Goal: Task Accomplishment & Management: Manage account settings

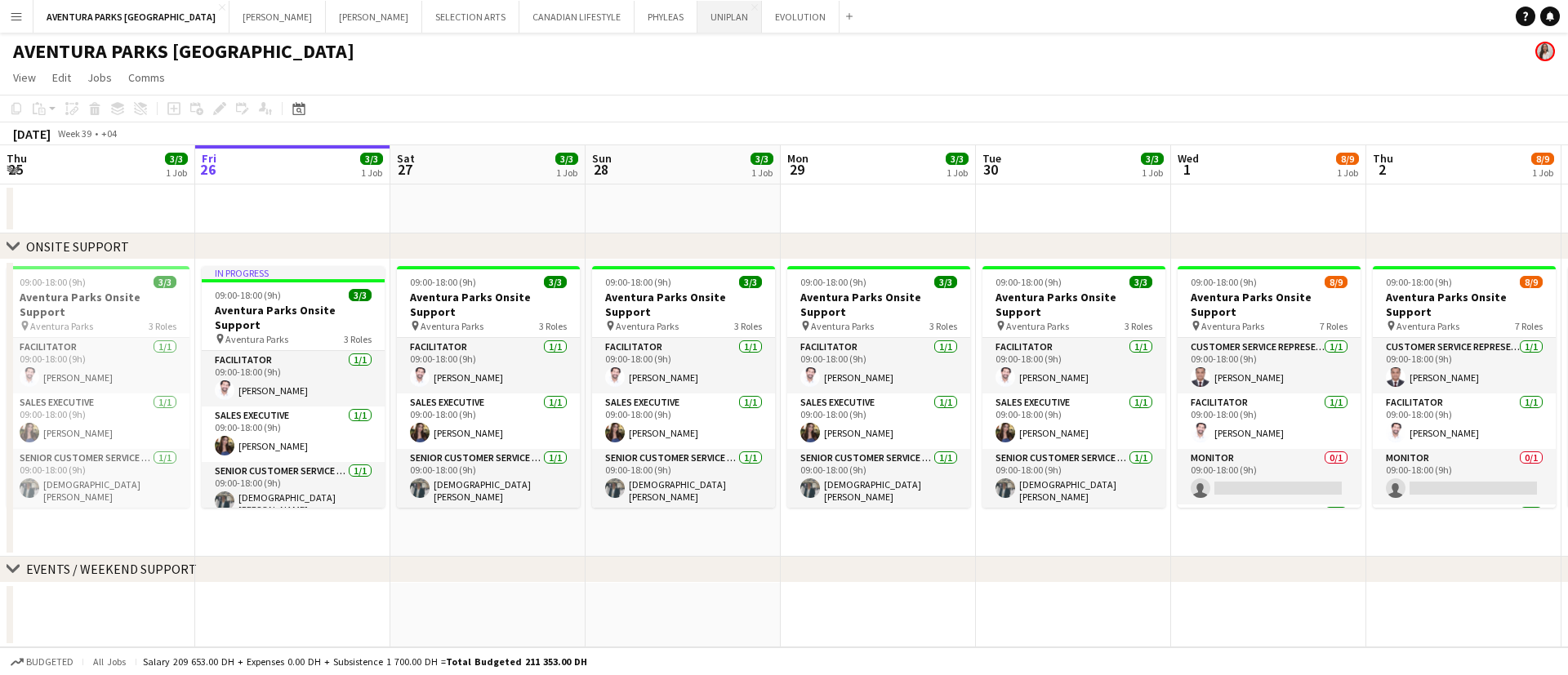
scroll to position [0, 630]
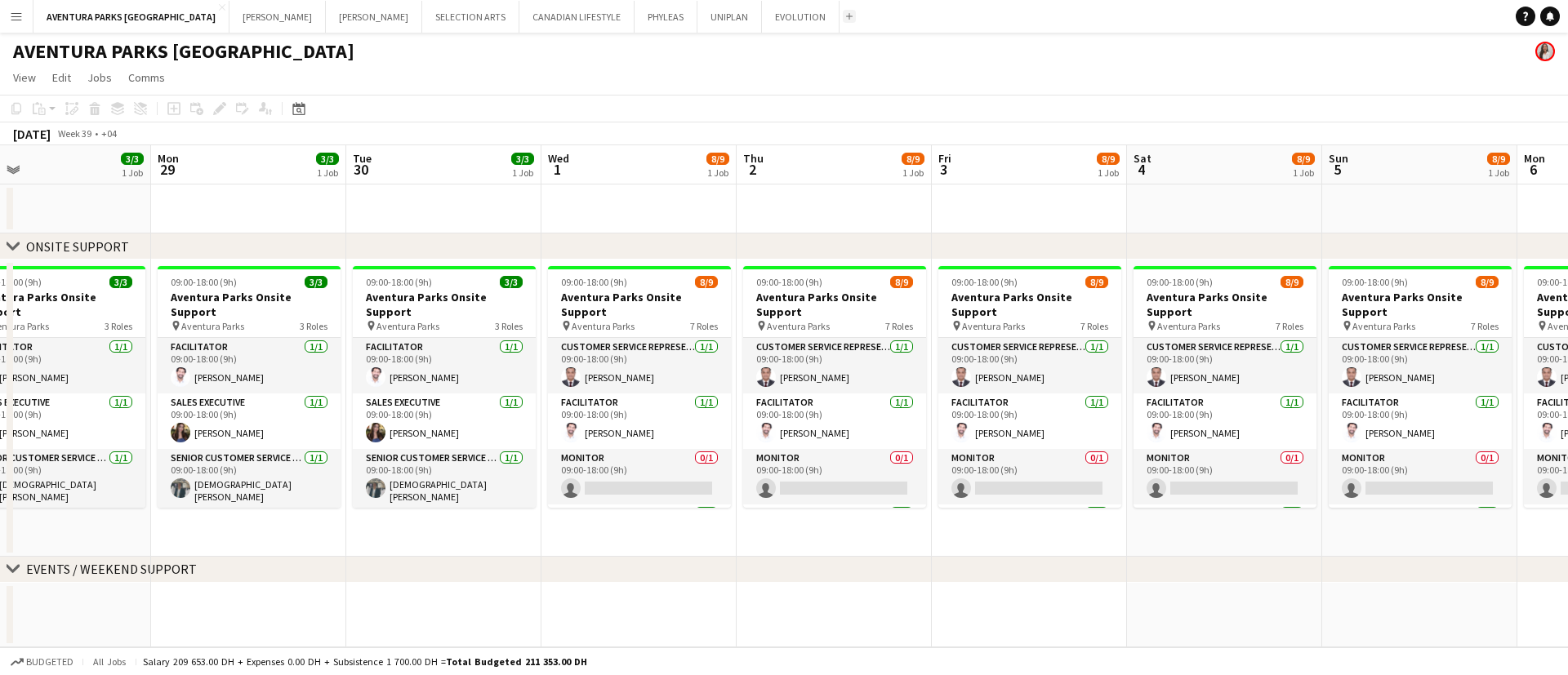
click at [846, 15] on app-icon "Add" at bounding box center [849, 16] width 7 height 7
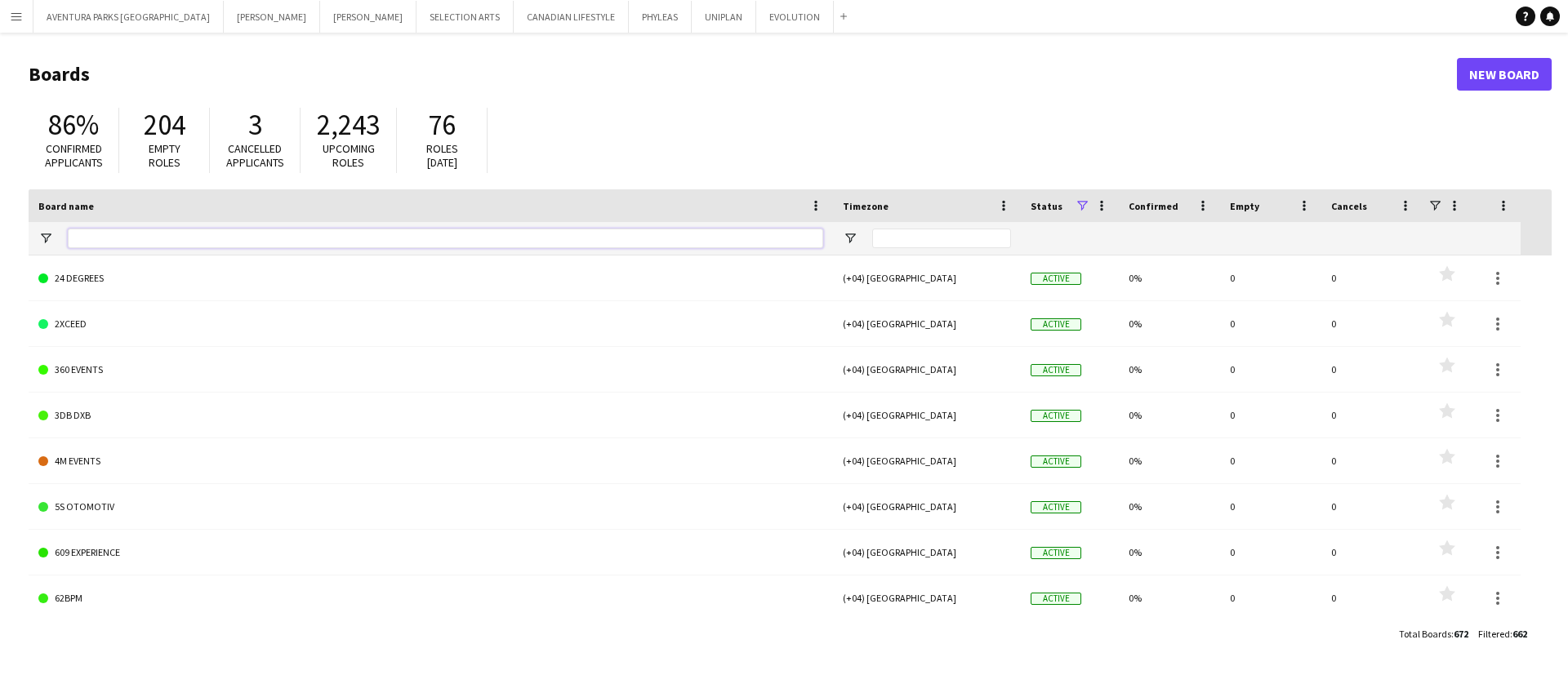
click at [149, 239] on input "Board name Filter Input" at bounding box center [445, 238] width 756 height 20
paste input "**********"
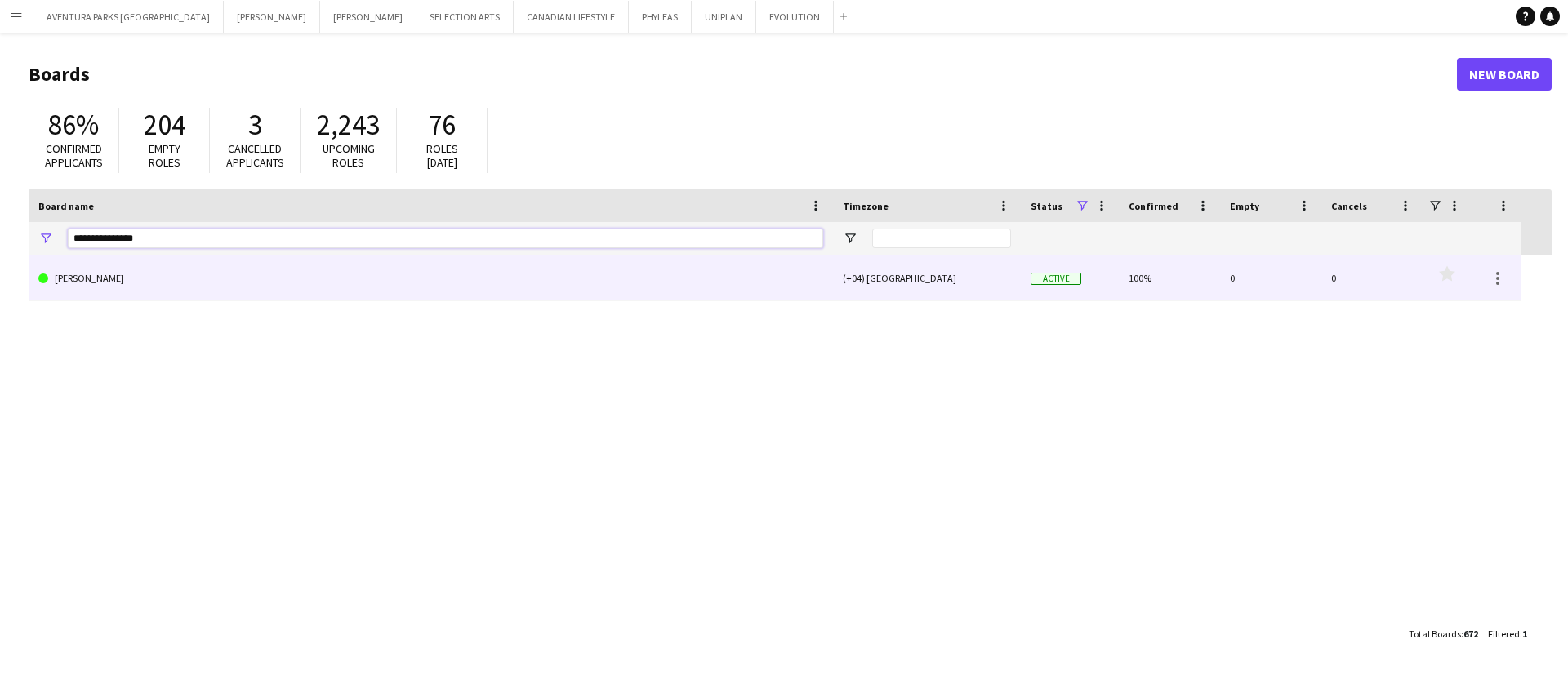
type input "**********"
click at [182, 274] on link "MARTA VALASKOVA" at bounding box center [430, 278] width 785 height 46
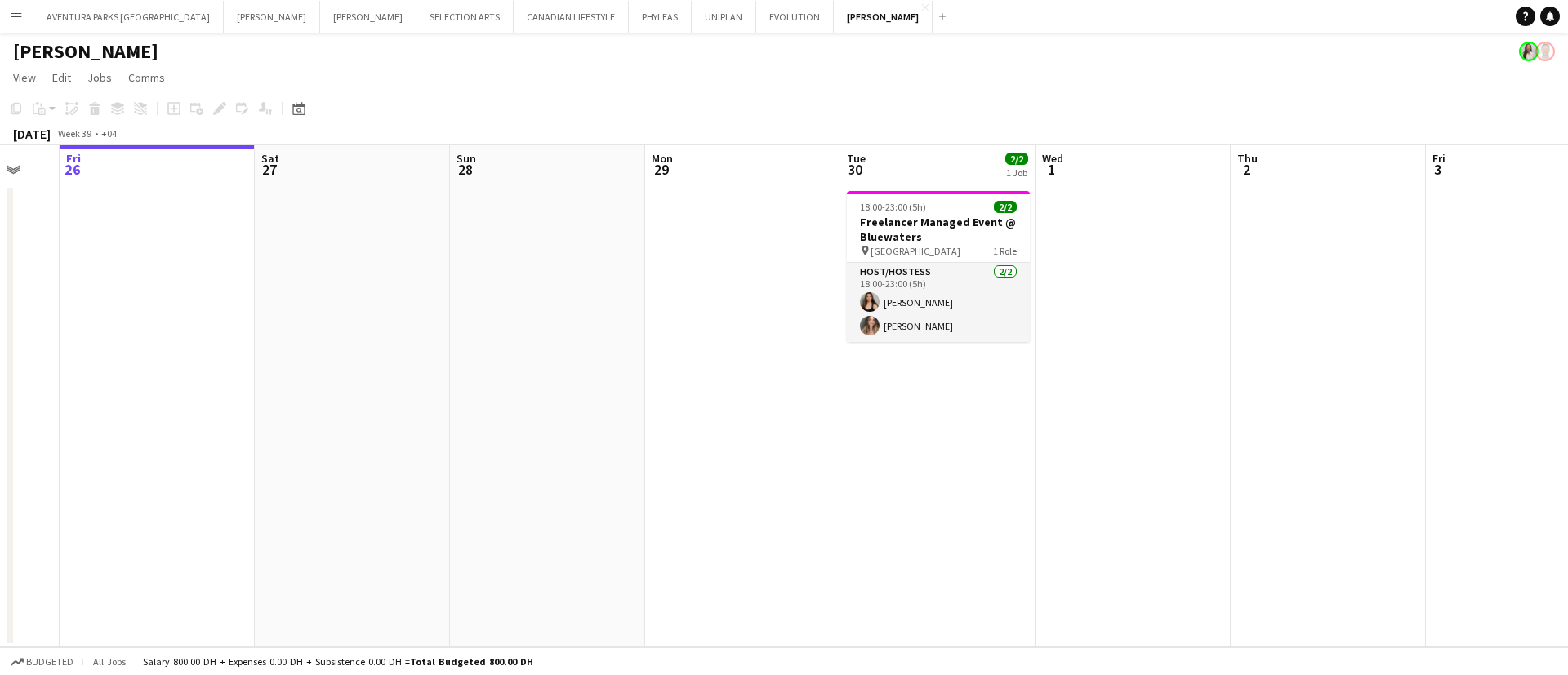
scroll to position [0, 528]
drag, startPoint x: 1052, startPoint y: 236, endPoint x: 914, endPoint y: 235, distance: 138.0
click at [914, 235] on app-calendar-viewport "Tue 23 Wed 24 Thu 25 Fri 26 Sat 27 Sun 28 Mon 29 Tue 30 2/2 1 Job Wed 1 Thu 2 F…" at bounding box center [784, 397] width 1568 height 502
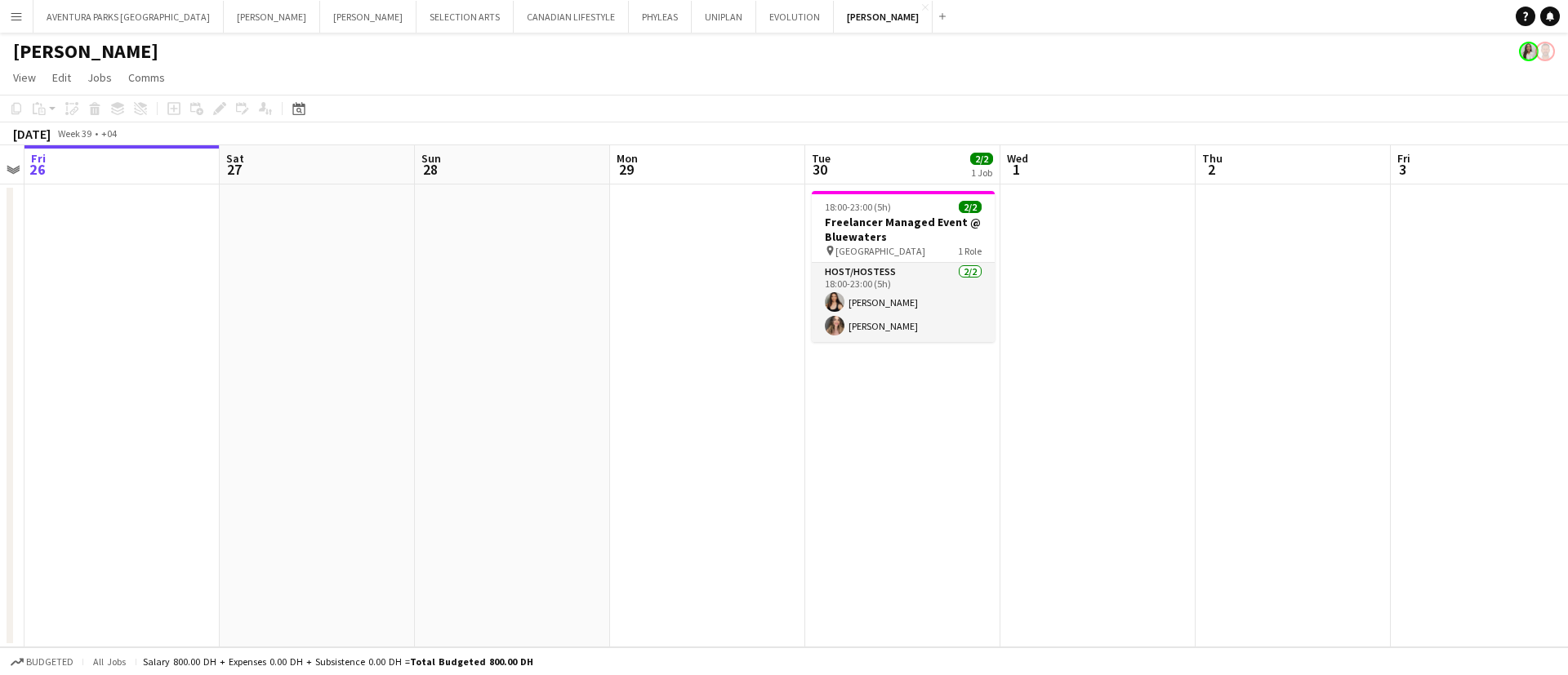
scroll to position [0, 566]
drag, startPoint x: 915, startPoint y: 235, endPoint x: 877, endPoint y: 233, distance: 38.1
click at [877, 233] on app-calendar-viewport "Tue 23 Wed 24 Thu 25 Fri 26 Sat 27 Sun 28 Mon 29 Tue 30 2/2 1 Job Wed 1 Thu 2 F…" at bounding box center [784, 397] width 1568 height 502
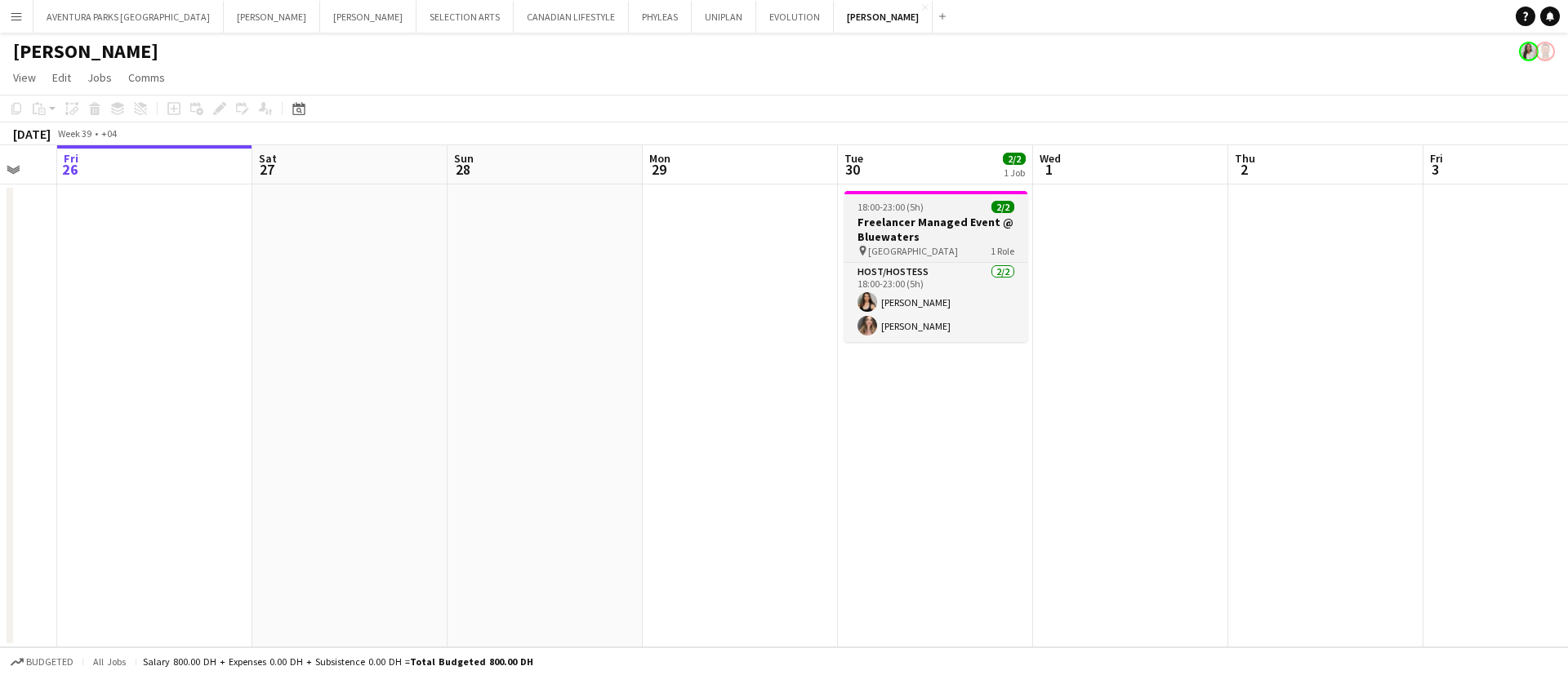
drag, startPoint x: 822, startPoint y: 218, endPoint x: 854, endPoint y: 225, distance: 32.8
click at [856, 225] on app-calendar-viewport "Tue 23 Wed 24 Thu 25 Fri 26 Sat 27 Sun 28 Mon 29 Tue 30 2/2 1 Job Wed 1 Thu 2 F…" at bounding box center [784, 397] width 1568 height 502
click at [917, 222] on h3 "Freelancer Managed Event @ Bluewaters" at bounding box center [932, 229] width 183 height 29
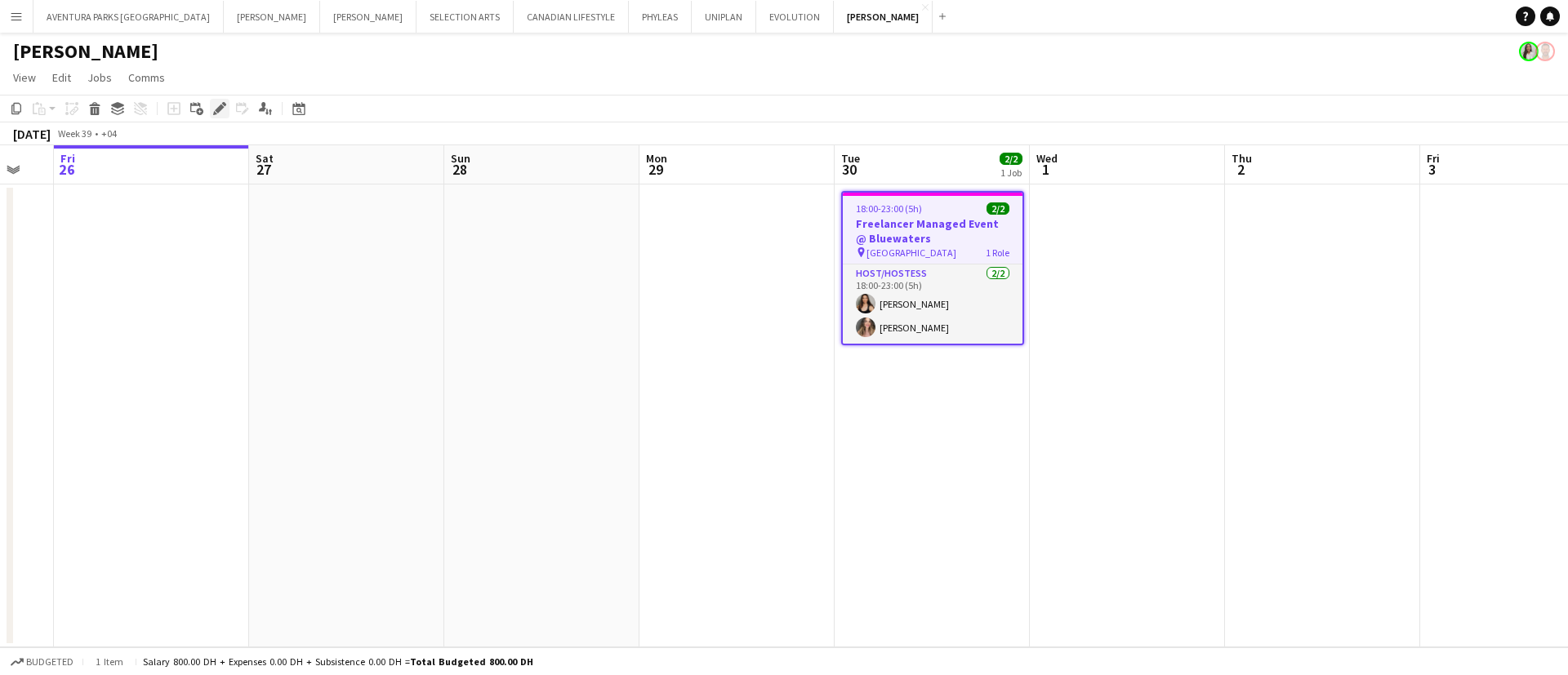
click at [212, 107] on div "Edit" at bounding box center [219, 108] width 20 height 20
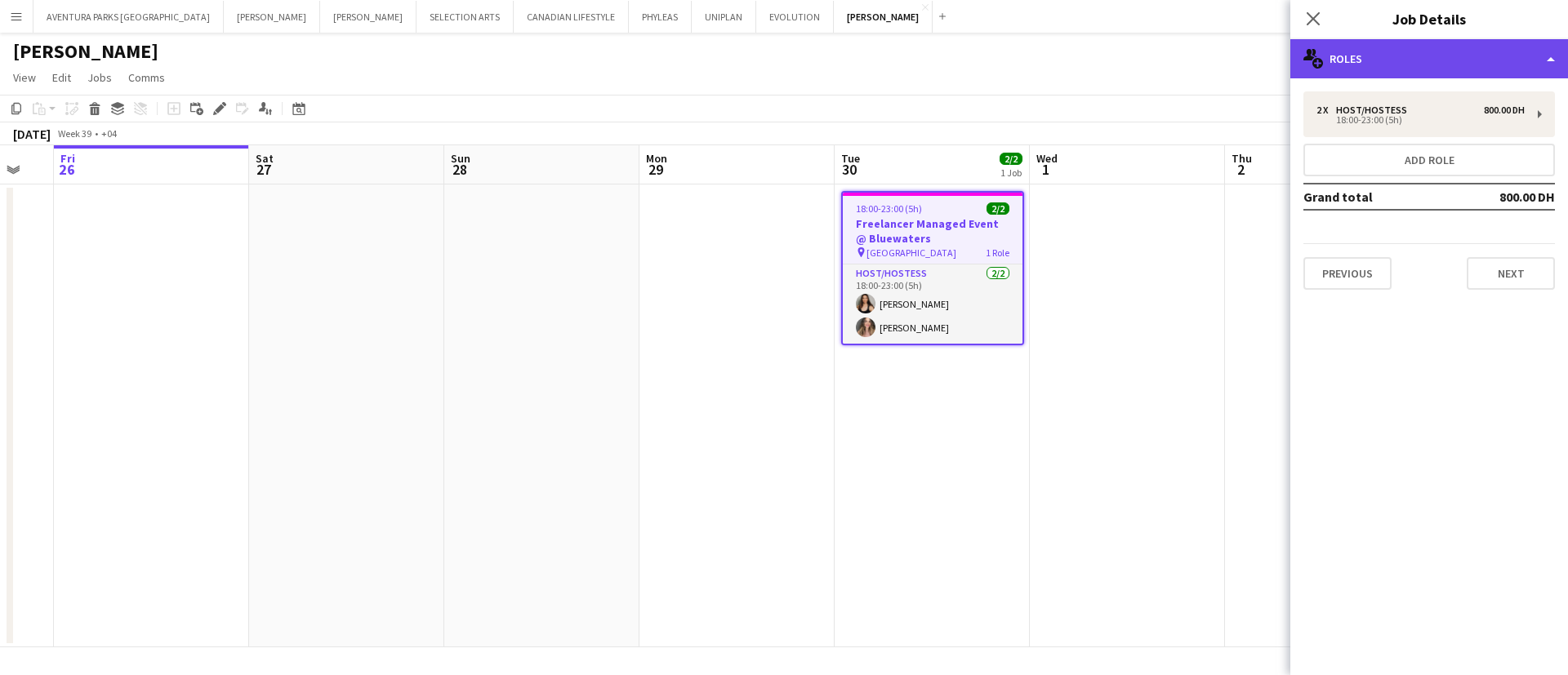
click at [1391, 68] on div "multiple-users-add Roles" at bounding box center [1429, 59] width 278 height 39
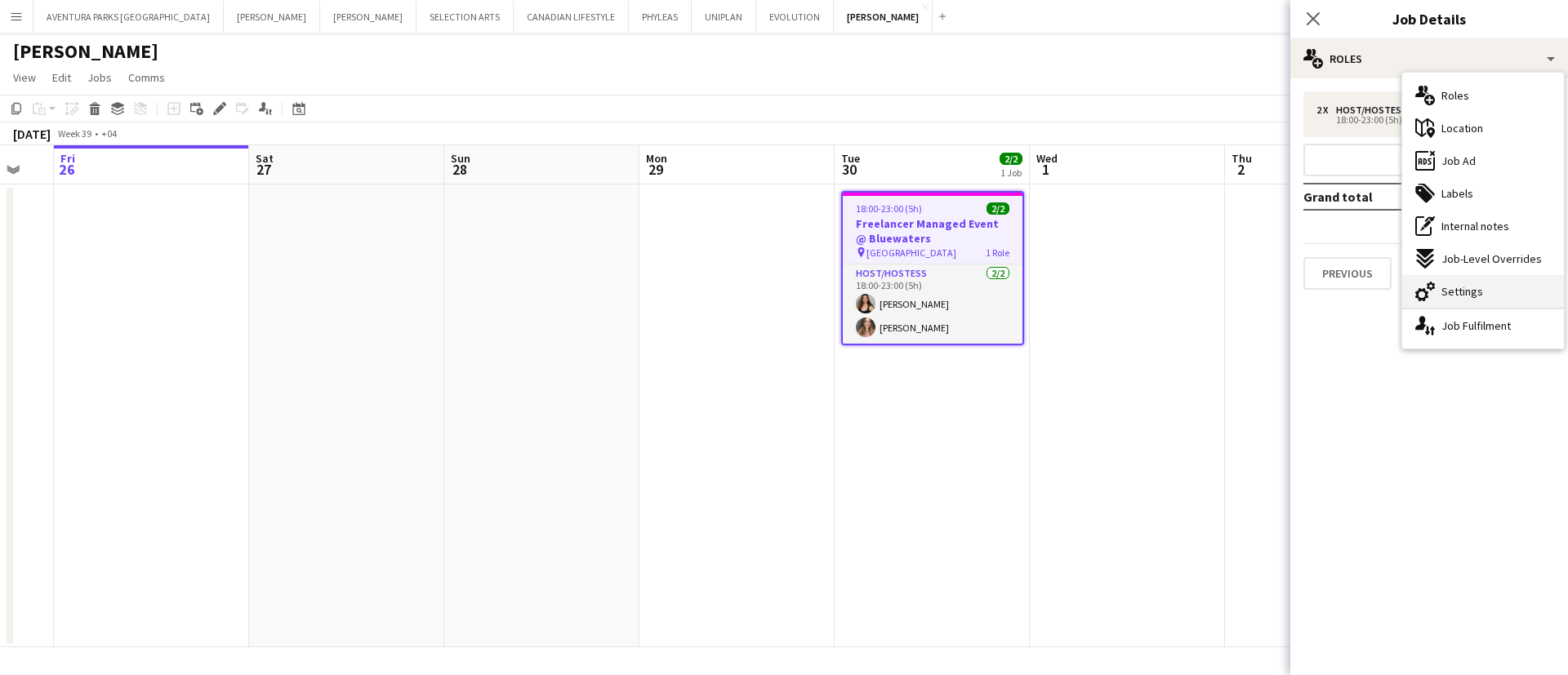
click at [1460, 298] on span "Settings" at bounding box center [1462, 292] width 41 height 15
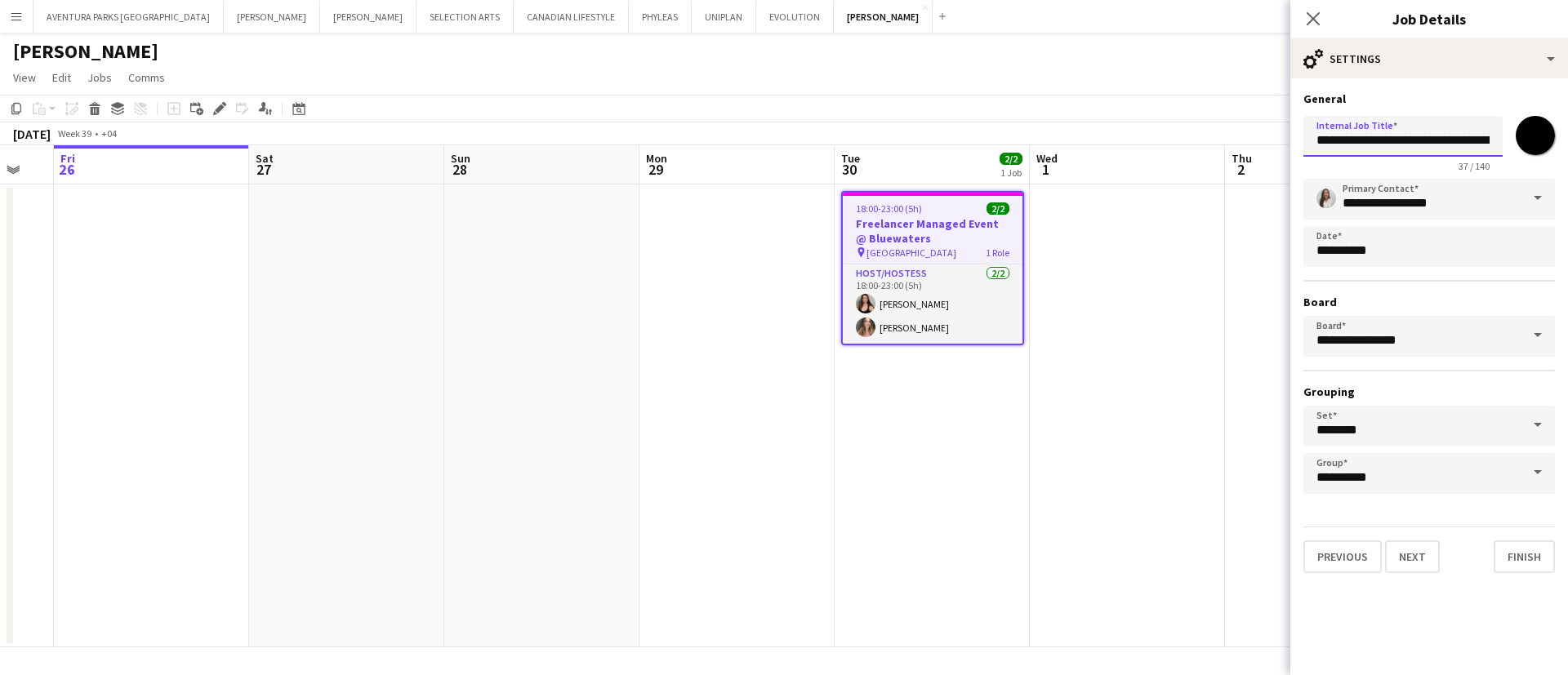
scroll to position [0, 48]
drag, startPoint x: 1317, startPoint y: 140, endPoint x: 1515, endPoint y: 137, distance: 198.0
click at [1515, 137] on div "**********" at bounding box center [1429, 141] width 251 height 63
click at [1130, 123] on div "September 2025 Week 39 • +04" at bounding box center [784, 134] width 1568 height 22
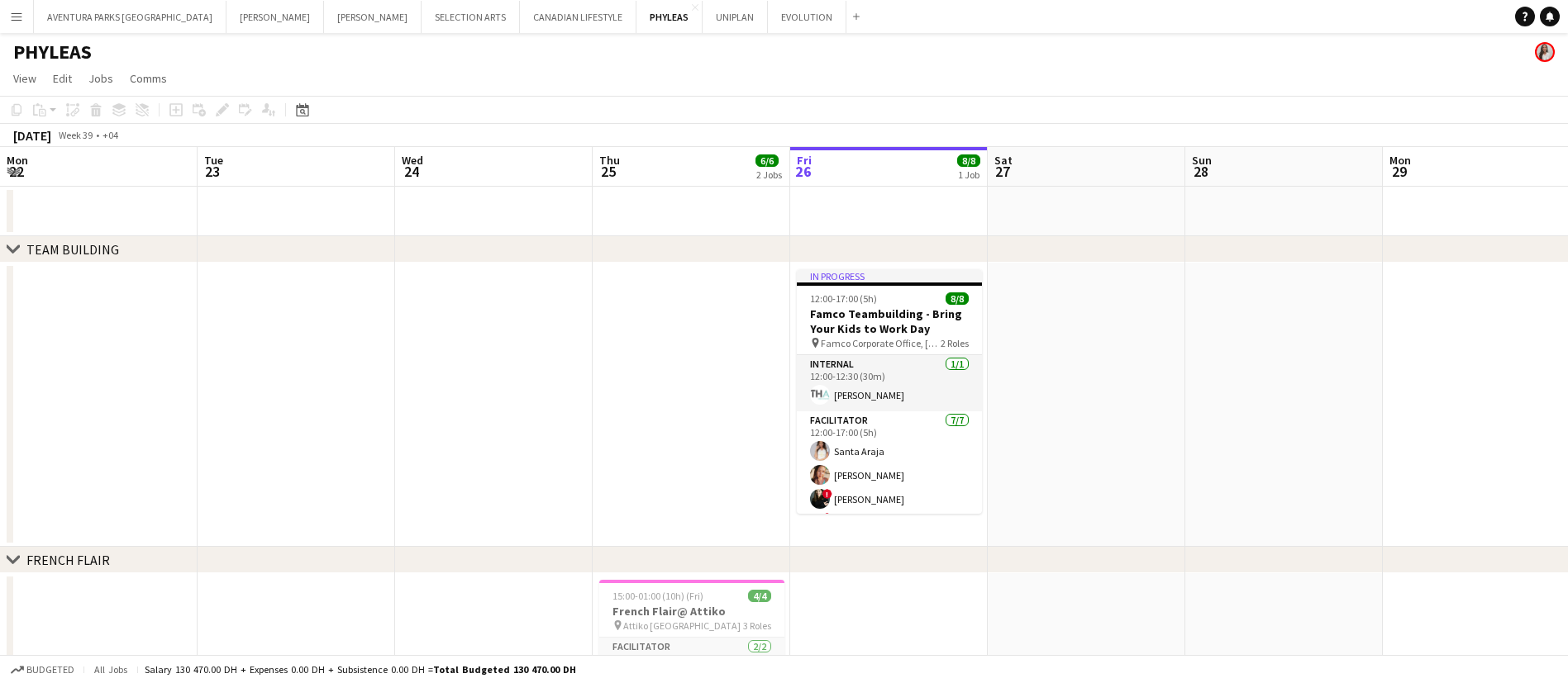
scroll to position [0, 395]
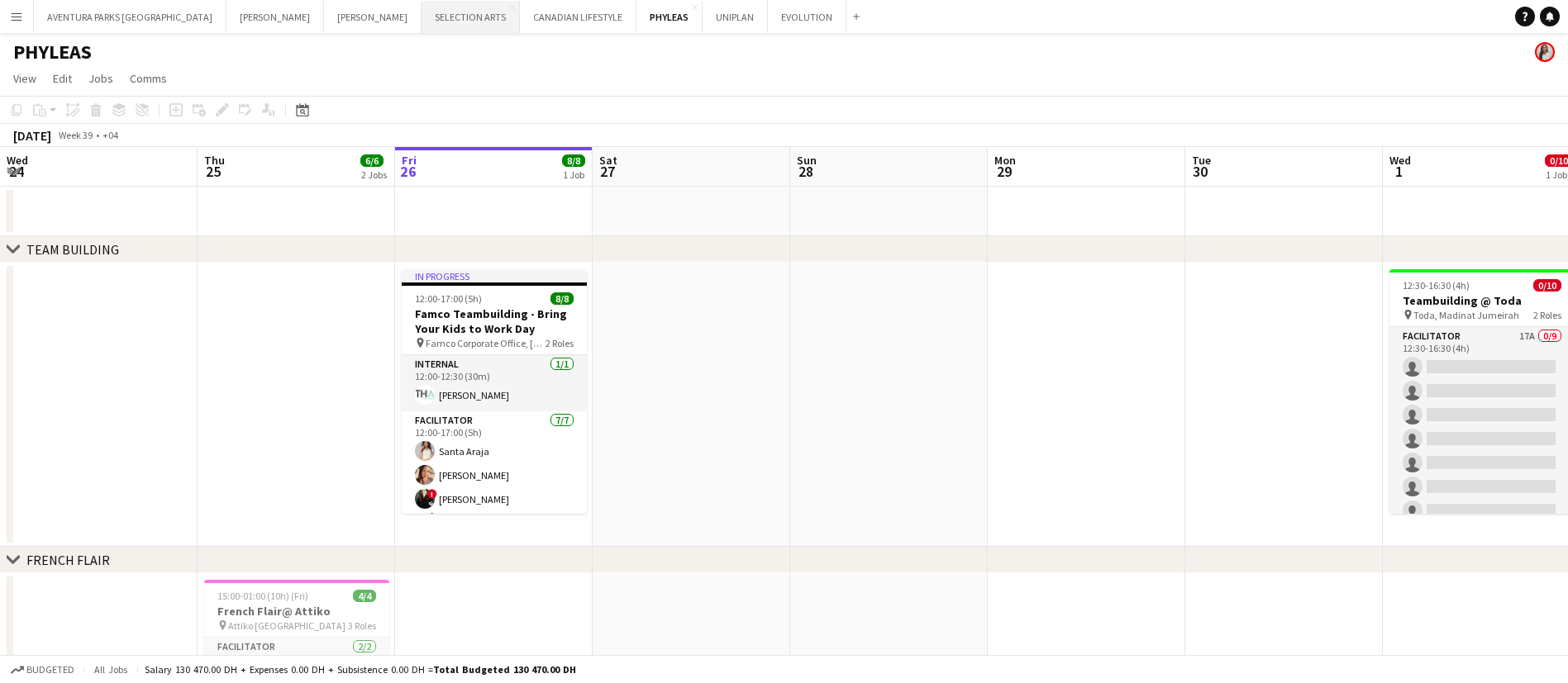
click at [421, 16] on button "SELECTION ARTS Close" at bounding box center [471, 17] width 99 height 32
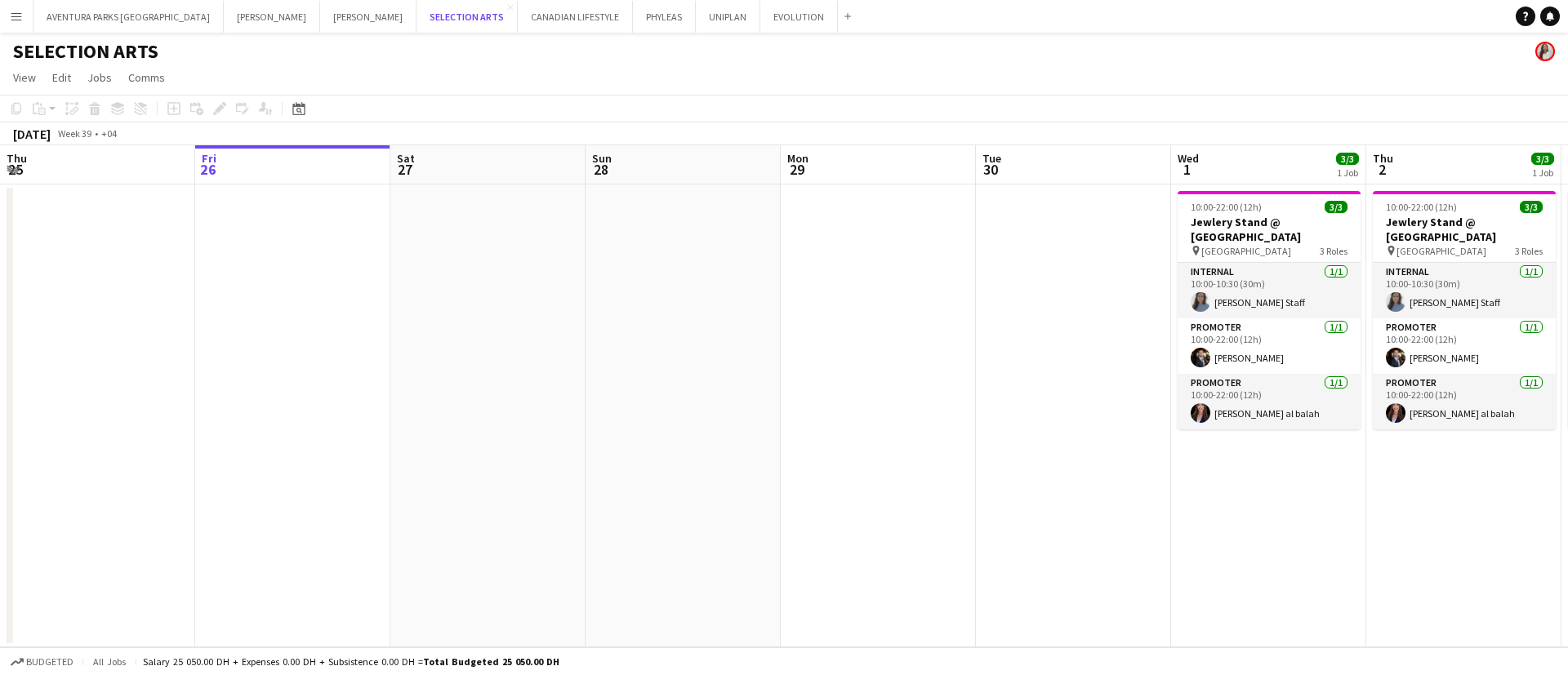
scroll to position [0, 565]
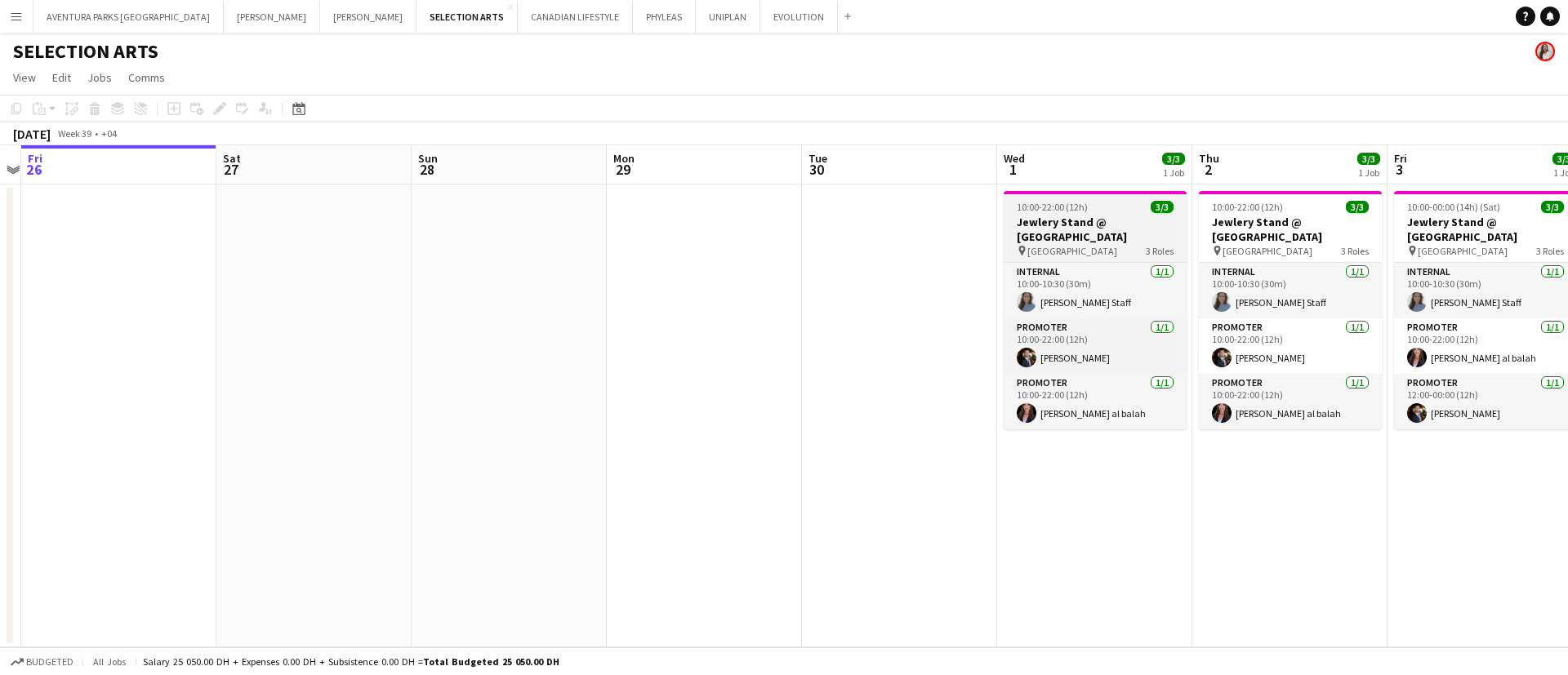
click at [1109, 202] on div "10:00-22:00 (12h) 3/3" at bounding box center [1094, 206] width 183 height 12
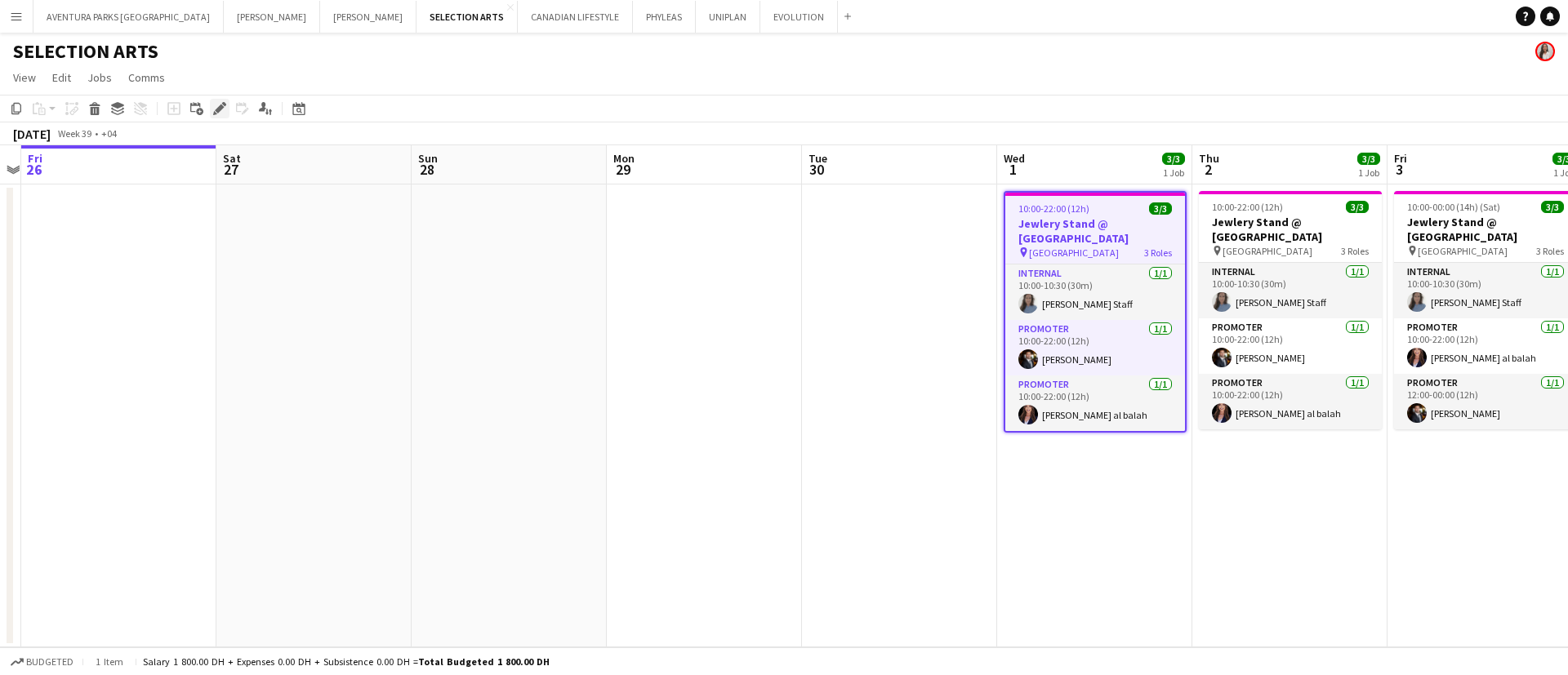
click at [219, 108] on icon at bounding box center [219, 109] width 9 height 9
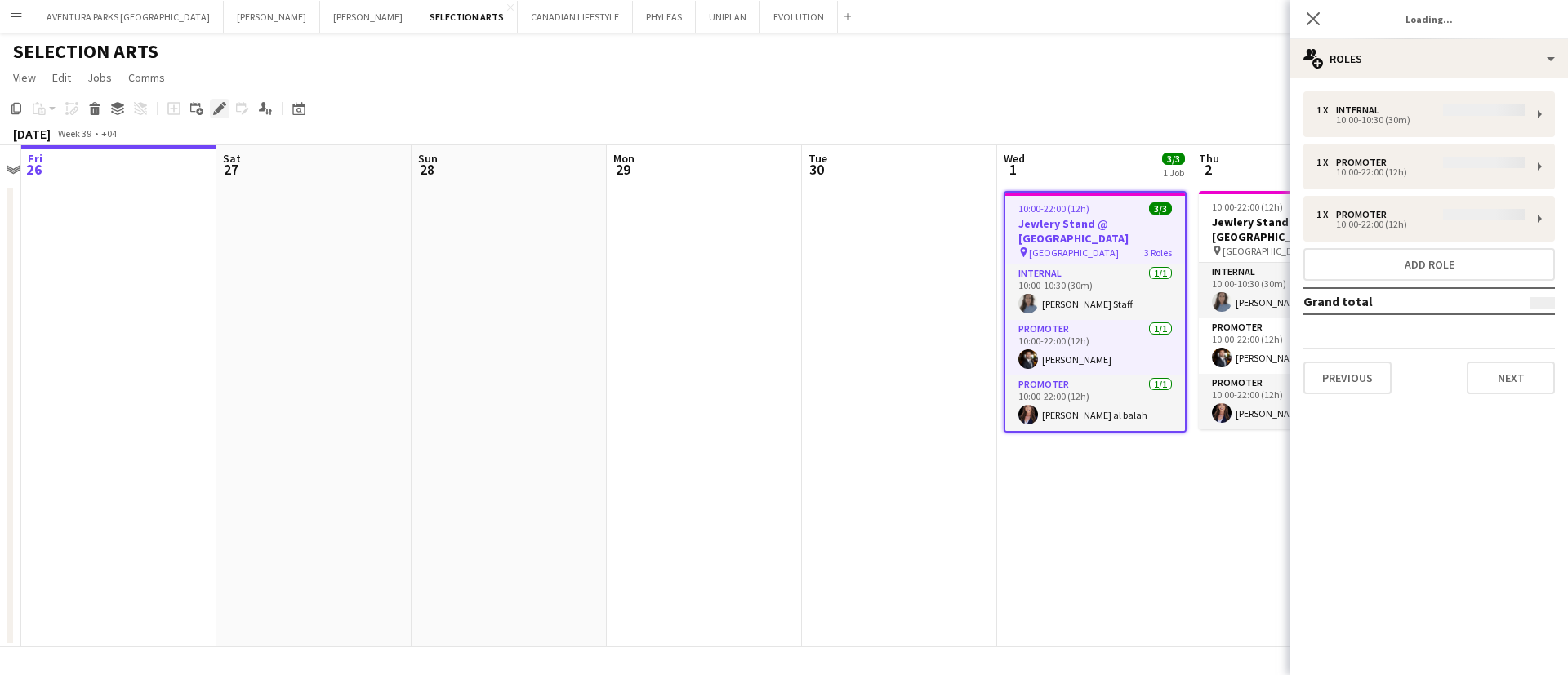
type input "**********"
click at [1410, 80] on div "1 x Internal 0.00 DH 10:00-10:30 (30m) 1 x Promoter 900.00 DH 10:00-22:00 (12h)…" at bounding box center [1429, 243] width 278 height 329
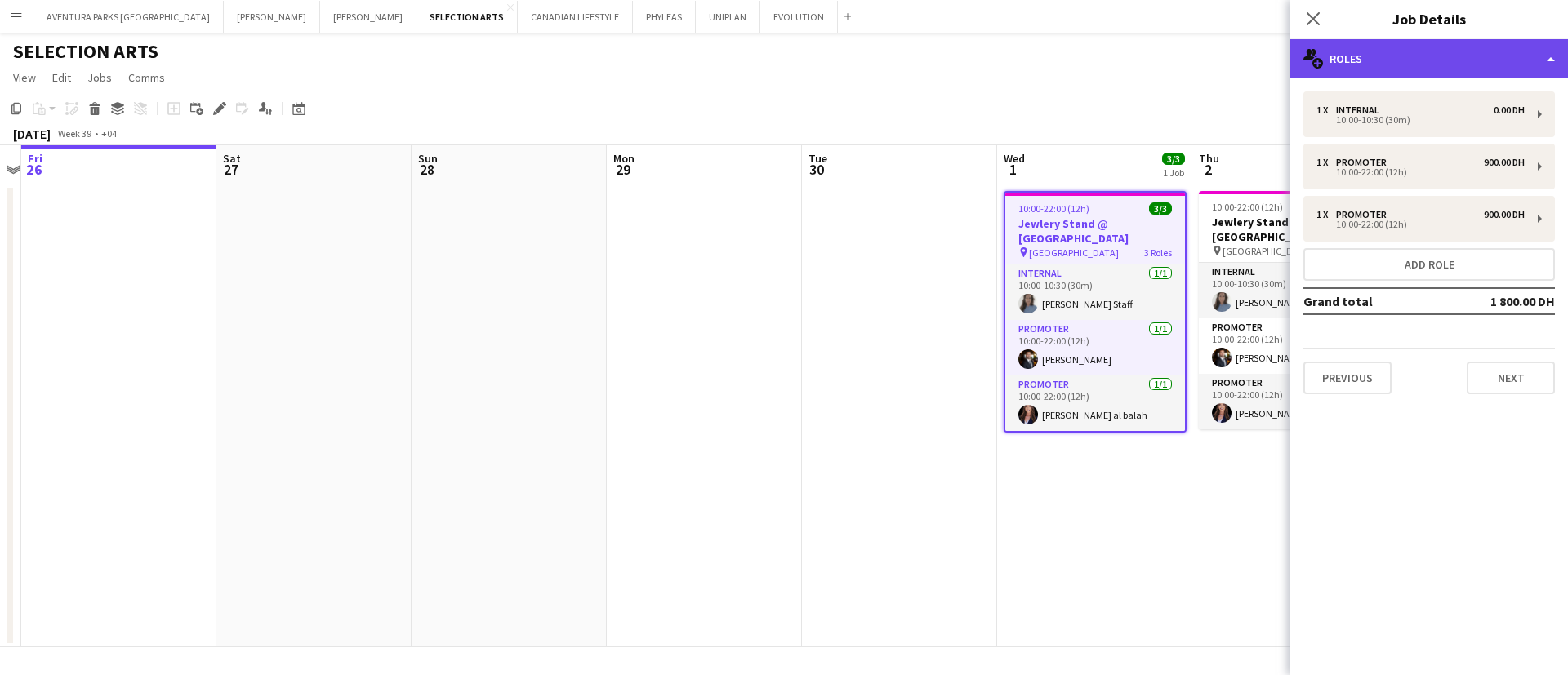
click at [1416, 68] on div "multiple-users-add Roles" at bounding box center [1429, 59] width 278 height 39
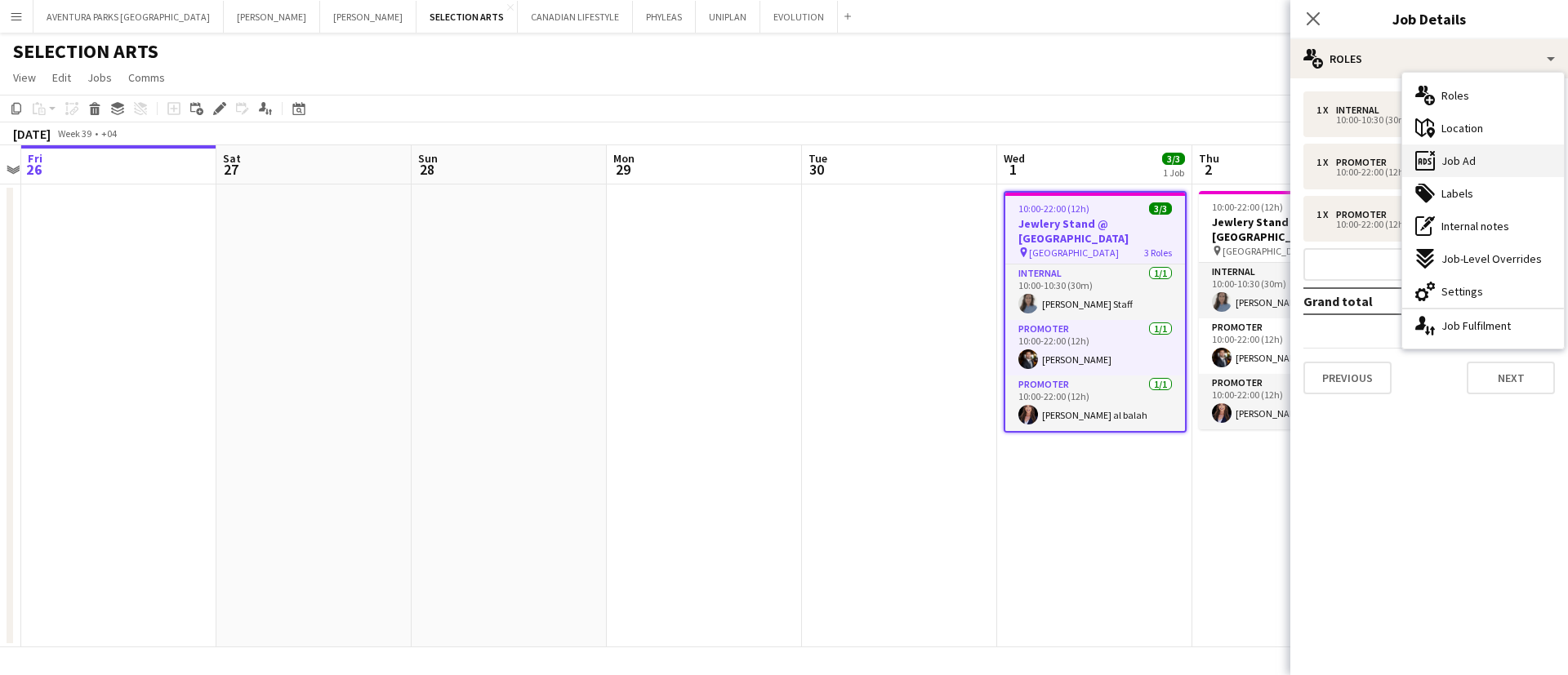
click at [1462, 158] on span "Job Ad" at bounding box center [1458, 161] width 35 height 15
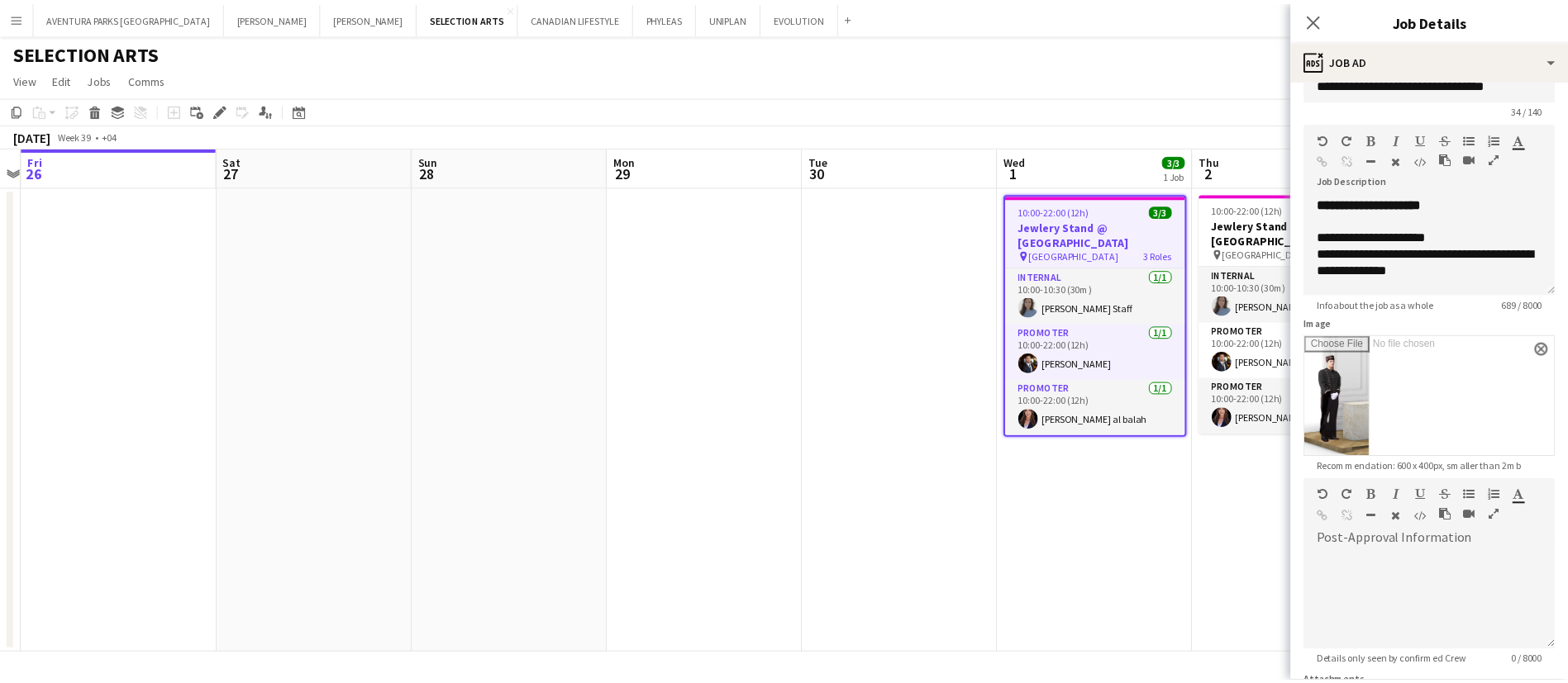
scroll to position [18, 0]
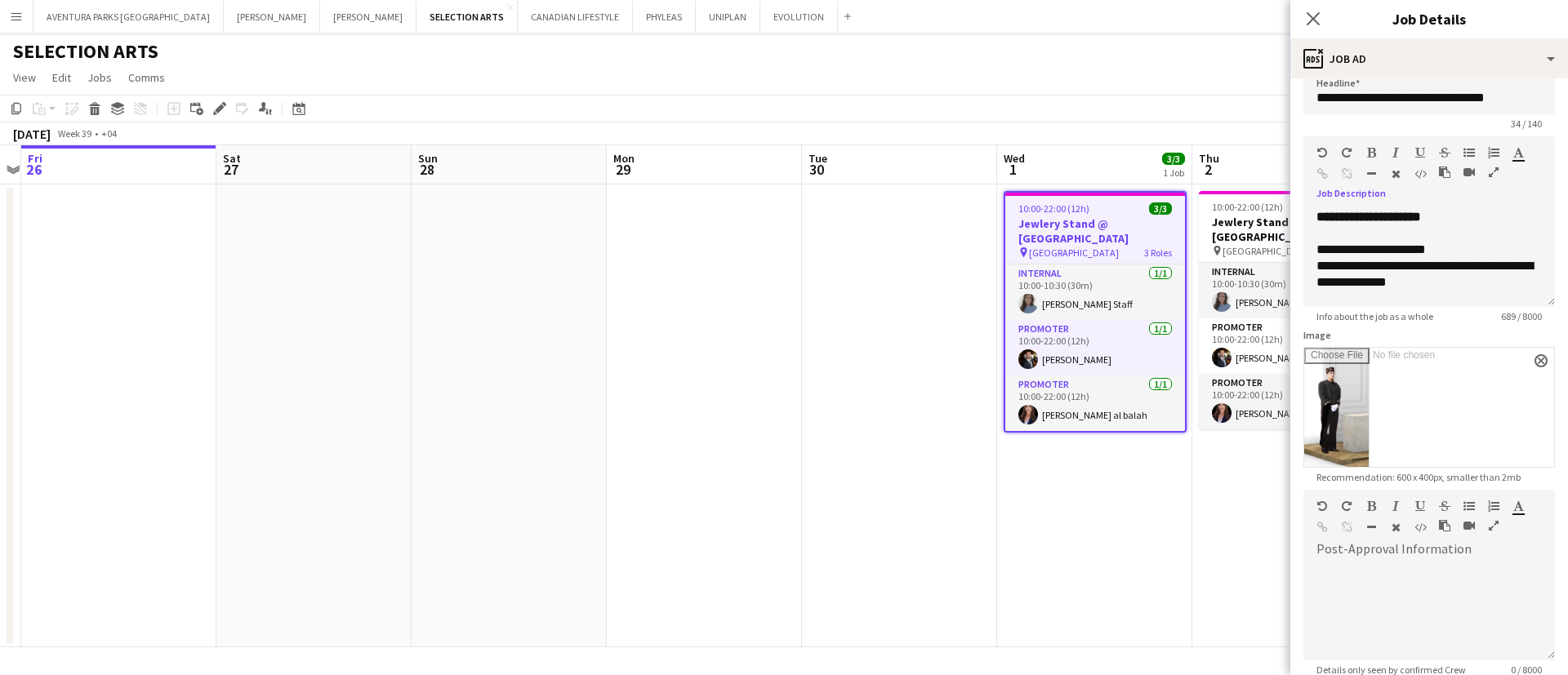
click at [1489, 178] on icon "button" at bounding box center [1494, 172] width 9 height 11
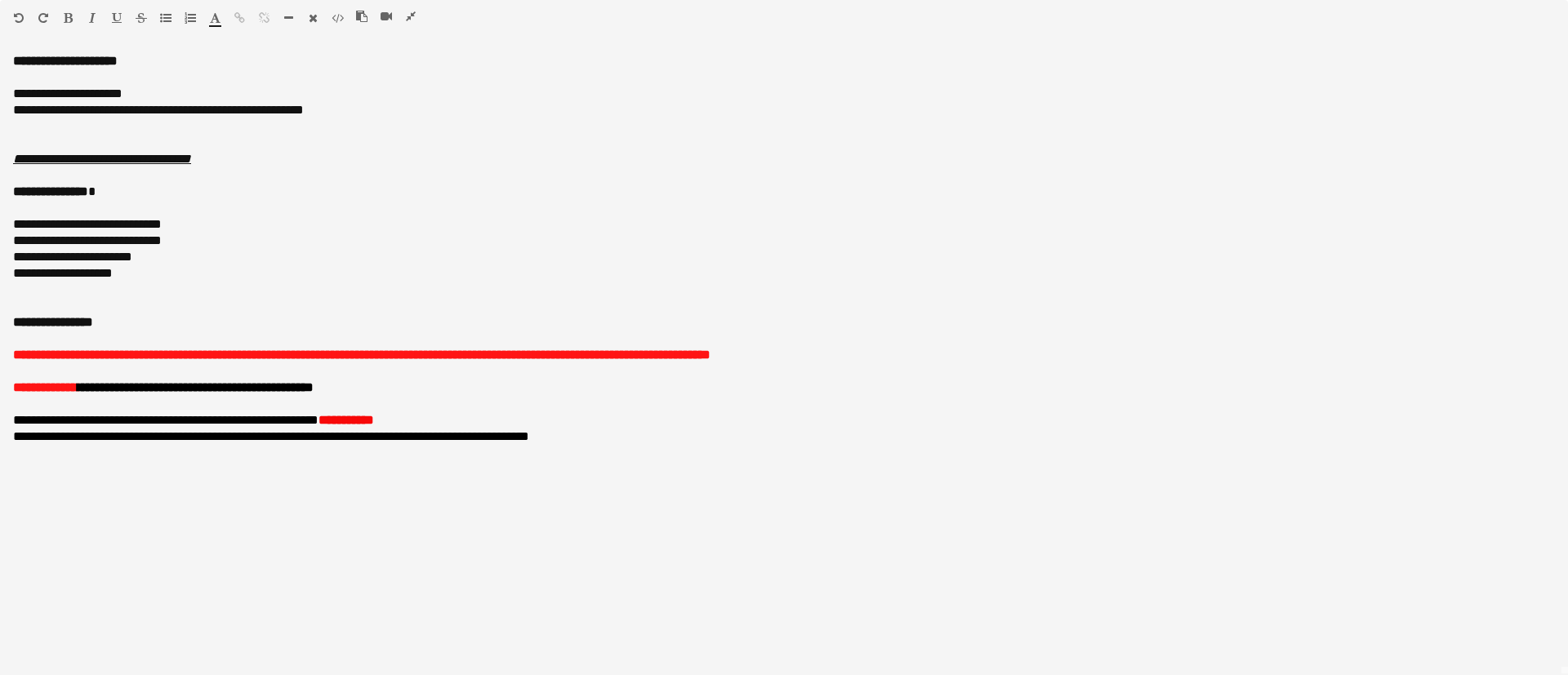
scroll to position [0, 0]
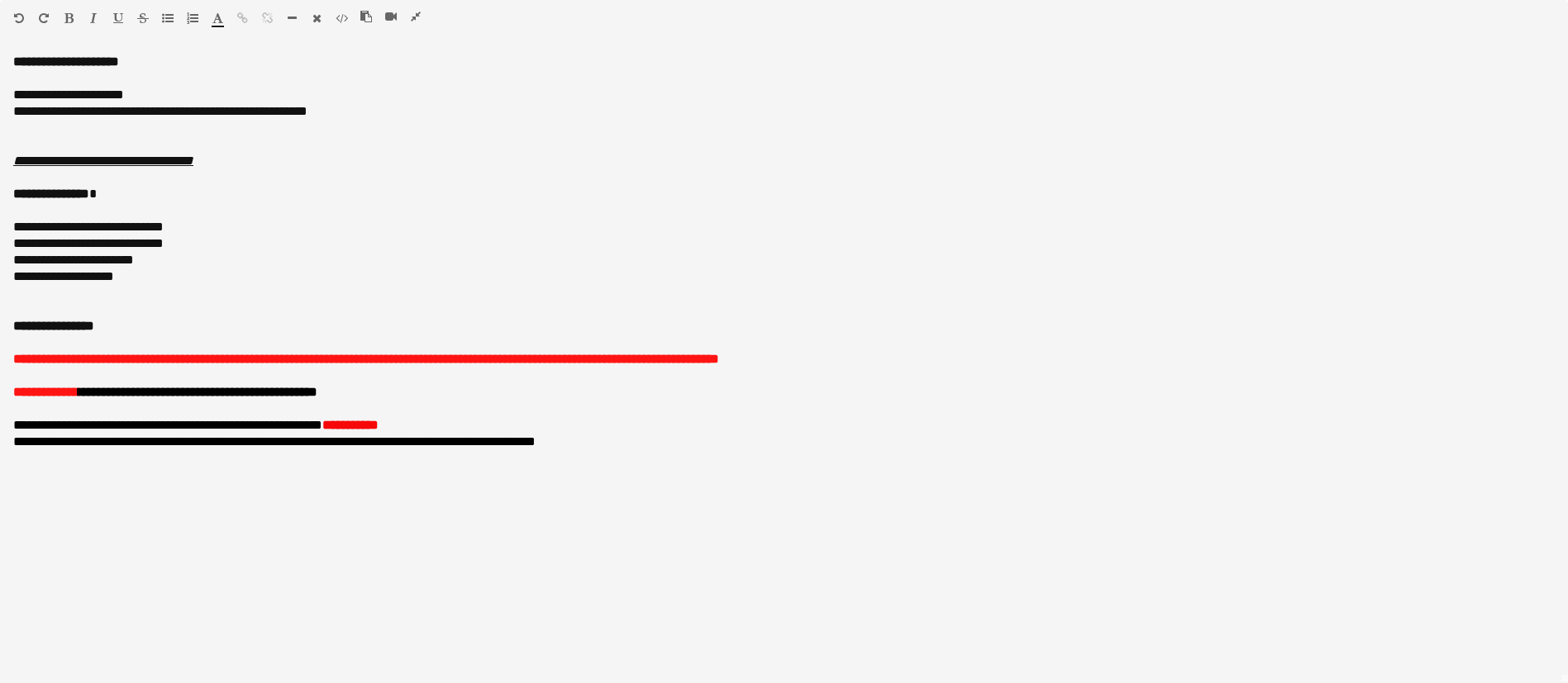
click at [414, 16] on icon "button" at bounding box center [416, 16] width 9 height 11
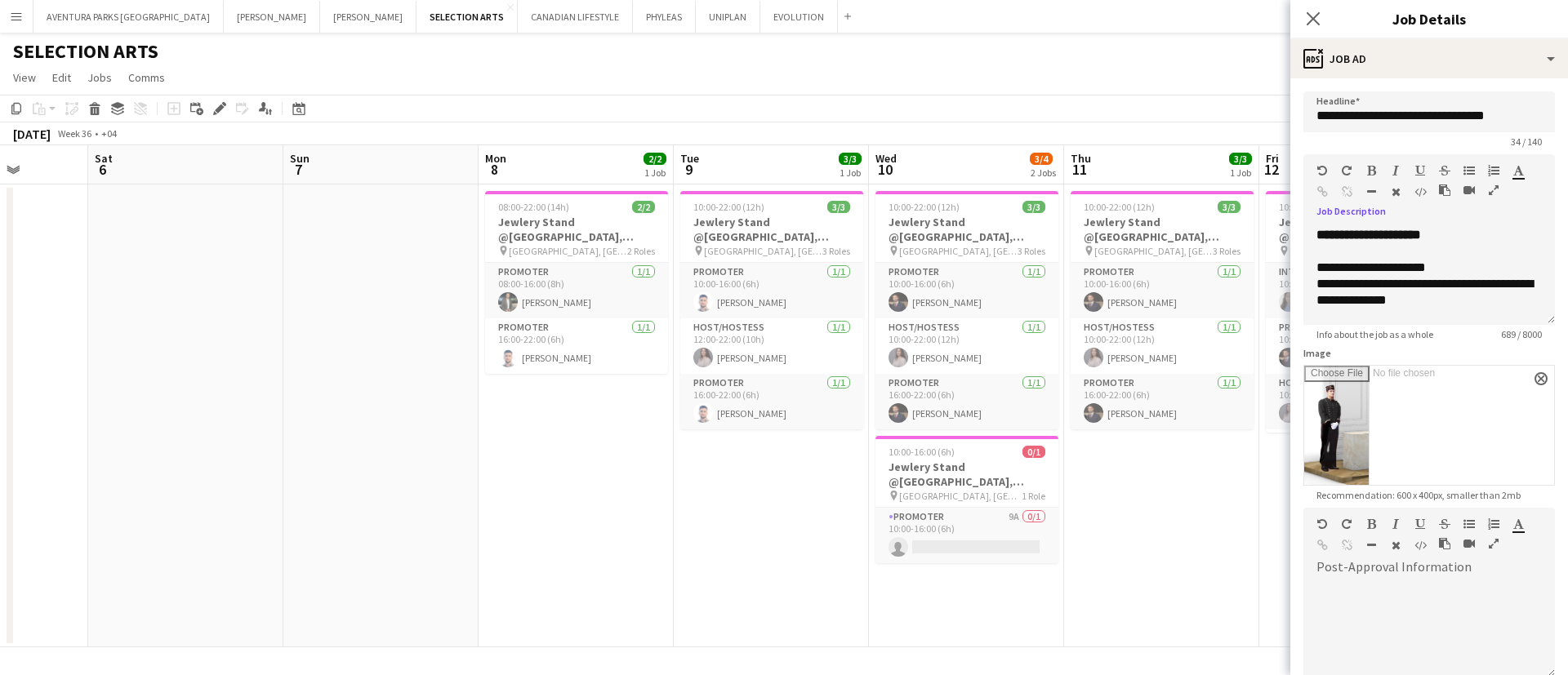
scroll to position [0, 483]
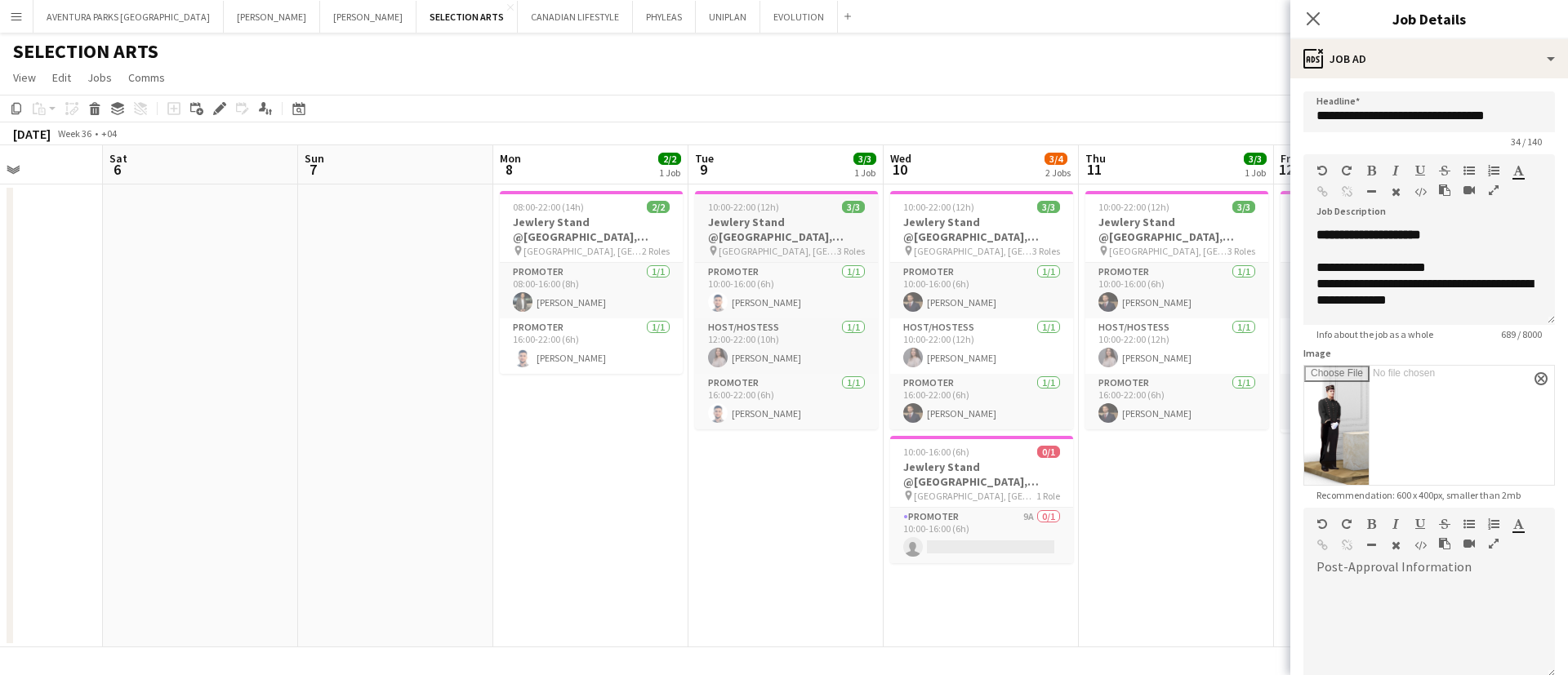
click at [794, 225] on h3 "Jewlery Stand @Galleria Mall, Abu Dhabi" at bounding box center [786, 229] width 183 height 29
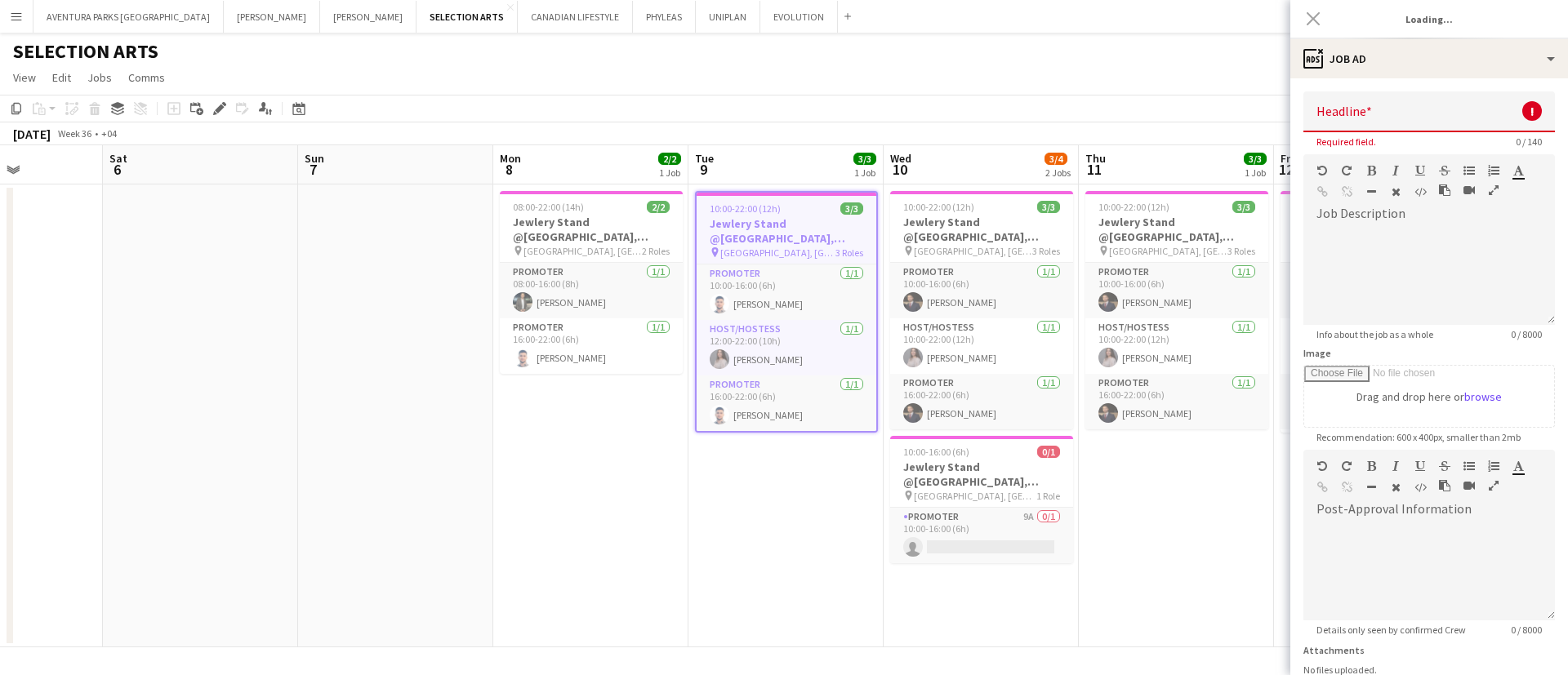
type input "**********"
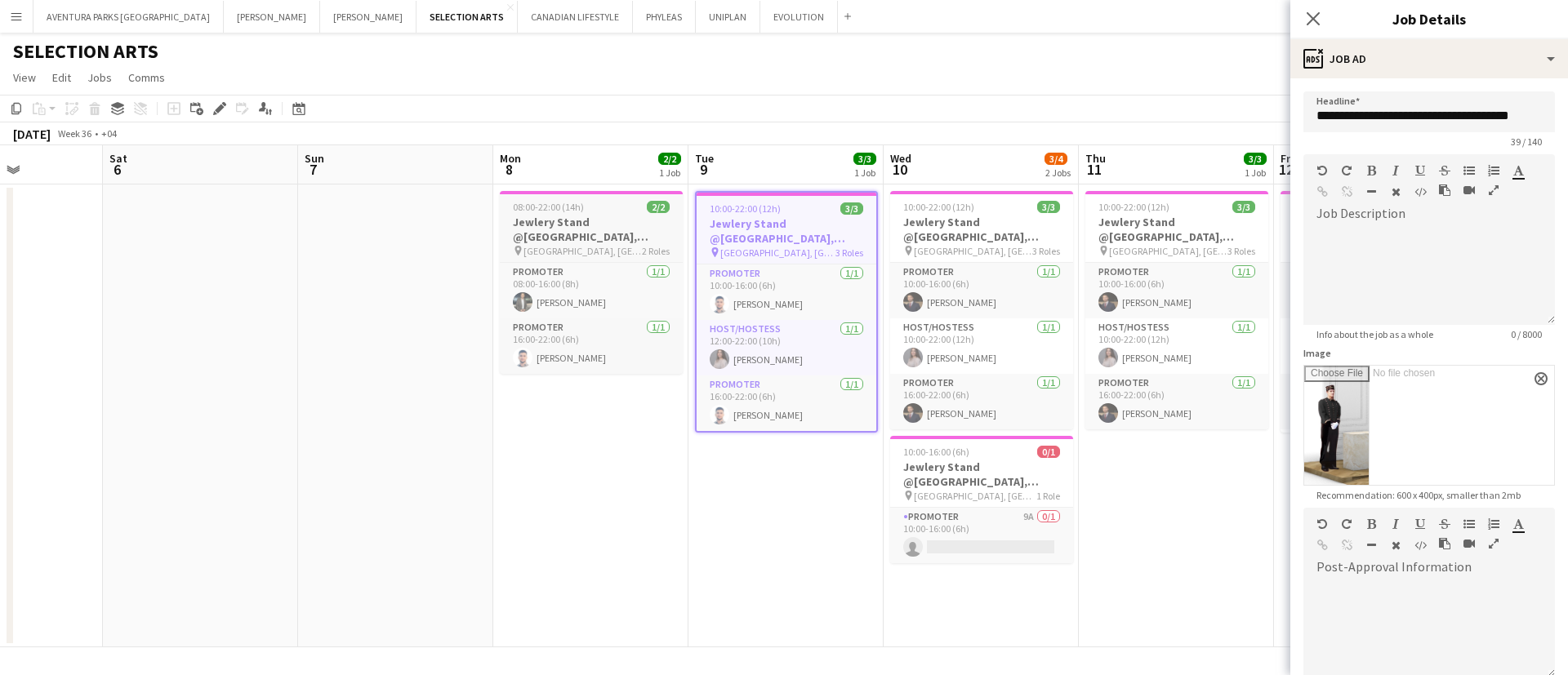
click at [586, 240] on h3 "Jewlery Stand @Galleria Mall, Abu Dhabi" at bounding box center [591, 229] width 183 height 29
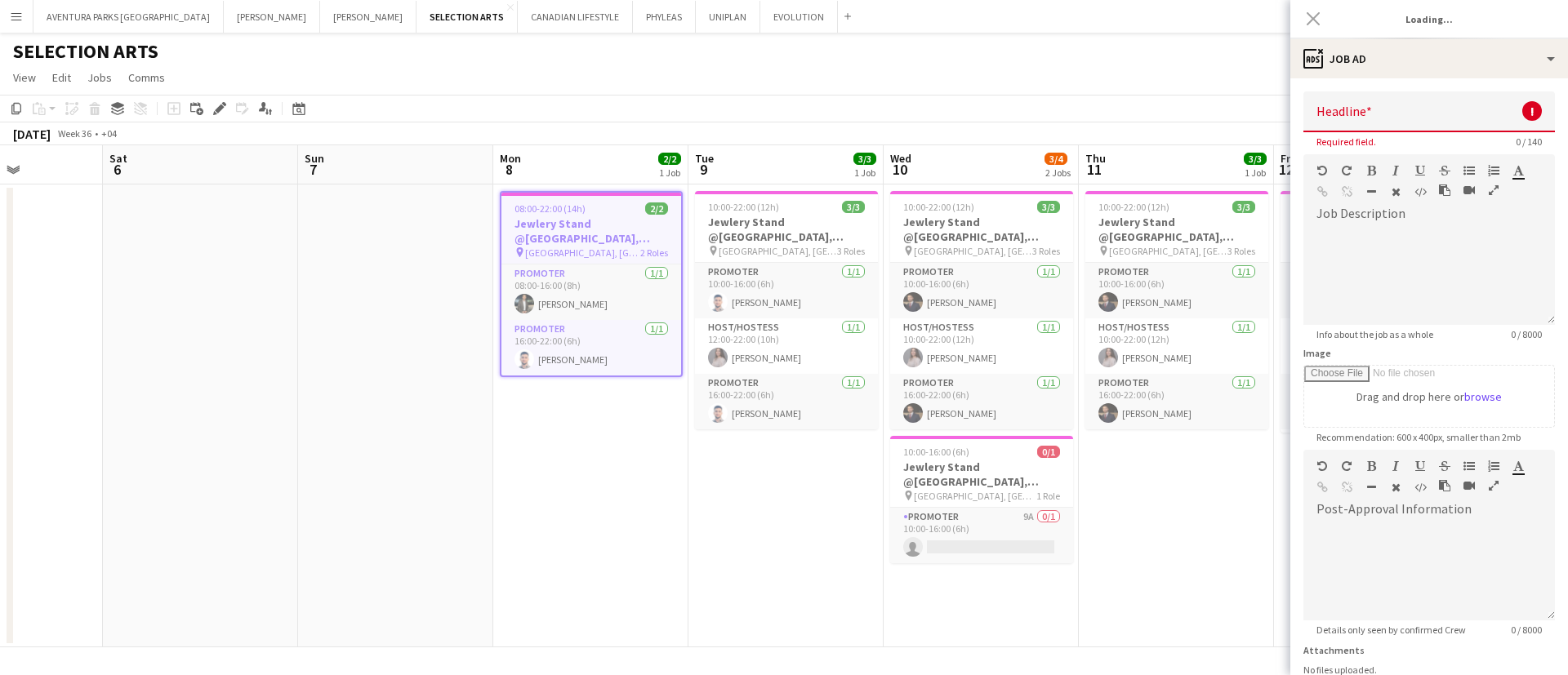
type input "**********"
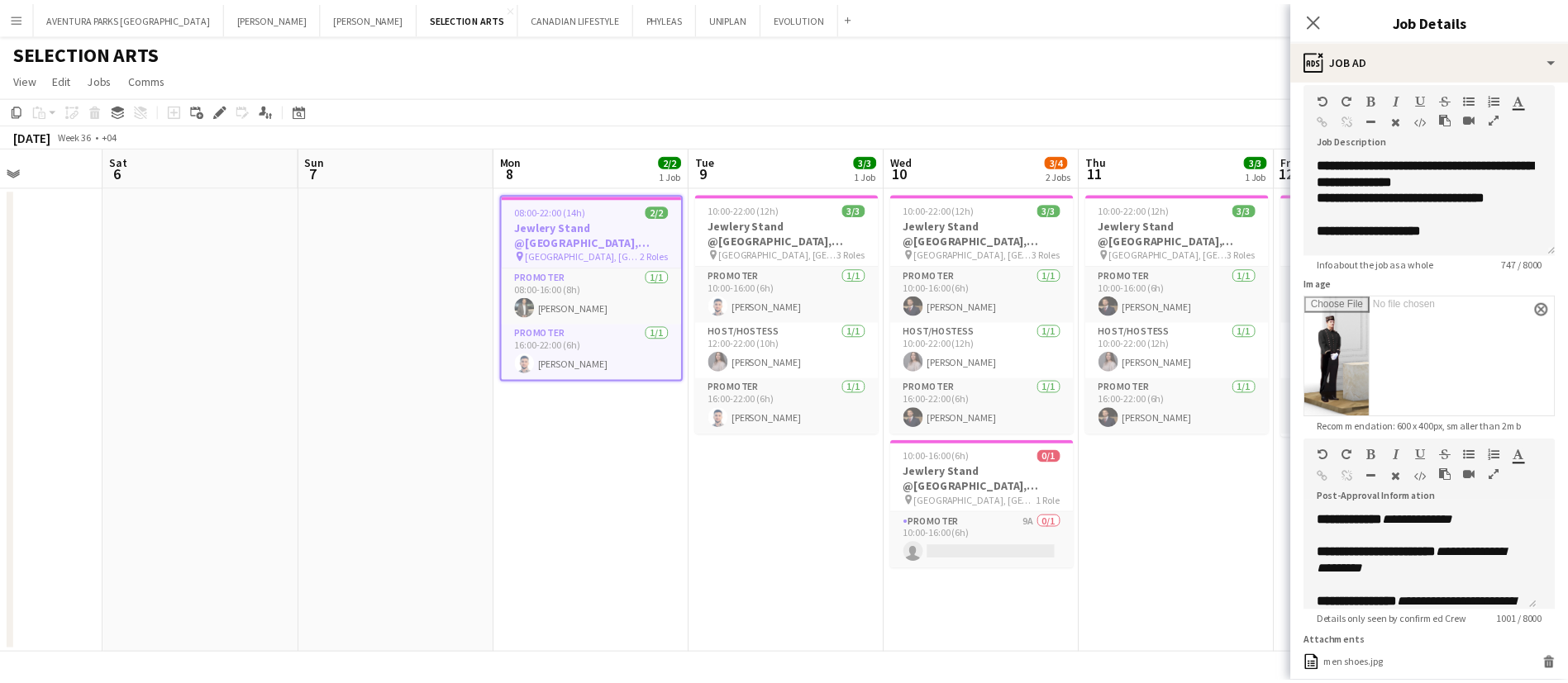
scroll to position [0, 0]
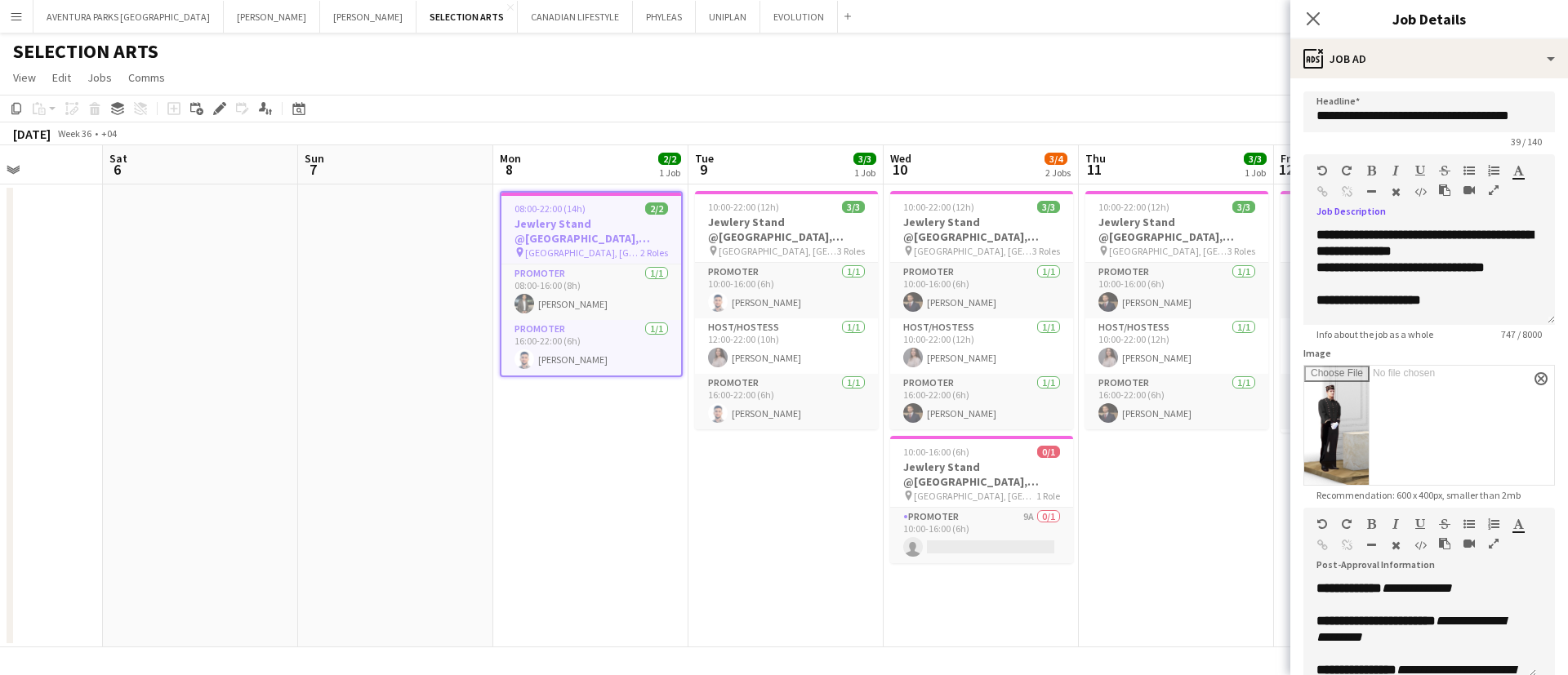
click at [1489, 196] on icon "button" at bounding box center [1494, 190] width 9 height 11
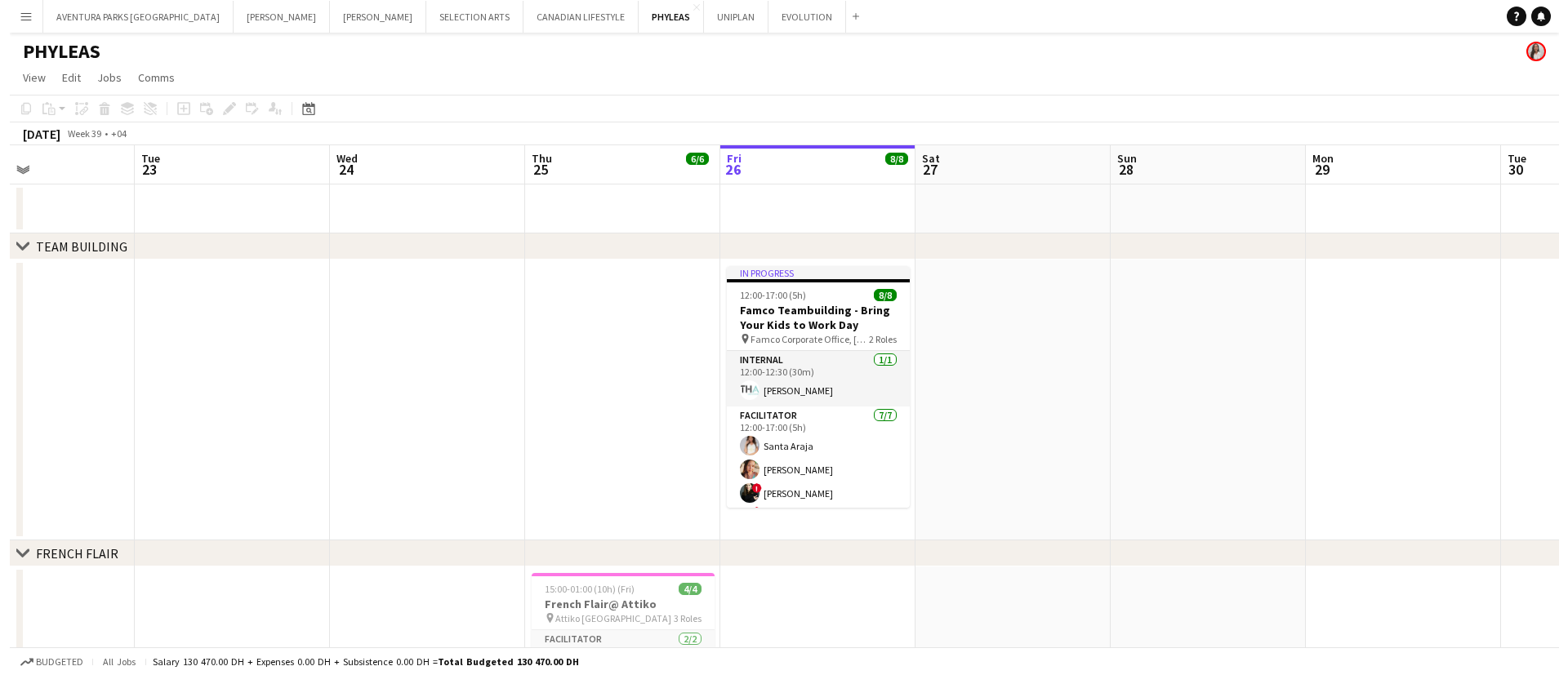
scroll to position [0, 383]
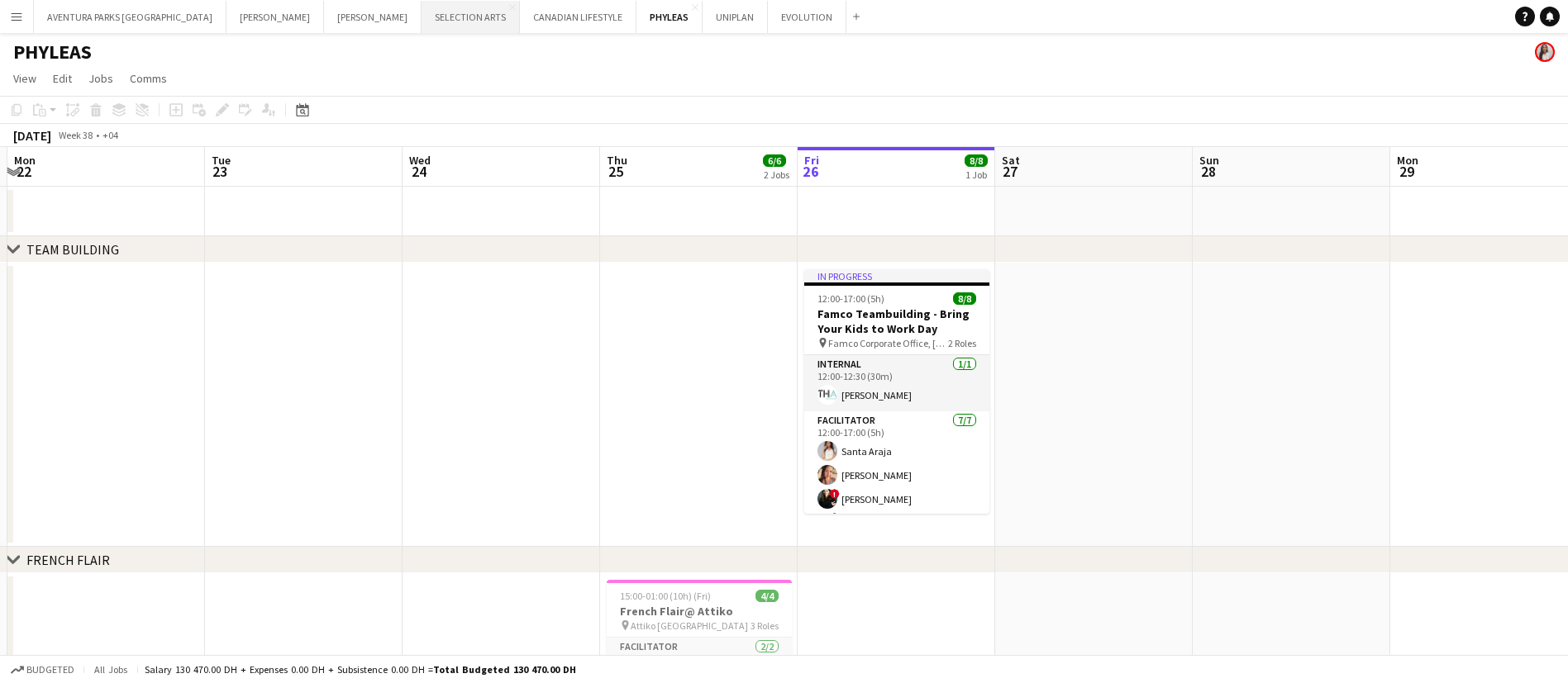
click at [421, 17] on button "SELECTION ARTS Close" at bounding box center [471, 17] width 99 height 32
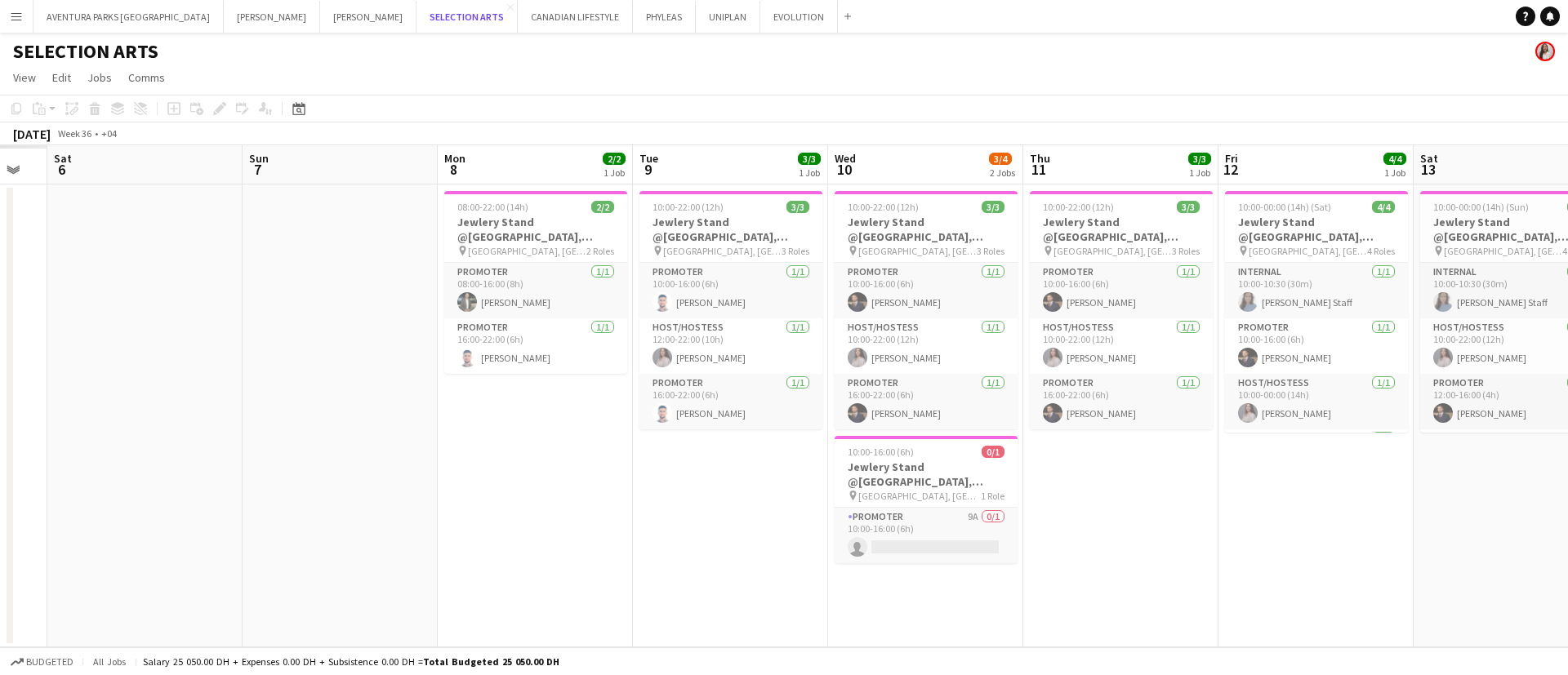
scroll to position [0, 339]
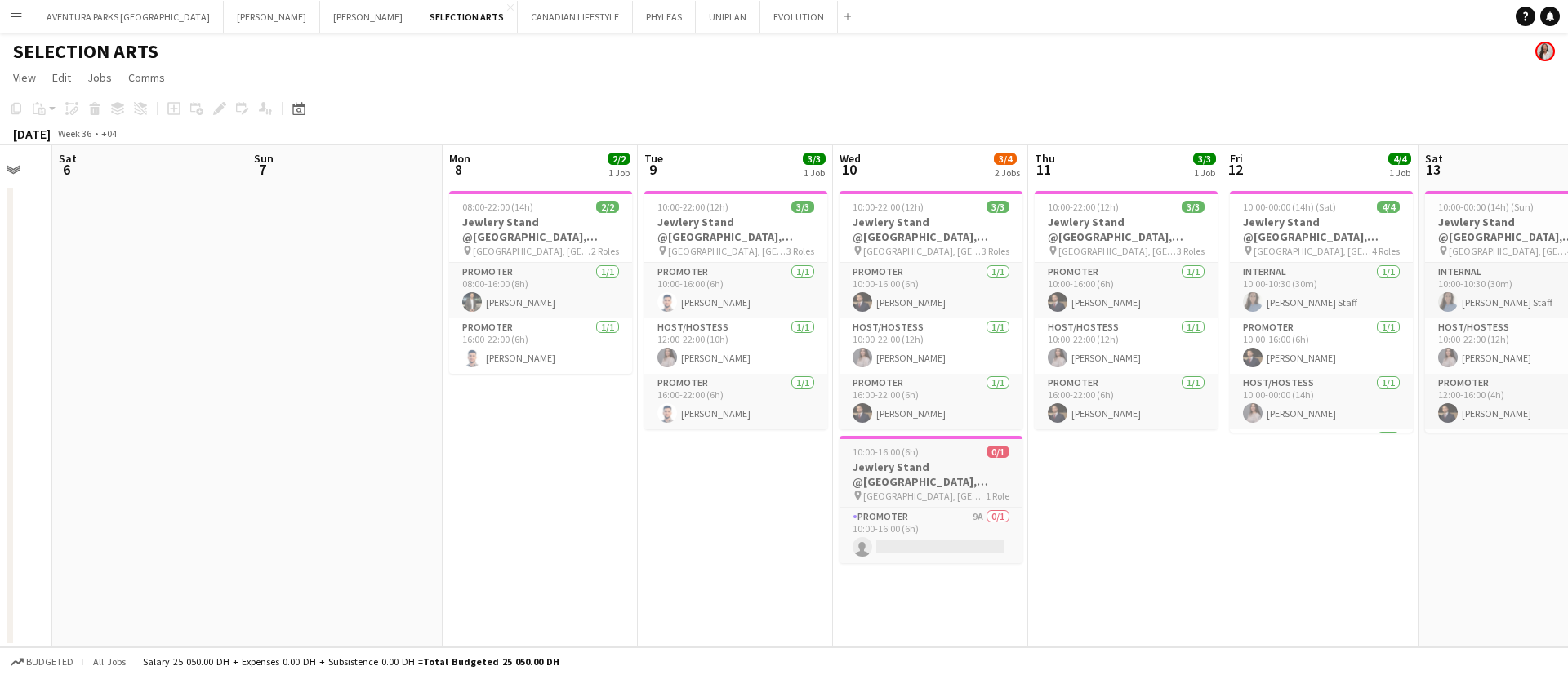
click at [943, 464] on h3 "Jewlery Stand @Galleria Mall, Abu Dhabi" at bounding box center [930, 473] width 183 height 29
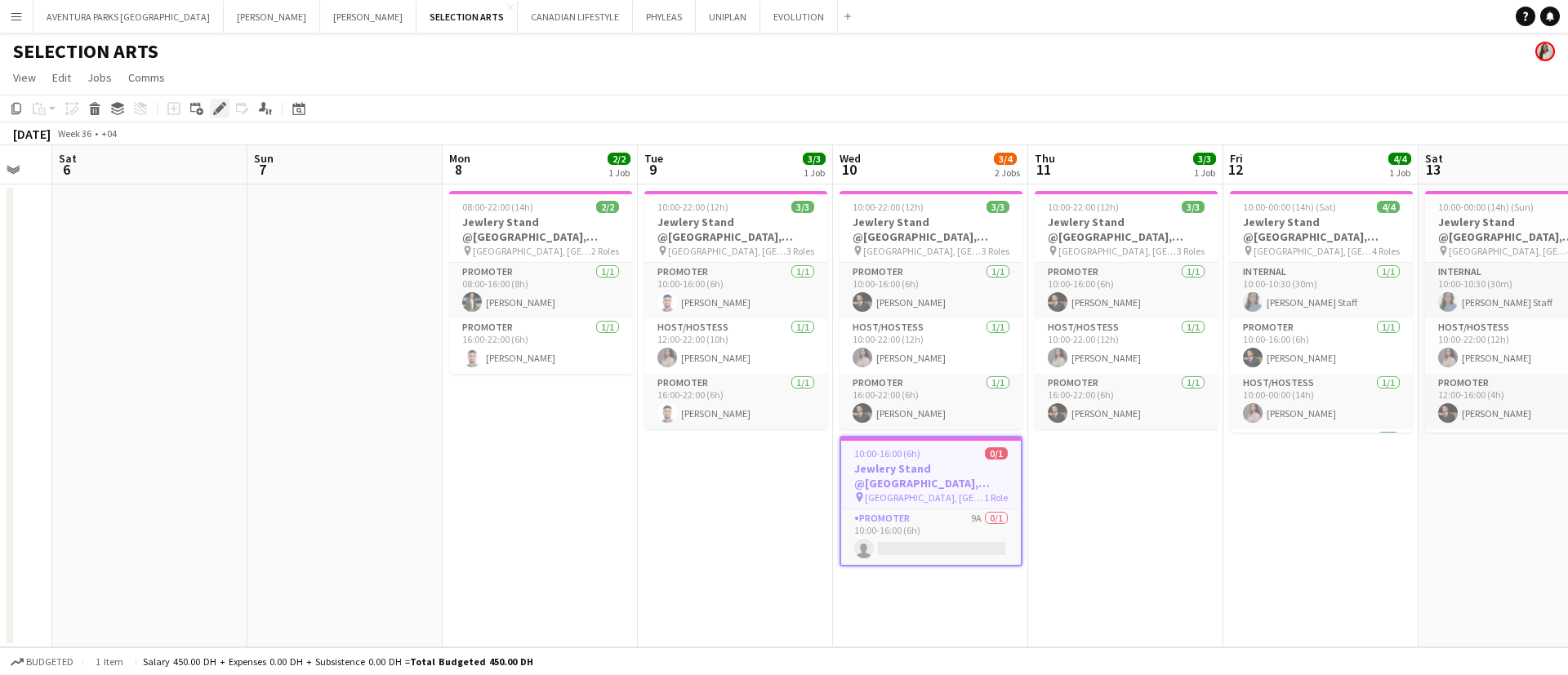
click at [217, 111] on icon at bounding box center [219, 109] width 9 height 9
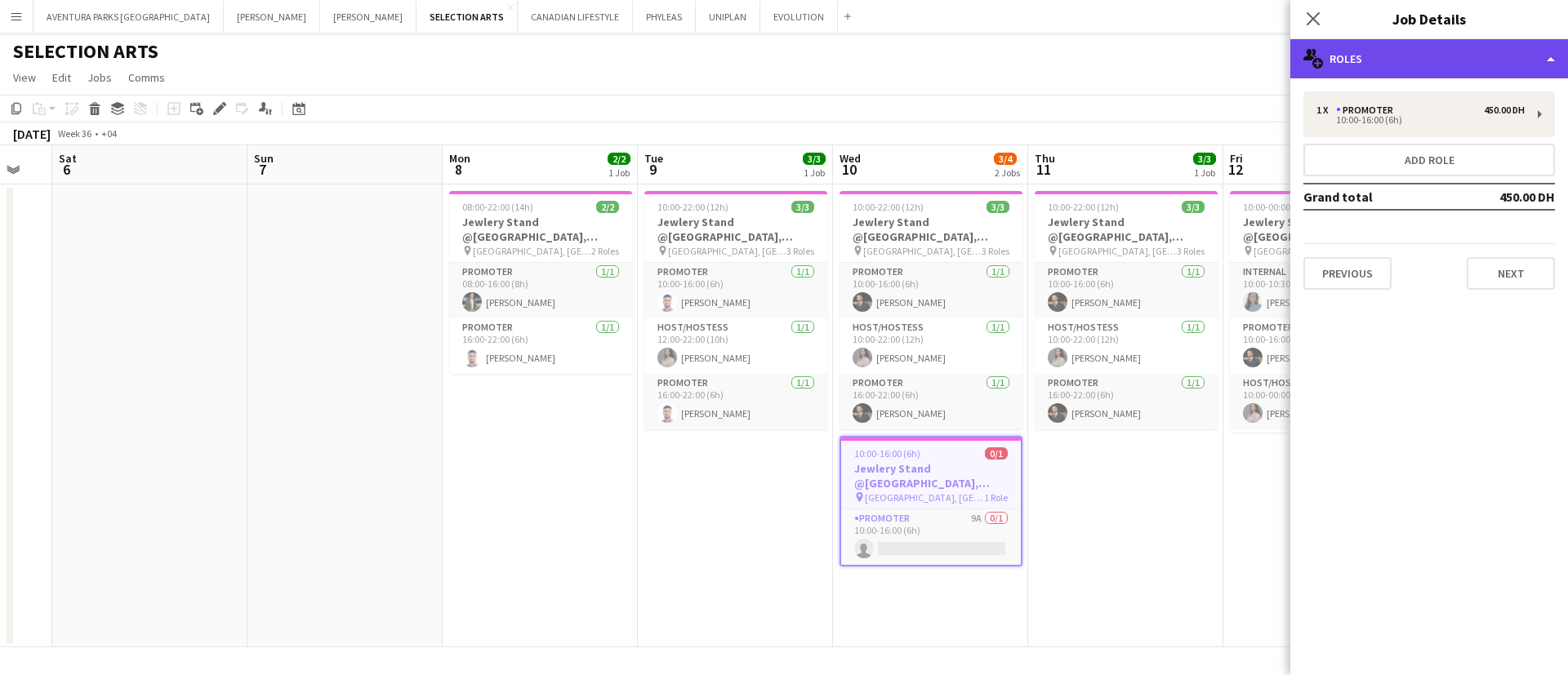
click at [1373, 53] on div "multiple-users-add Roles" at bounding box center [1429, 59] width 278 height 39
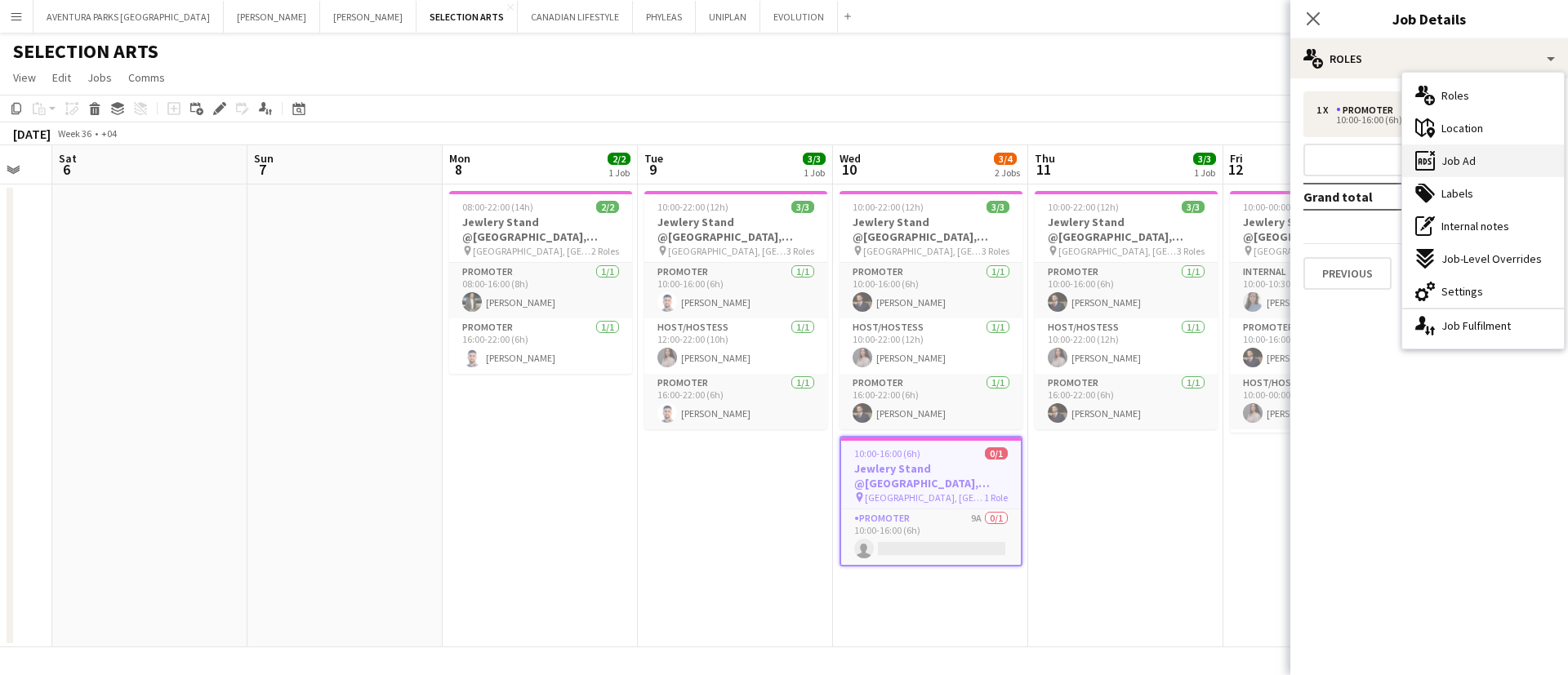
click at [1453, 167] on span "Job Ad" at bounding box center [1458, 161] width 35 height 15
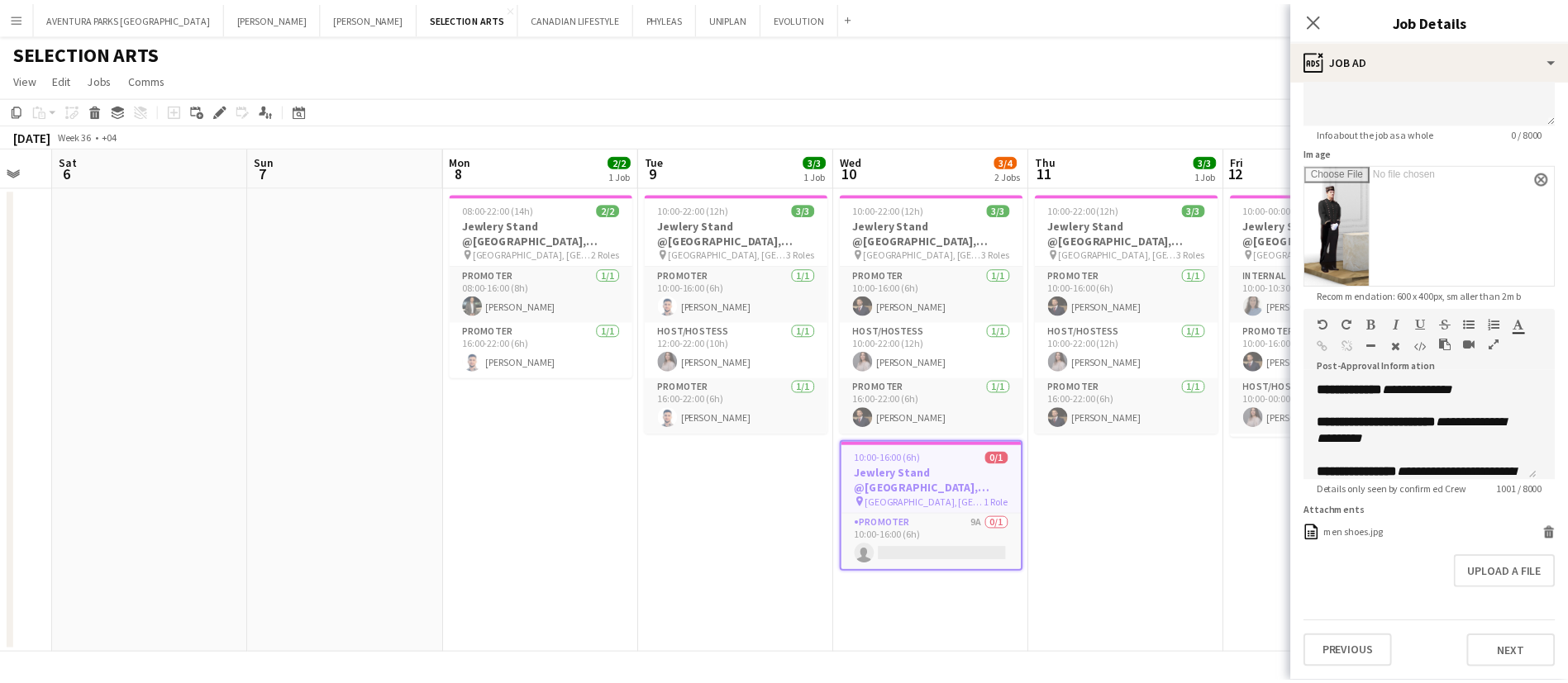
scroll to position [258, 0]
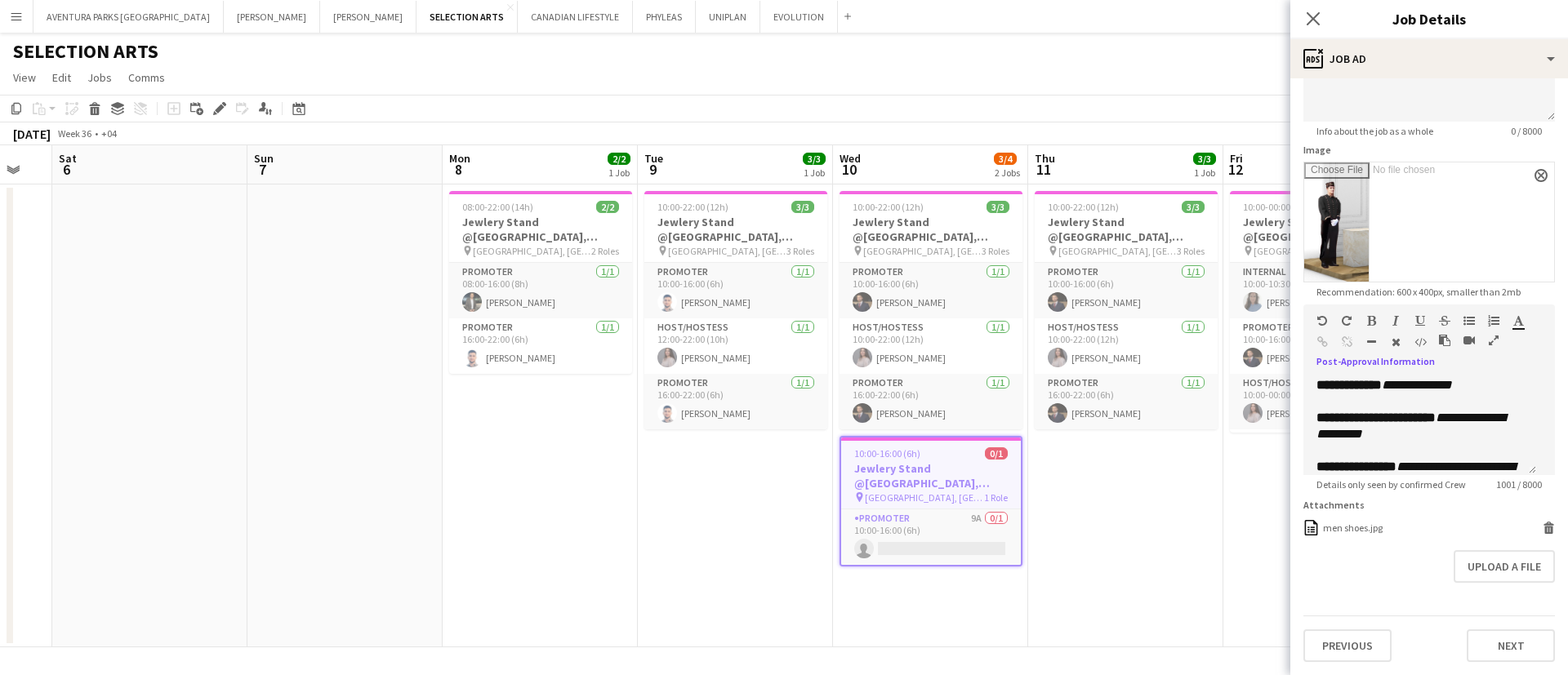
click at [1489, 335] on icon "button" at bounding box center [1494, 340] width 9 height 11
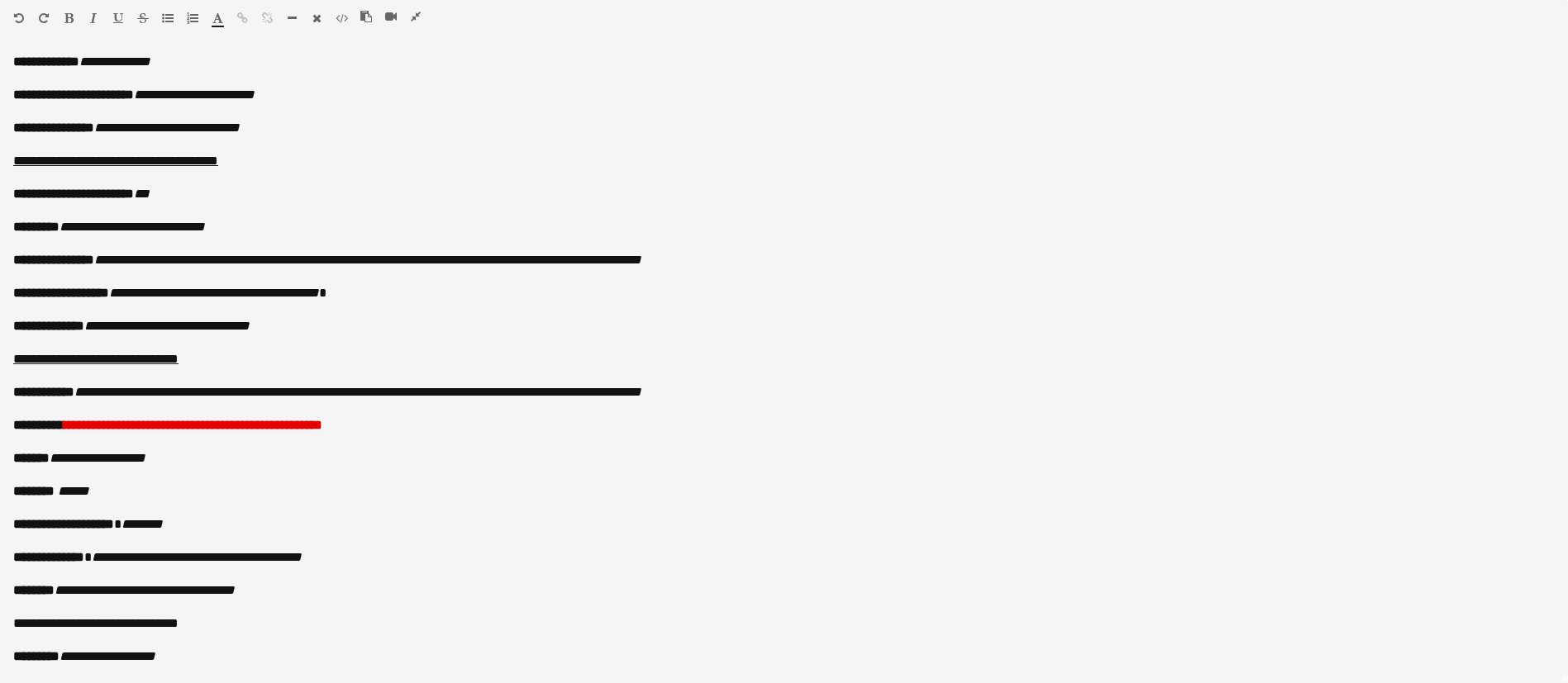
scroll to position [693, 0]
click at [416, 9] on button "button" at bounding box center [416, 16] width 11 height 13
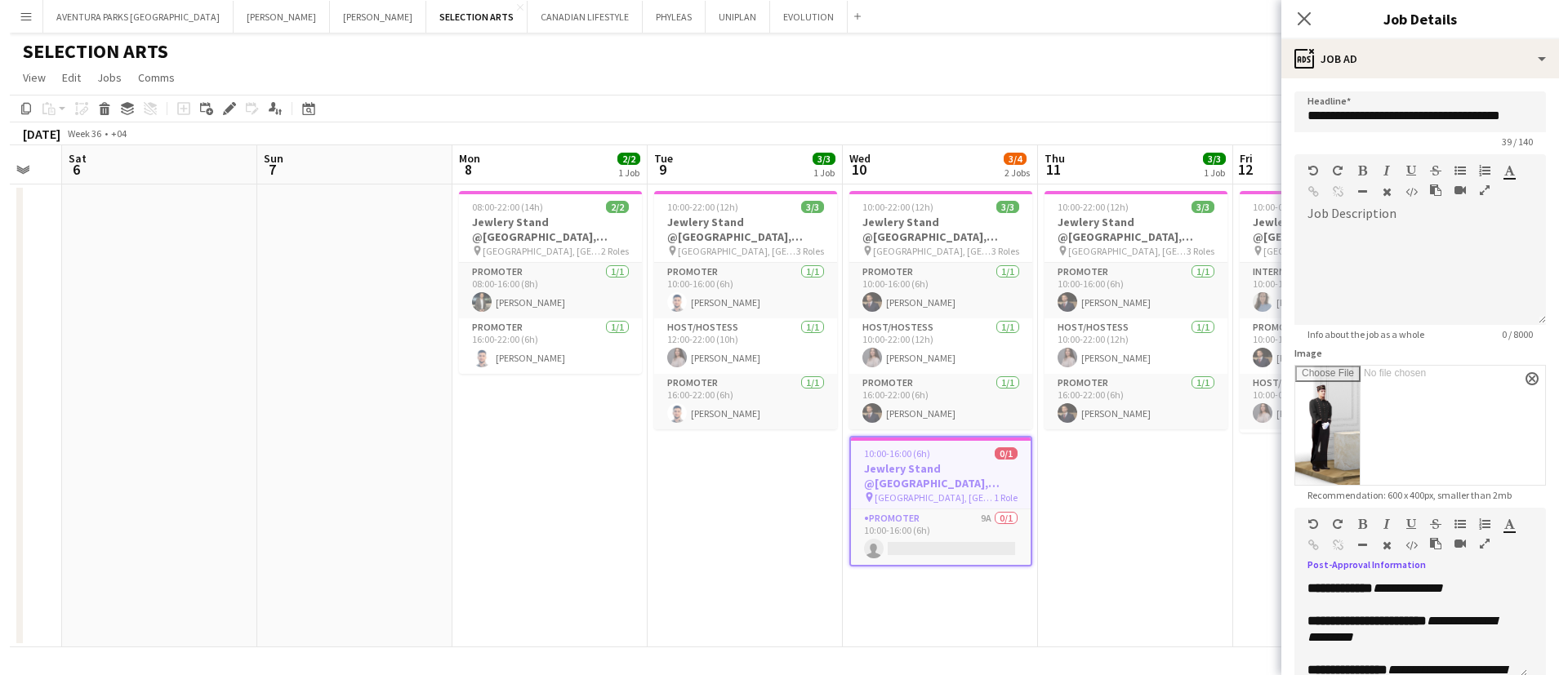
scroll to position [0, 0]
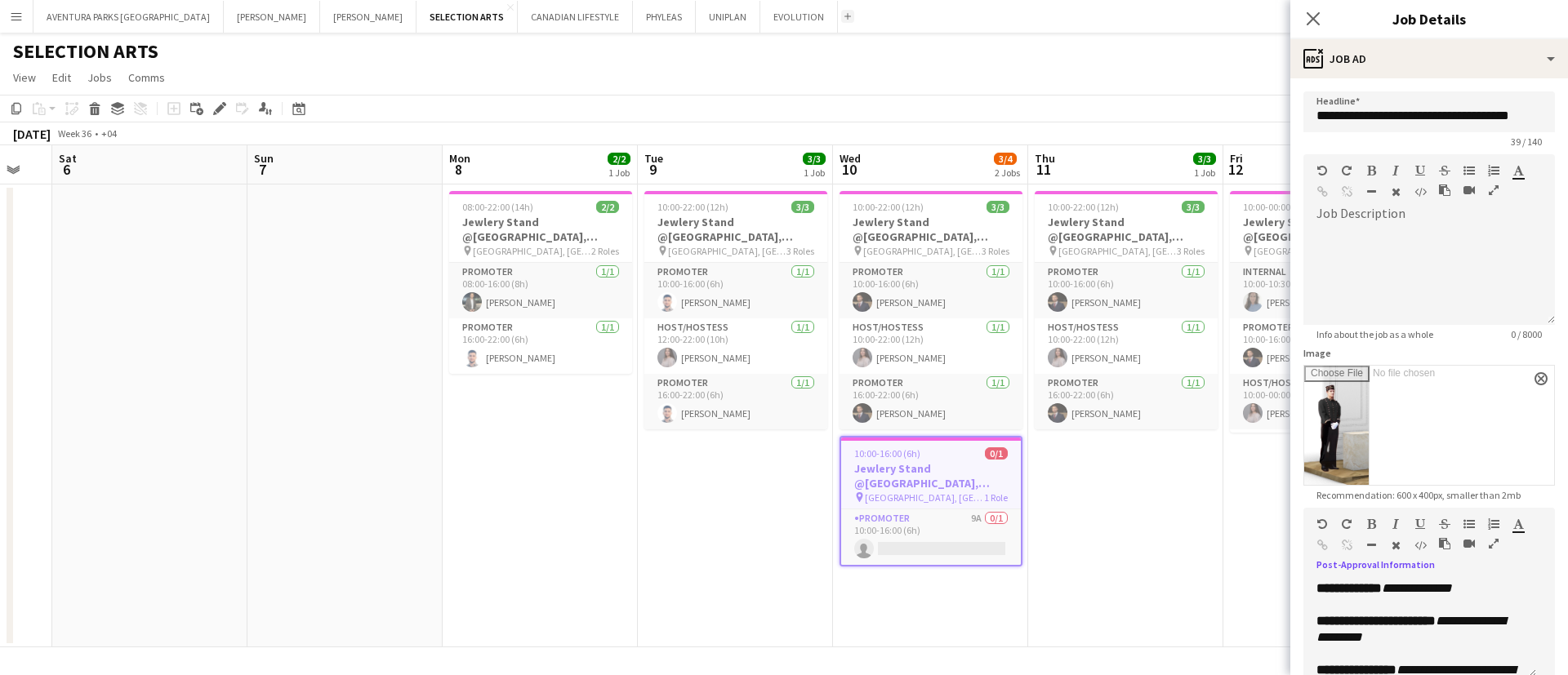
click at [845, 16] on app-icon "Add" at bounding box center [848, 16] width 7 height 7
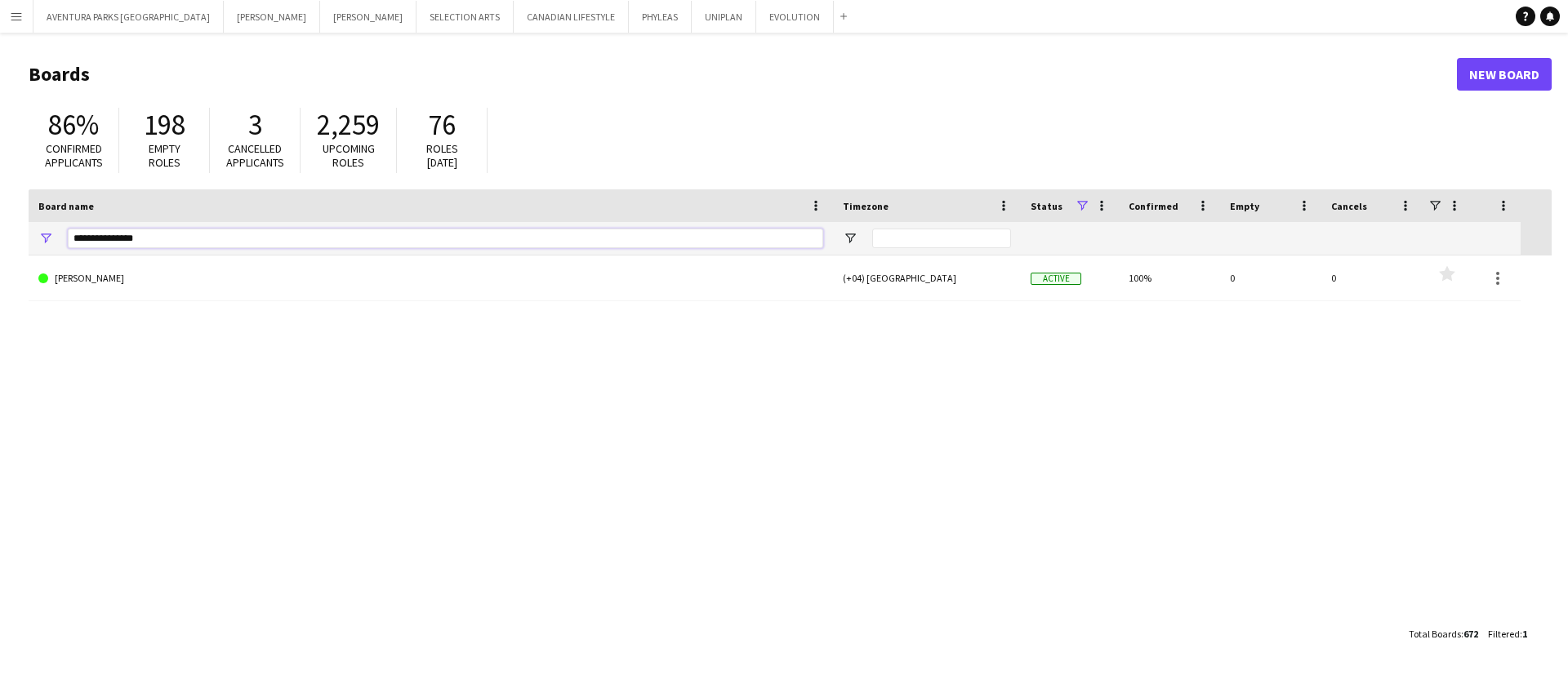
drag, startPoint x: 171, startPoint y: 229, endPoint x: 38, endPoint y: 223, distance: 133.1
click at [38, 223] on div "**********" at bounding box center [430, 238] width 805 height 33
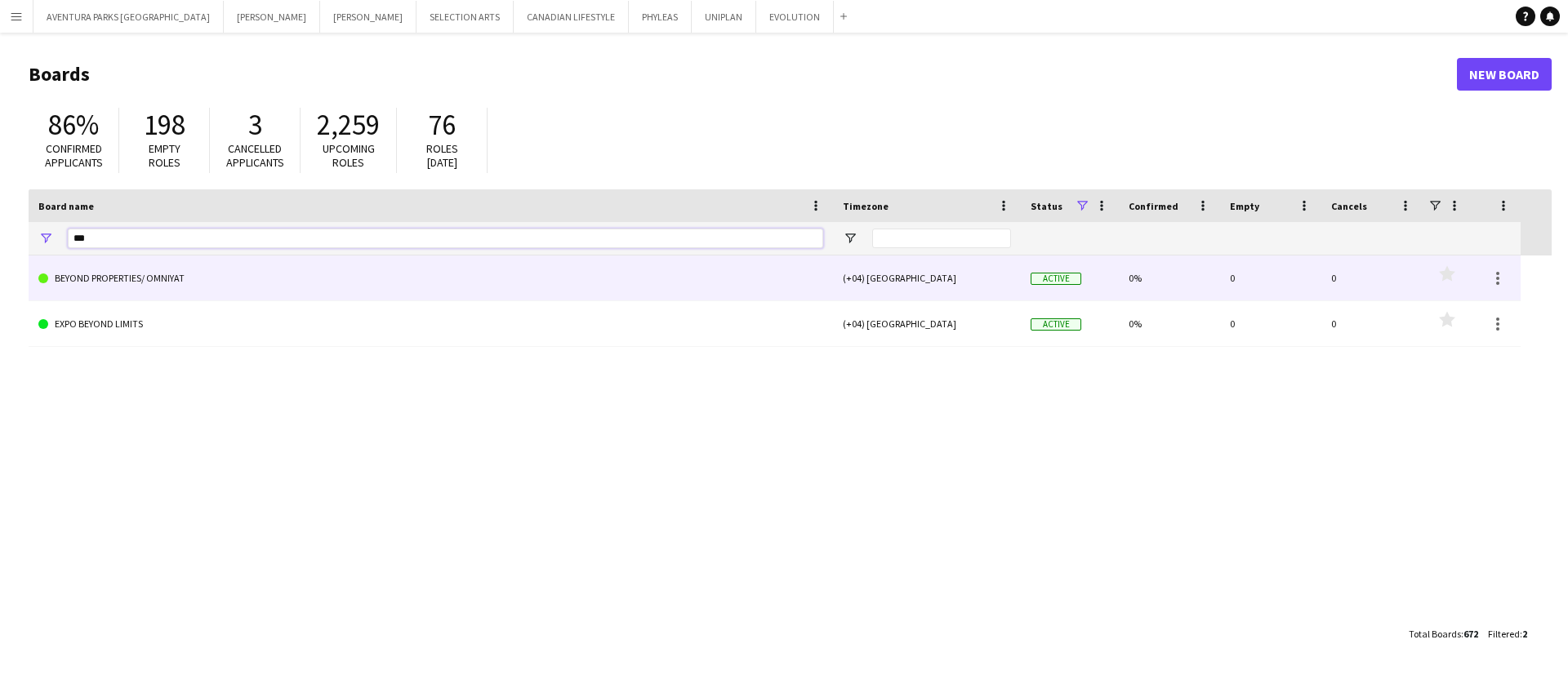
type input "***"
click at [216, 284] on link "BEYOND PROPERTIES/ OMNIYAT" at bounding box center [430, 278] width 785 height 46
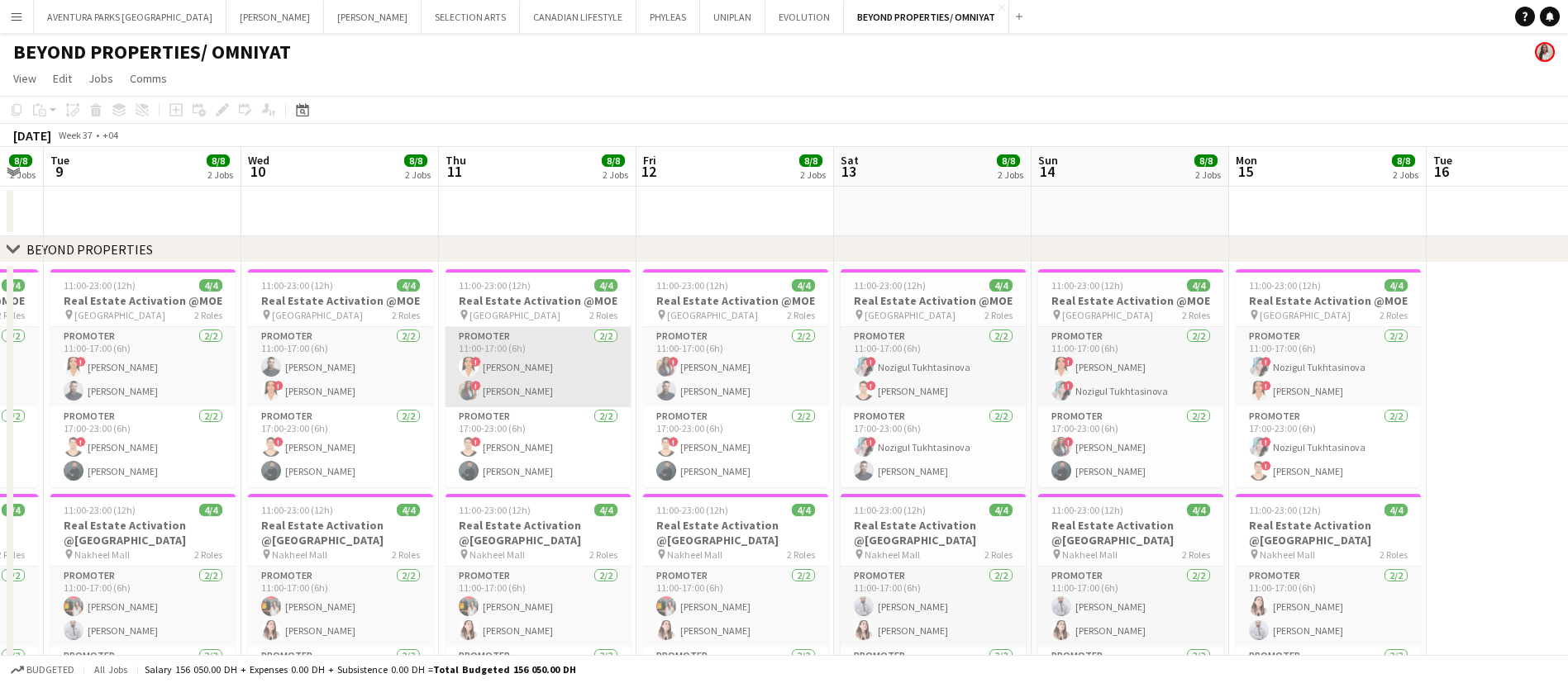
scroll to position [0, 394]
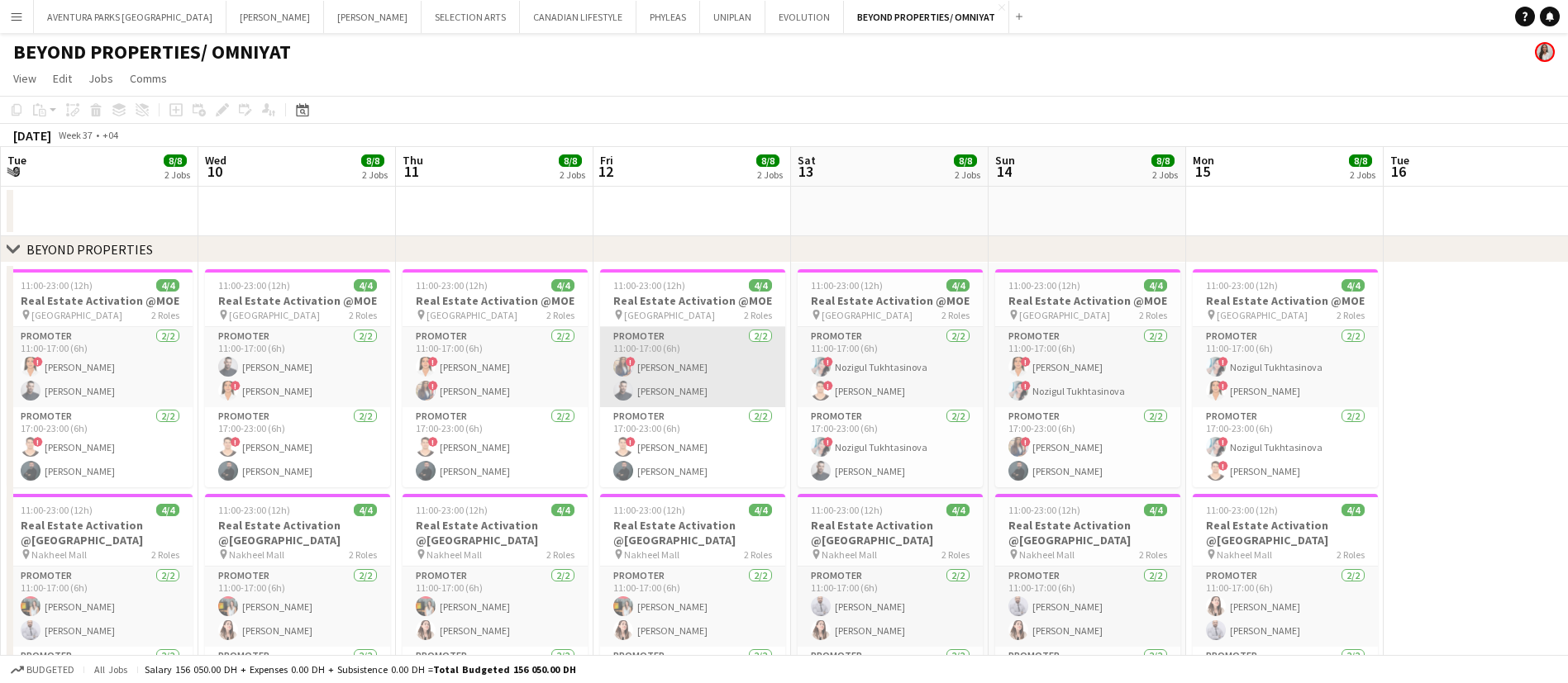
click at [642, 348] on app-card-role "Promoter 2/2 11:00-17:00 (6h) ! Rajaa Fannan Amine Chaoui" at bounding box center [692, 367] width 185 height 80
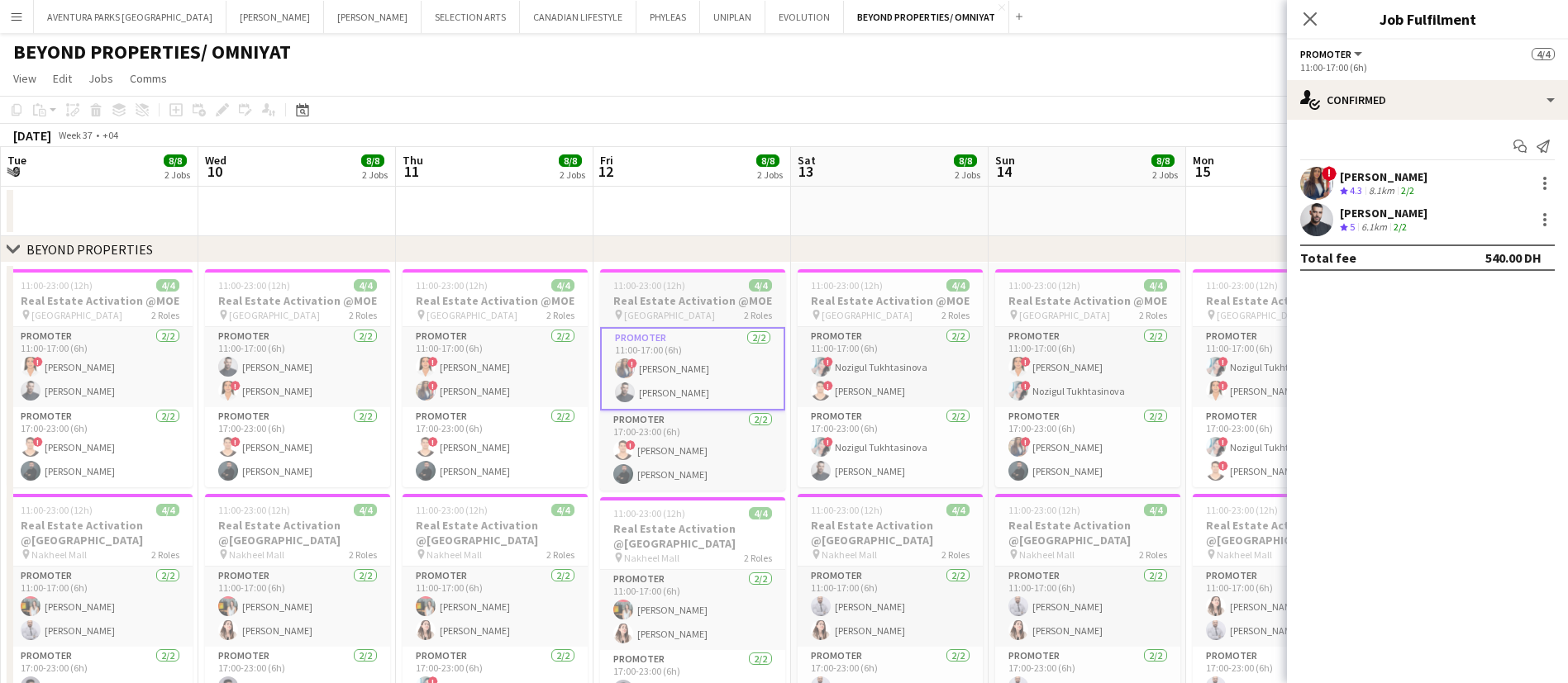
click at [654, 322] on app-job-card "11:00-23:00 (12h) 4/4 Real Estate Activation @MOE pin Mall of Emirates 2 Roles …" at bounding box center [692, 379] width 185 height 221
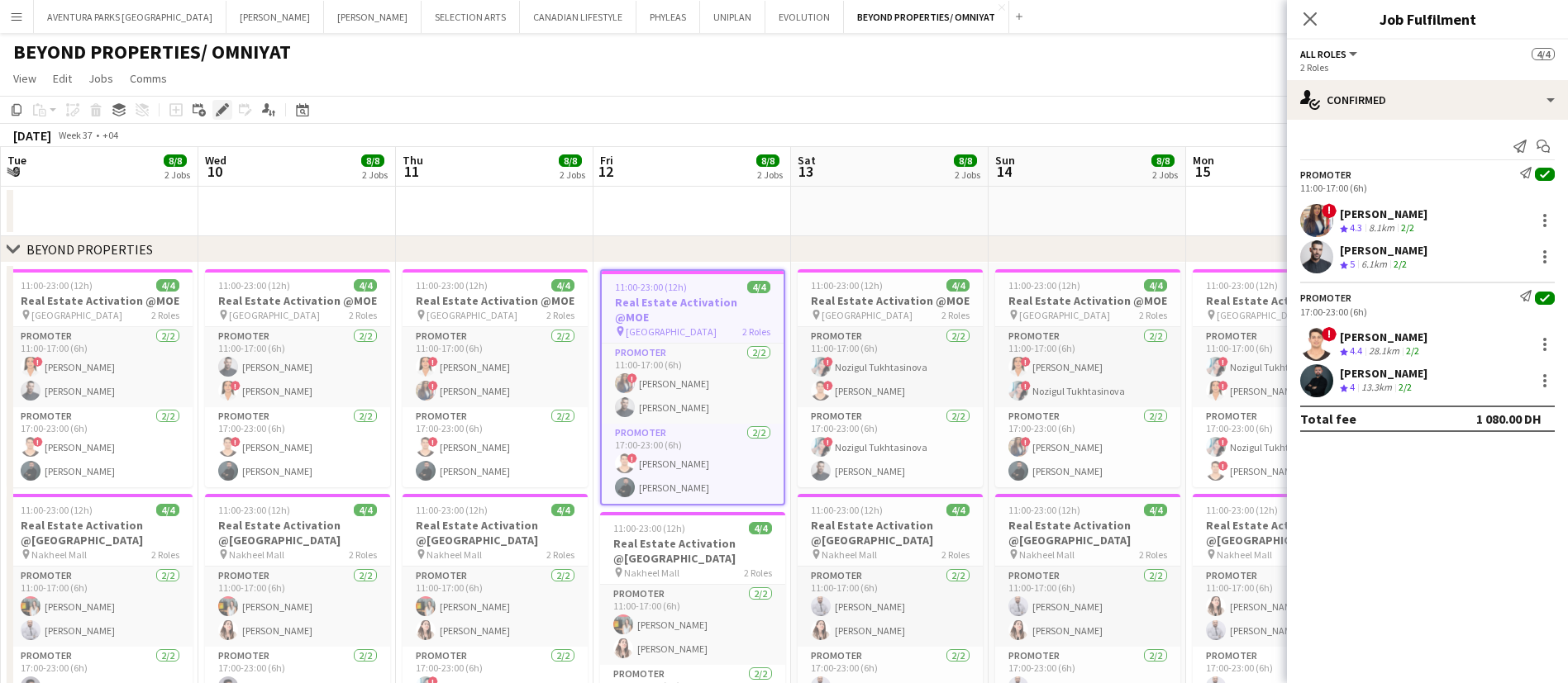
click at [217, 113] on icon at bounding box center [217, 114] width 4 height 4
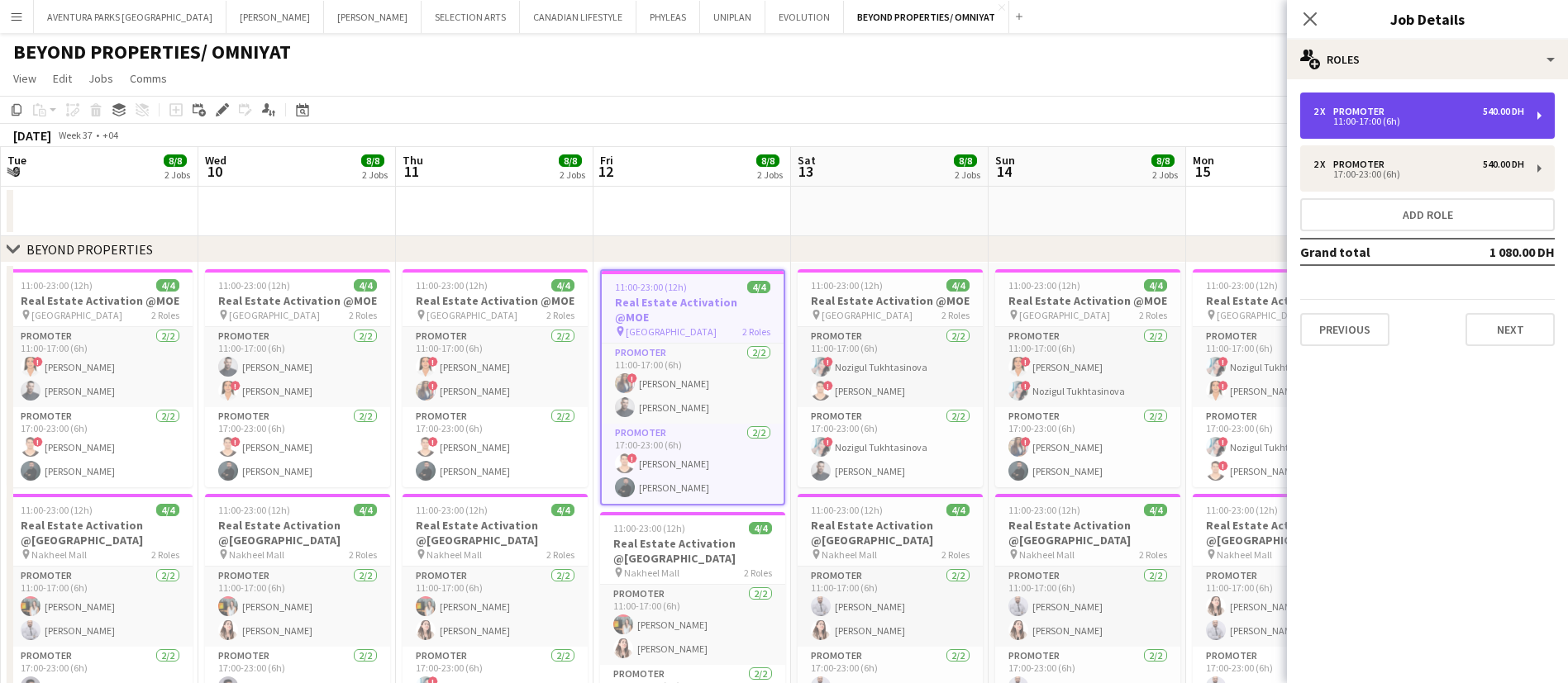
click at [1438, 112] on div "2 x Promoter 540.00 DH" at bounding box center [1419, 111] width 211 height 11
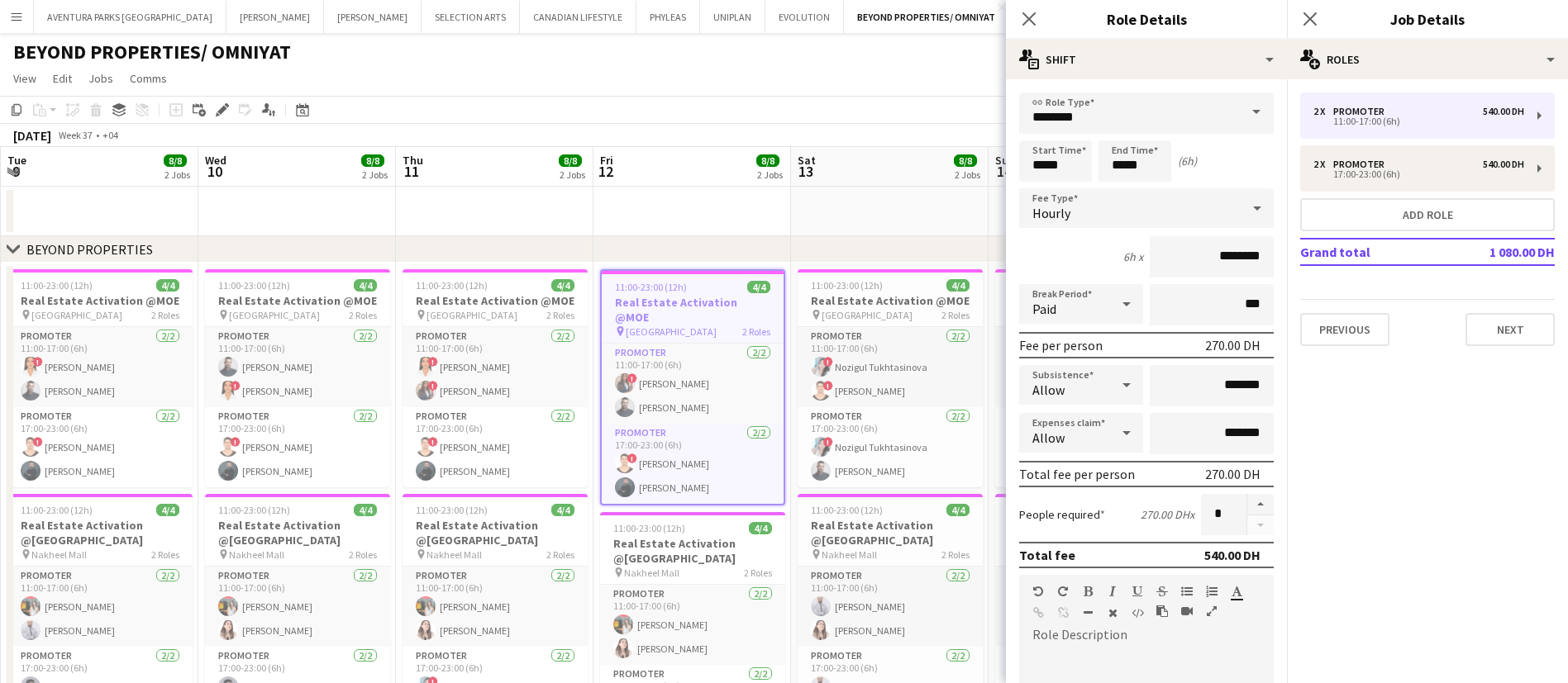
click at [695, 221] on app-date-cell at bounding box center [692, 212] width 197 height 49
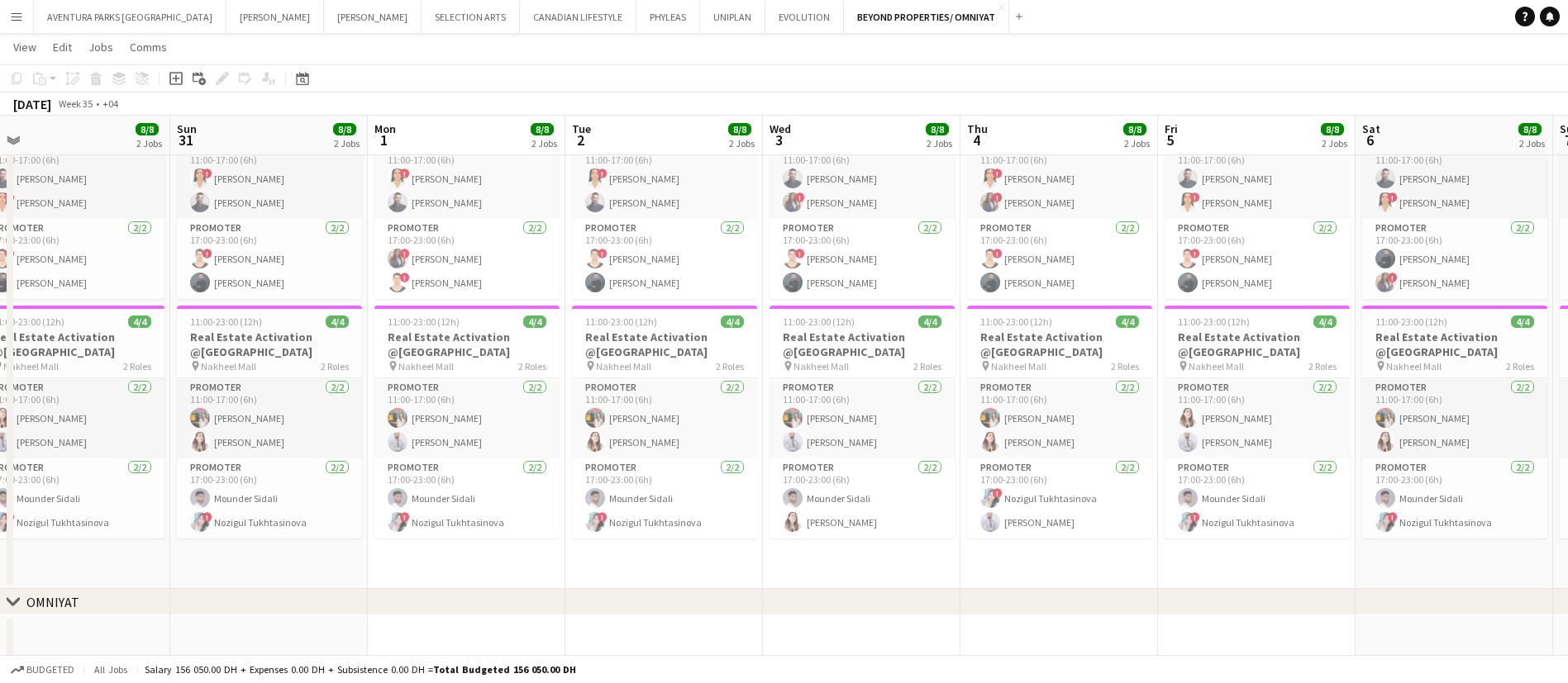
scroll to position [0, 377]
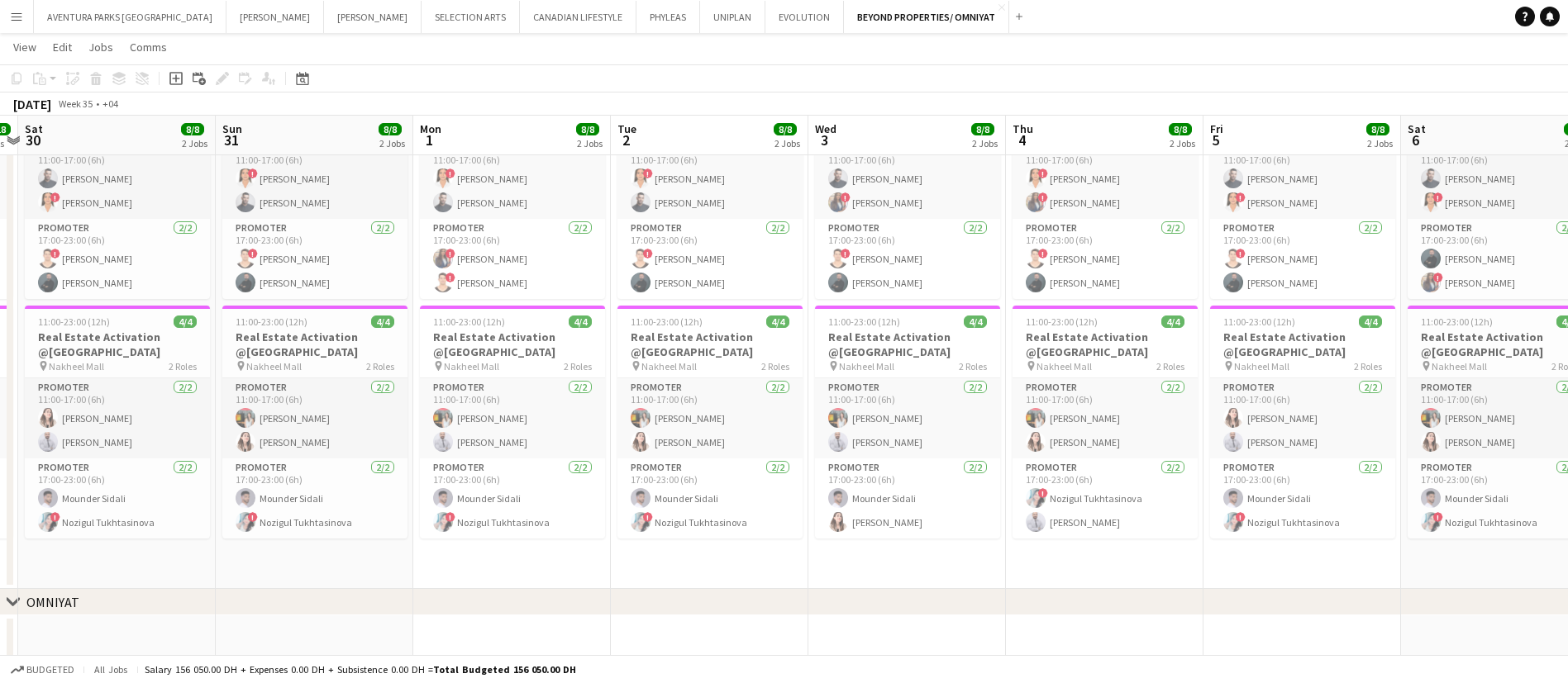
click at [18, 16] on app-icon "Menu" at bounding box center [16, 16] width 13 height 13
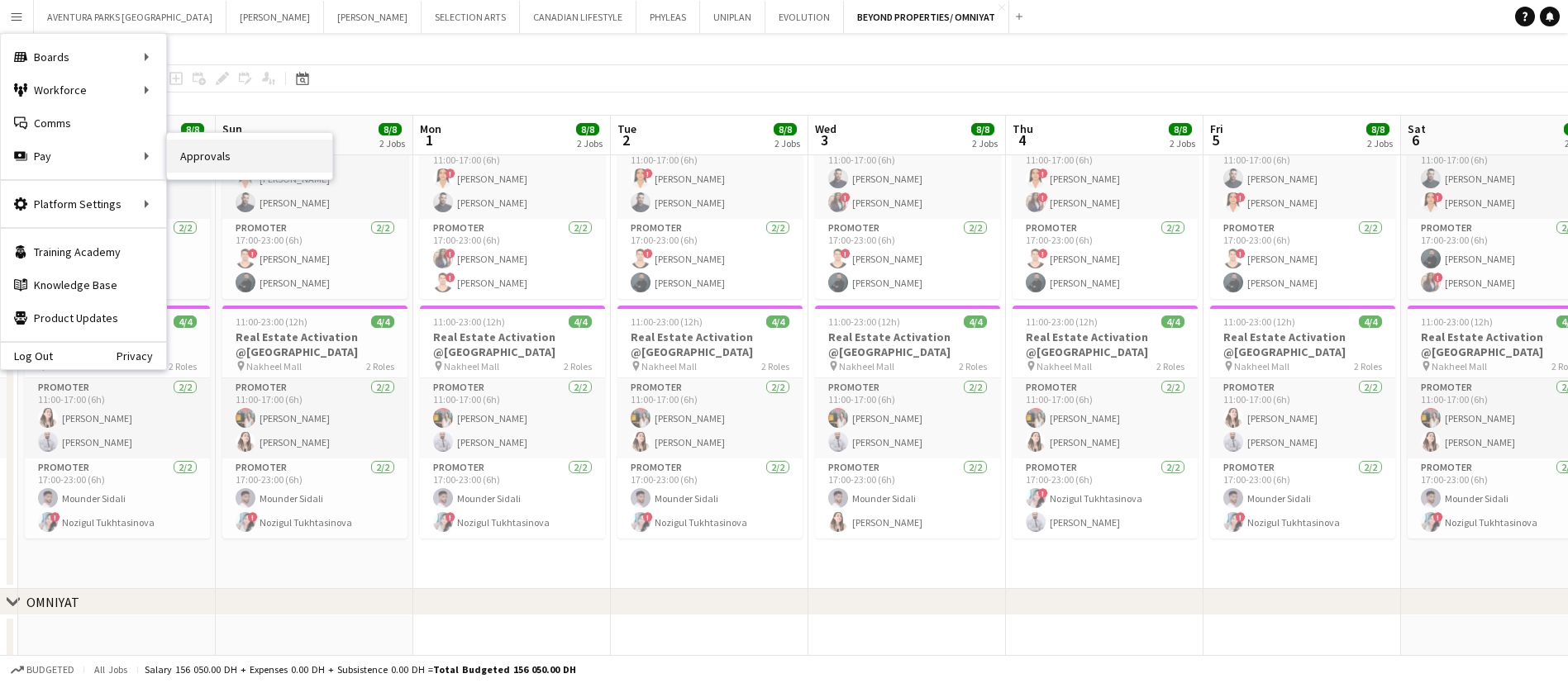
click at [197, 153] on link "Approvals" at bounding box center [250, 156] width 165 height 33
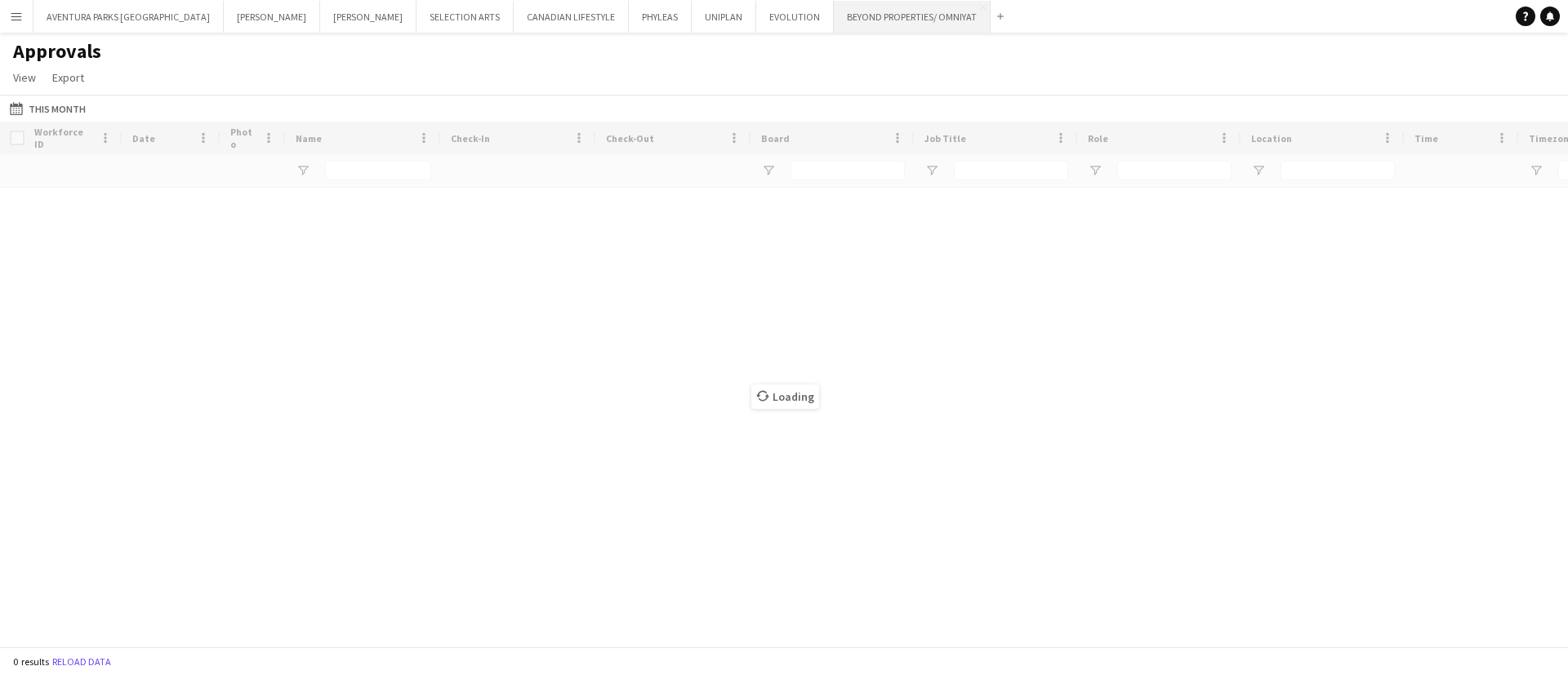
click at [834, 8] on button "BEYOND PROPERTIES/ OMNIYAT Close" at bounding box center [912, 17] width 157 height 32
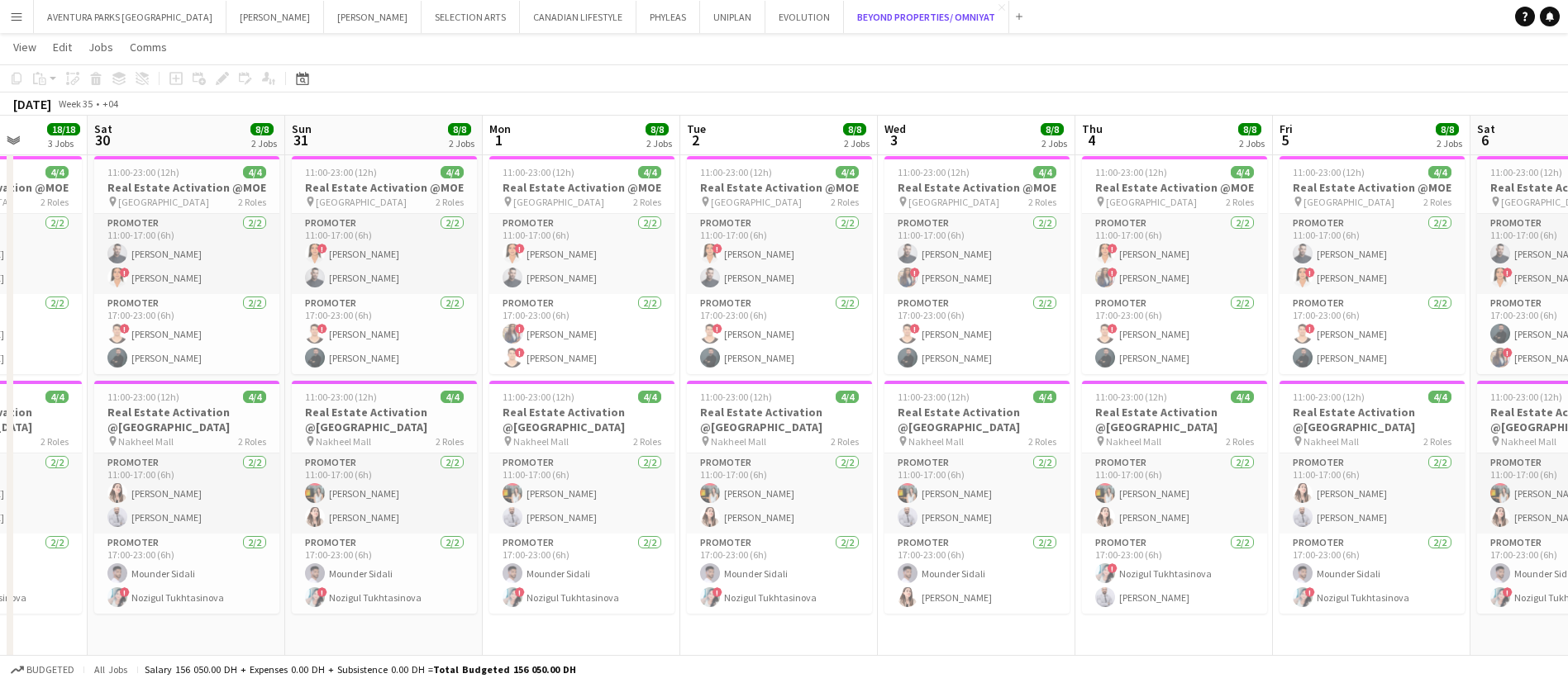
scroll to position [347, 0]
click at [557, 177] on app-job-card "11:00-23:00 (12h) 4/4 Real Estate Activation @MOE pin Mall of Emirates 2 Roles …" at bounding box center [582, 265] width 185 height 218
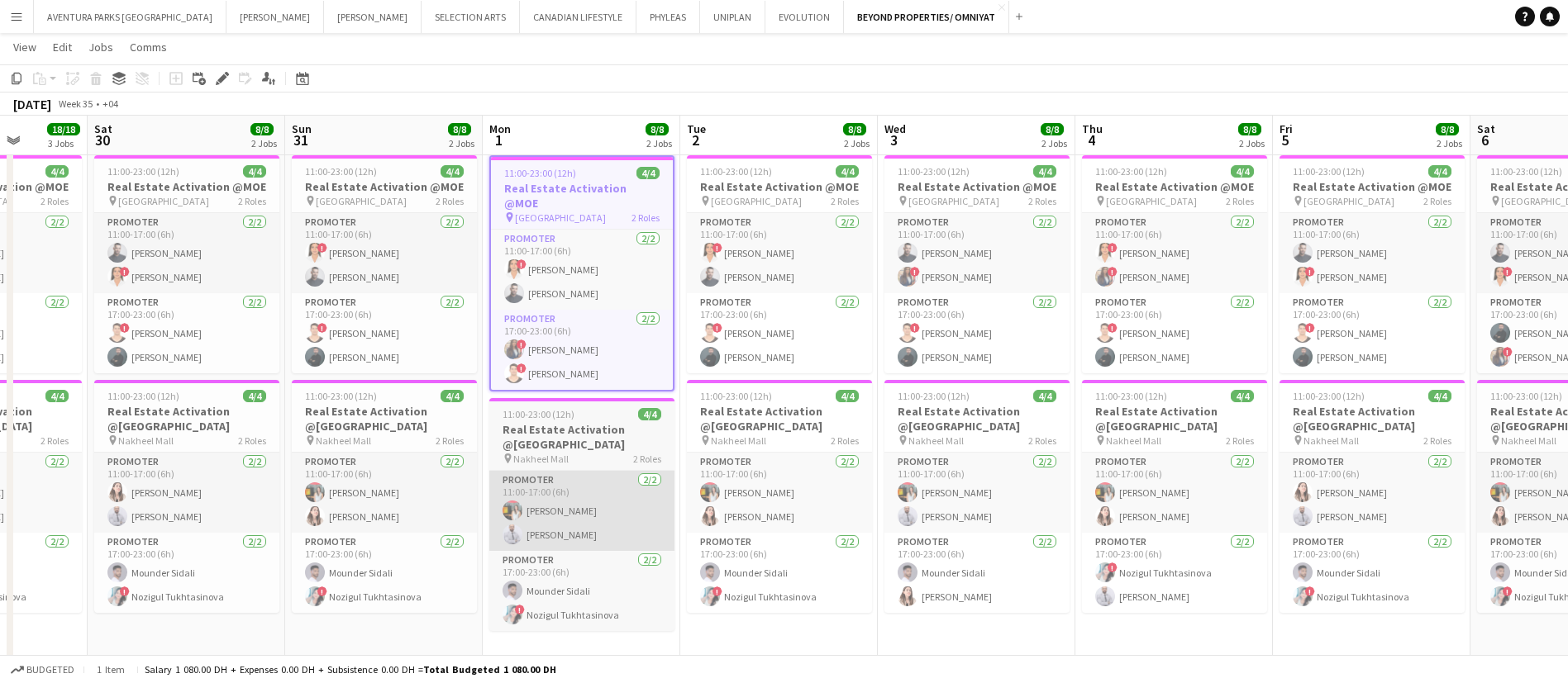
click at [629, 491] on app-card-role "Promoter 2/2 11:00-17:00 (6h) Mariam Ammary Laith Abumusa" at bounding box center [582, 510] width 185 height 80
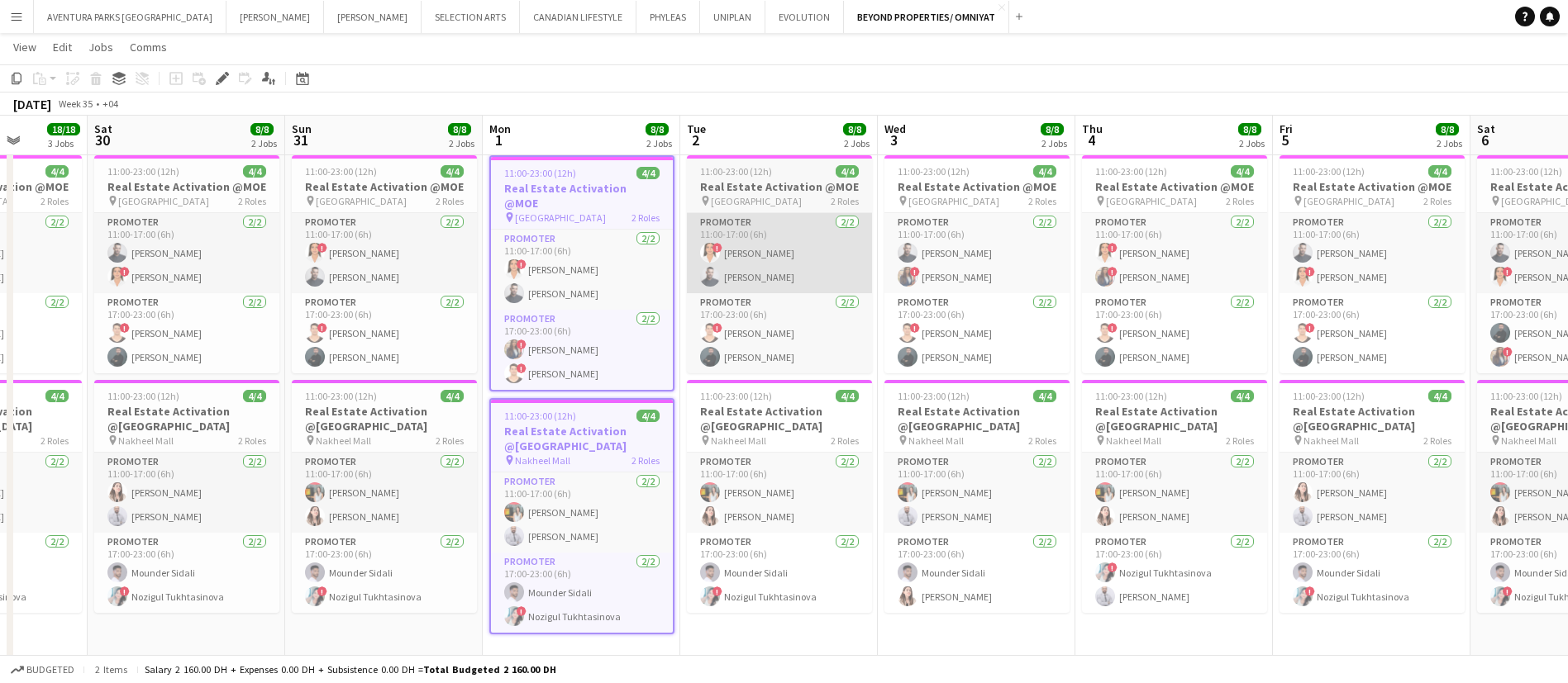
click at [817, 273] on app-card-role "Promoter 2/2 11:00-17:00 (6h) ! maryam qasim Amine Chaoui" at bounding box center [779, 253] width 185 height 80
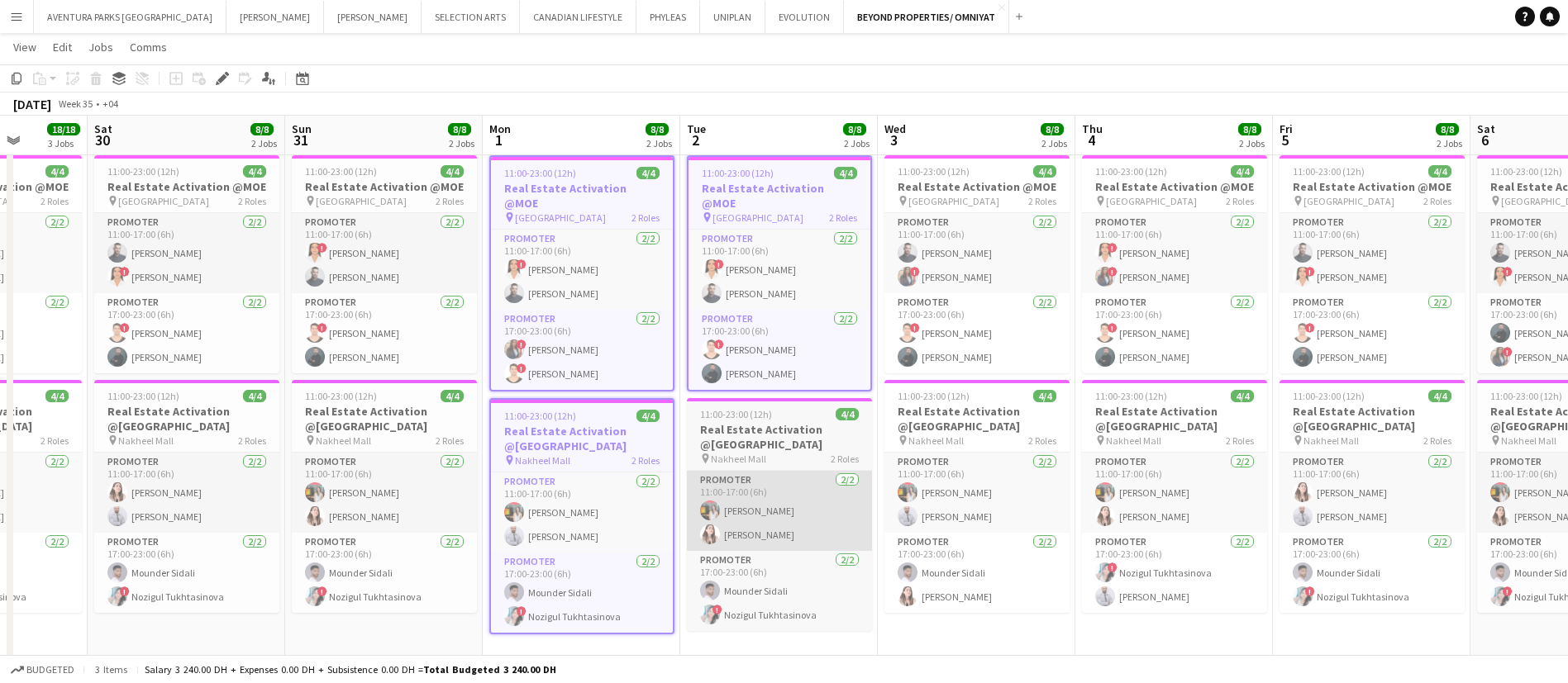
click at [782, 480] on app-card-role "Promoter 2/2 11:00-17:00 (6h) Mariam Ammary Amal Alnajjad" at bounding box center [779, 510] width 185 height 80
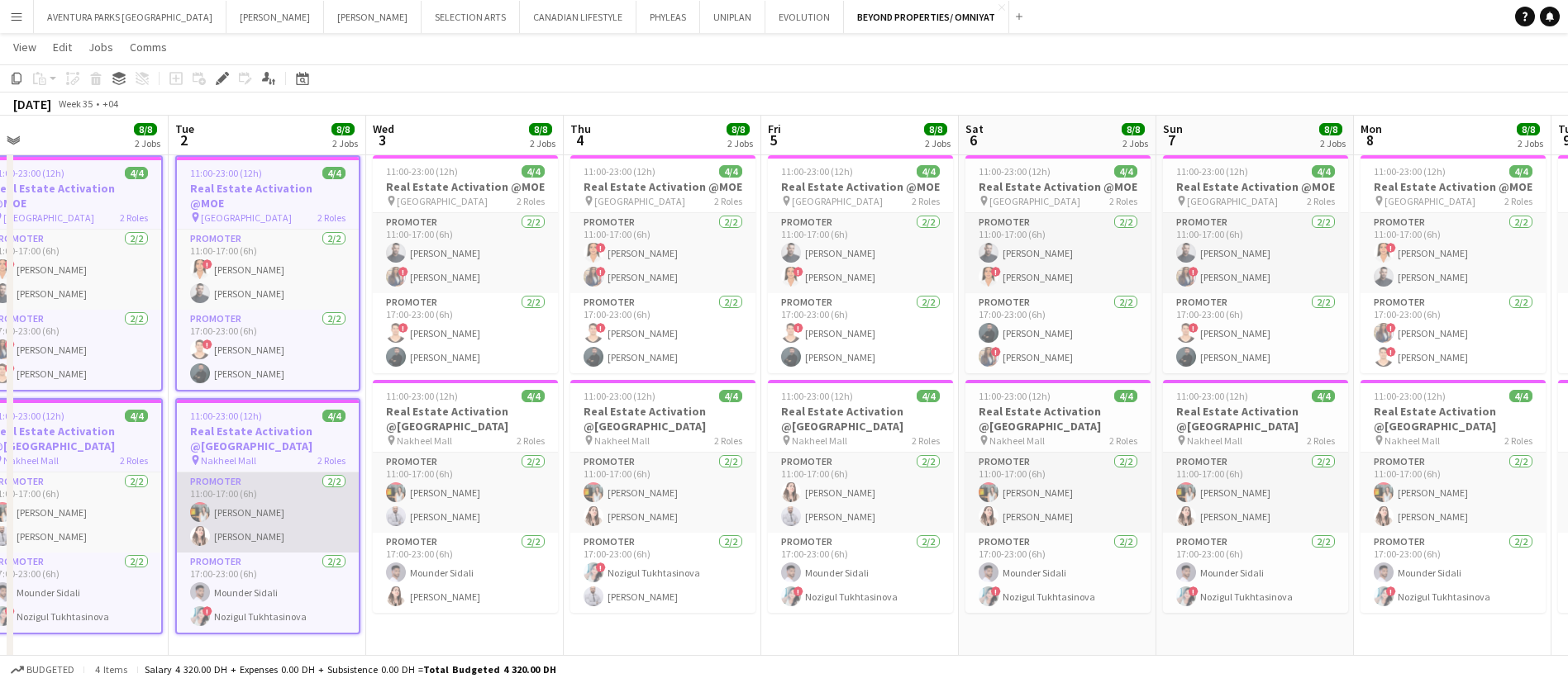
scroll to position [0, 638]
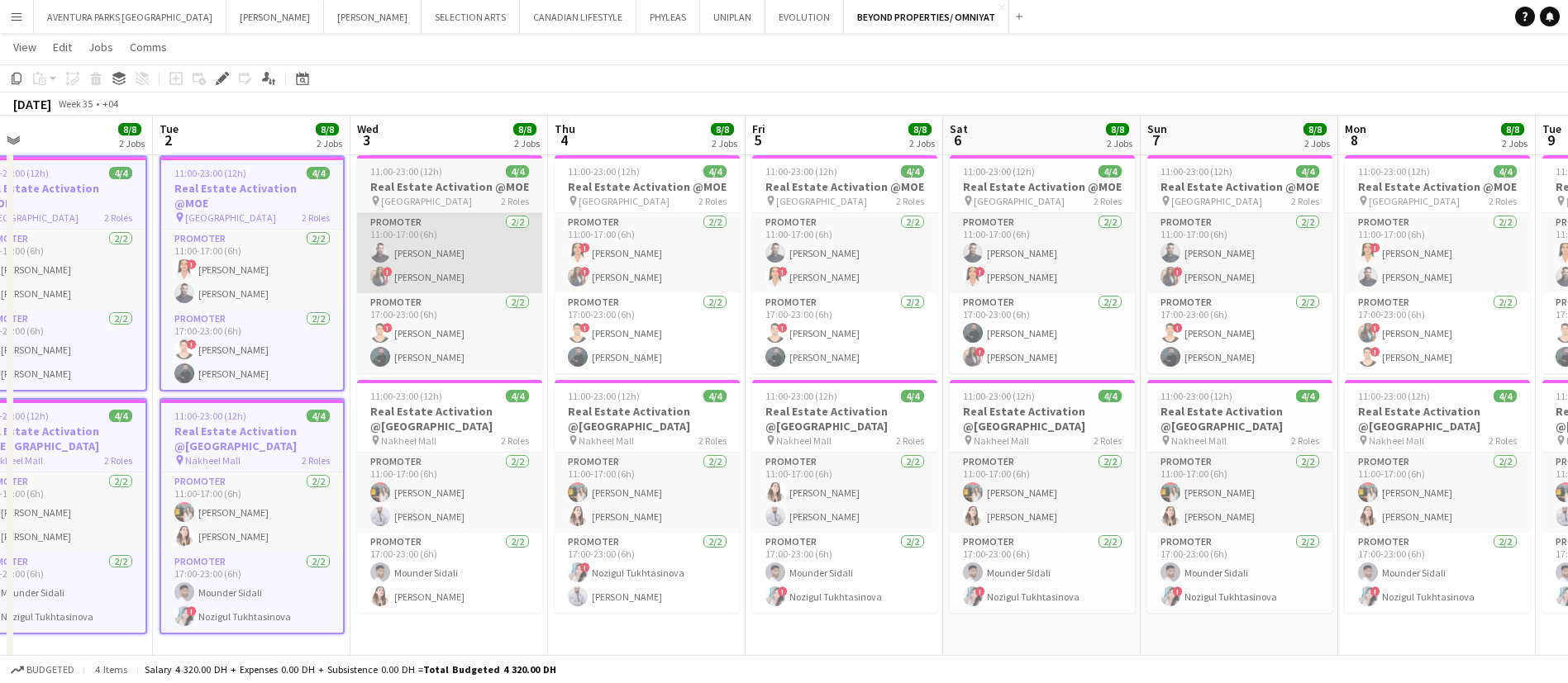
click at [525, 284] on app-card-role "Promoter 2/2 11:00-17:00 (6h) Amine Chaoui ! Rajaa Fannan" at bounding box center [449, 253] width 185 height 80
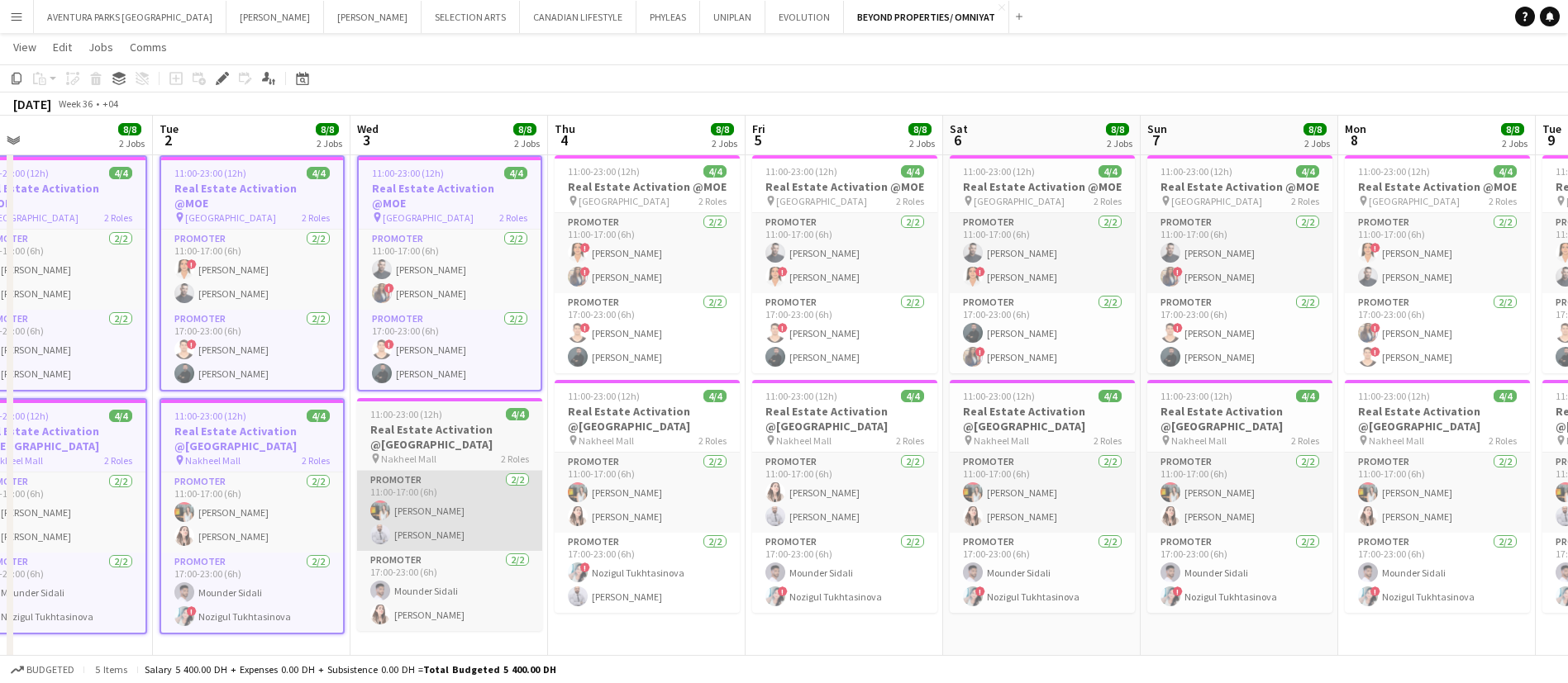
click at [475, 503] on app-card-role "Promoter 2/2 11:00-17:00 (6h) Mariam Ammary Laith Abumusa" at bounding box center [449, 510] width 185 height 80
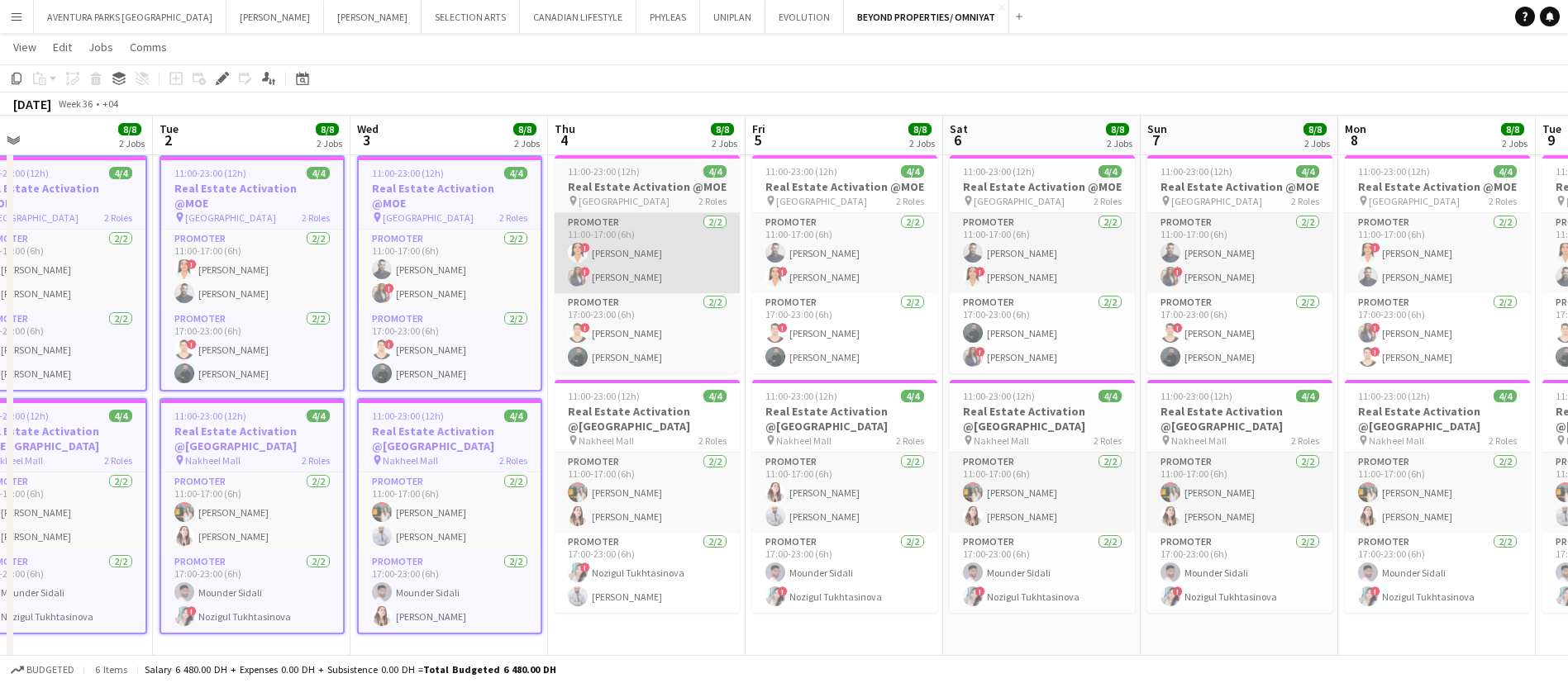
click at [652, 262] on app-card-role "Promoter 2/2 11:00-17:00 (6h) ! maryam qasim ! Rajaa Fannan" at bounding box center [646, 253] width 185 height 80
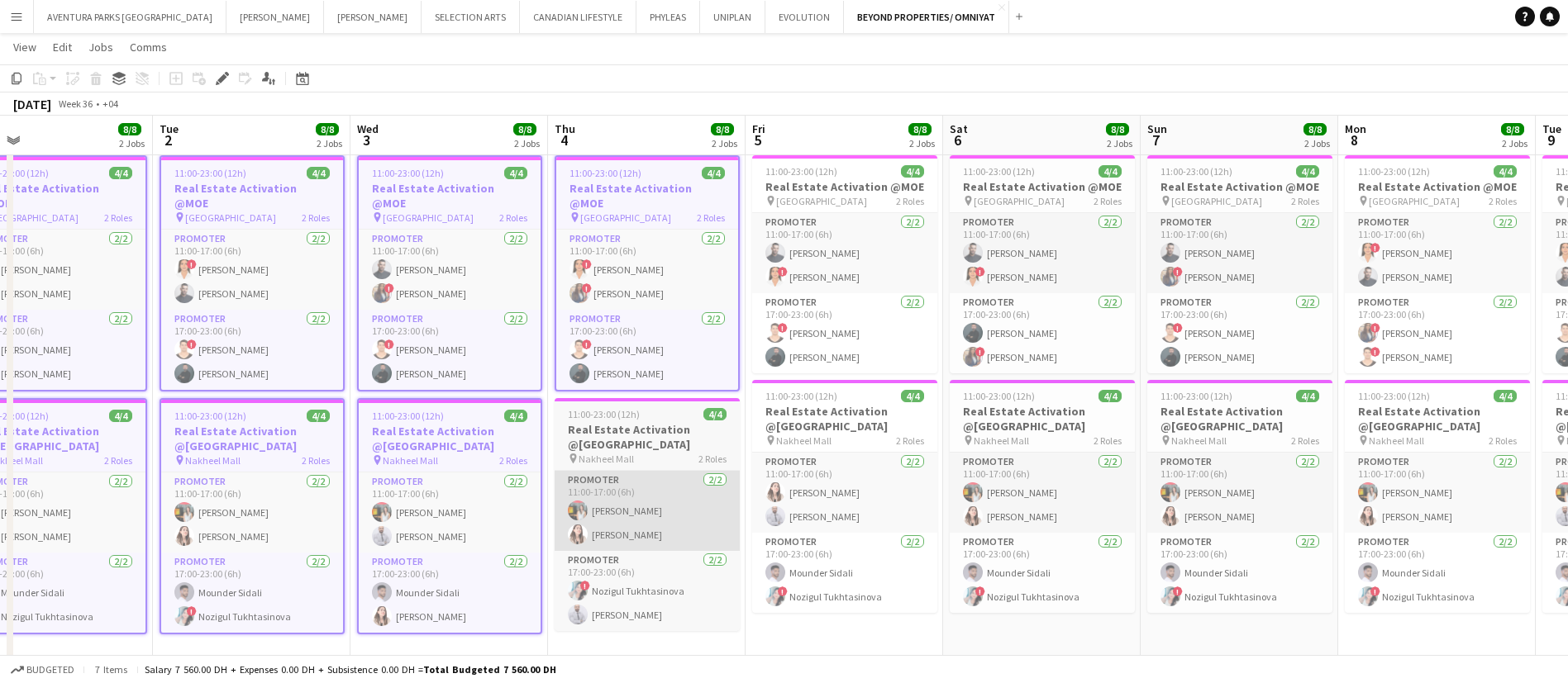
click at [641, 489] on app-card-role "Promoter 2/2 11:00-17:00 (6h) Mariam Ammary Amal Alnajjad" at bounding box center [646, 510] width 185 height 80
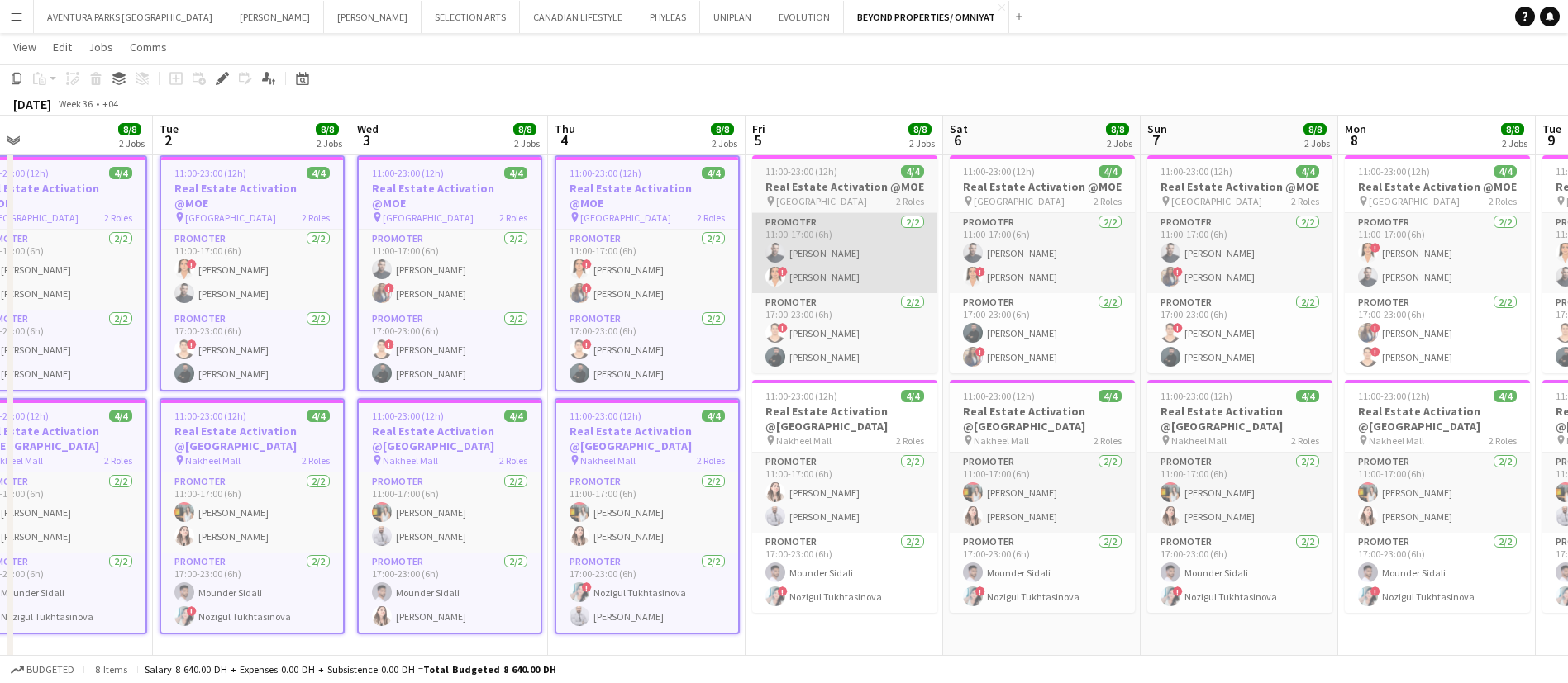
click at [862, 237] on app-card-role "Promoter 2/2 11:00-17:00 (6h) Amine Chaoui ! maryam qasim" at bounding box center [845, 253] width 185 height 80
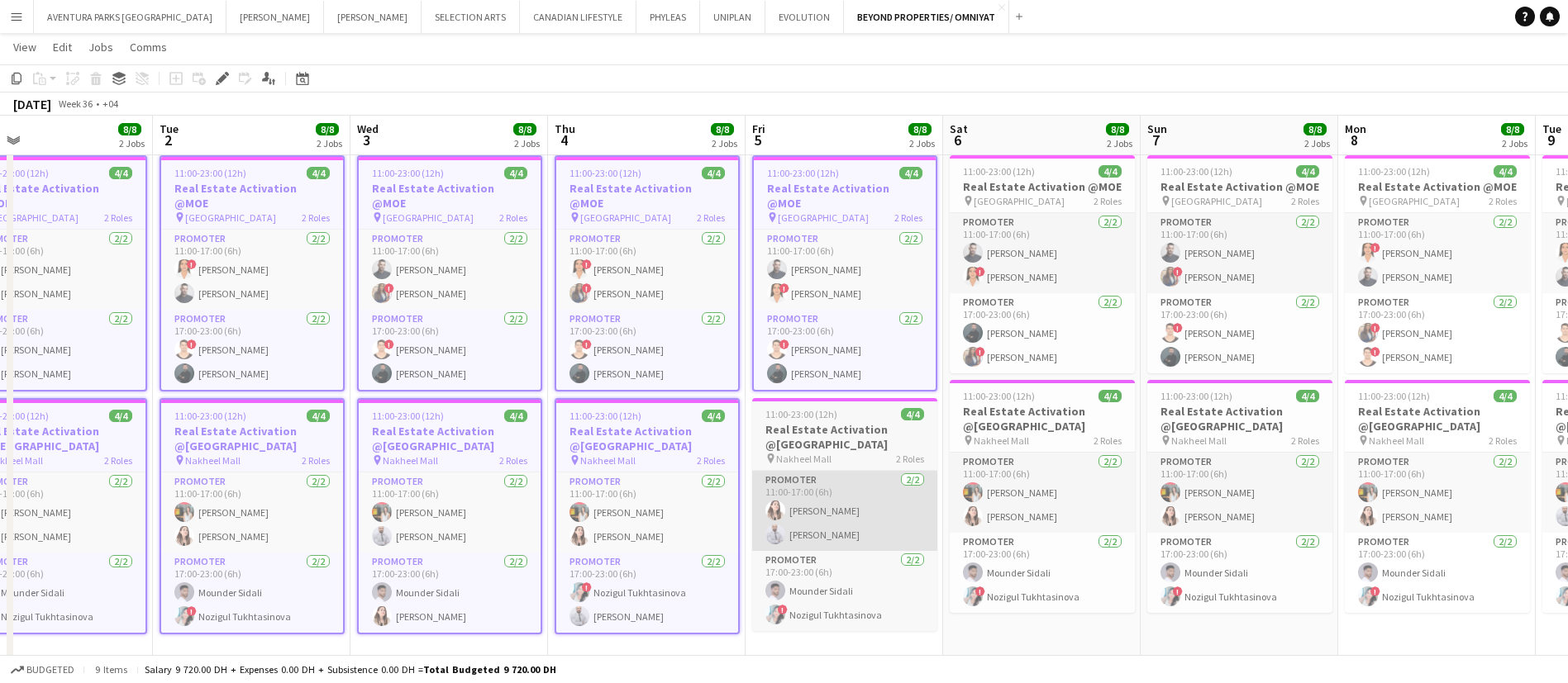
click at [847, 471] on app-card-role "Promoter 2/2 11:00-17:00 (6h) Amal Alnajjad Laith Abumusa" at bounding box center [845, 510] width 185 height 80
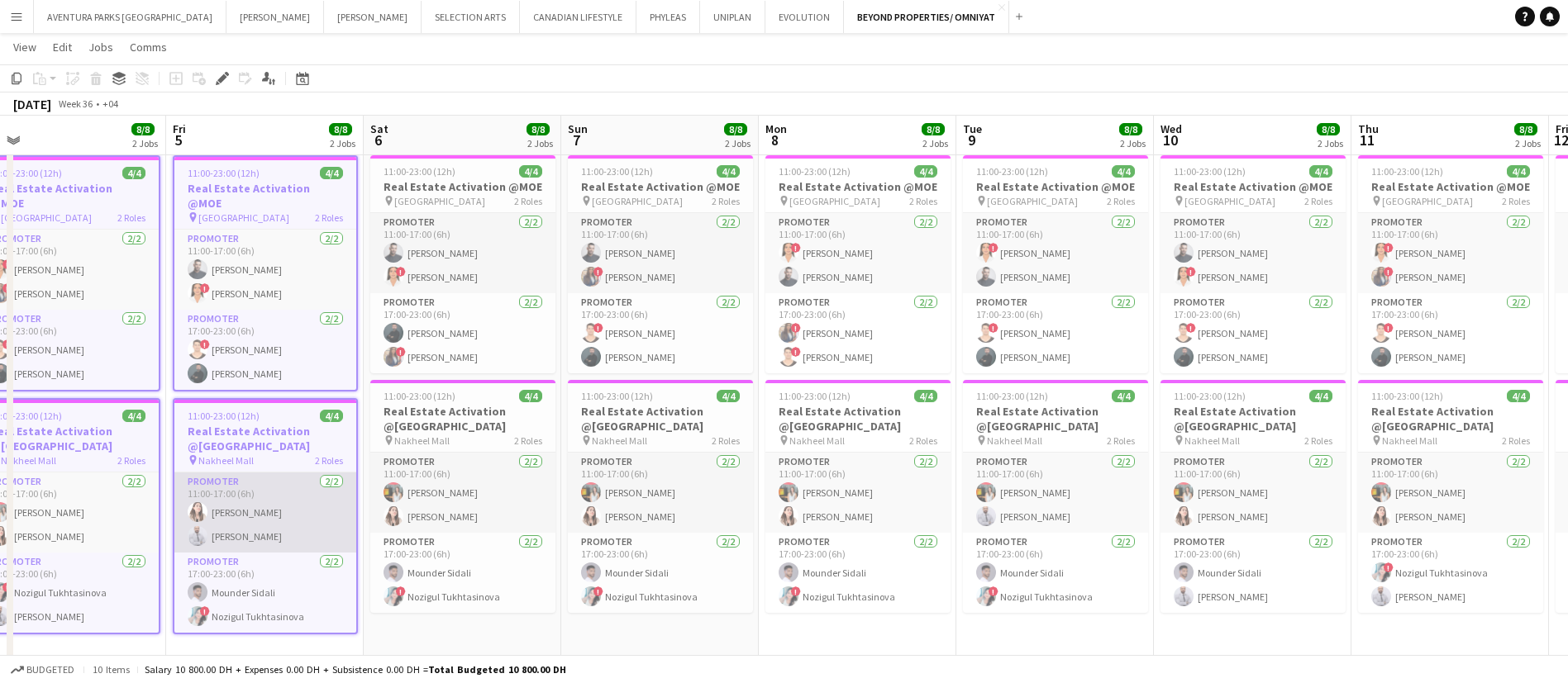
scroll to position [0, 625]
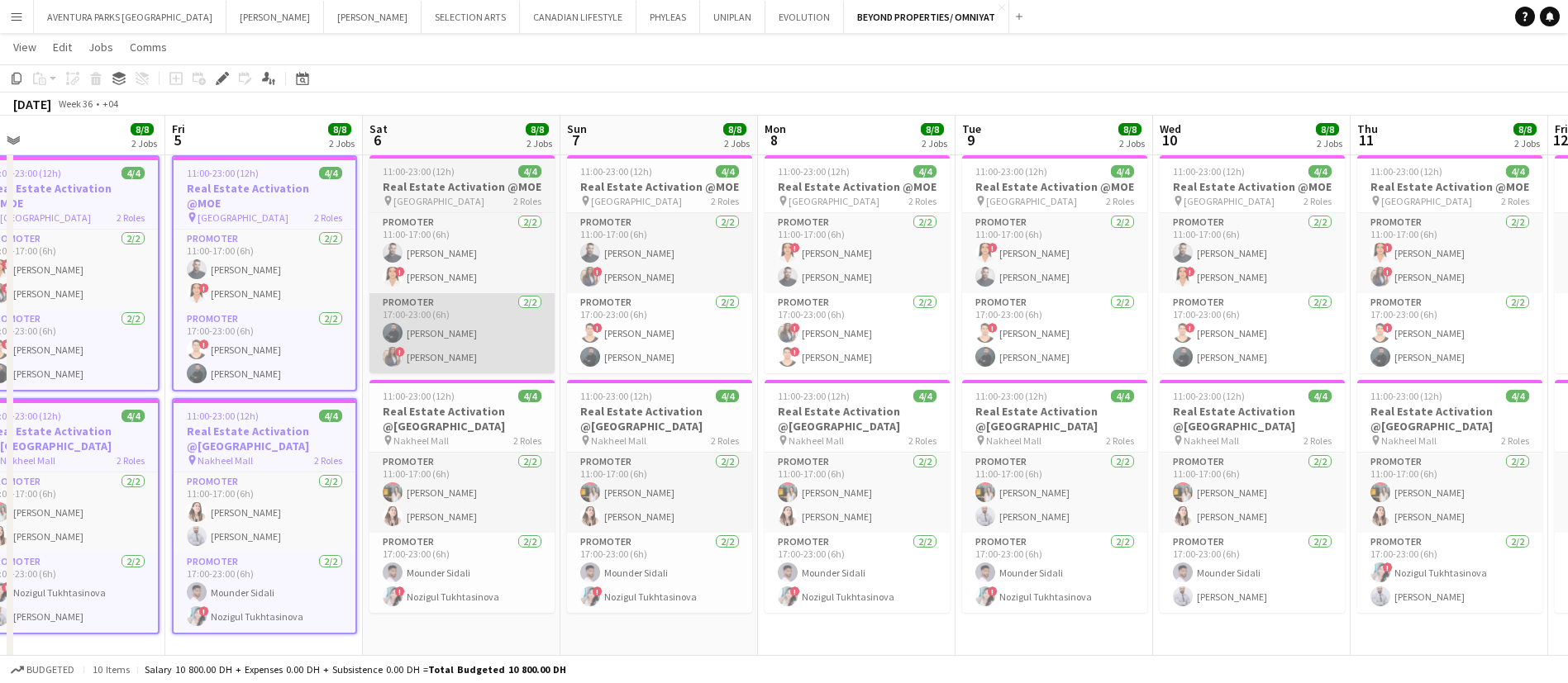
click at [535, 302] on app-card-role "Promoter 2/2 17:00-23:00 (6h) Assaad Nassar ! Rajaa Fannan" at bounding box center [461, 333] width 185 height 80
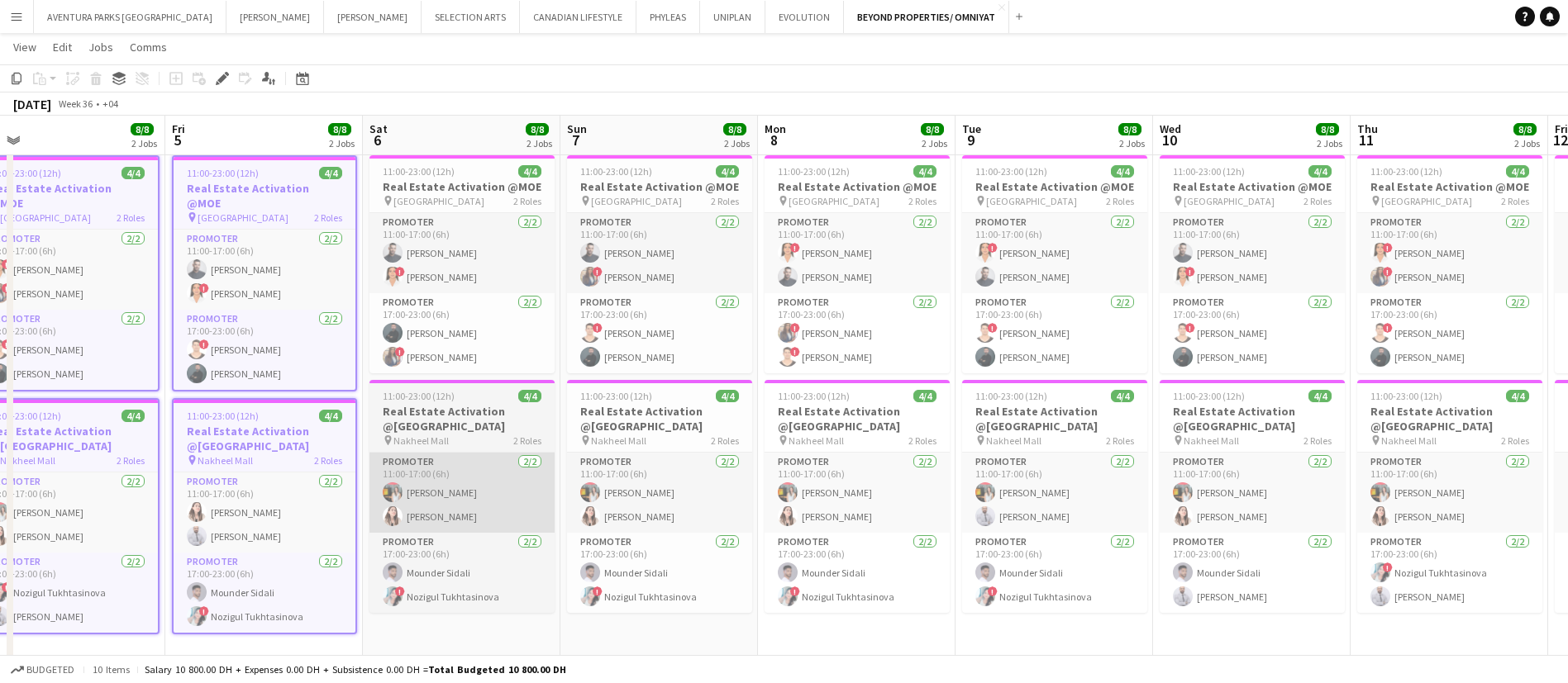
click at [496, 463] on app-card-role "Promoter 2/2 11:00-17:00 (6h) Mariam Ammary Amal Alnajjad" at bounding box center [461, 492] width 185 height 80
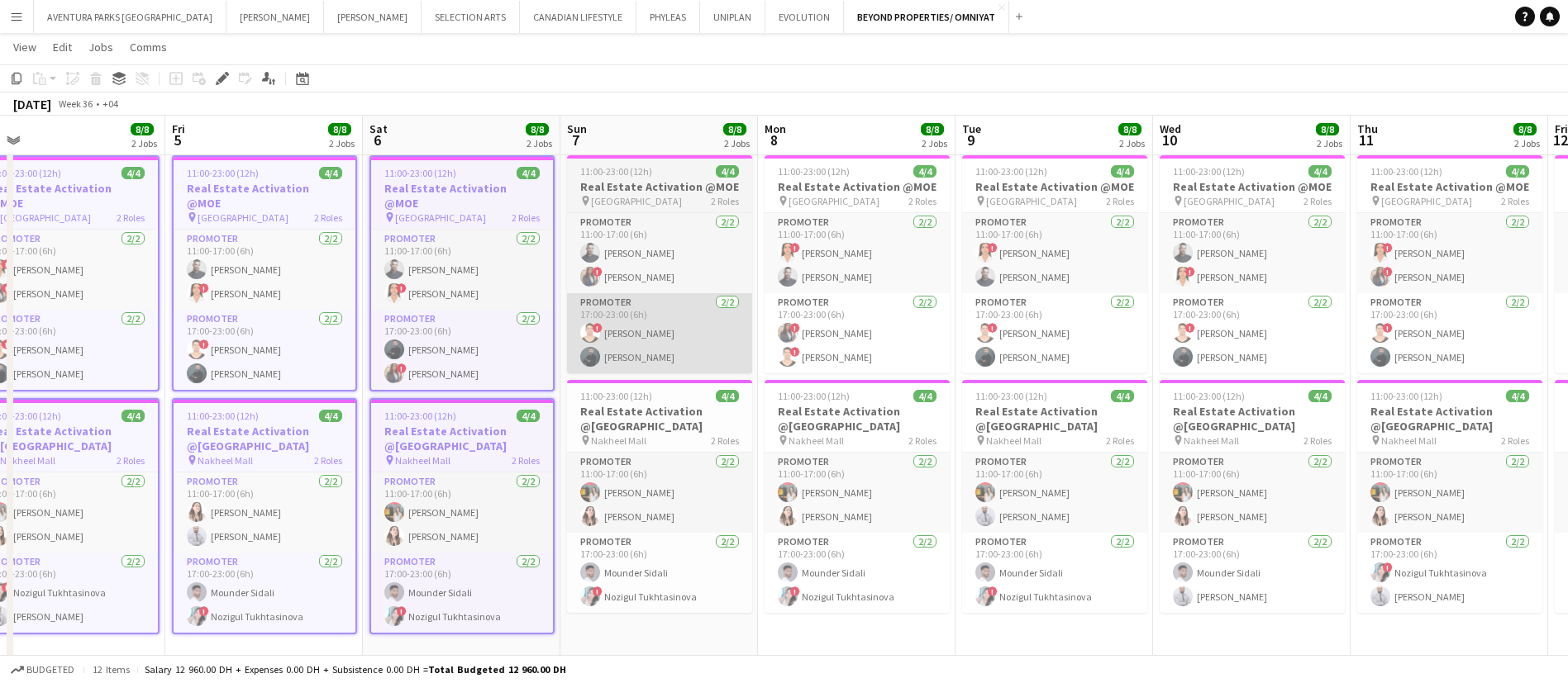
click at [634, 319] on app-card-role "Promoter 2/2 17:00-23:00 (6h) ! Ali Tariq Assaad Nassar" at bounding box center [659, 333] width 185 height 80
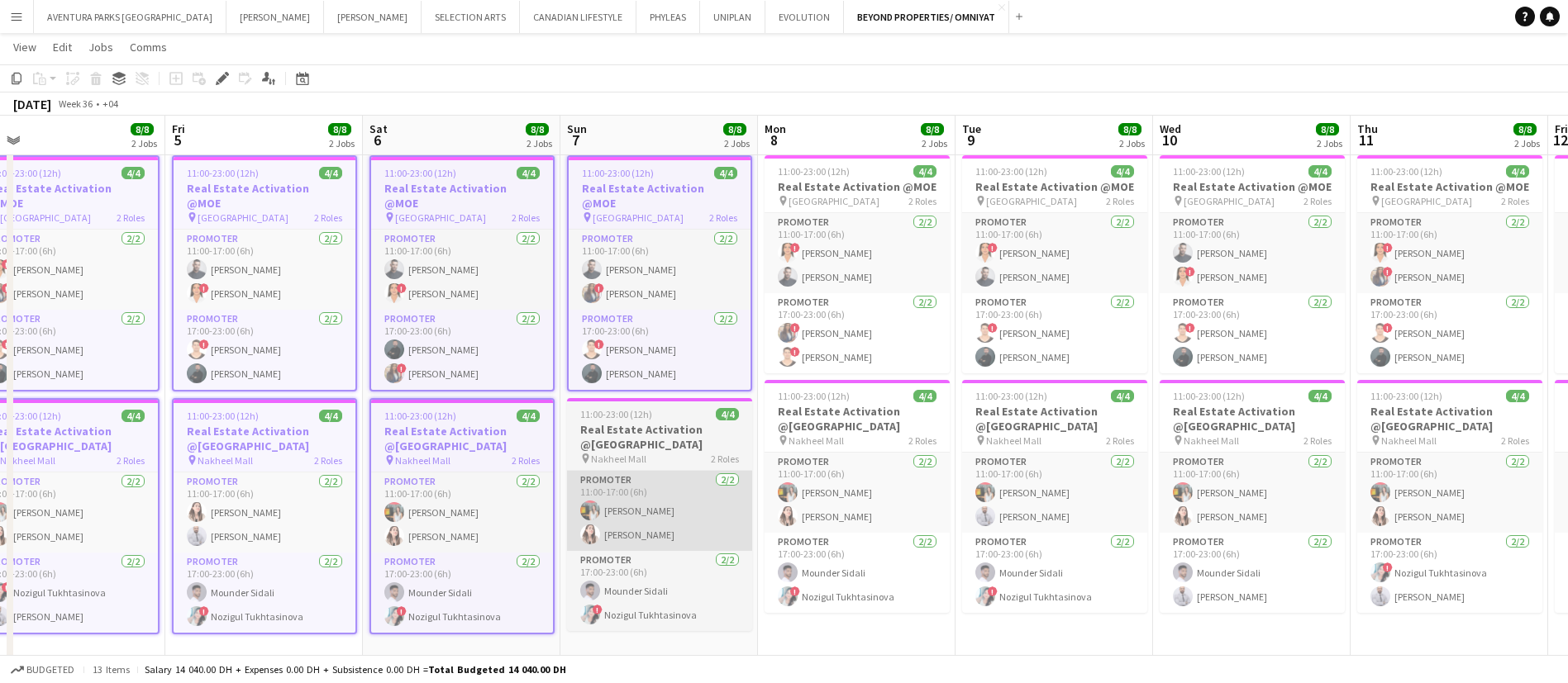
click at [631, 485] on app-card-role "Promoter 2/2 11:00-17:00 (6h) Mariam Ammary Amal Alnajjad" at bounding box center [659, 510] width 185 height 80
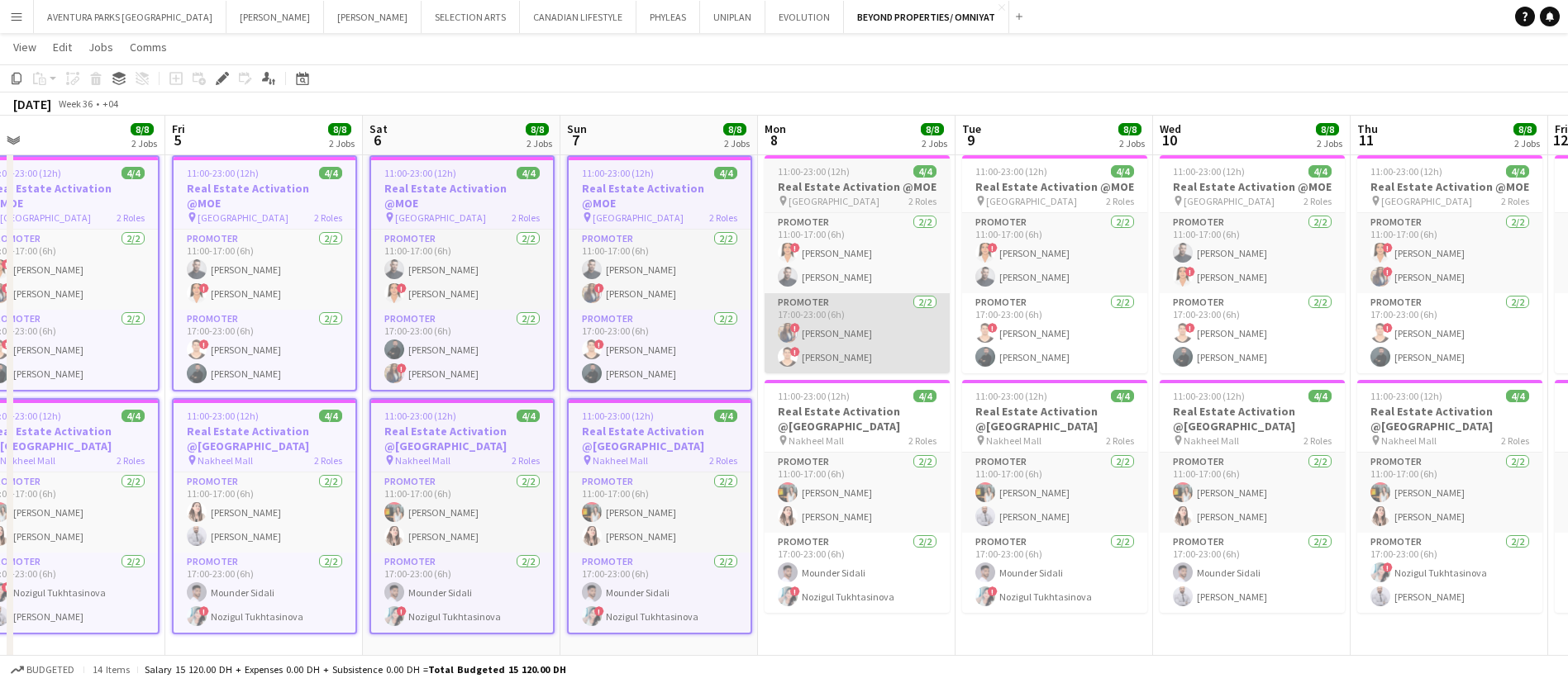
click at [855, 298] on app-card-role "Promoter 2/2 17:00-23:00 (6h) ! Rajaa Fannan ! Ali Tariq" at bounding box center [857, 333] width 185 height 80
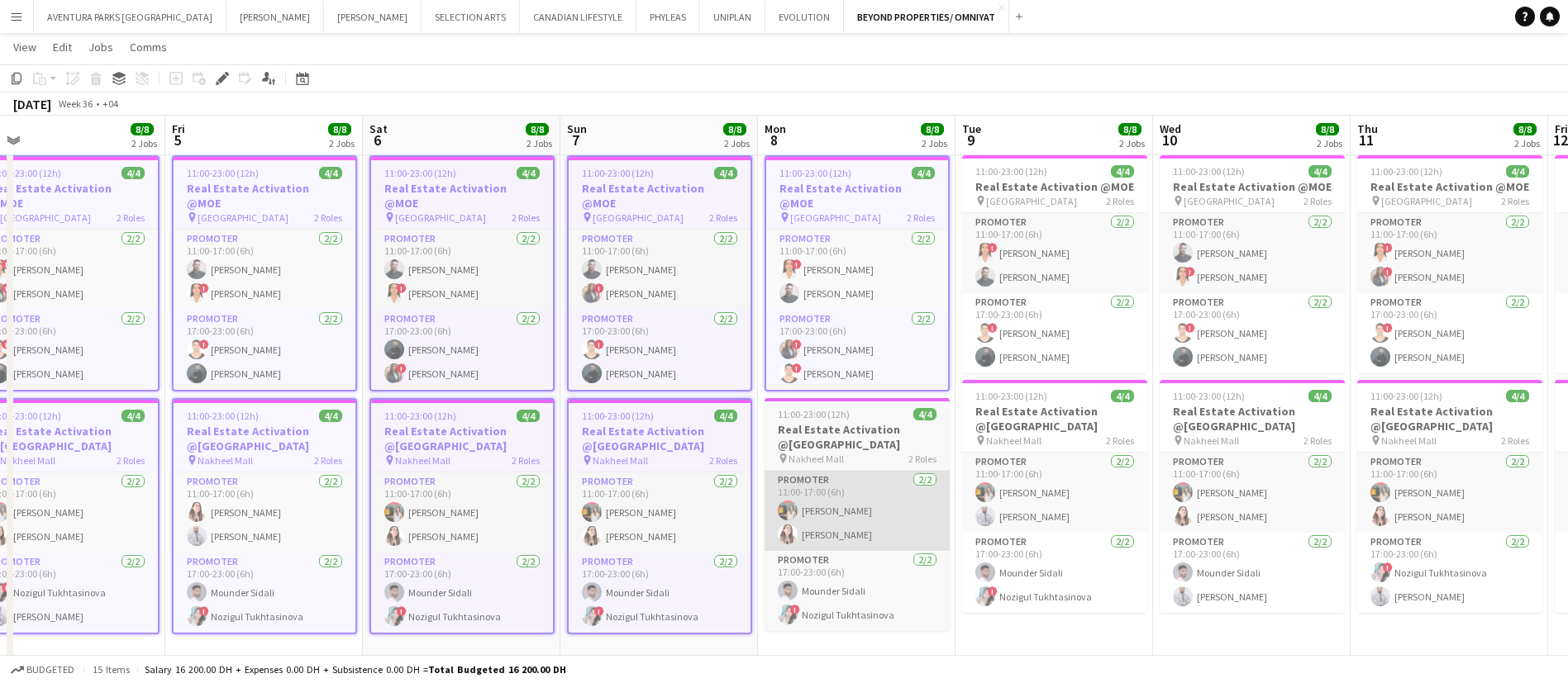
click at [846, 471] on app-card-role "Promoter 2/2 11:00-17:00 (6h) Mariam Ammary Amal Alnajjad" at bounding box center [857, 510] width 185 height 80
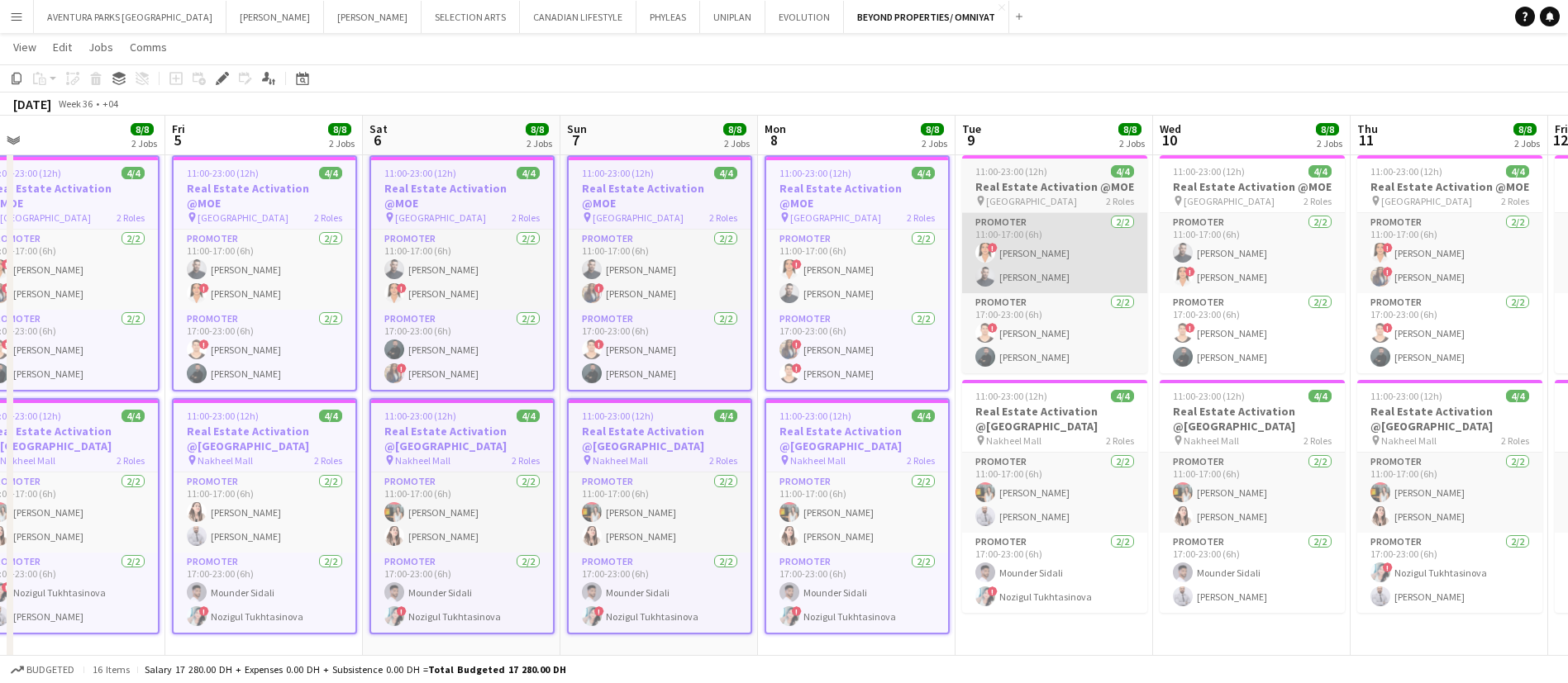
click at [997, 245] on app-card-role "Promoter 2/2 11:00-17:00 (6h) ! maryam qasim Amine Chaoui" at bounding box center [1055, 253] width 185 height 80
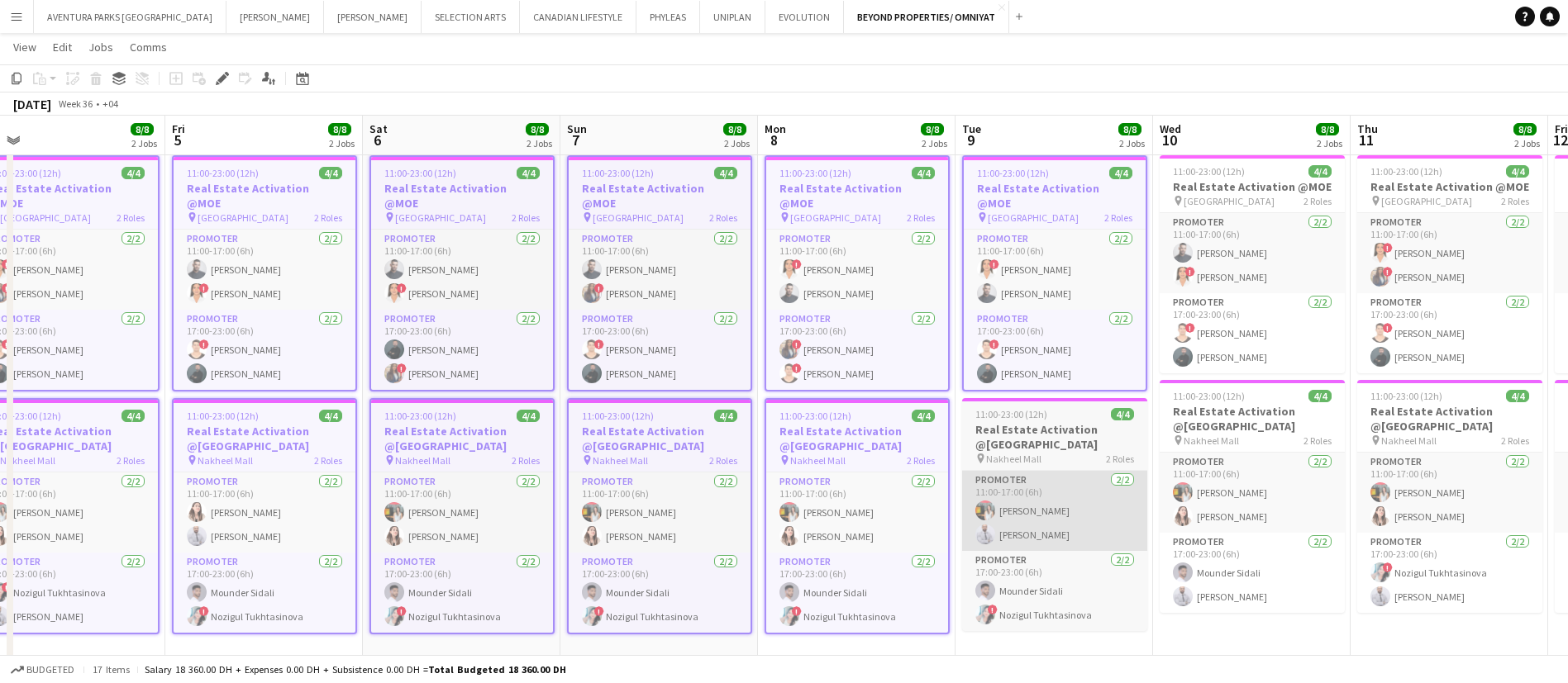
click at [1026, 471] on app-card-role "Promoter 2/2 11:00-17:00 (6h) Mariam Ammary Laith Abumusa" at bounding box center [1055, 510] width 185 height 80
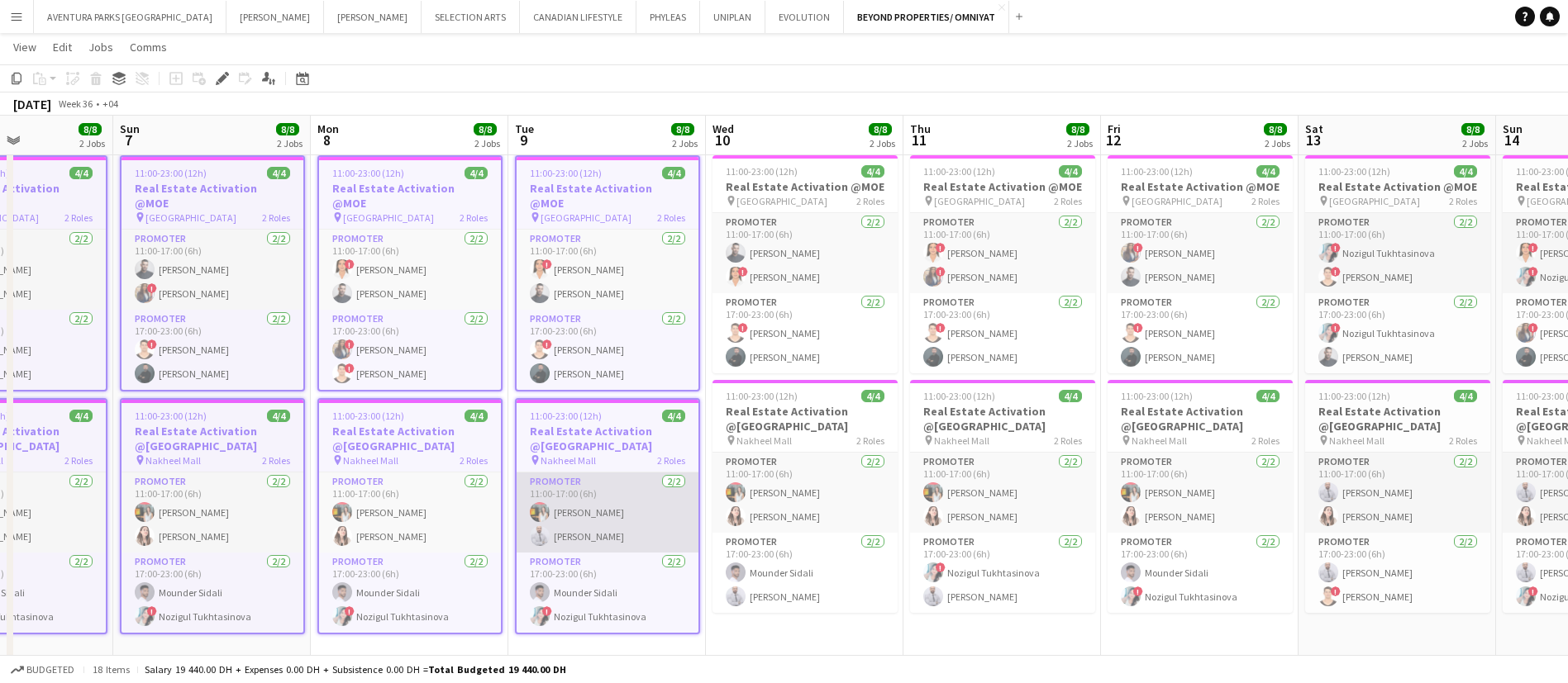
scroll to position [0, 482]
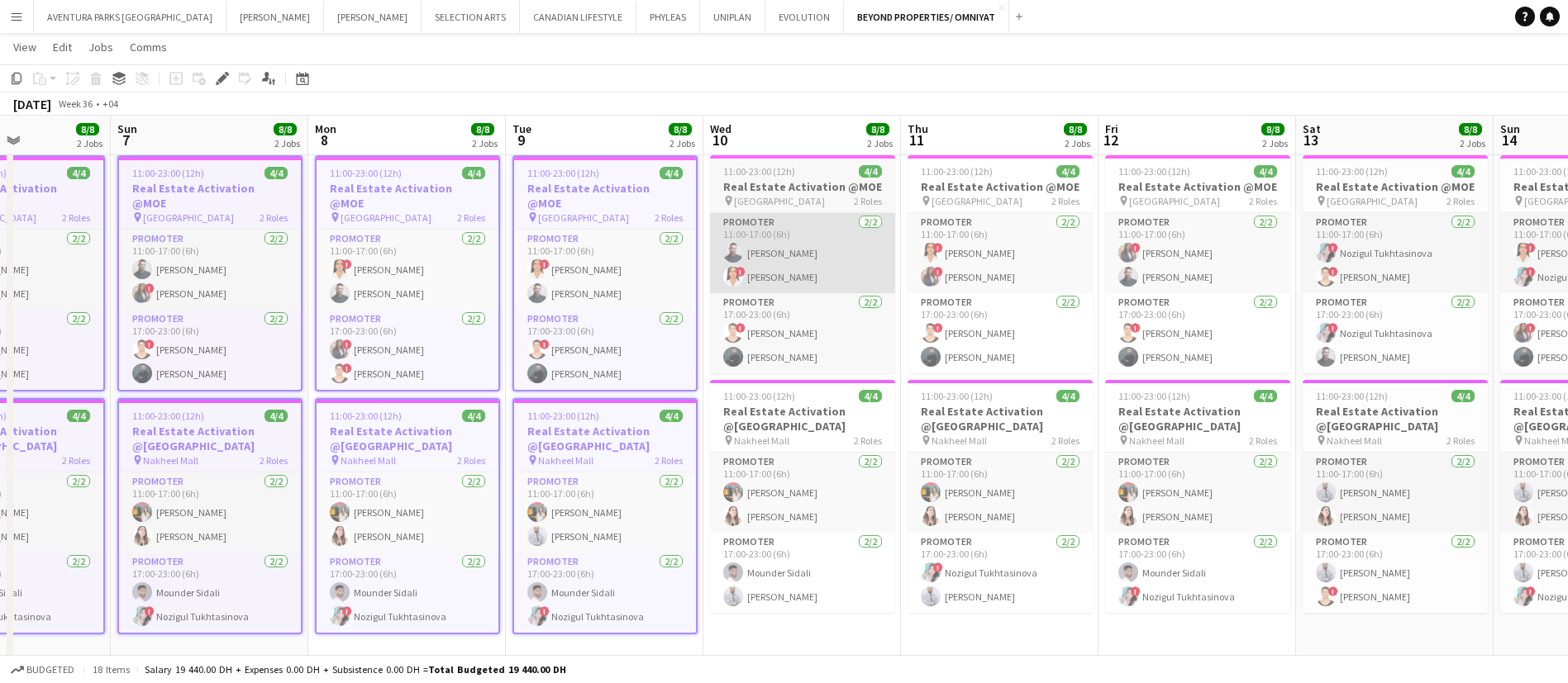
click at [844, 259] on app-card-role "Promoter 2/2 11:00-17:00 (6h) Amine Chaoui ! maryam qasim" at bounding box center [802, 253] width 185 height 80
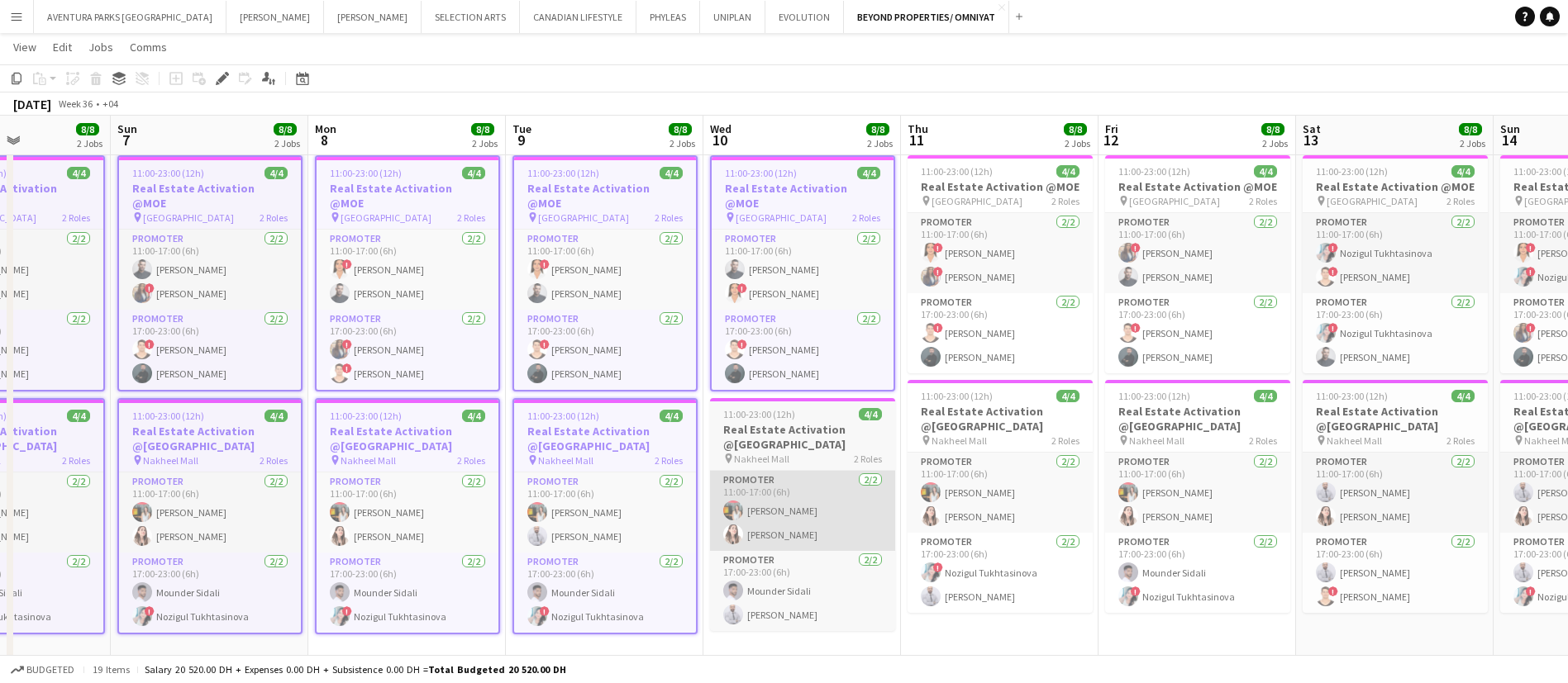
click at [836, 471] on app-card-role "Promoter 2/2 11:00-17:00 (6h) Mariam Ammary Amal Alnajjad" at bounding box center [802, 510] width 185 height 80
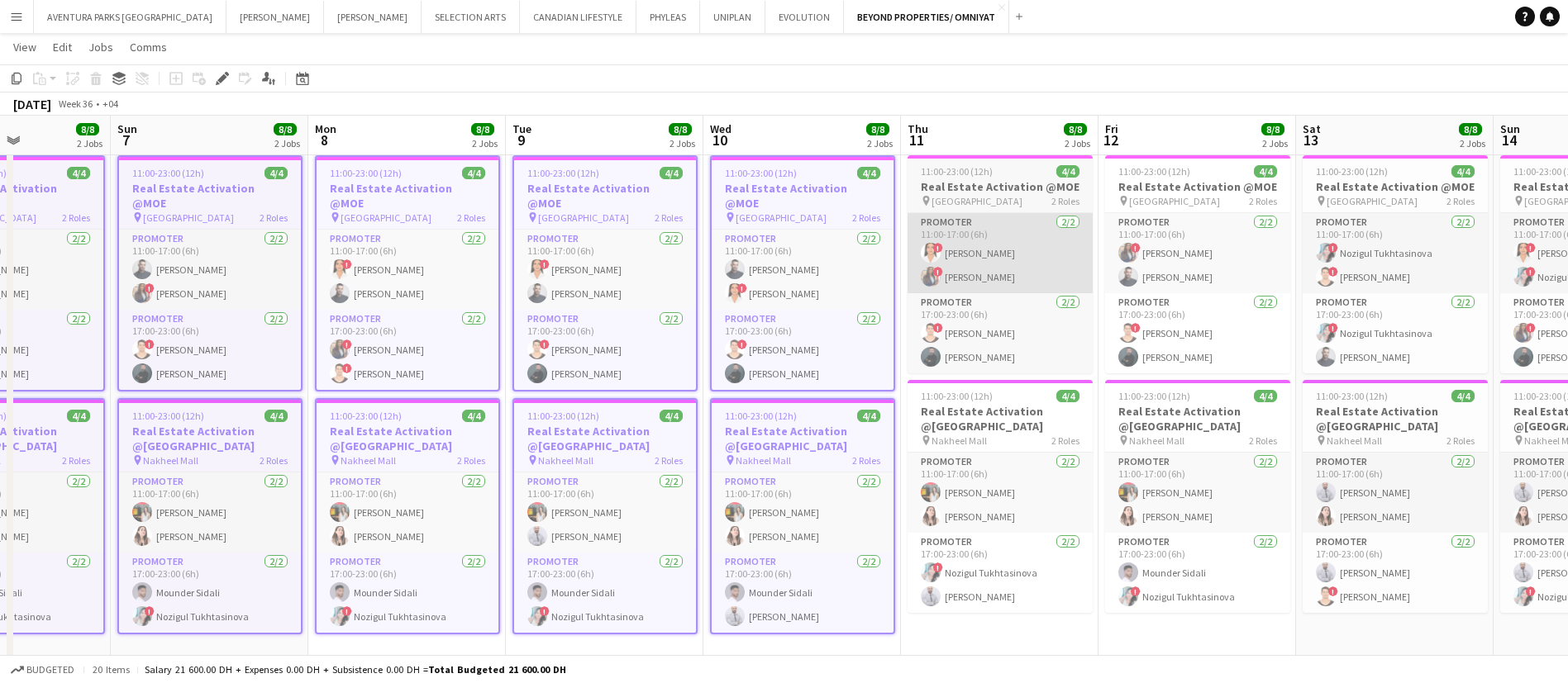
click at [1009, 253] on app-card-role "Promoter 2/2 11:00-17:00 (6h) ! maryam qasim ! Rajaa Fannan" at bounding box center [999, 253] width 185 height 80
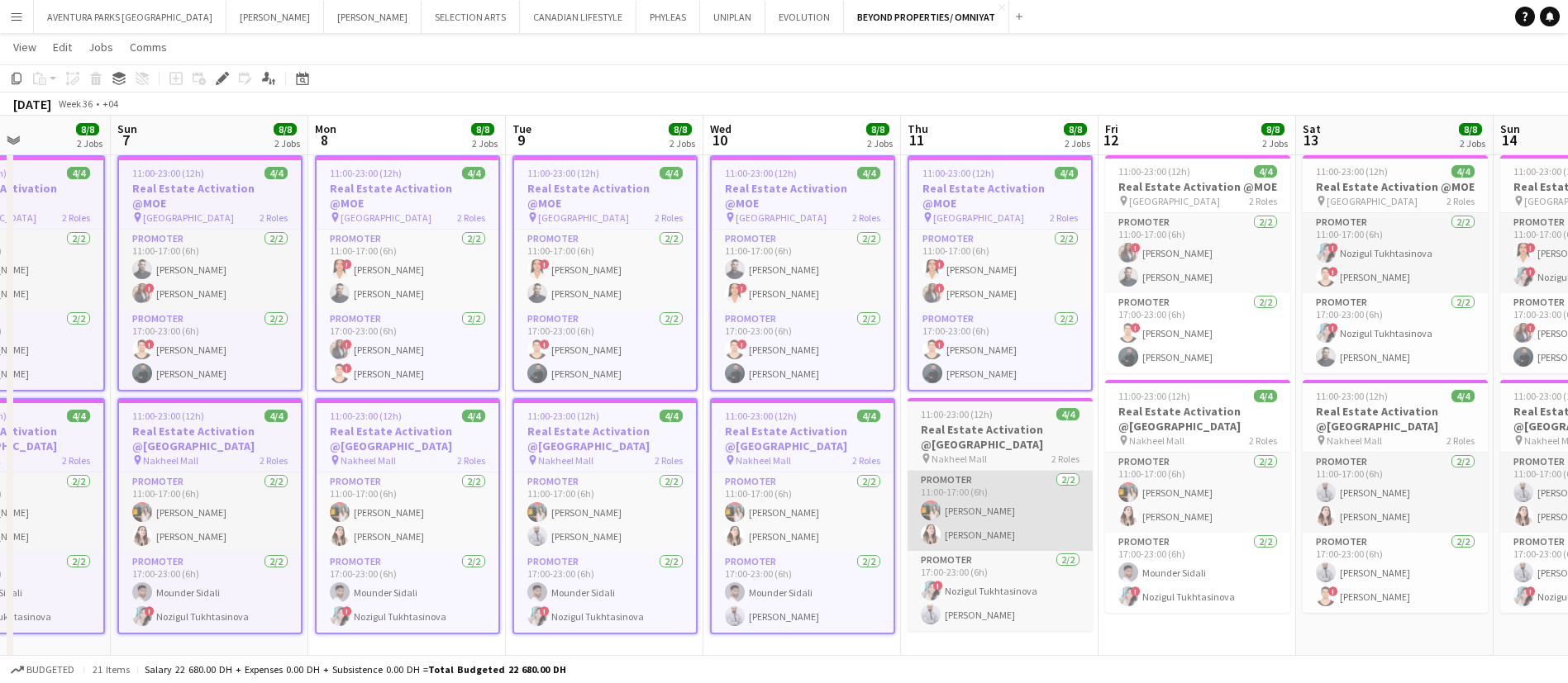
click at [1011, 471] on app-card-role "Promoter 2/2 11:00-17:00 (6h) Mariam Ammary Amal Alnajjad" at bounding box center [999, 510] width 185 height 80
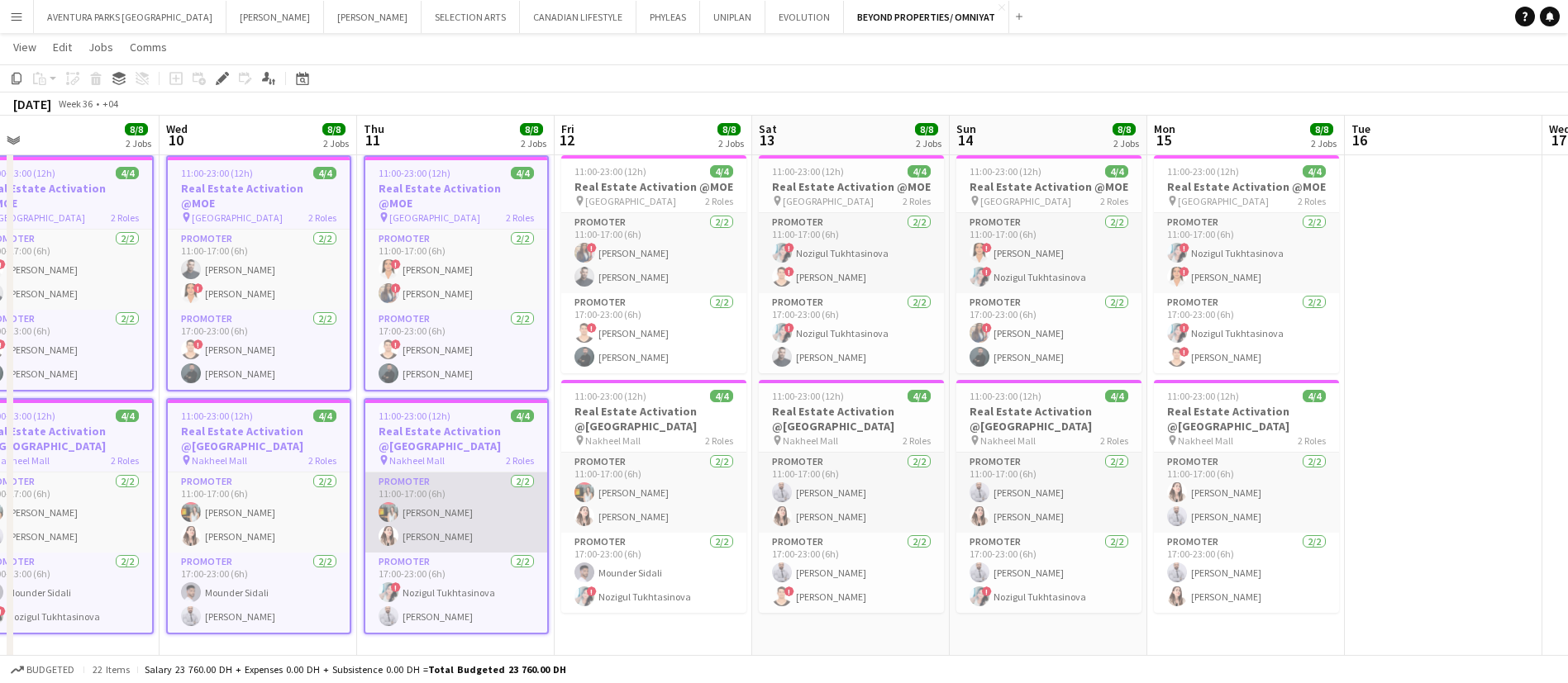
scroll to position [0, 618]
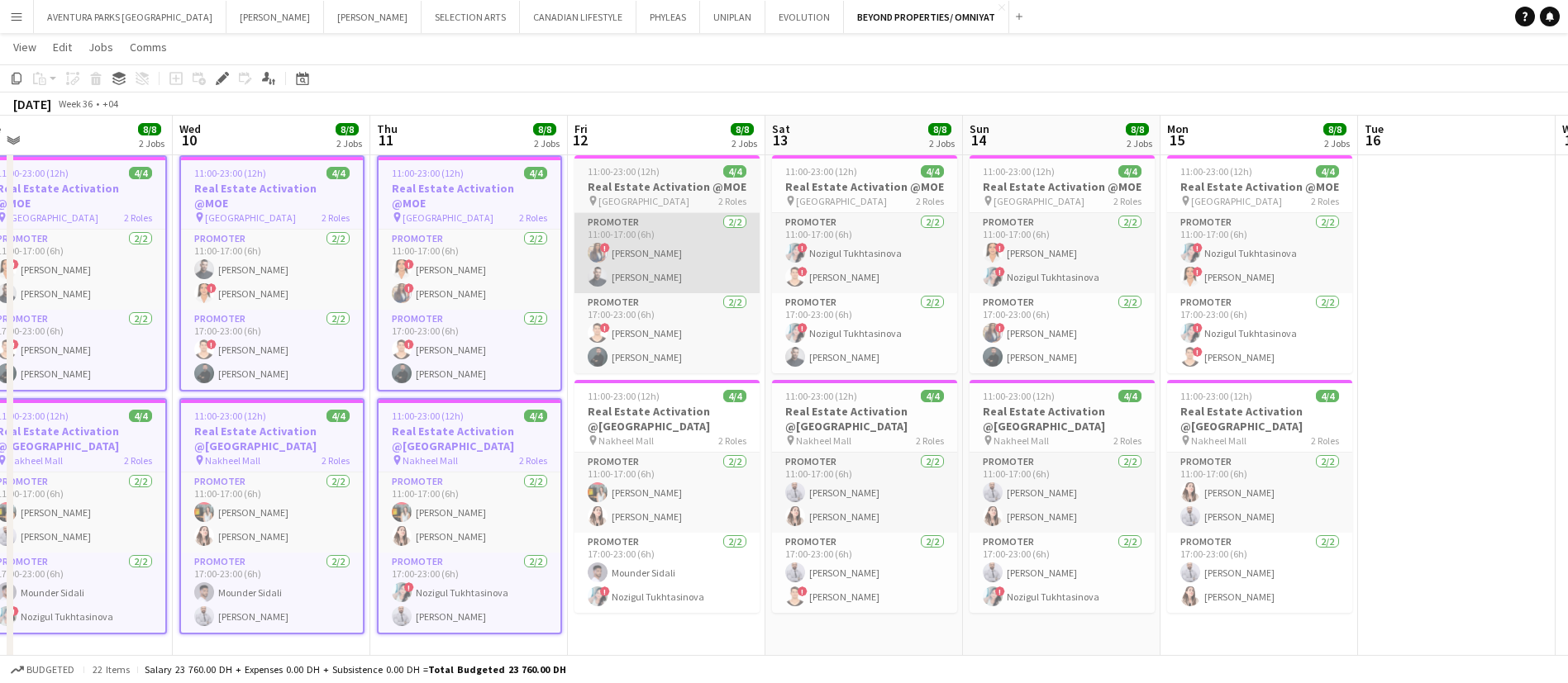
click at [680, 281] on app-card-role "Promoter 2/2 11:00-17:00 (6h) ! Rajaa Fannan Amine Chaoui" at bounding box center [666, 253] width 185 height 80
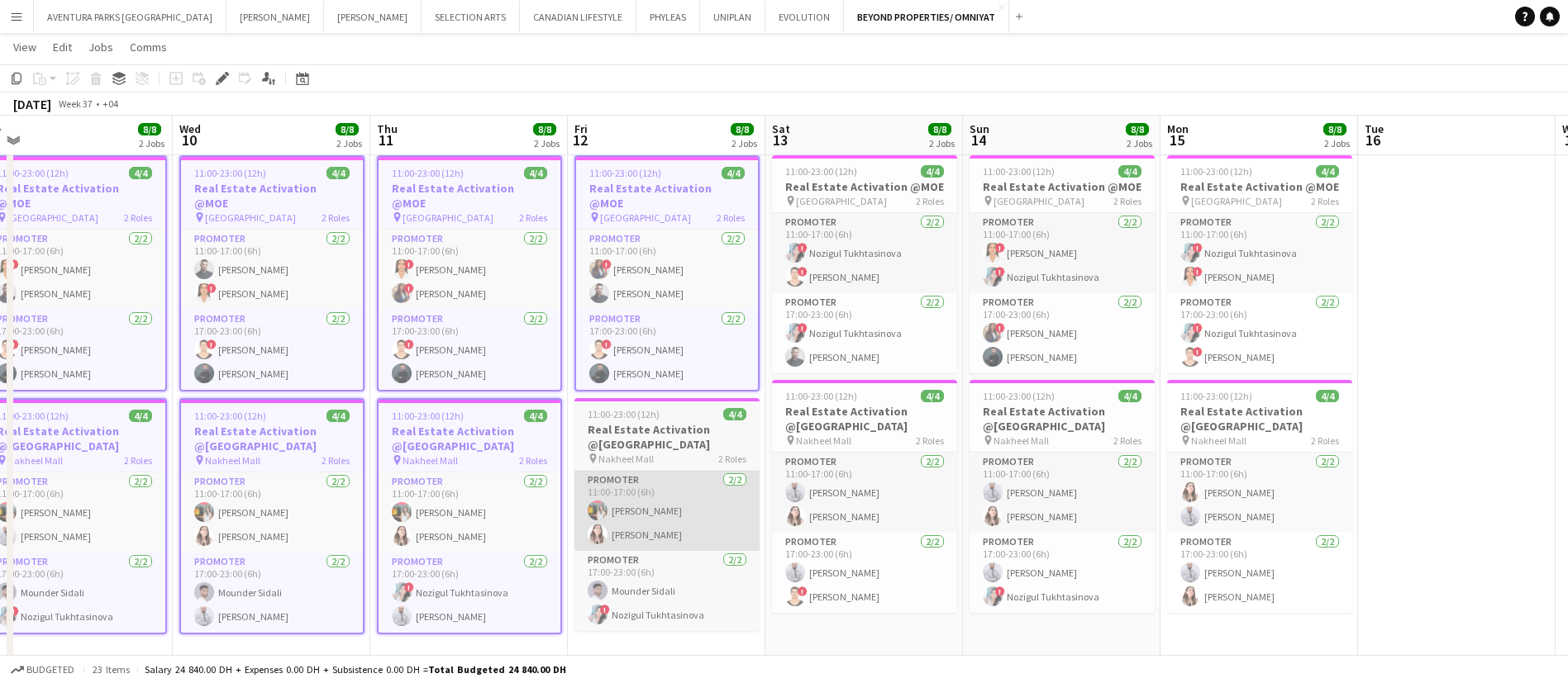
click at [689, 471] on app-card-role "Promoter 2/2 11:00-17:00 (6h) Mariam Ammary Amal Alnajjad" at bounding box center [666, 510] width 185 height 80
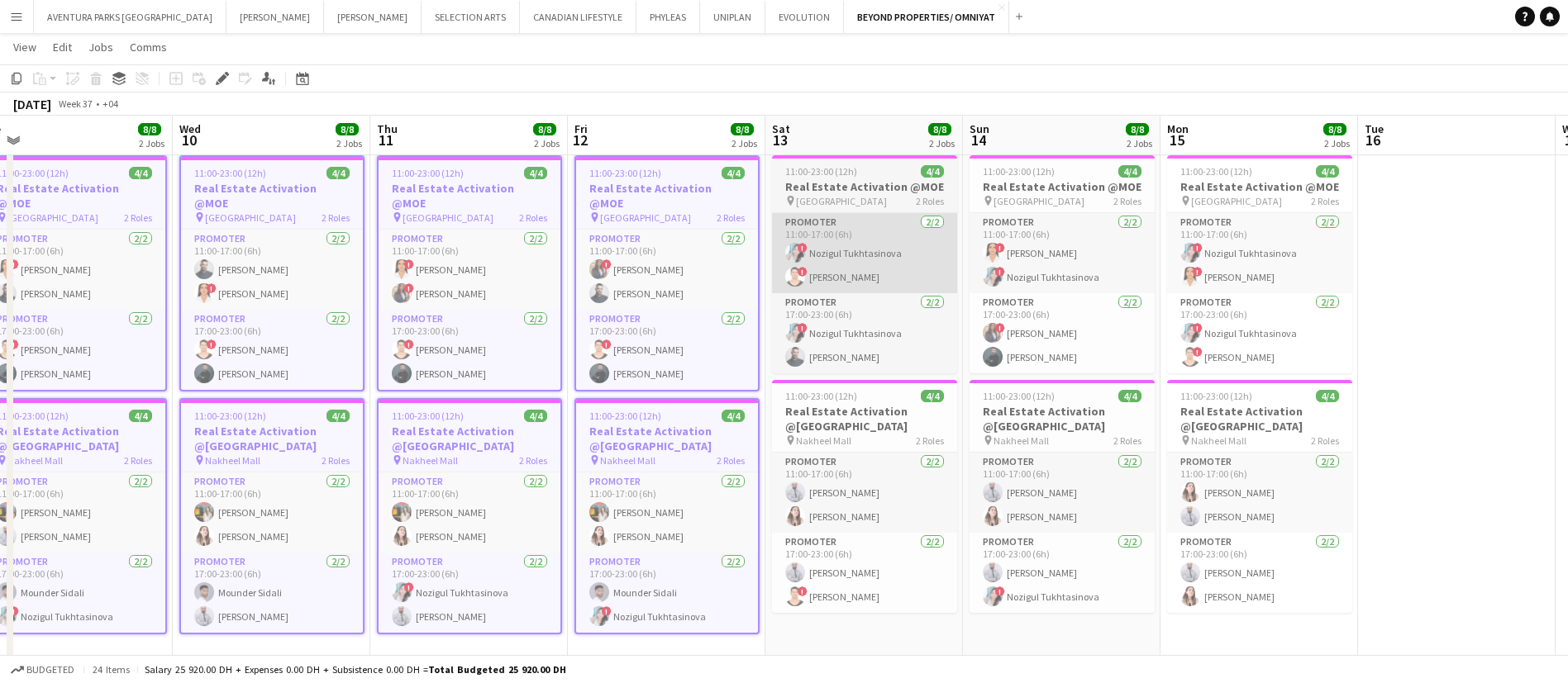
click at [846, 261] on app-card-role "Promoter 2/2 11:00-17:00 (6h) ! Nozigul Tukhtasinova ! Ali Tariq" at bounding box center [864, 253] width 185 height 80
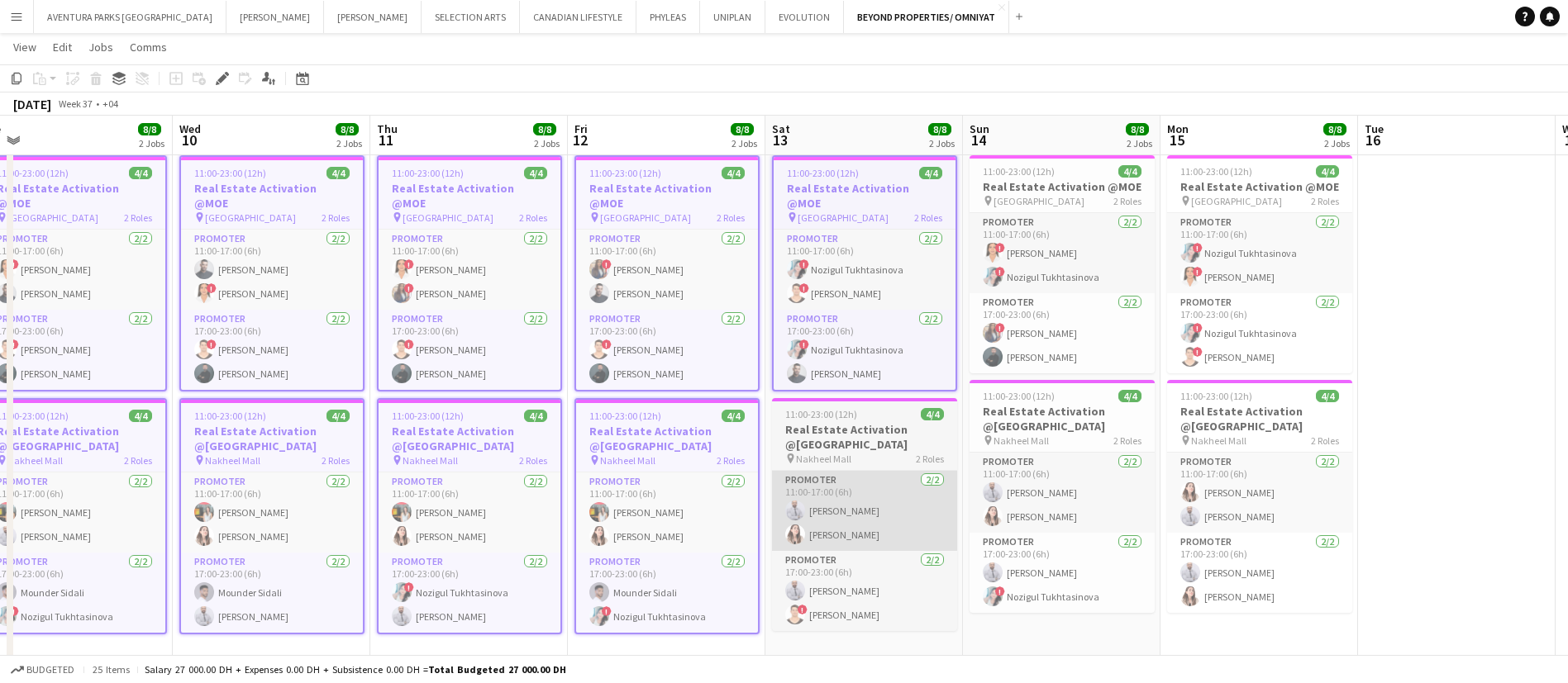
click at [874, 495] on app-card-role "Promoter 2/2 11:00-17:00 (6h) Laith Abumusa Amal Alnajjad" at bounding box center [864, 510] width 185 height 80
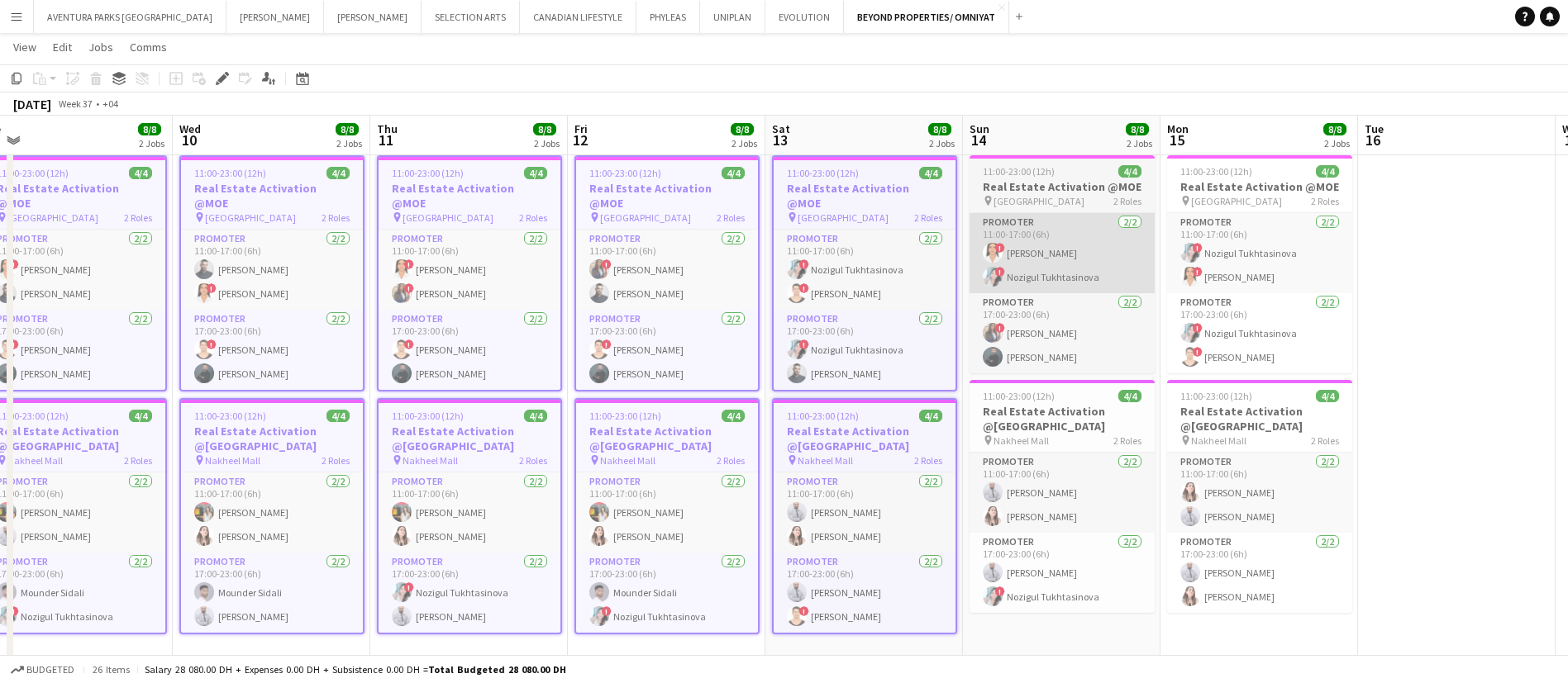
click at [1055, 277] on app-card-role "Promoter 2/2 11:00-17:00 (6h) ! maryam qasim ! Nozigul Tukhtasinova" at bounding box center [1062, 253] width 185 height 80
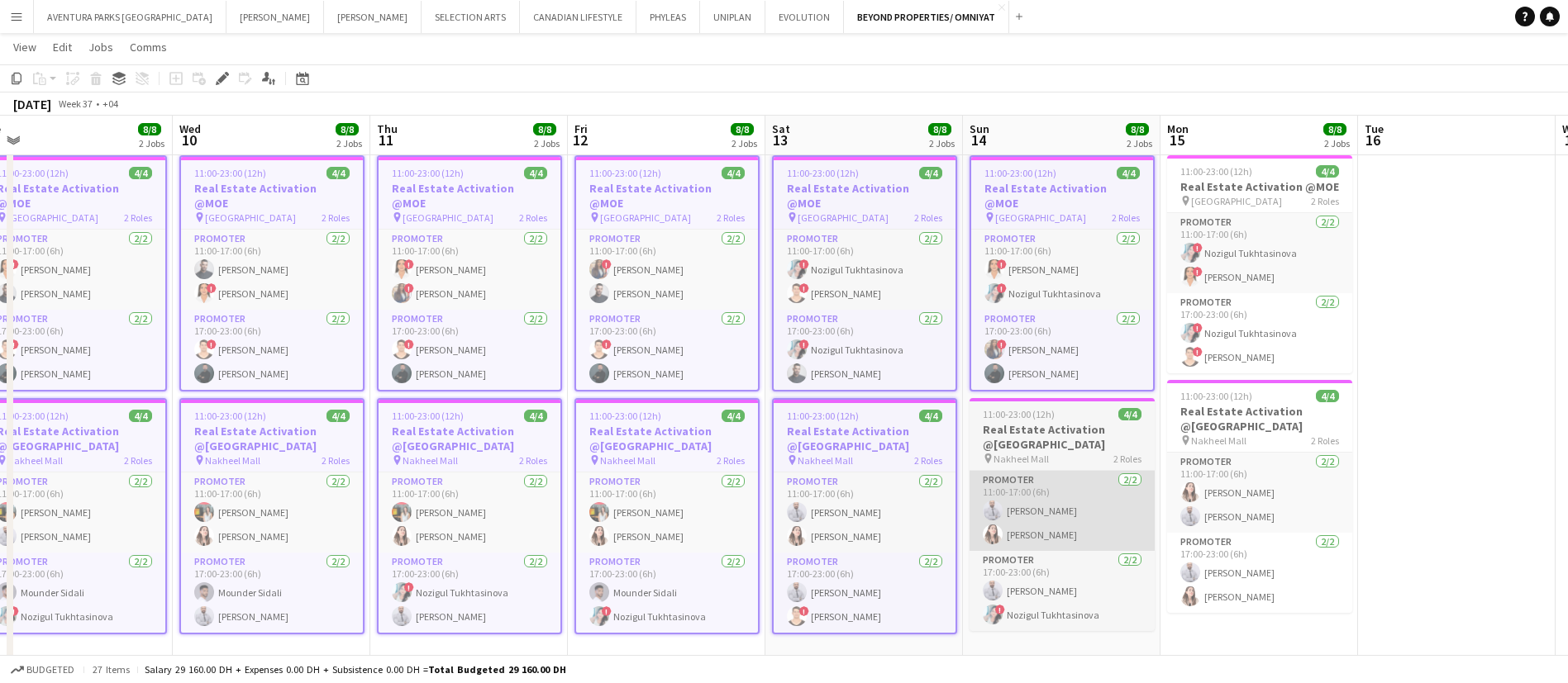
click at [1060, 471] on app-card-role "Promoter 2/2 11:00-17:00 (6h) Laith Abumusa Amal Alnajjad" at bounding box center [1062, 510] width 185 height 80
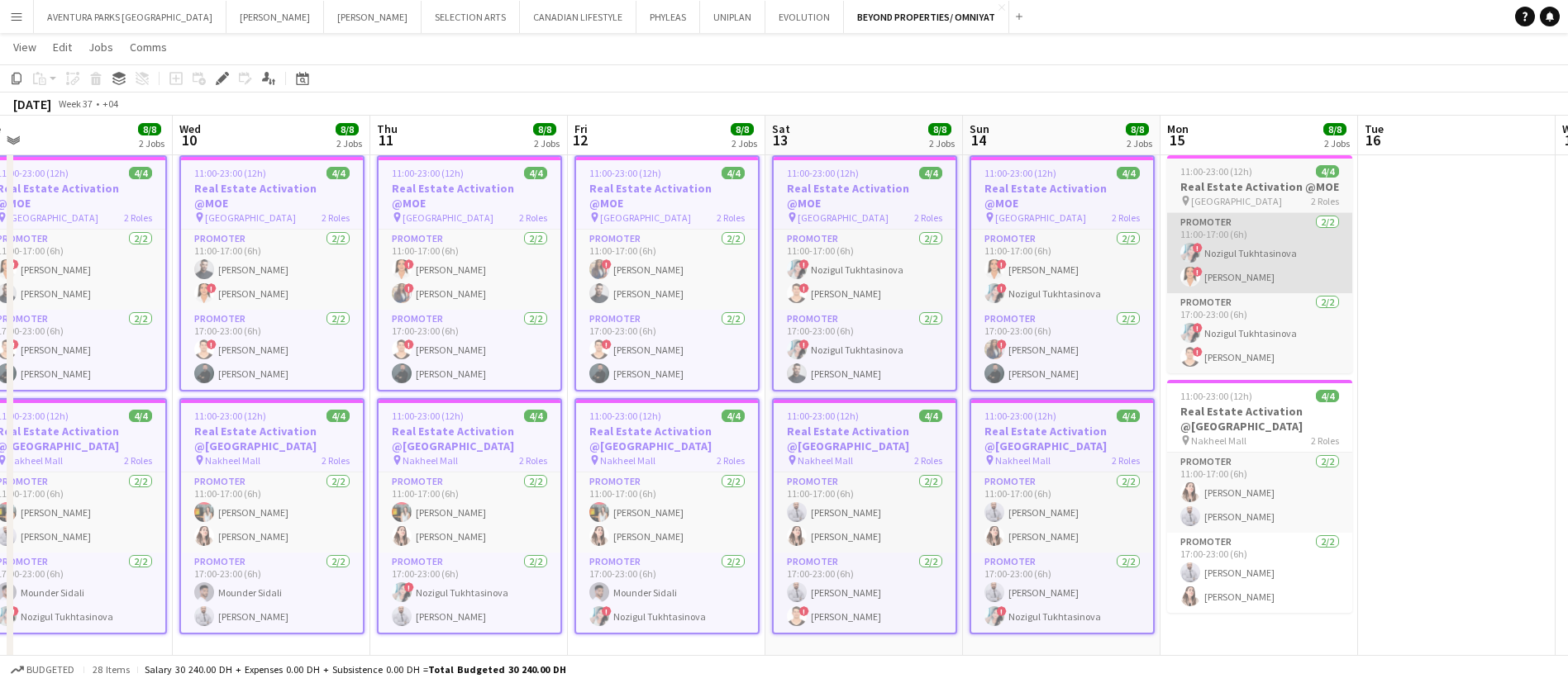
click at [1241, 252] on app-card-role "Promoter 2/2 11:00-17:00 (6h) ! Nozigul Tukhtasinova ! maryam qasim" at bounding box center [1260, 253] width 185 height 80
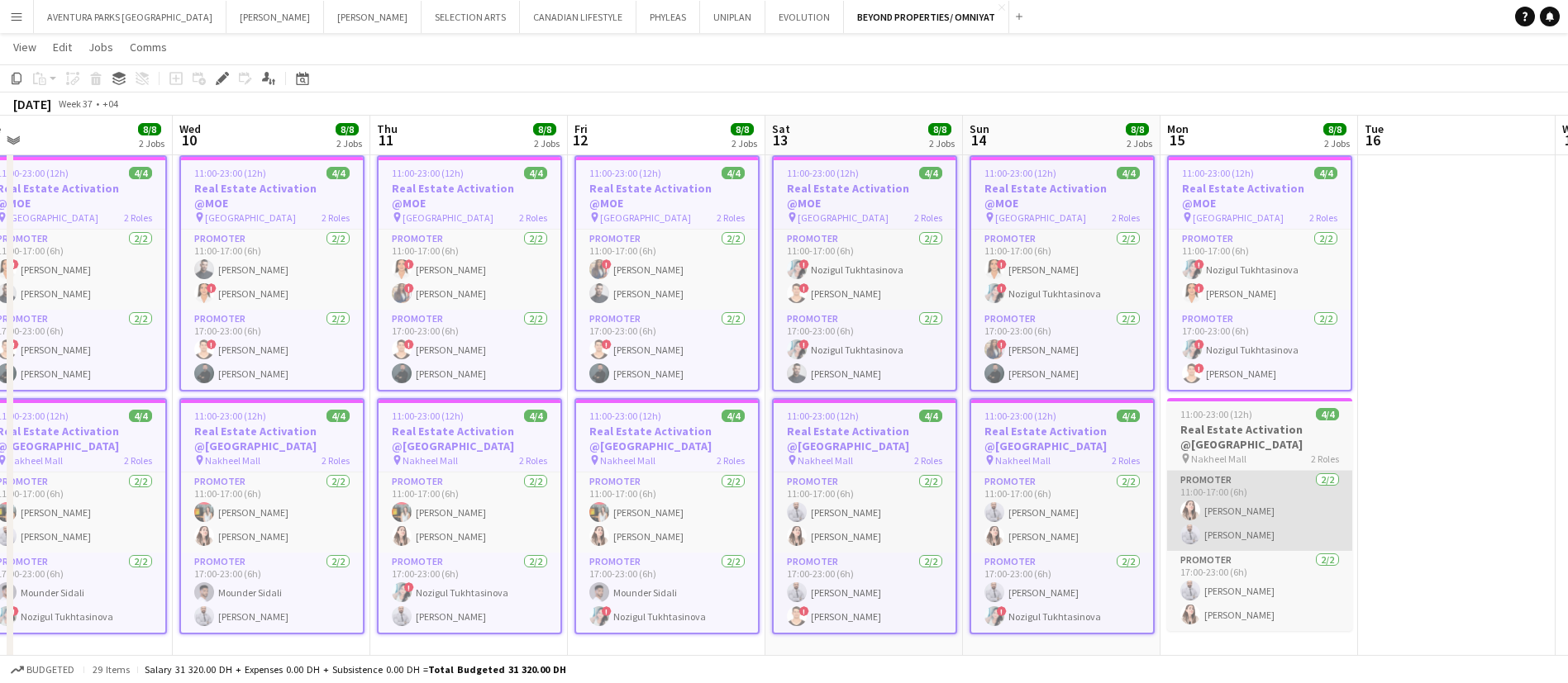
click at [1254, 471] on app-card-role "Promoter 2/2 11:00-17:00 (6h) Amal Alnajjad Laith Abumusa" at bounding box center [1260, 510] width 185 height 80
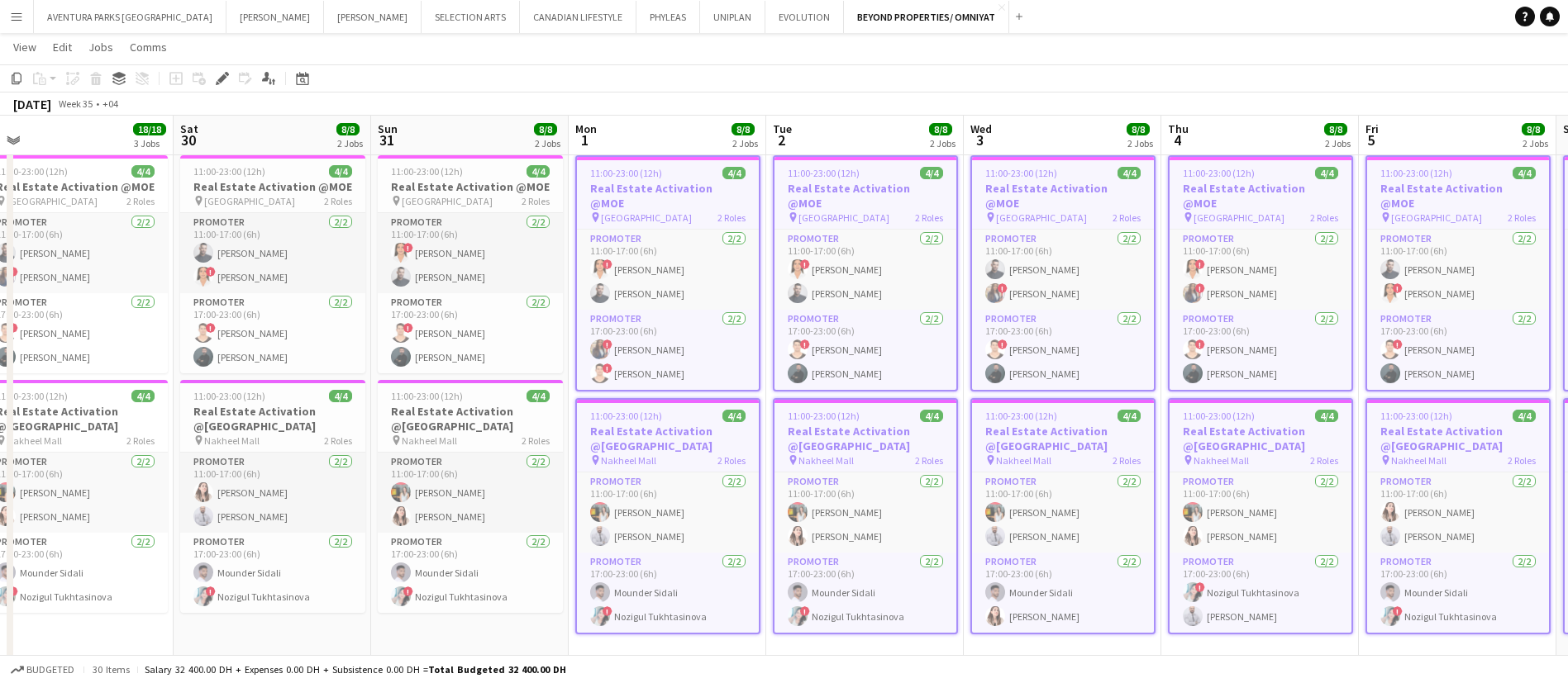
scroll to position [0, 453]
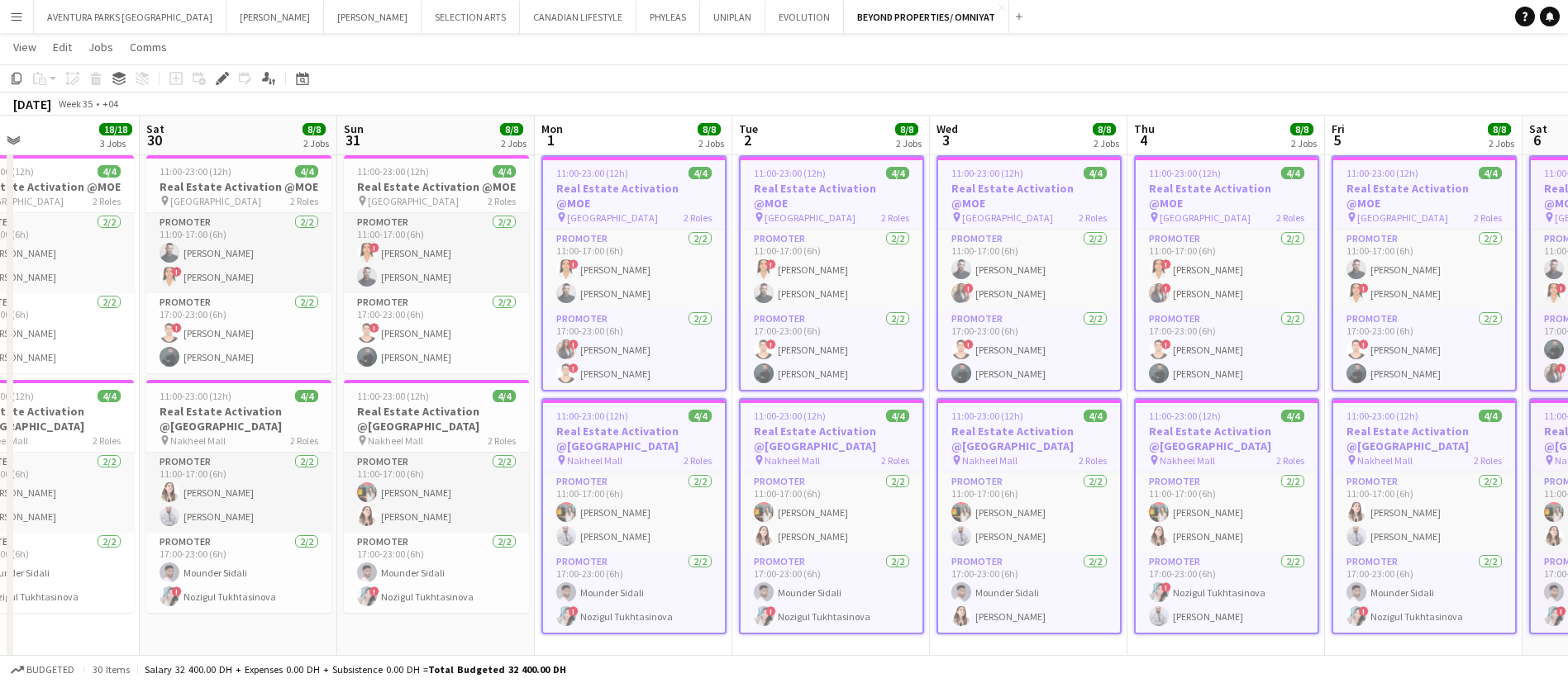
click at [526, 100] on div "August 2025 Week 35 • +04" at bounding box center [784, 104] width 1568 height 23
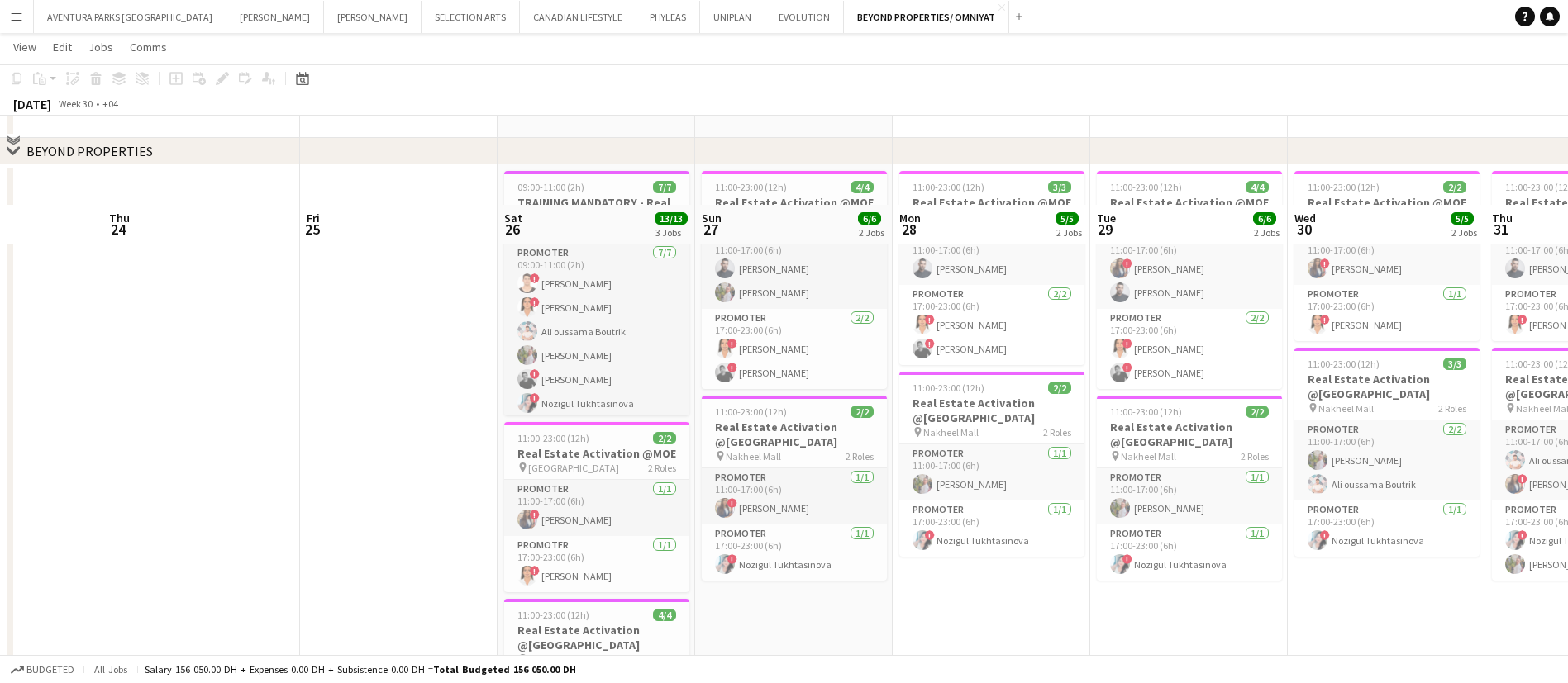
scroll to position [264, 0]
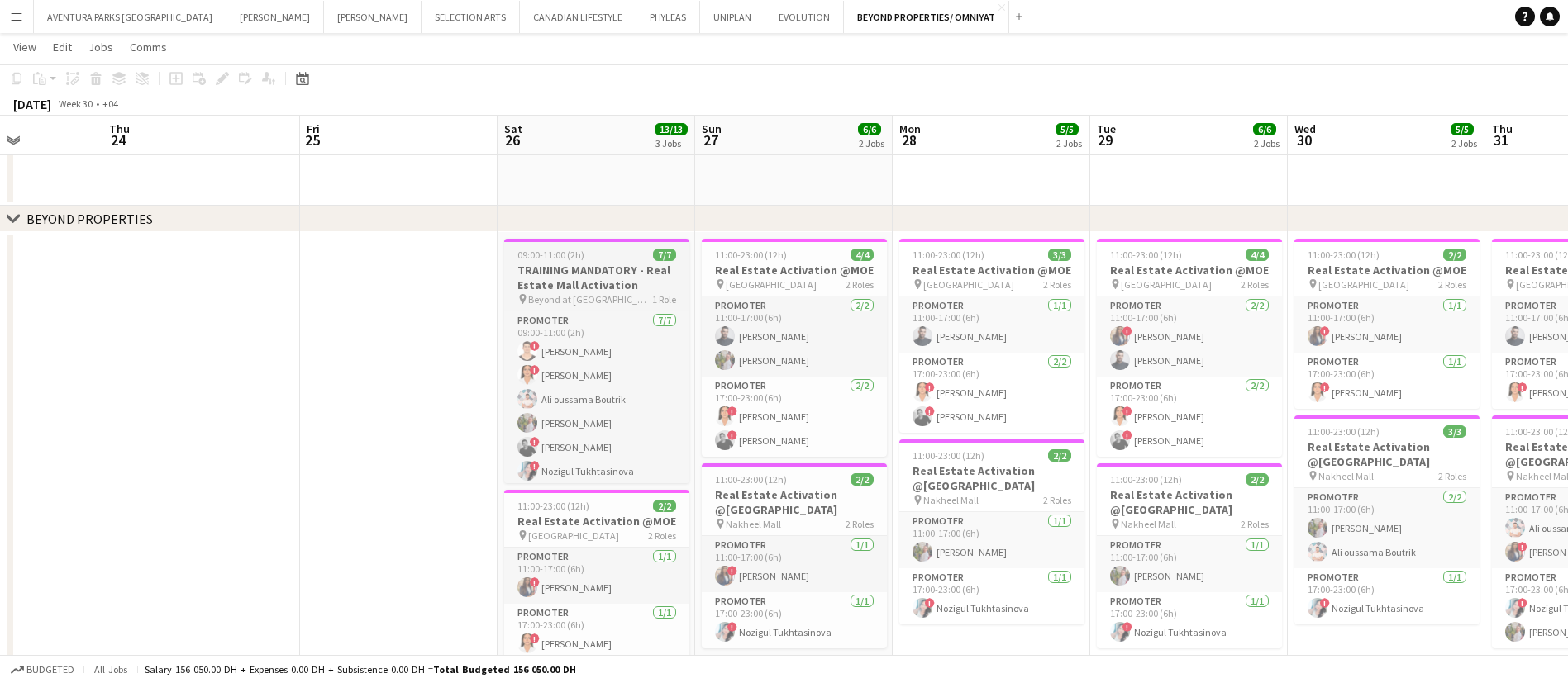
click at [571, 272] on h3 "TRAINING MANDATORY - Real Estate Mall Activation" at bounding box center [596, 277] width 185 height 29
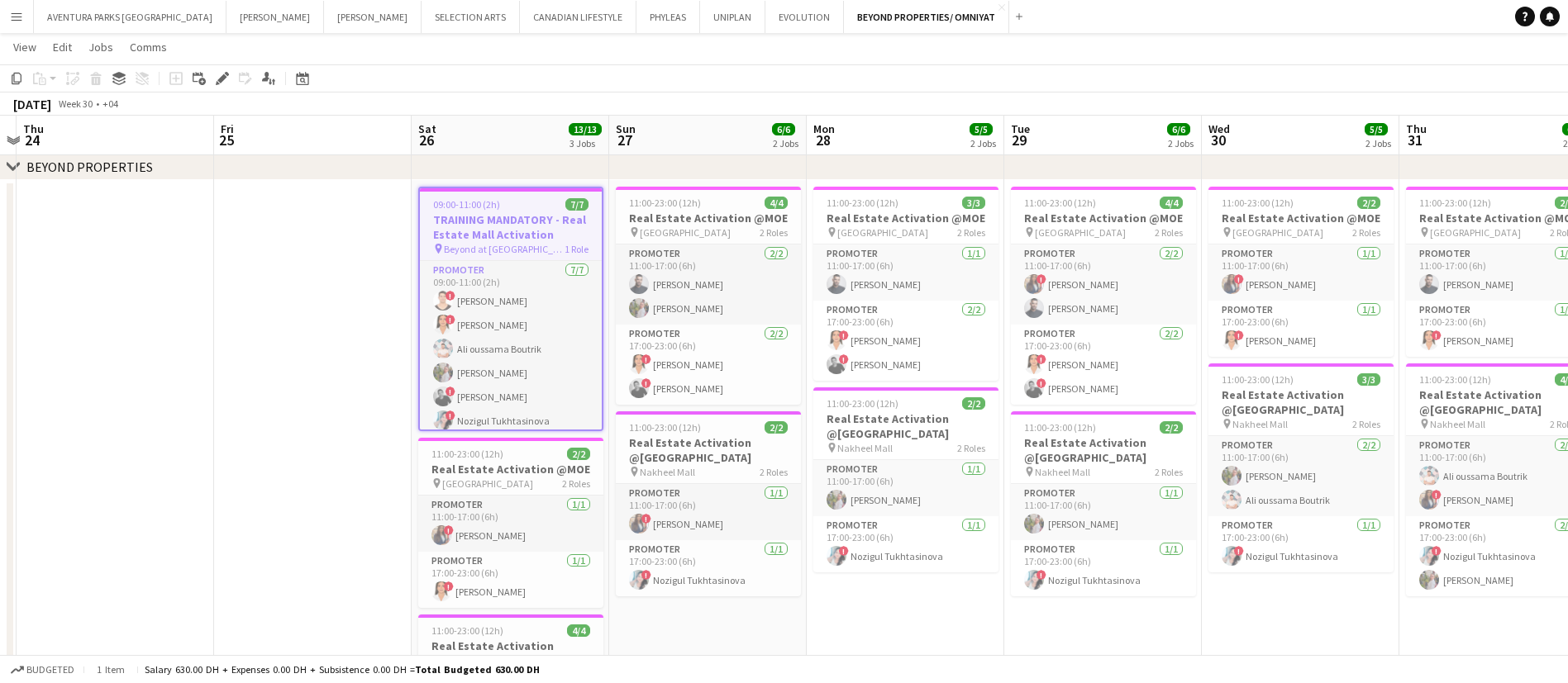
scroll to position [0, 502]
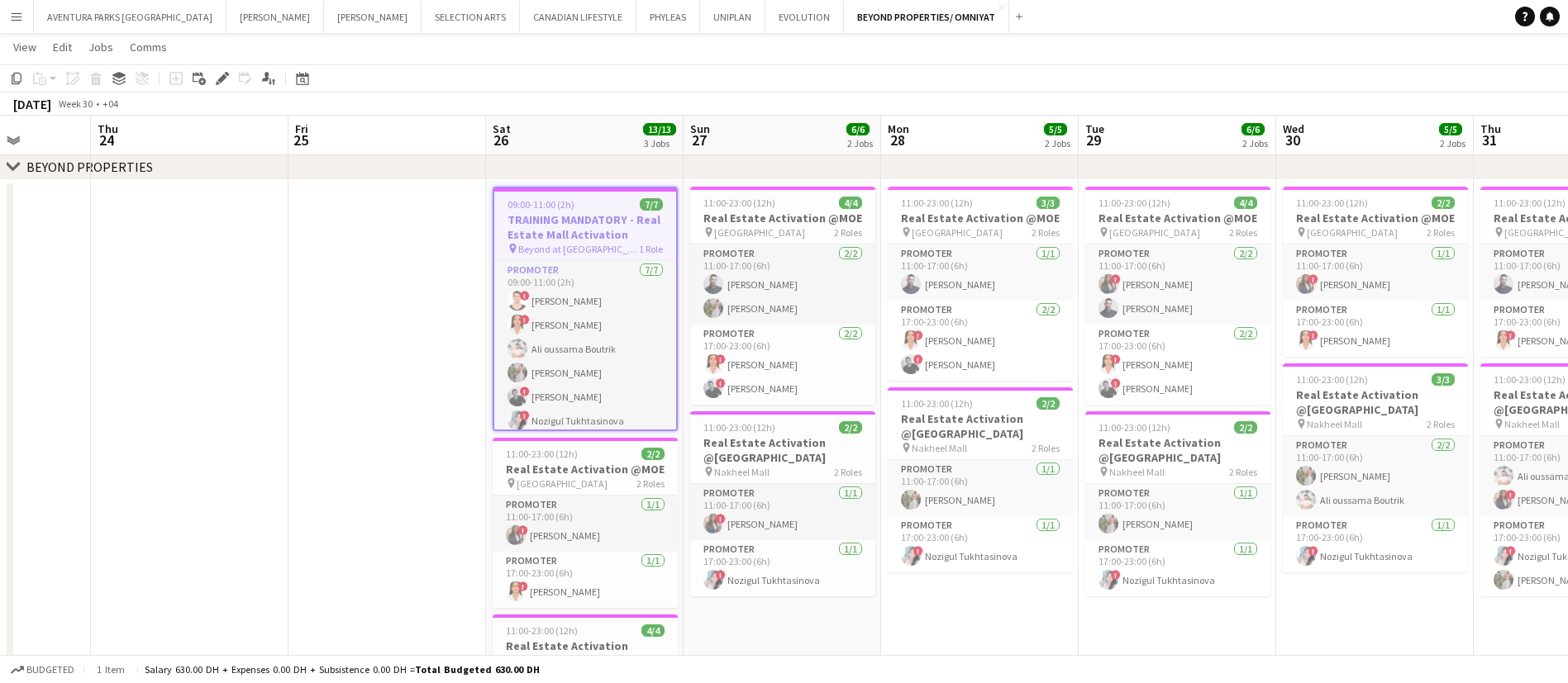
click at [556, 225] on h3 "TRAINING MANDATORY - Real Estate Mall Activation" at bounding box center [586, 227] width 182 height 29
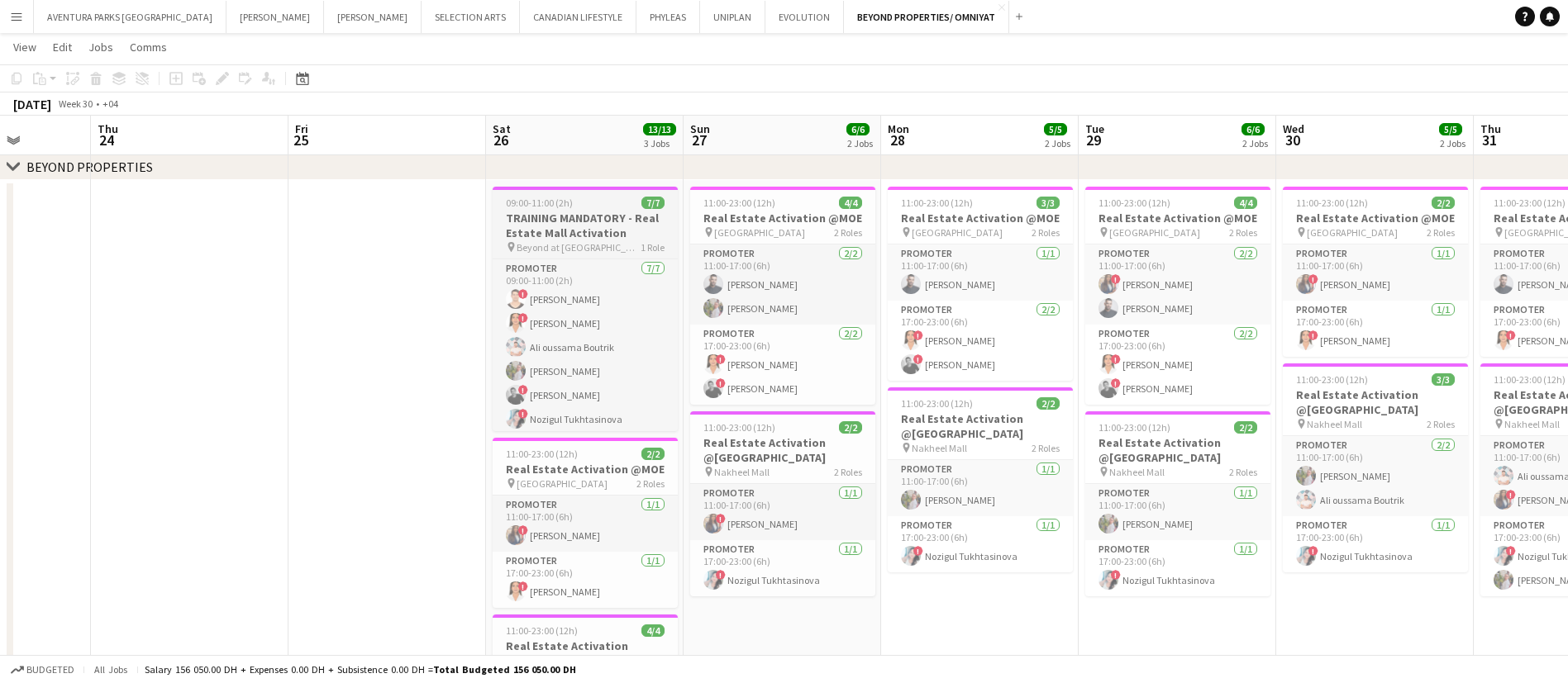
click at [556, 225] on h3 "TRAINING MANDATORY - Real Estate Mall Activation" at bounding box center [585, 225] width 185 height 29
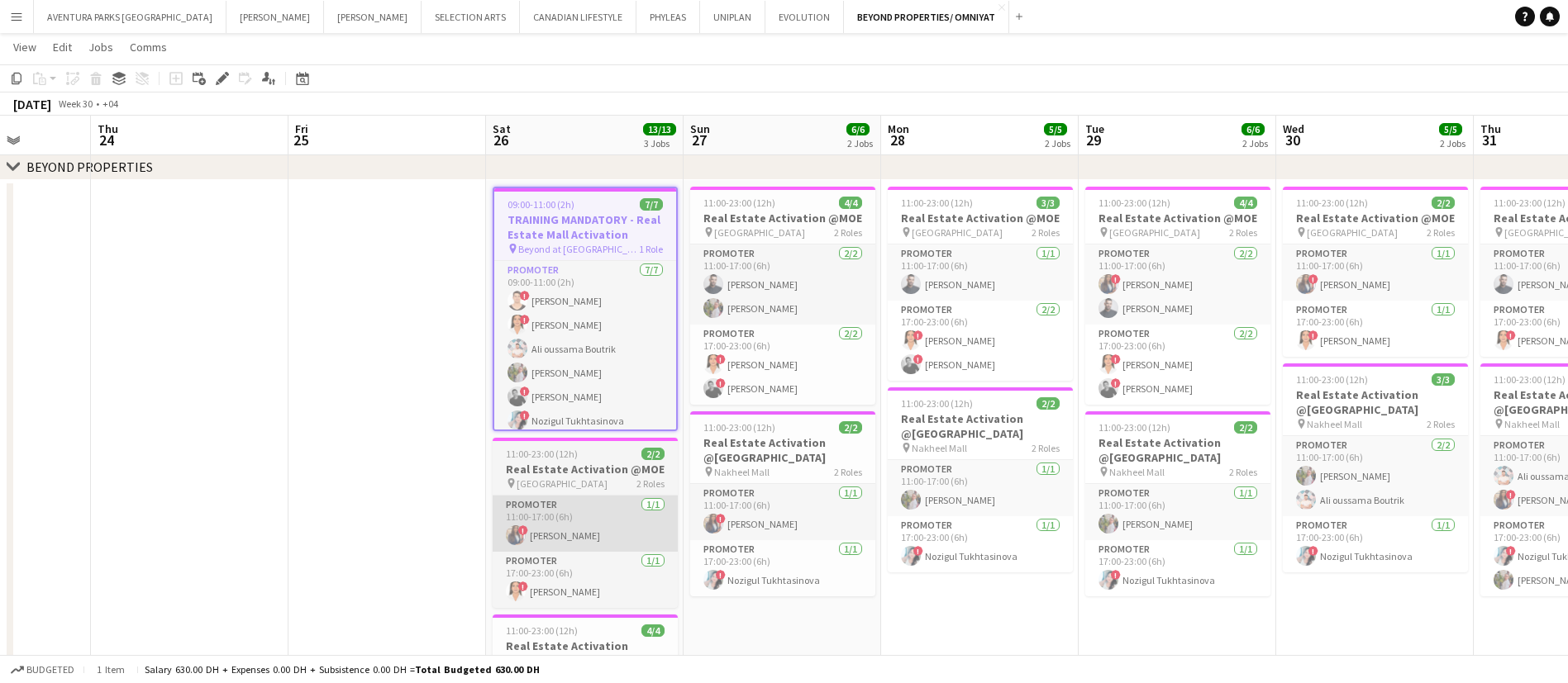
click at [618, 503] on app-card-role "Promoter 1/1 11:00-17:00 (6h) ! Rajaa Fannan" at bounding box center [585, 524] width 185 height 56
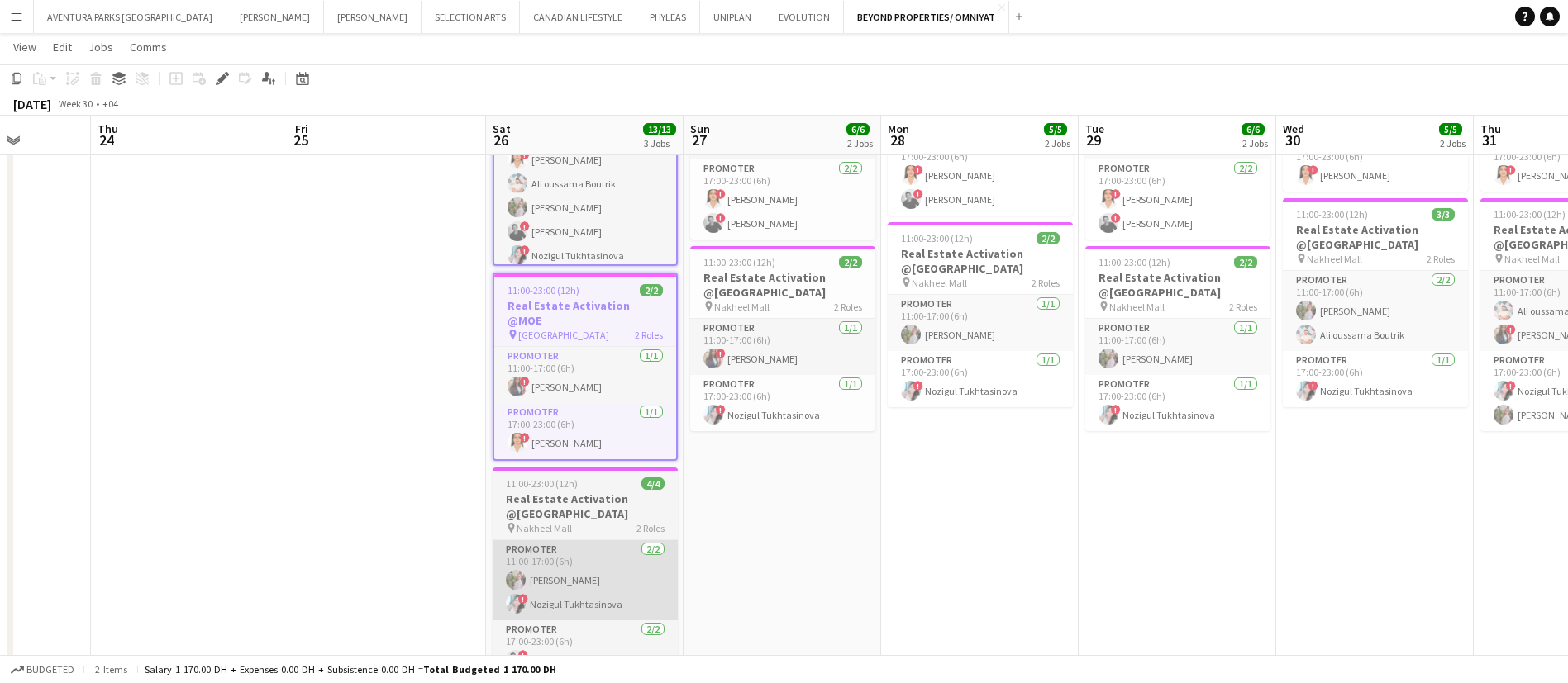
click at [592, 557] on app-card-role "Promoter 2/2 11:00-17:00 (6h) Yulia Morozova ! Nozigul Tukhtasinova" at bounding box center [585, 581] width 185 height 80
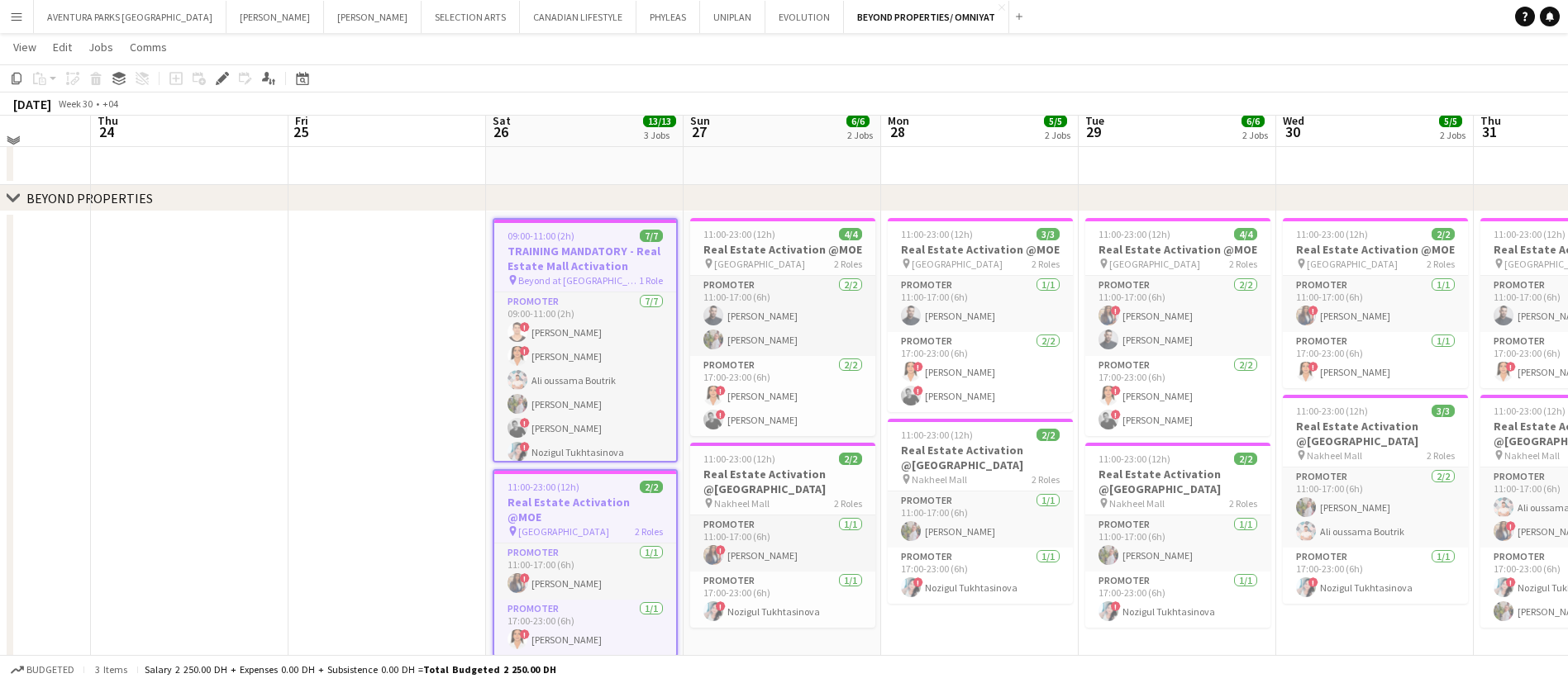
scroll to position [275, 0]
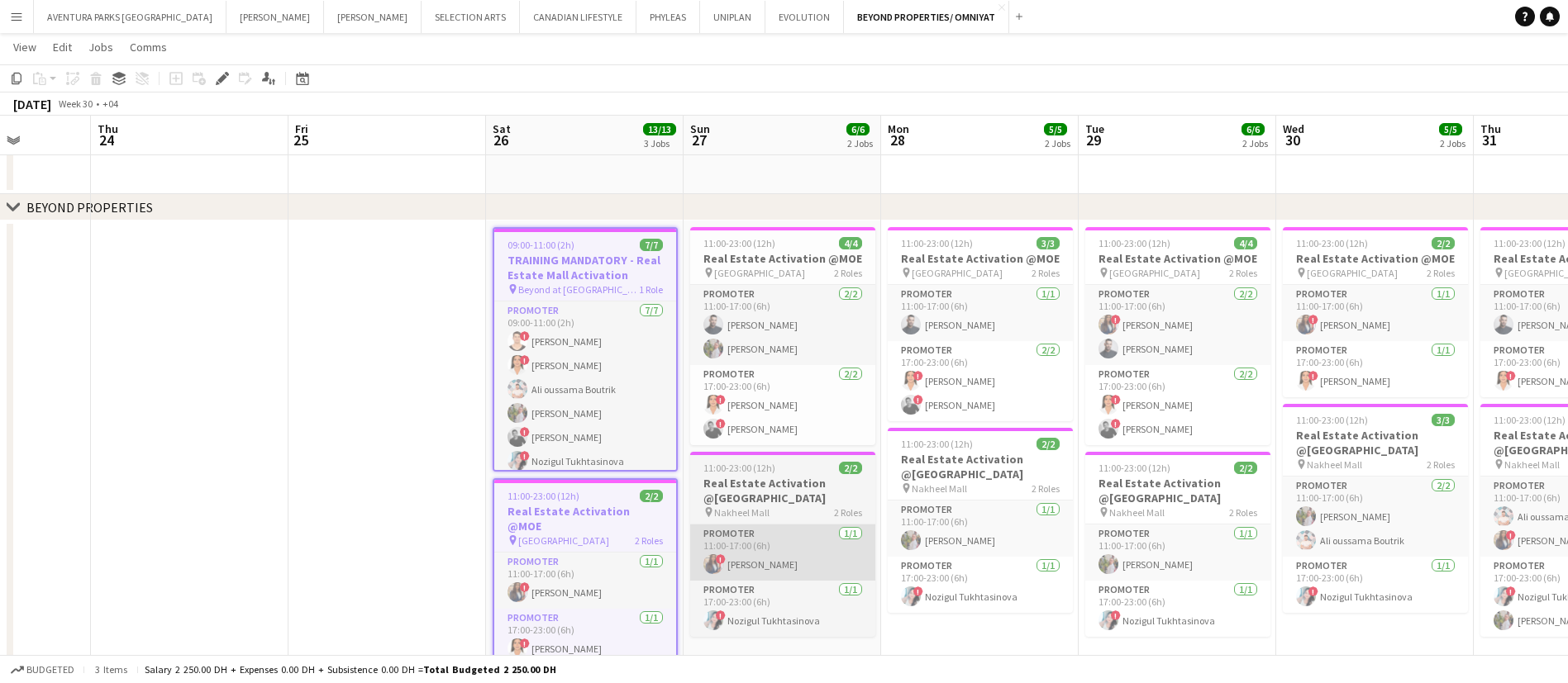
click at [790, 563] on app-card-role "Promoter 1/1 11:00-17:00 (6h) ! Rajaa Fannan" at bounding box center [782, 552] width 185 height 56
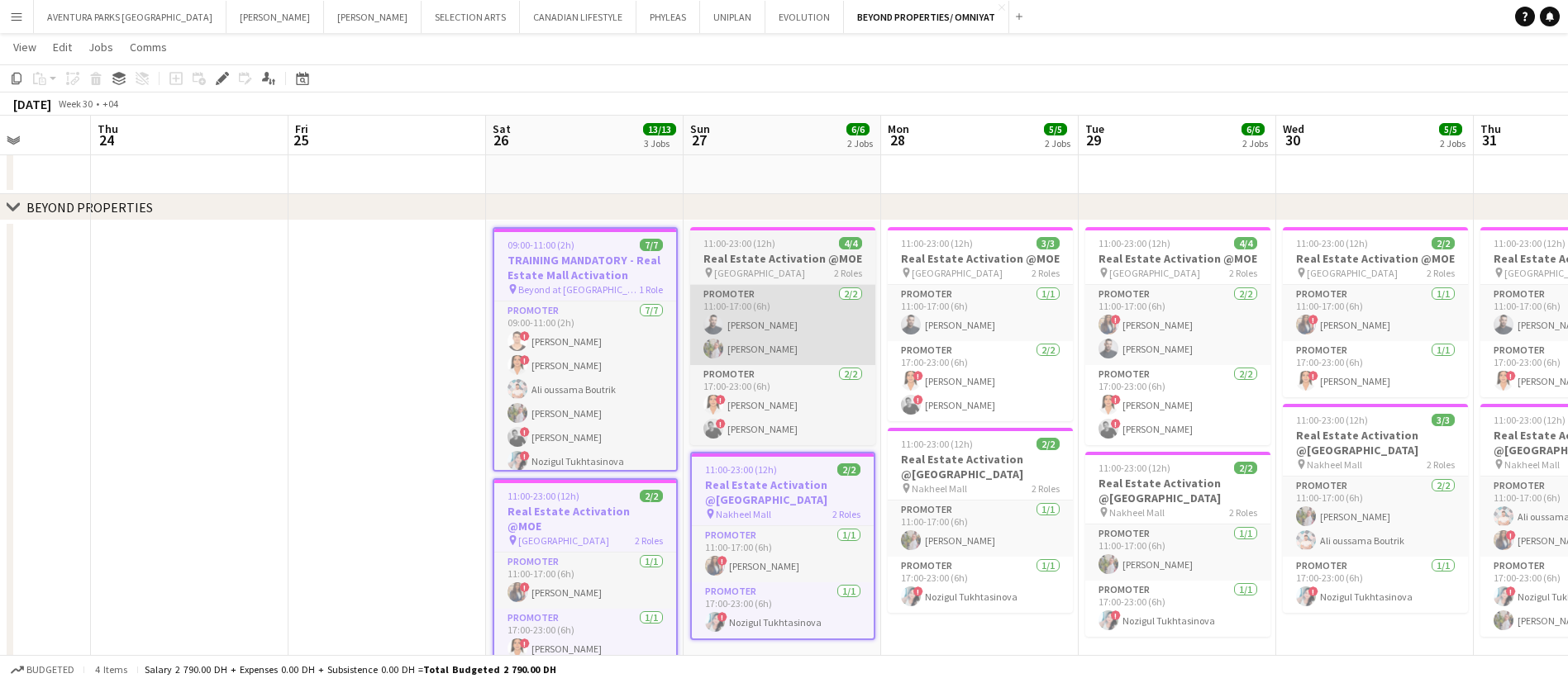
click at [819, 356] on app-card-role "Promoter 2/2 11:00-17:00 (6h) Amine Chaoui Yulia Morozova" at bounding box center [782, 324] width 185 height 80
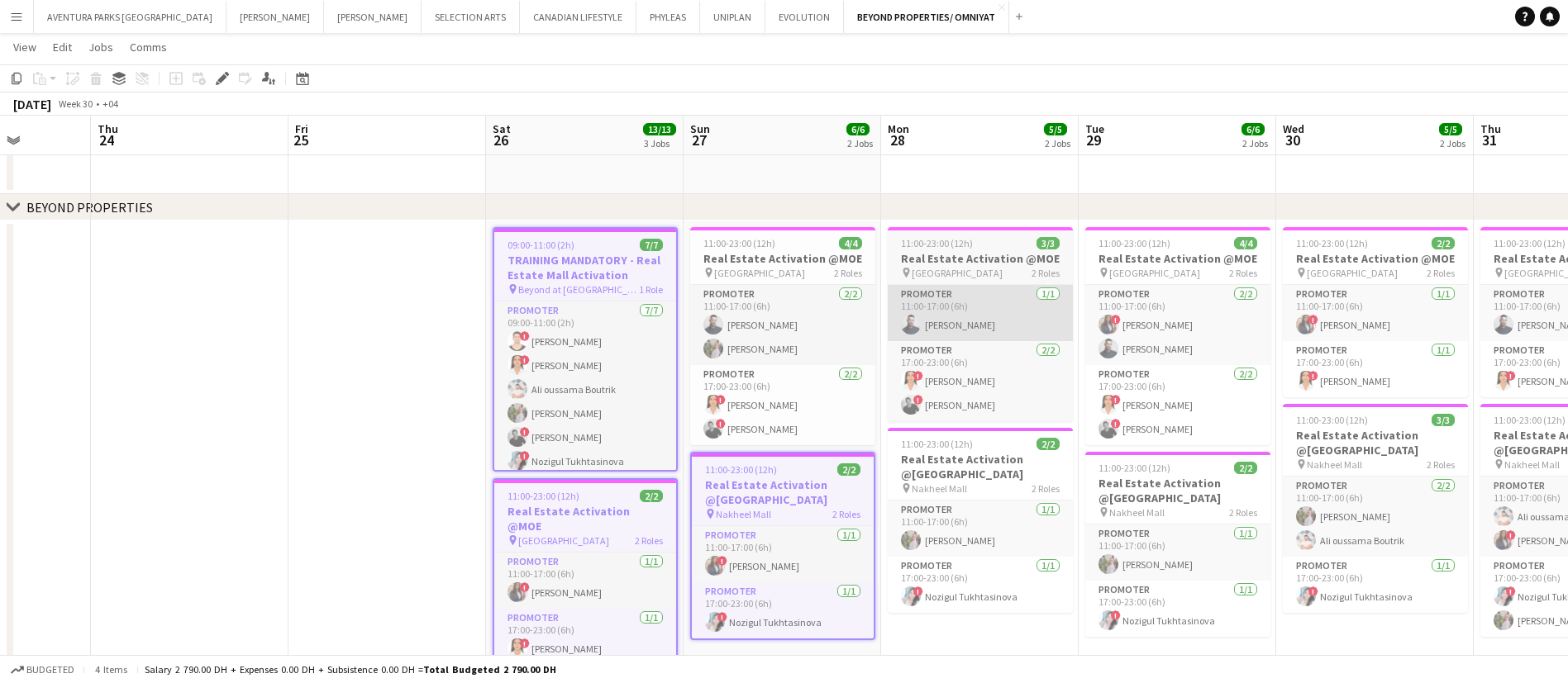
click at [977, 312] on app-card-role "Promoter 1/1 11:00-17:00 (6h) Amine Chaoui" at bounding box center [980, 312] width 185 height 56
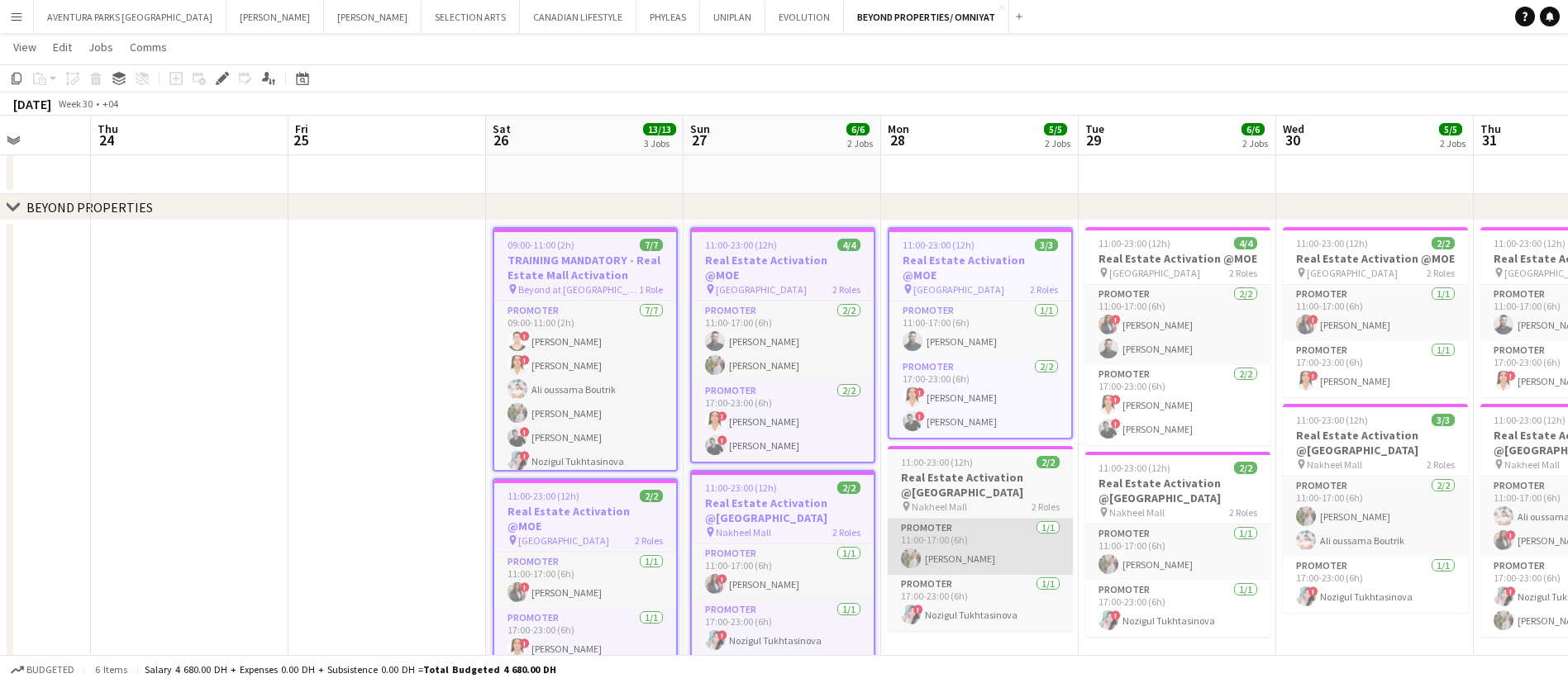
click at [999, 519] on app-card-role "Promoter 1/1 11:00-17:00 (6h) Yulia Morozova" at bounding box center [980, 546] width 185 height 56
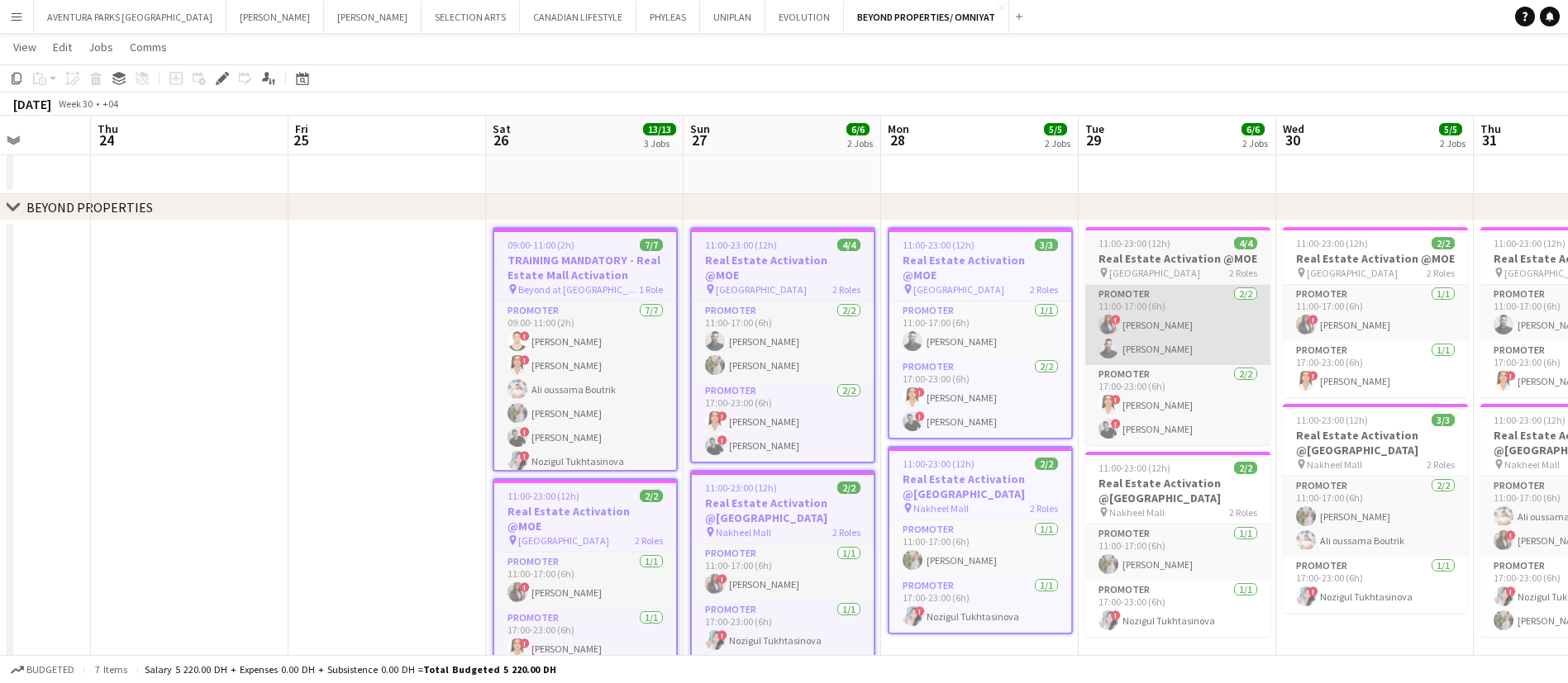
click at [1224, 322] on app-card-role "Promoter 2/2 11:00-17:00 (6h) ! Rajaa Fannan Amine Chaoui" at bounding box center [1178, 324] width 185 height 80
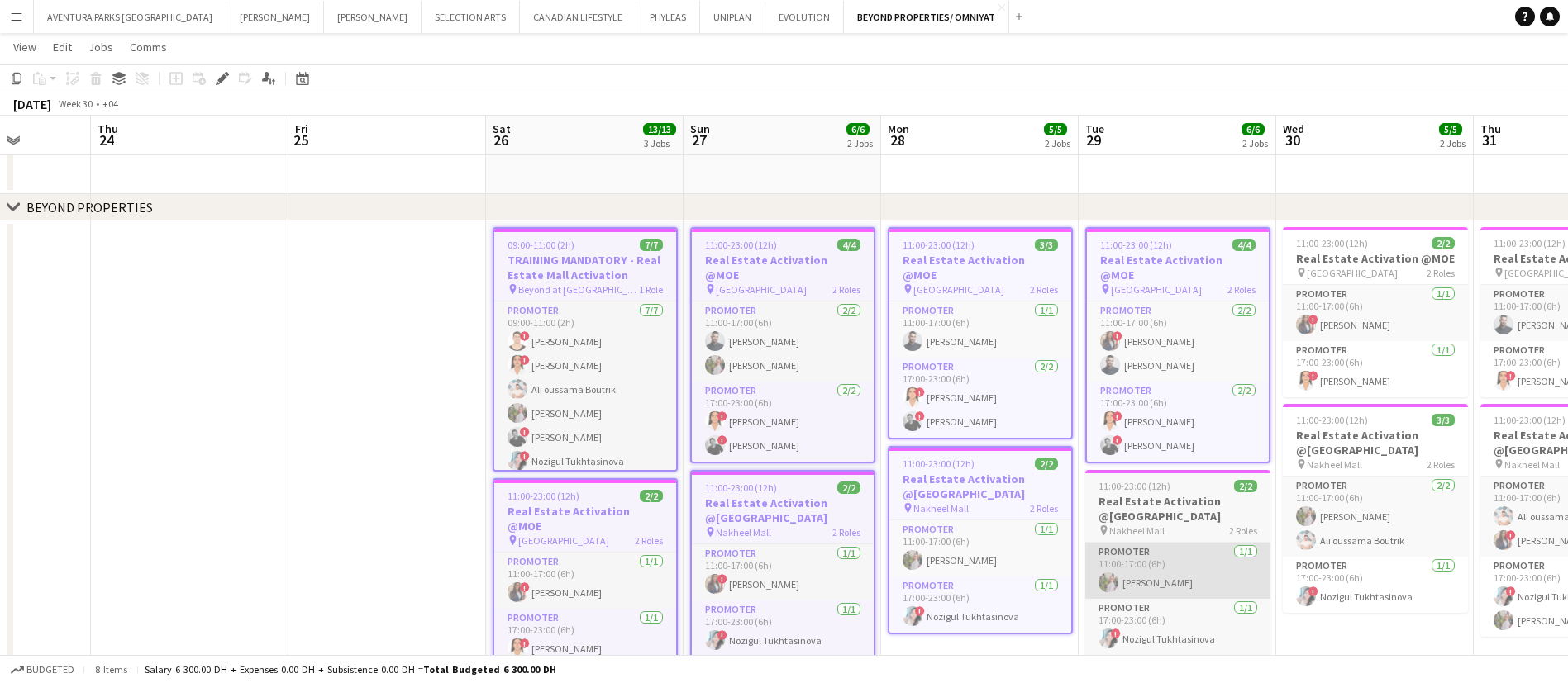
click at [1190, 546] on app-card-role "Promoter 1/1 11:00-17:00 (6h) Yulia Morozova" at bounding box center [1178, 570] width 185 height 56
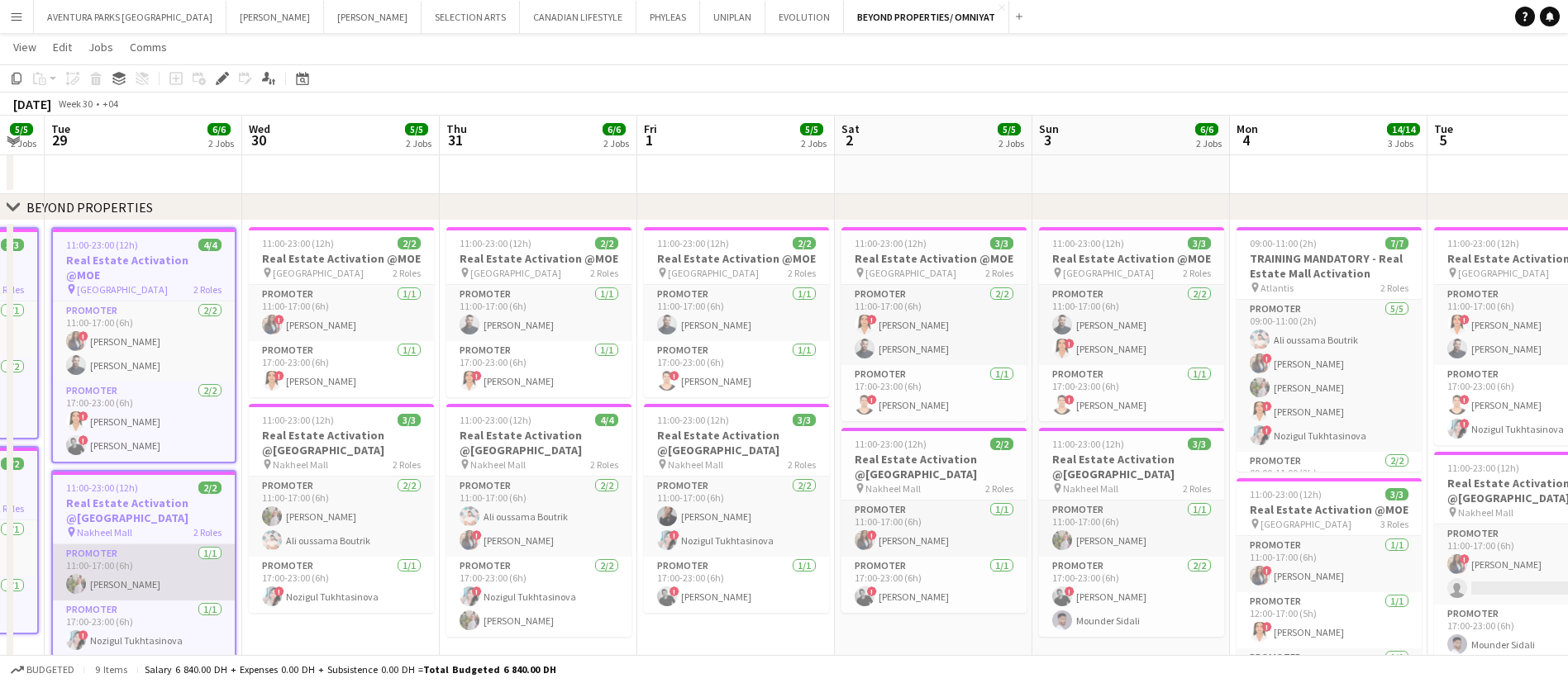
scroll to position [0, 567]
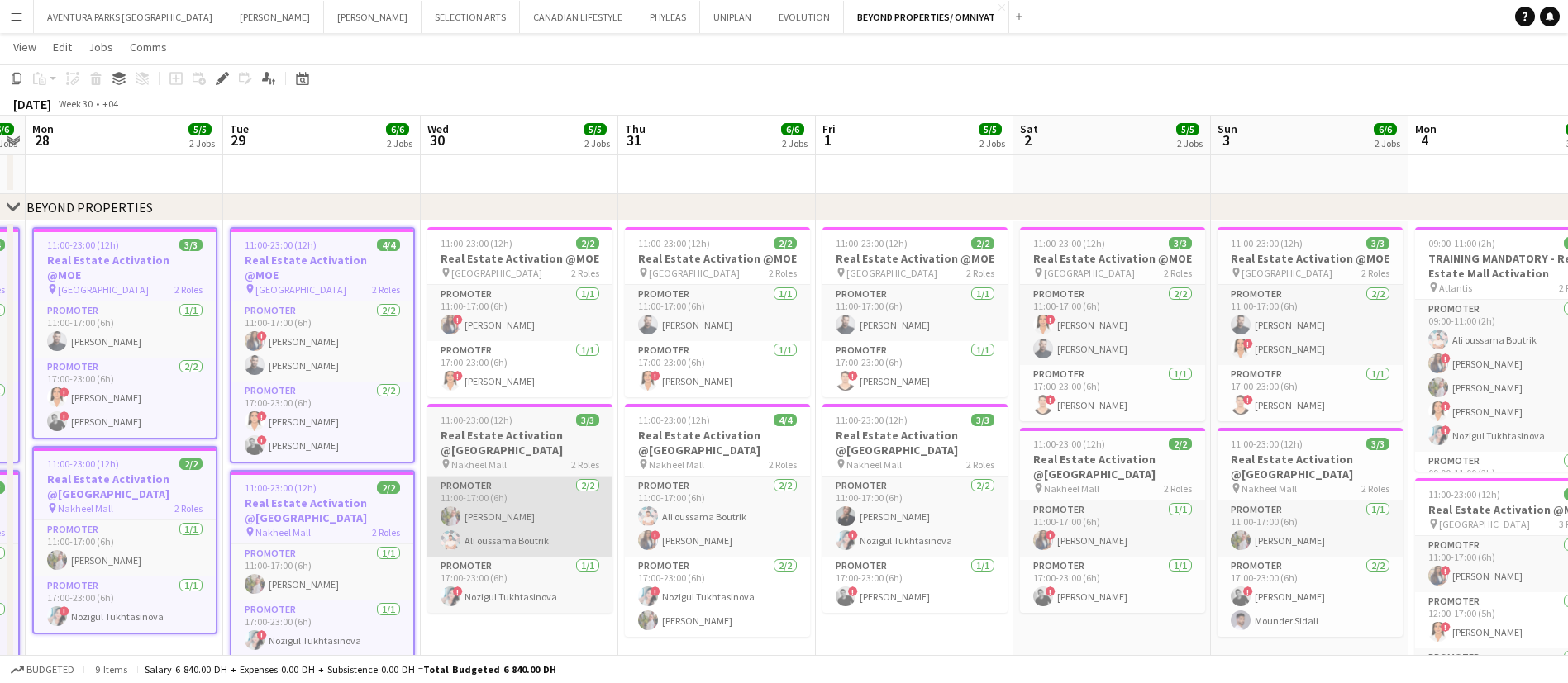
click at [526, 541] on app-card-role "Promoter 2/2 11:00-17:00 (6h) Yulia Morozova Ali oussama Boutrik" at bounding box center [519, 517] width 185 height 80
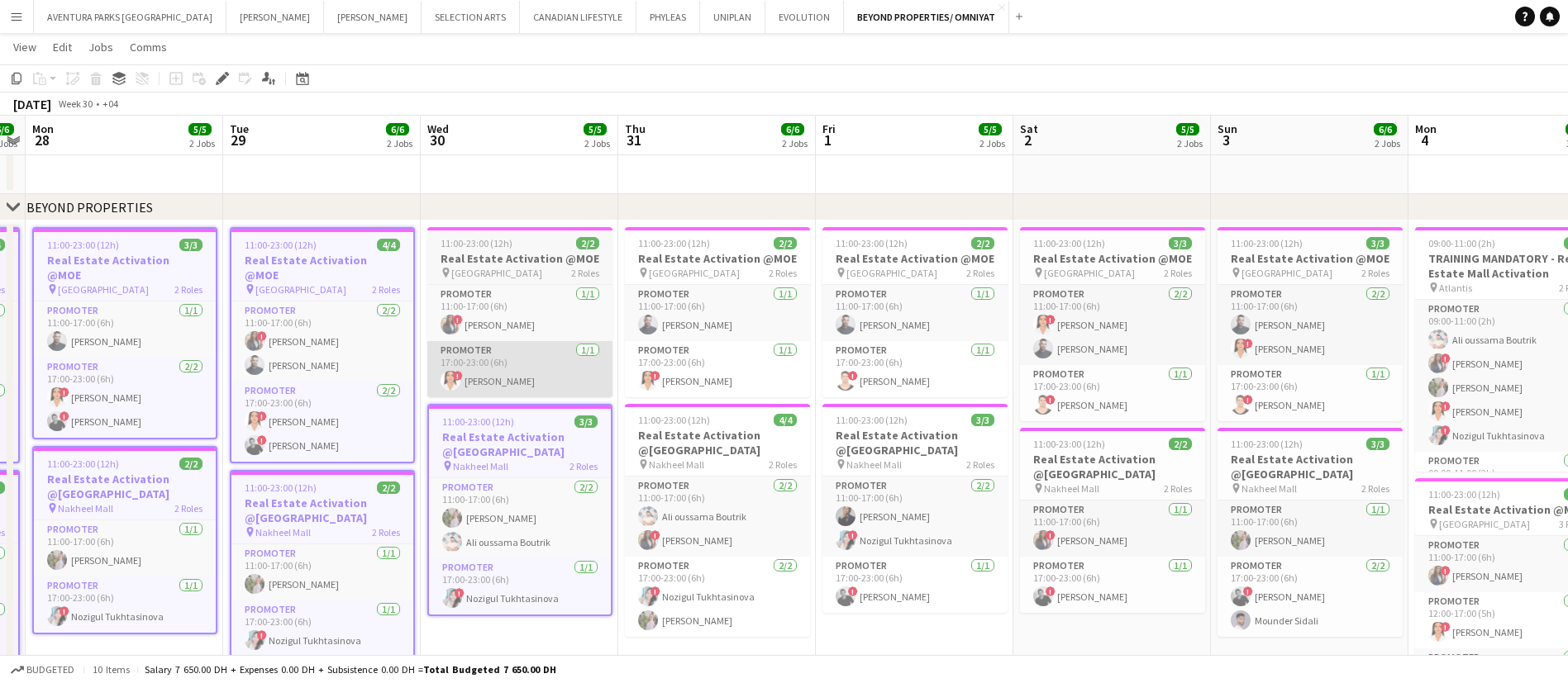
click at [548, 351] on app-card-role "Promoter 1/1 17:00-23:00 (6h) ! maryam qasim" at bounding box center [519, 369] width 185 height 56
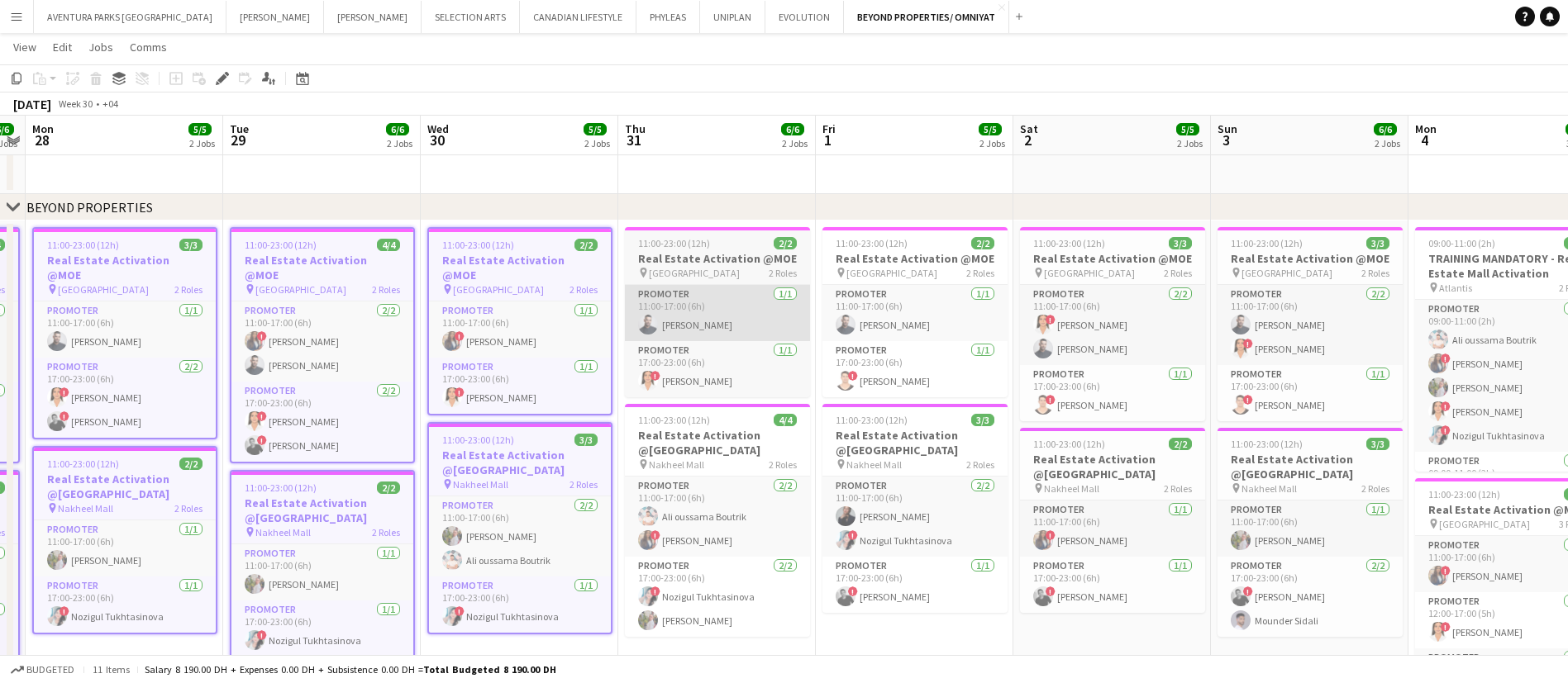
click at [734, 296] on app-card-role "Promoter 1/1 11:00-17:00 (6h) Amine Chaoui" at bounding box center [717, 312] width 185 height 56
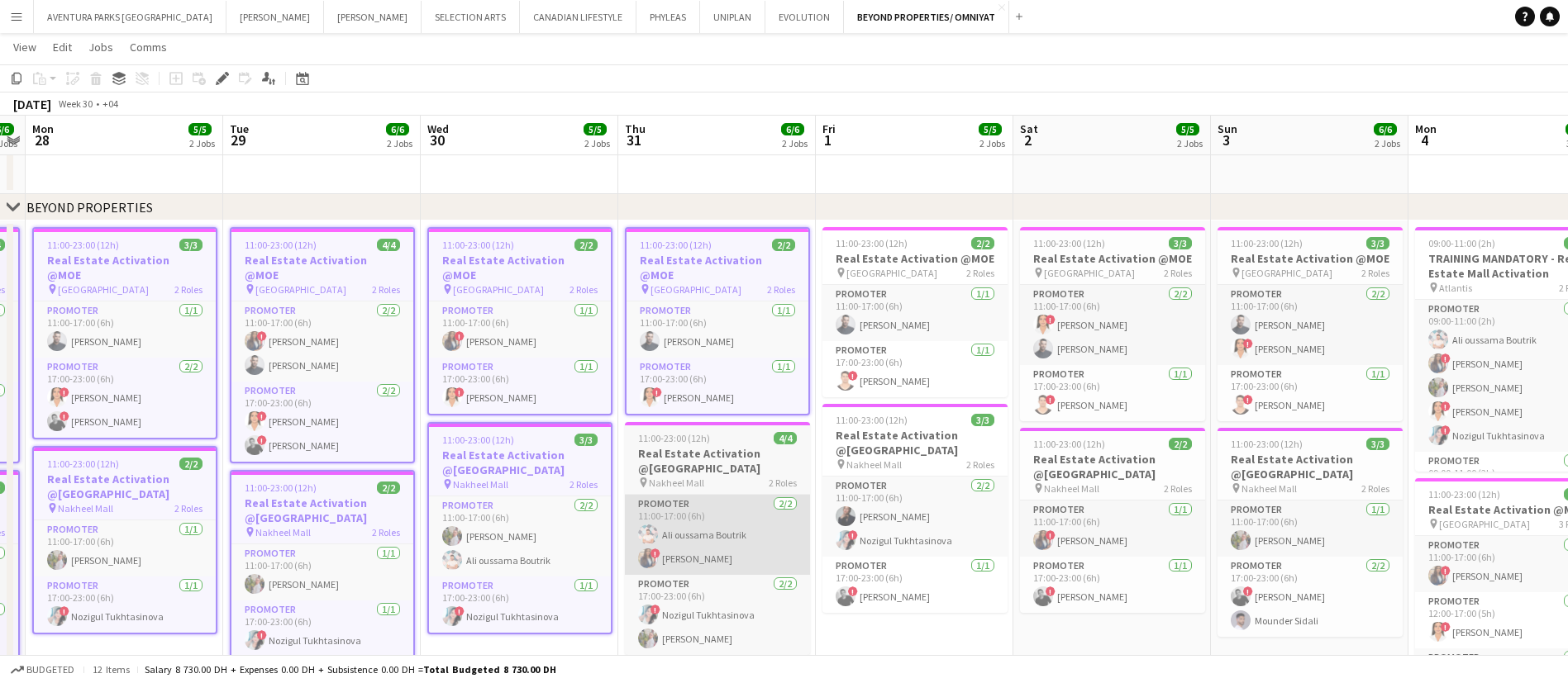
click at [779, 530] on app-card-role "Promoter 2/2 11:00-17:00 (6h) Ali oussama Boutrik ! Rajaa Fannan" at bounding box center [717, 535] width 185 height 80
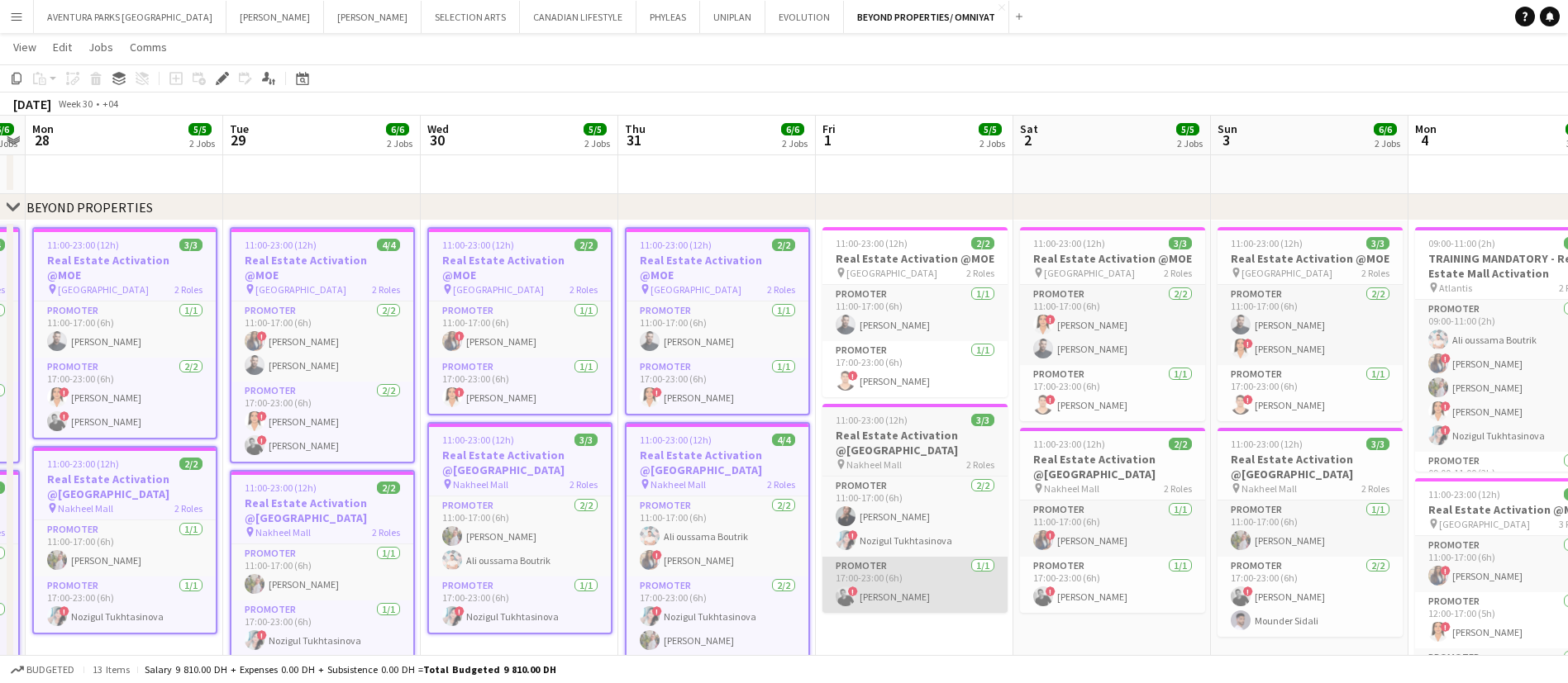
click at [929, 570] on app-card-role "Promoter 1/1 17:00-23:00 (6h) ! aly fayed" at bounding box center [915, 584] width 185 height 56
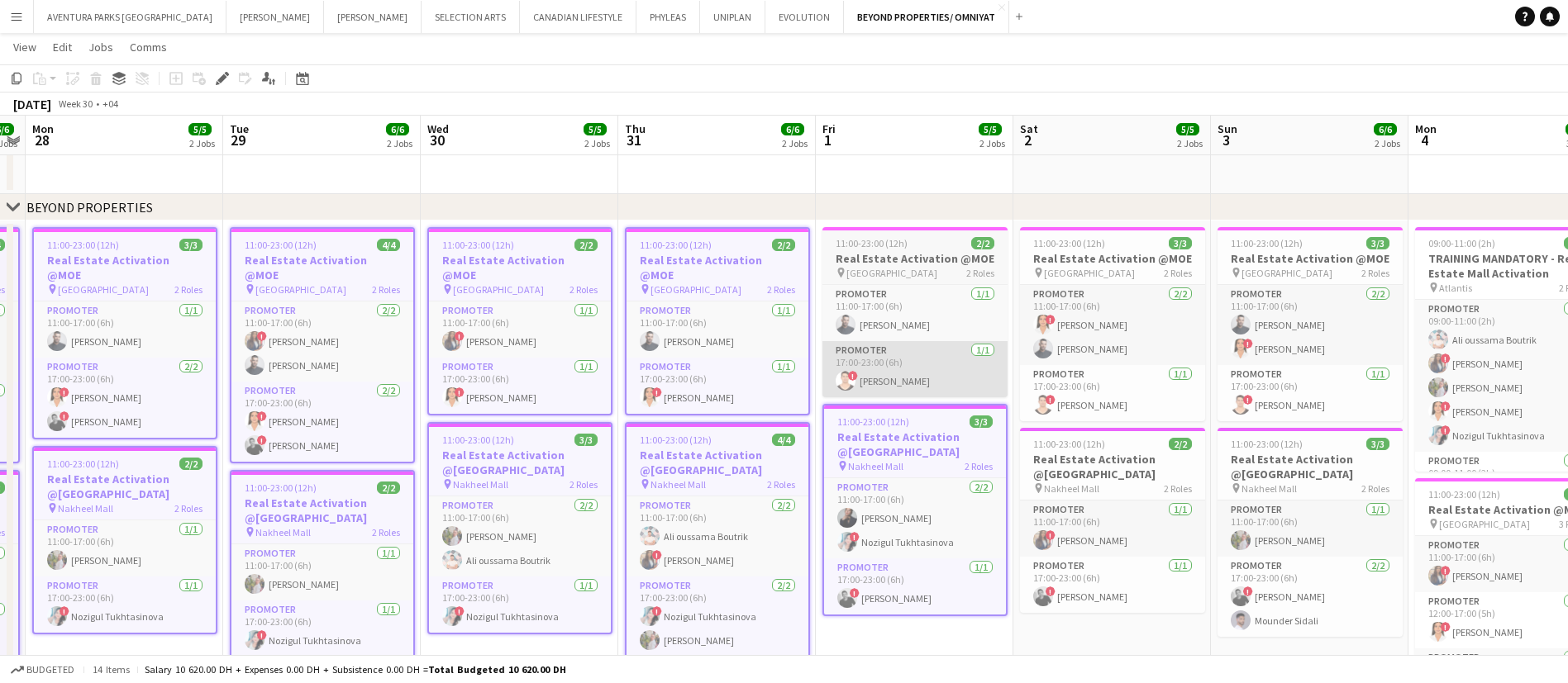
click at [965, 349] on app-card-role "Promoter 1/1 17:00-23:00 (6h) ! Ali Tariq" at bounding box center [915, 369] width 185 height 56
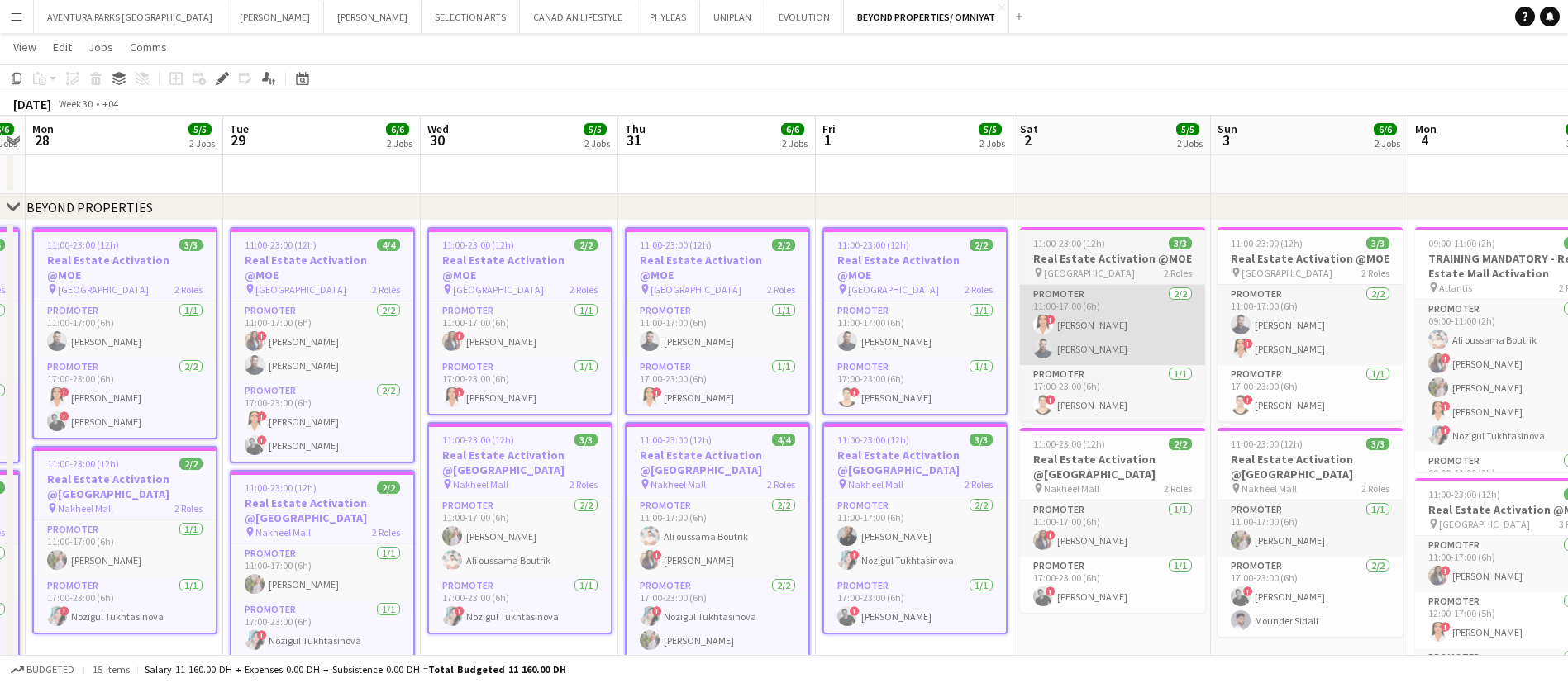
click at [1135, 317] on app-card-role "Promoter 2/2 11:00-17:00 (6h) ! maryam qasim Amine Chaoui" at bounding box center [1112, 324] width 185 height 80
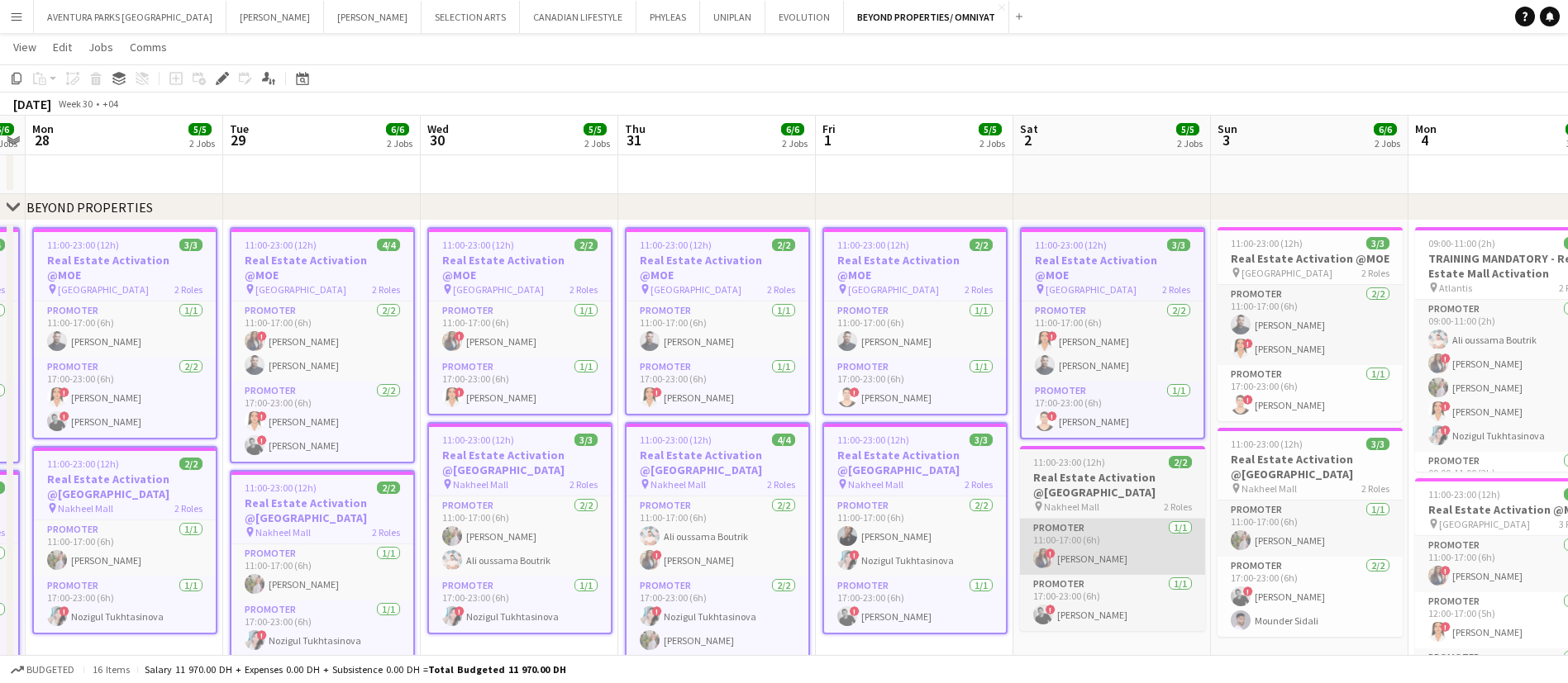
click at [1148, 519] on app-card-role "Promoter 1/1 11:00-17:00 (6h) ! Rajaa Fannan" at bounding box center [1112, 546] width 185 height 56
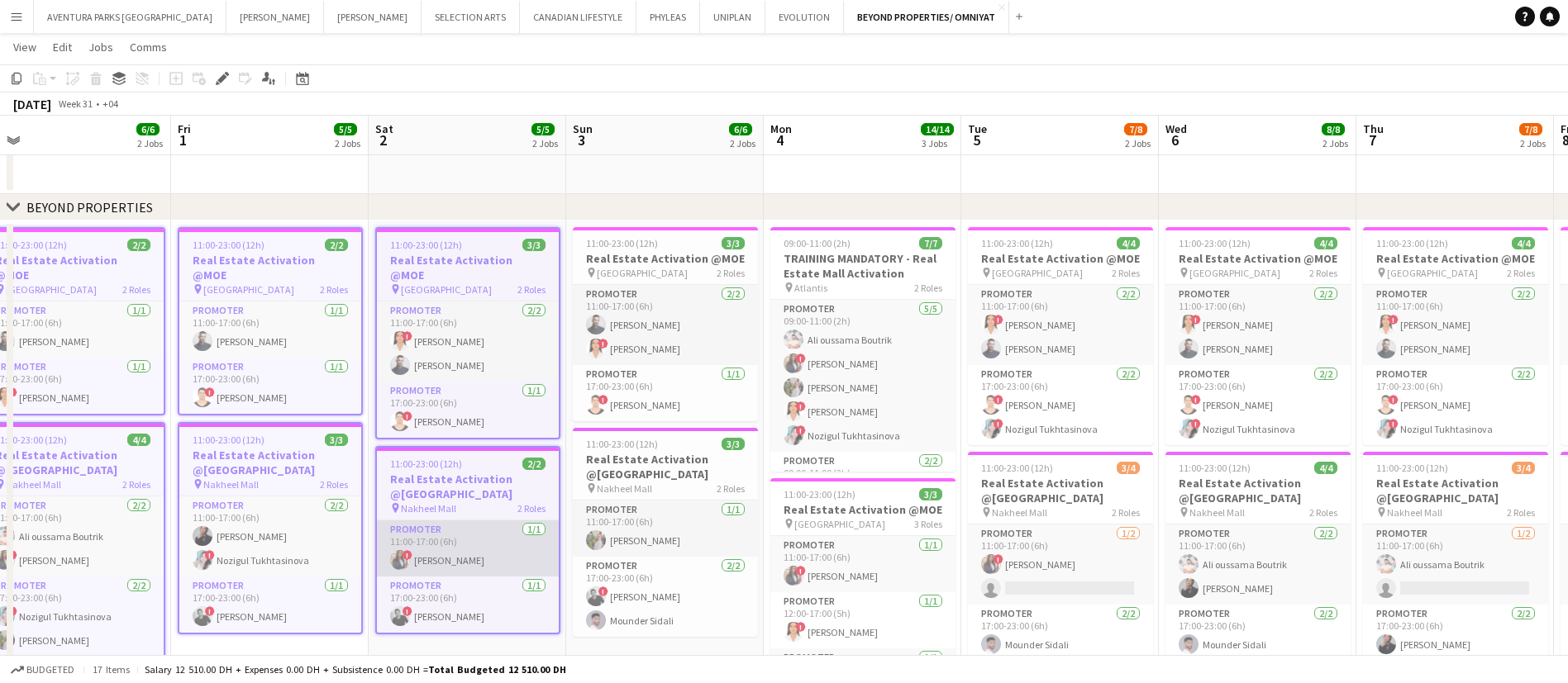
scroll to position [0, 587]
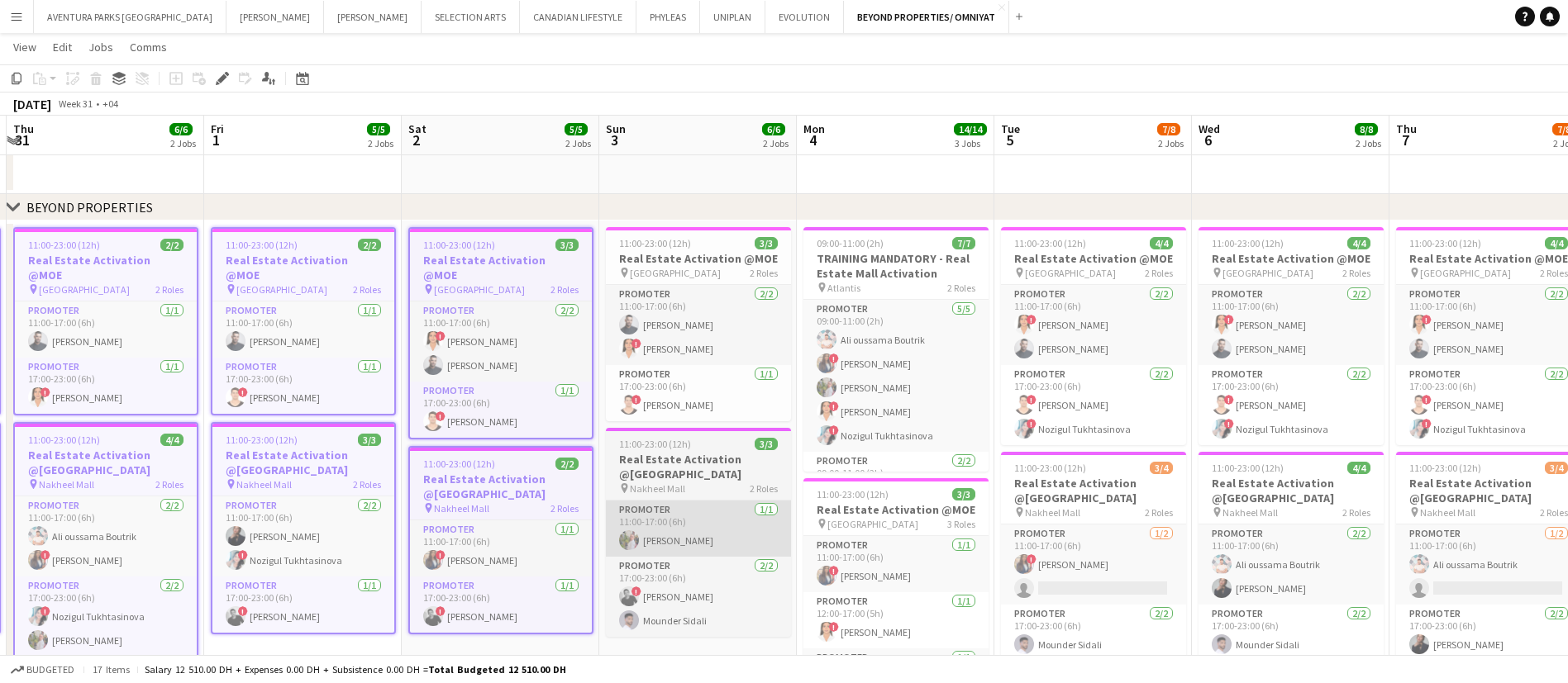
click at [700, 533] on app-card-role "Promoter 1/1 11:00-17:00 (6h) Yulia Morozova" at bounding box center [698, 528] width 185 height 56
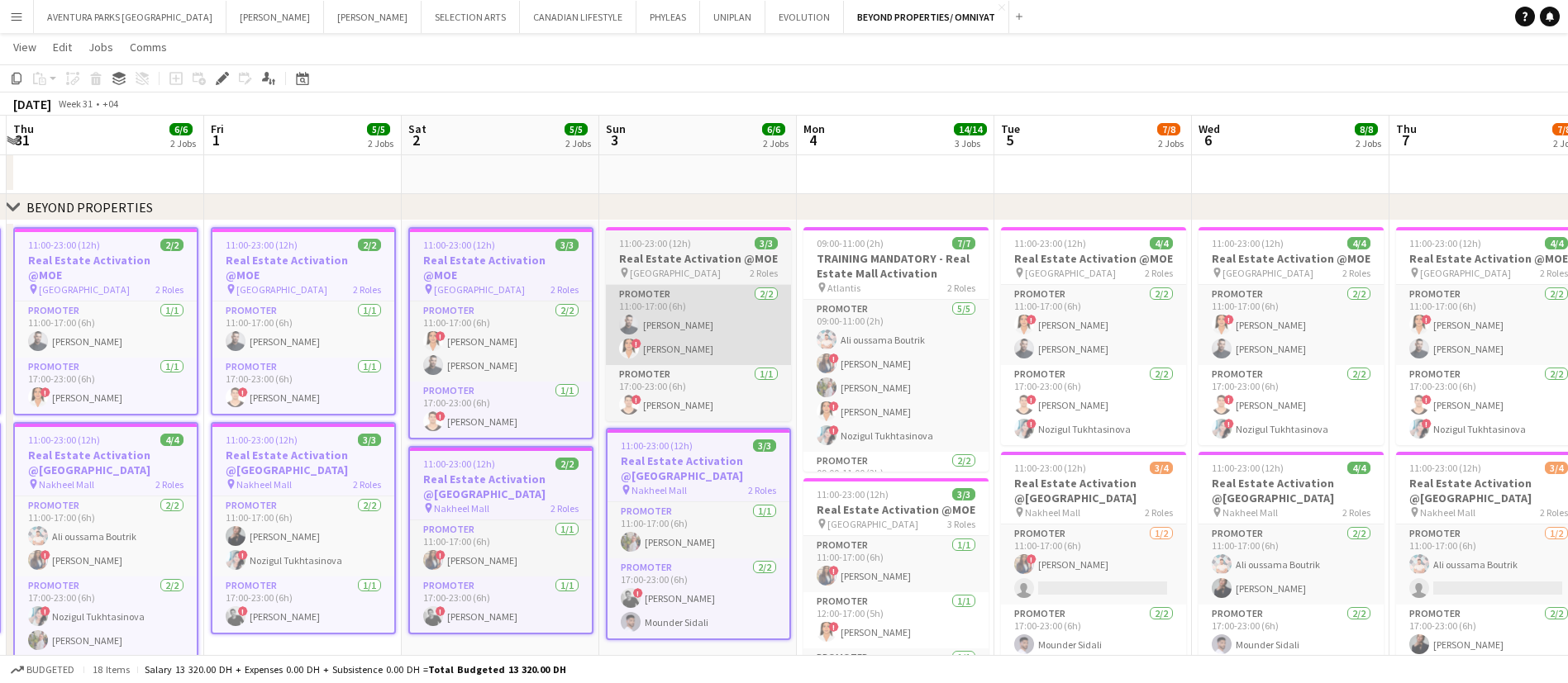
click at [712, 349] on app-card-role "Promoter 2/2 11:00-17:00 (6h) Amine Chaoui ! maryam qasim" at bounding box center [698, 324] width 185 height 80
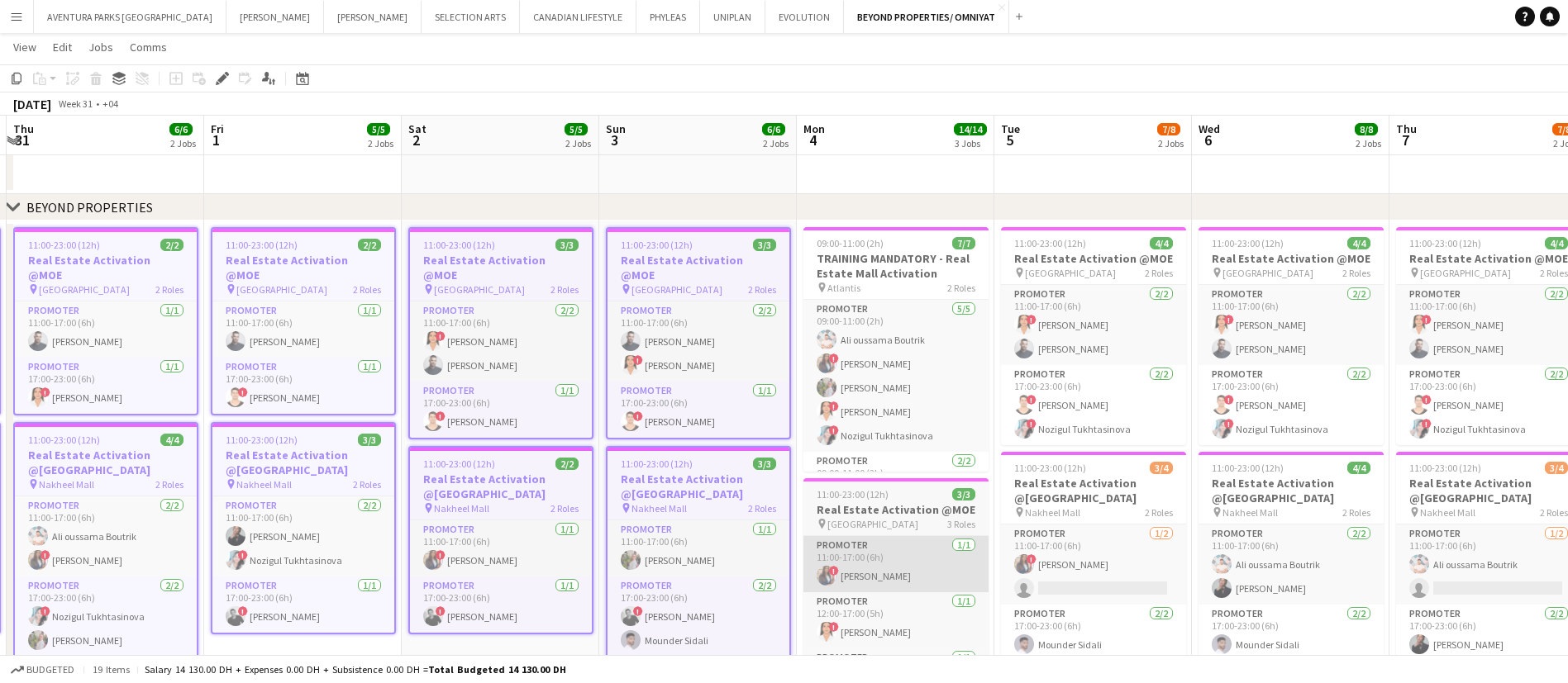
click at [859, 552] on app-card-role "Promoter 1/1 11:00-17:00 (6h) ! Rajaa Fannan" at bounding box center [896, 563] width 185 height 56
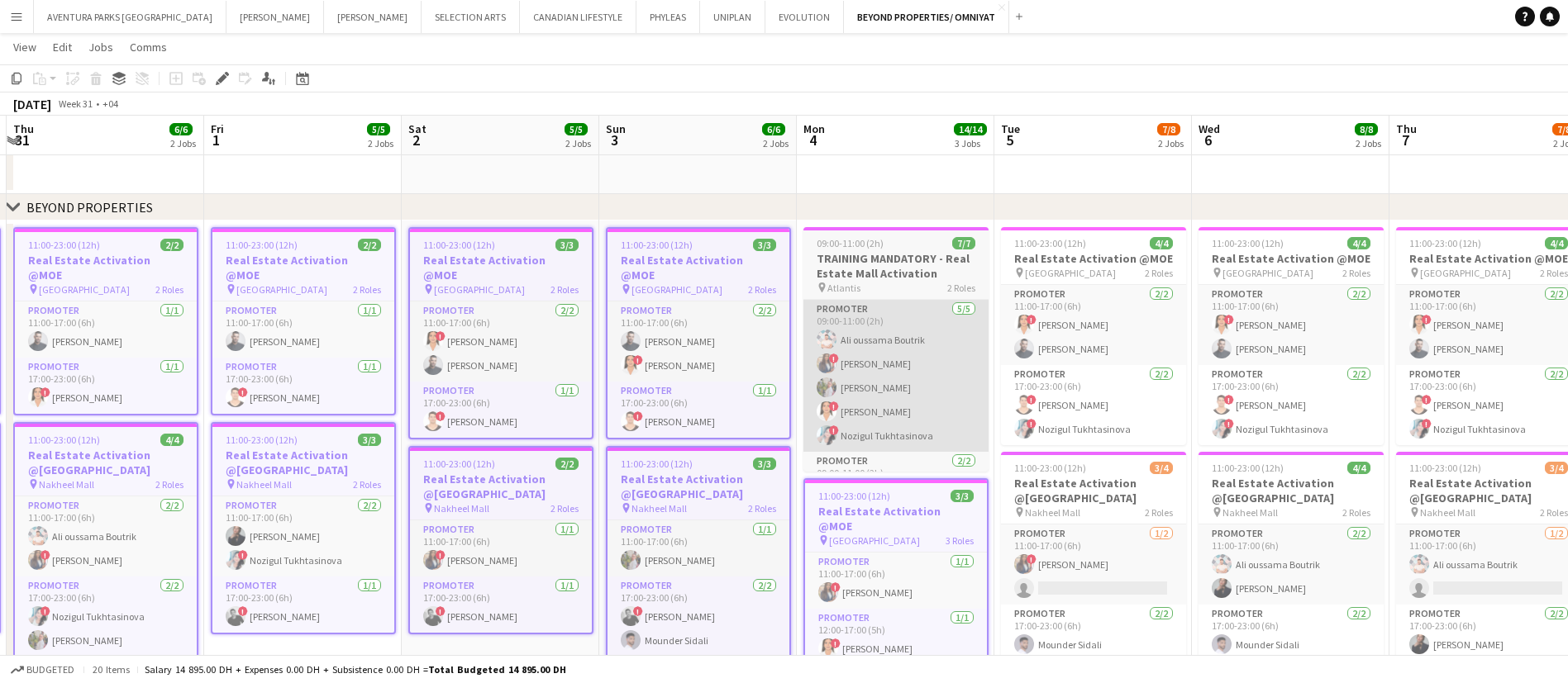
click at [925, 327] on app-card-role "Promoter 5/5 09:00-11:00 (2h) Ali oussama Boutrik ! Rajaa Fannan Yulia Morozova…" at bounding box center [896, 376] width 185 height 152
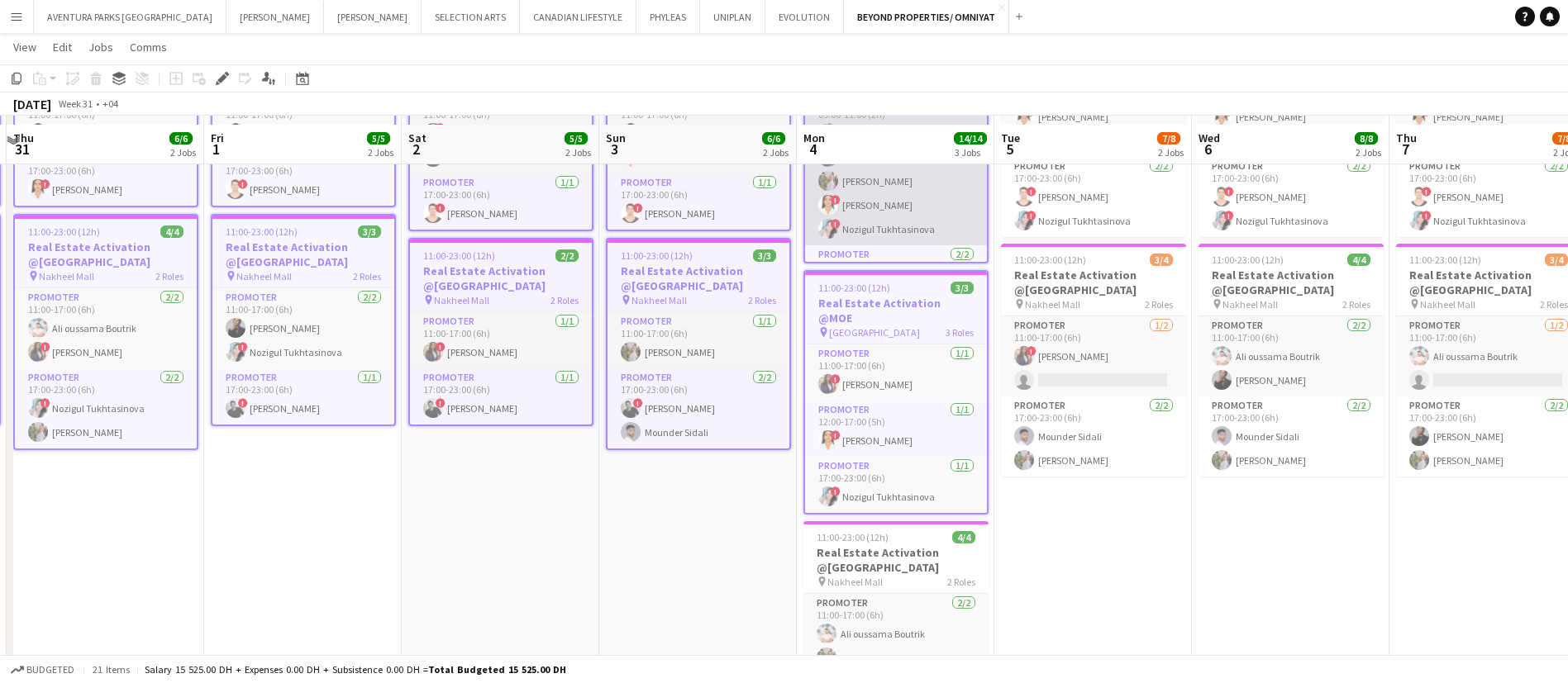
scroll to position [496, 0]
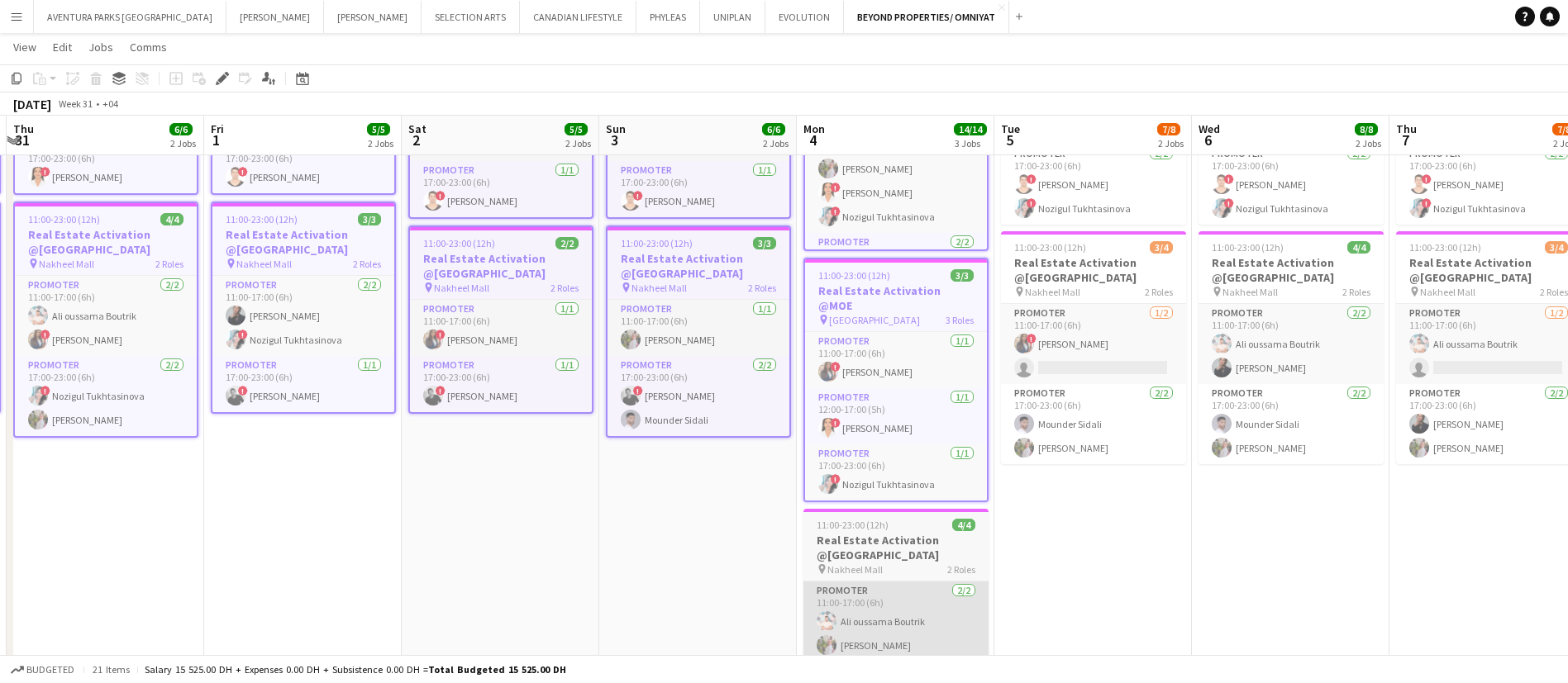
click at [945, 598] on app-card-role "Promoter 2/2 11:00-17:00 (6h) Ali oussama Boutrik Yulia Morozova" at bounding box center [896, 621] width 185 height 80
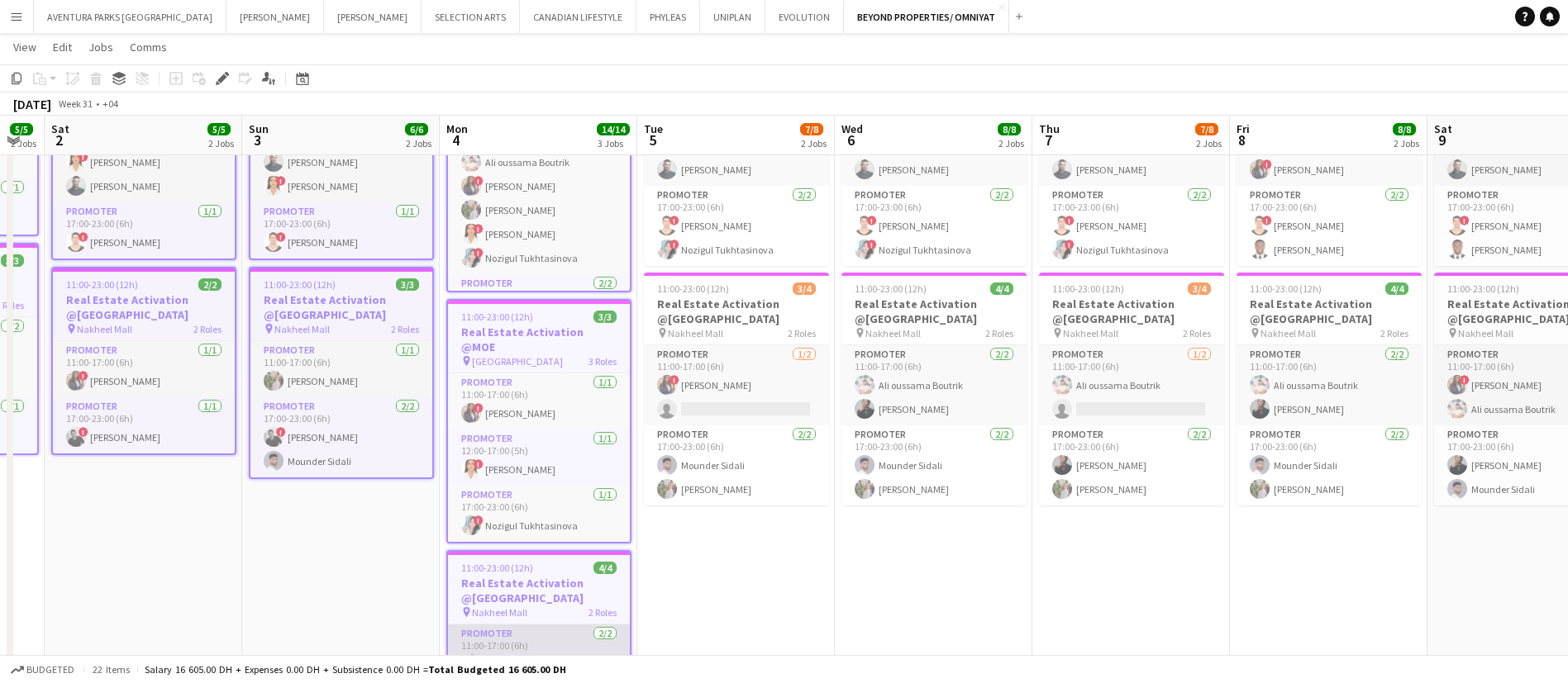
scroll to position [0, 596]
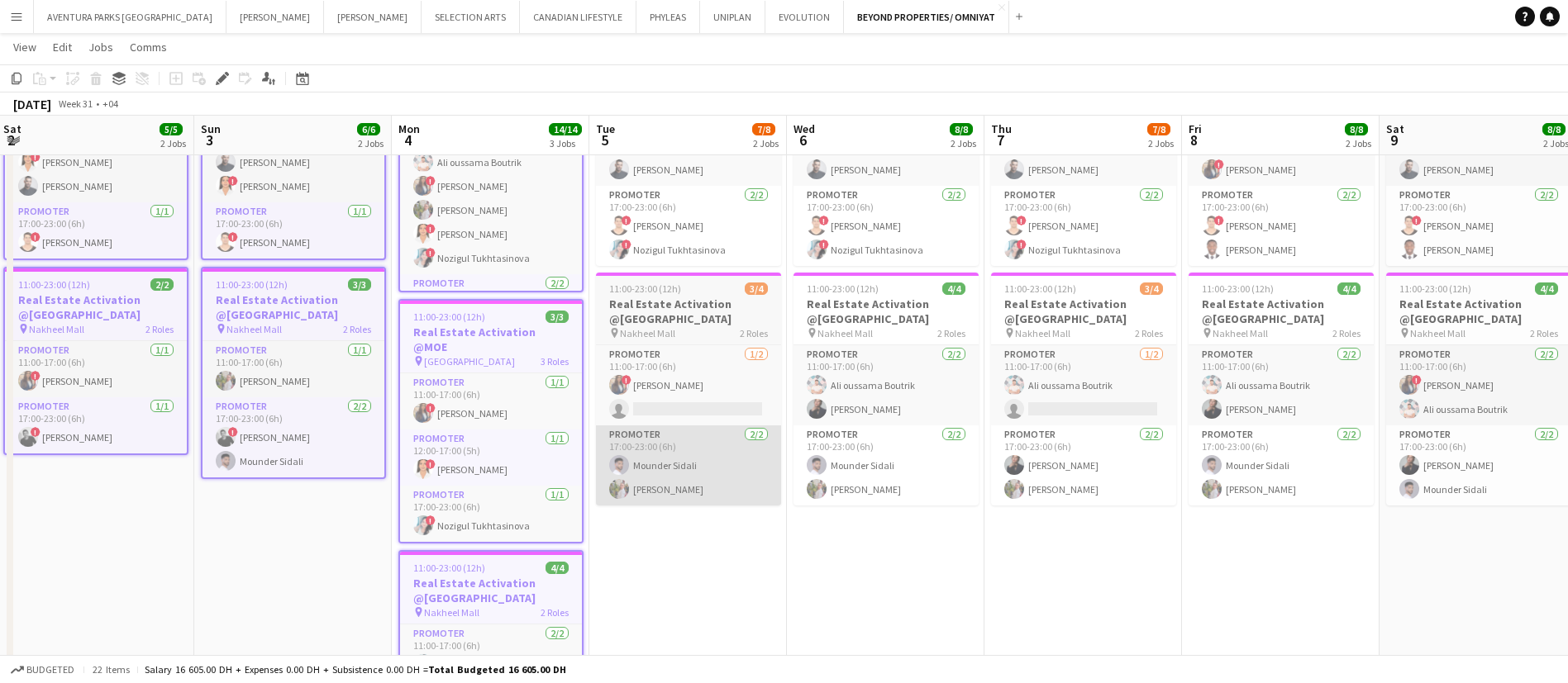
click at [727, 434] on app-card-role "Promoter 2/2 17:00-23:00 (6h) Mounder Sidali Yulia Morozova" at bounding box center [688, 466] width 185 height 80
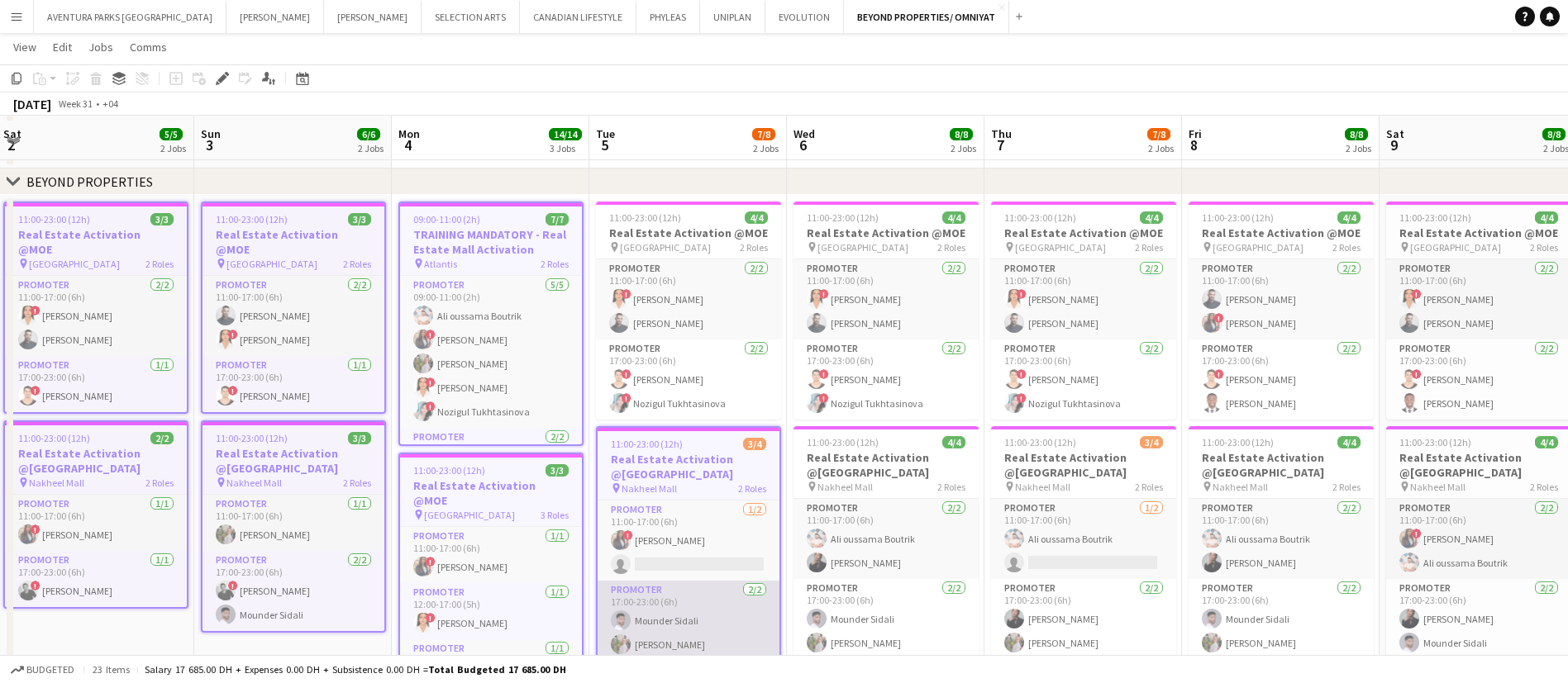
scroll to position [298, 0]
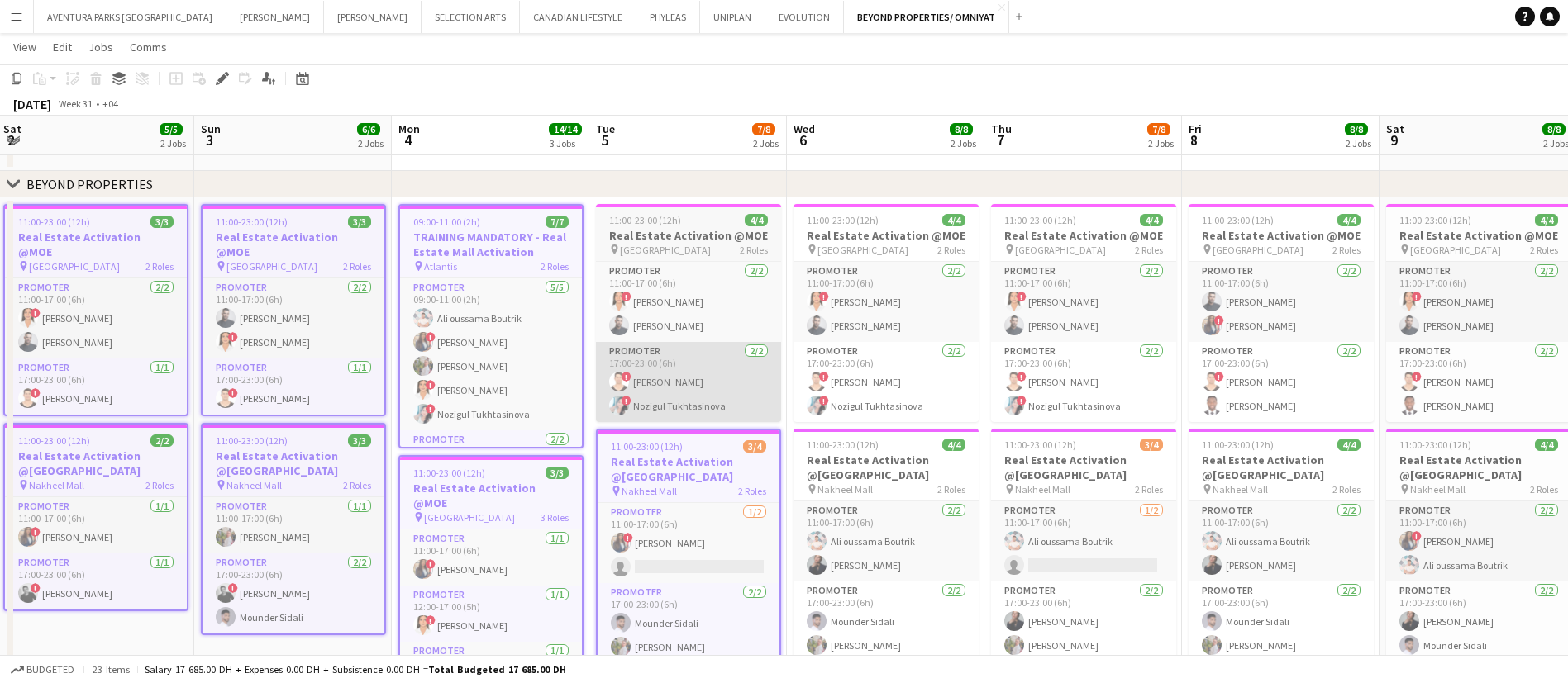
click at [727, 367] on app-card-role "Promoter 2/2 17:00-23:00 (6h) ! Ali Tariq ! Nozigul Tukhtasinova" at bounding box center [688, 382] width 185 height 80
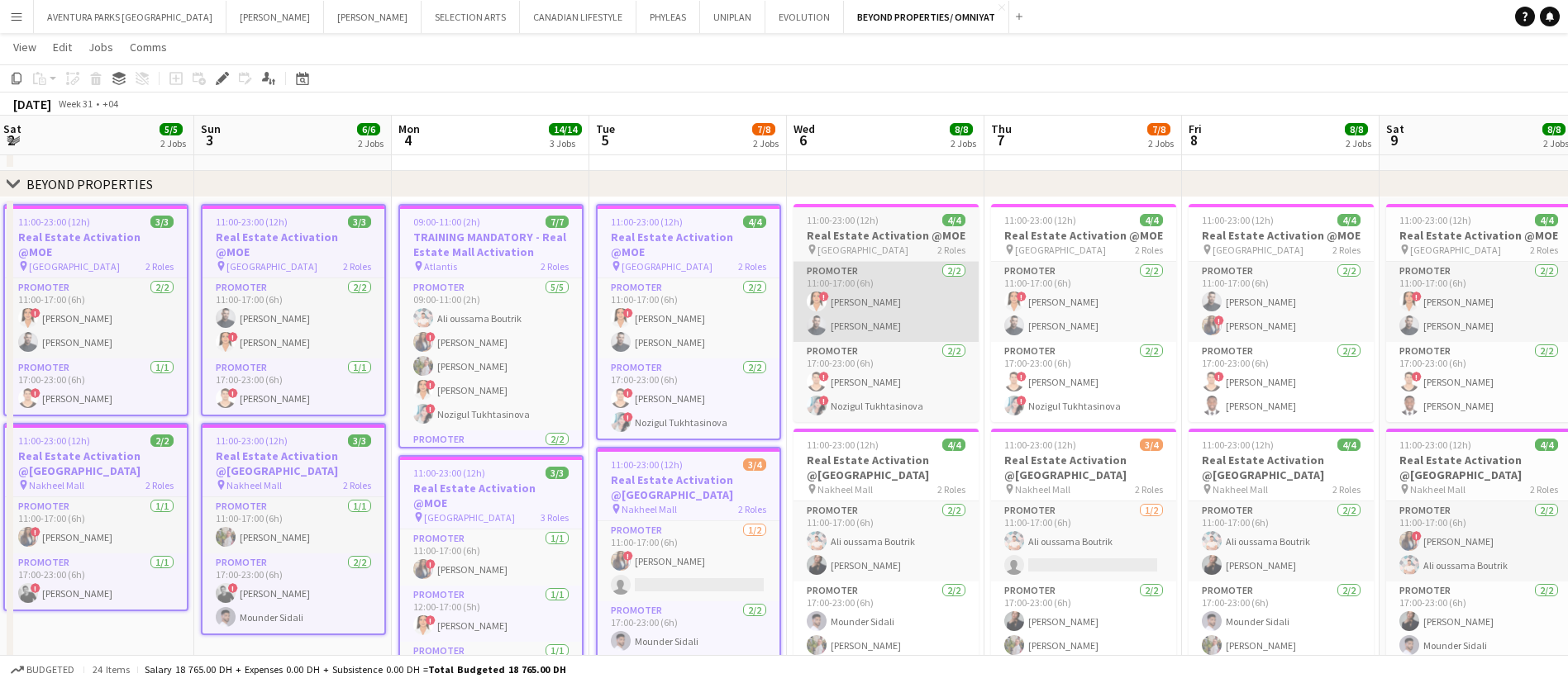
click at [849, 321] on app-card-role "Promoter 2/2 11:00-17:00 (6h) ! maryam qasim Amine Chaoui" at bounding box center [886, 302] width 185 height 80
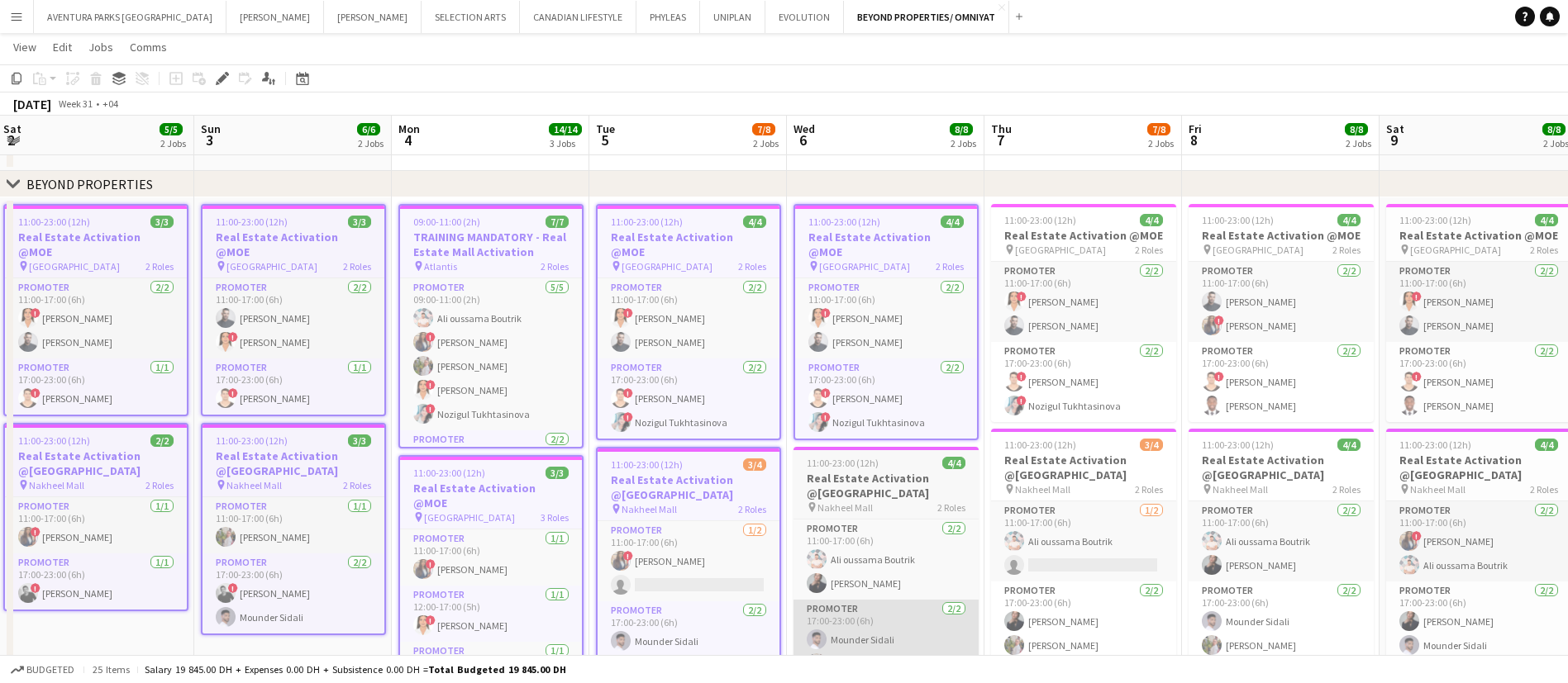
click at [903, 600] on app-card-role "Promoter 2/2 17:00-23:00 (6h) Mounder Sidali Yulia Morozova" at bounding box center [886, 639] width 185 height 80
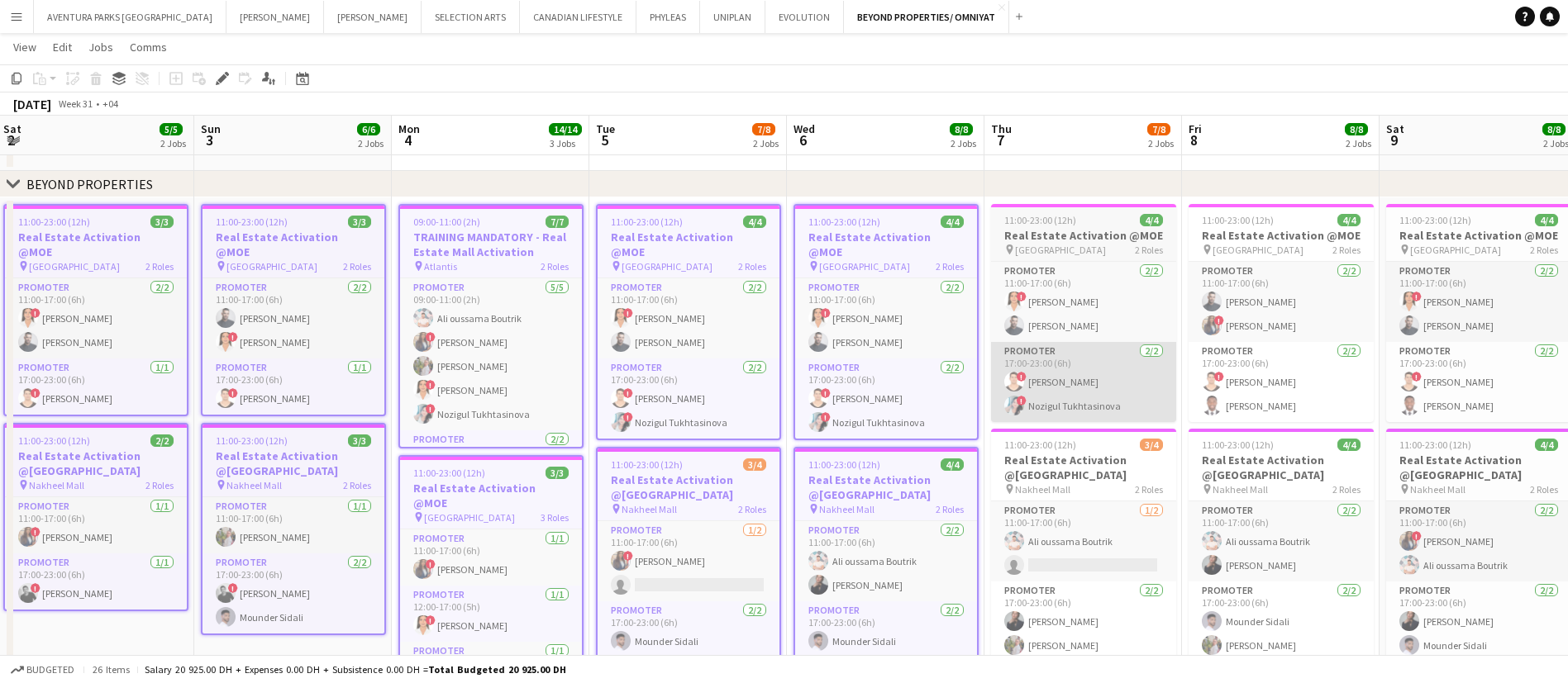
click at [1060, 355] on app-card-role "Promoter 2/2 17:00-23:00 (6h) ! Ali Tariq ! Nozigul Tukhtasinova" at bounding box center [1083, 382] width 185 height 80
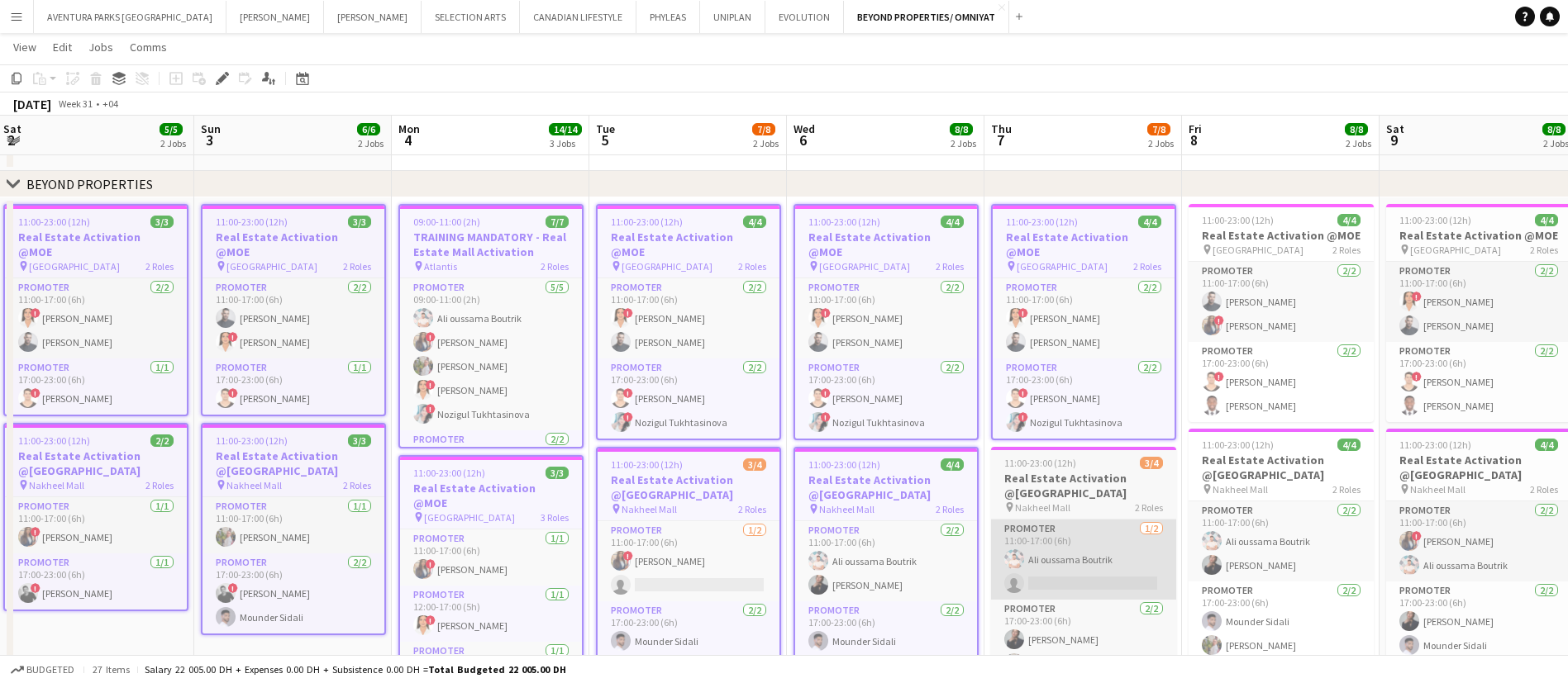
click at [1110, 564] on app-card-role "Promoter 1/2 11:00-17:00 (6h) Ali oussama Boutrik single-neutral-actions" at bounding box center [1083, 560] width 185 height 80
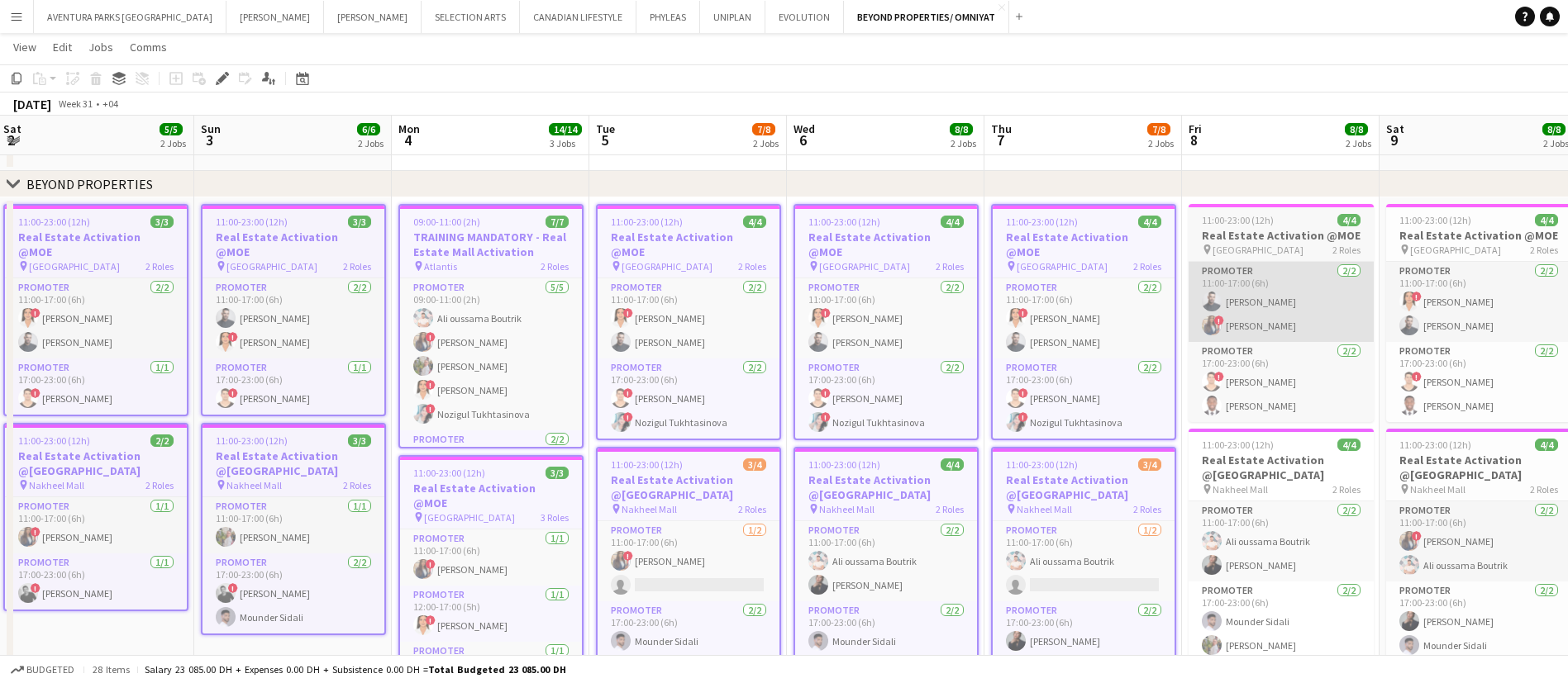
click at [1284, 323] on app-card-role "Promoter 2/2 11:00-17:00 (6h) Amine Chaoui ! Rajaa Fannan" at bounding box center [1280, 302] width 185 height 80
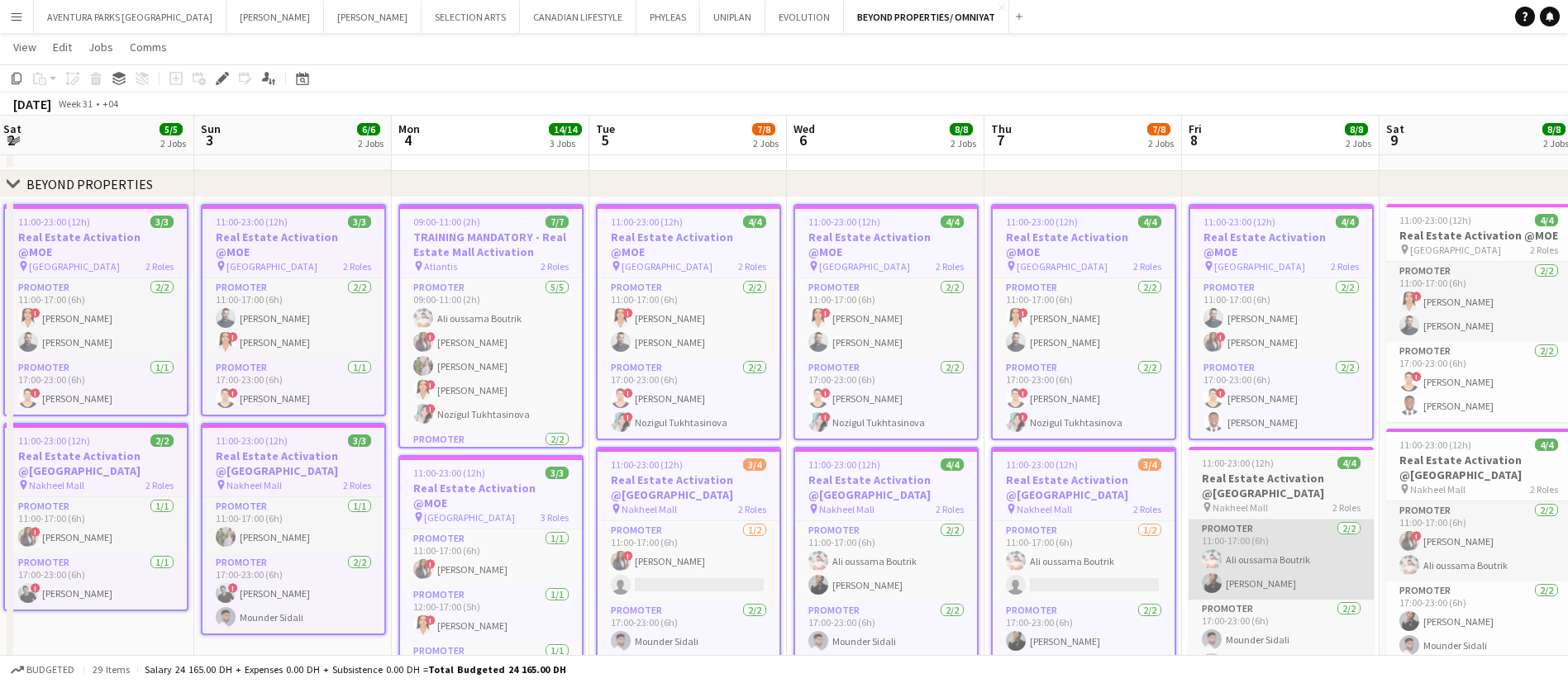
click at [1284, 566] on app-card-role "Promoter 2/2 11:00-17:00 (6h) Ali oussama Boutrik Mey Nory" at bounding box center [1280, 560] width 185 height 80
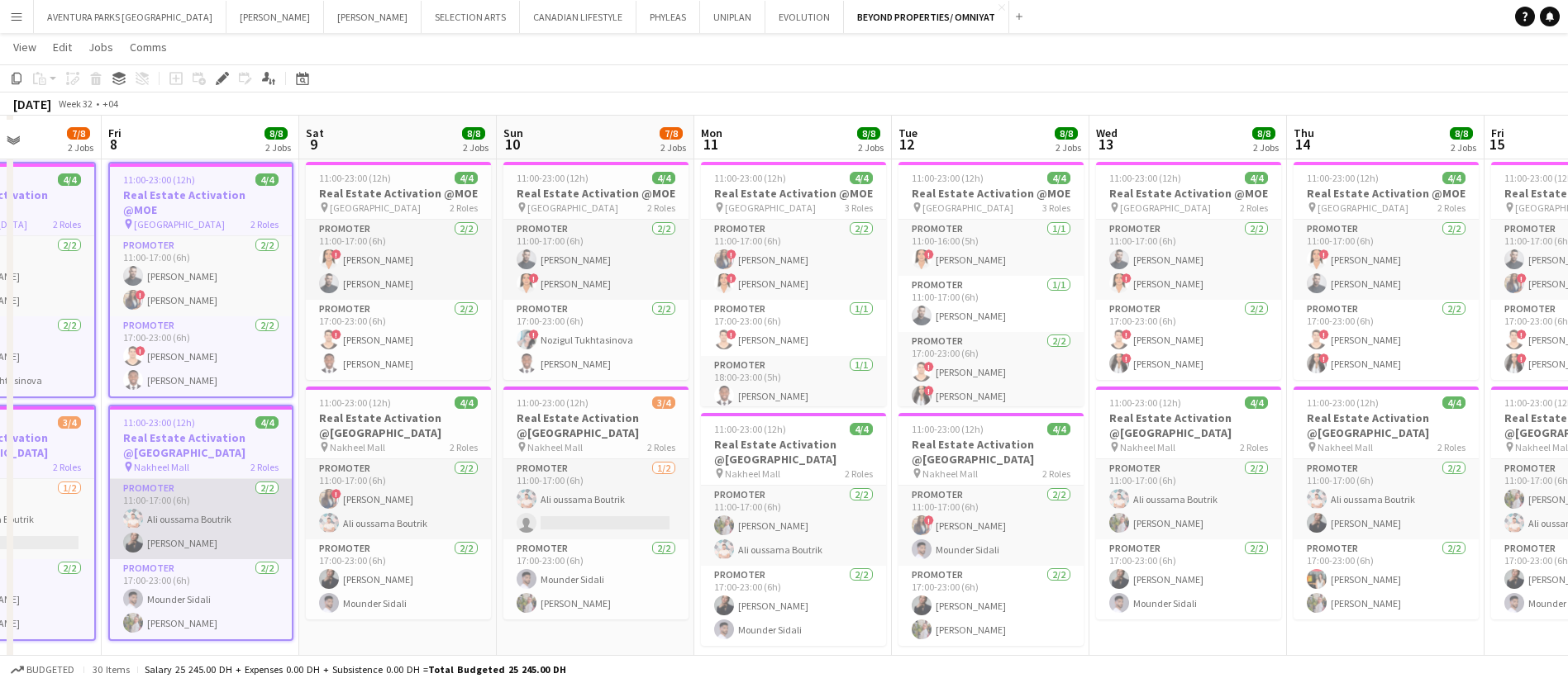
scroll to position [335, 0]
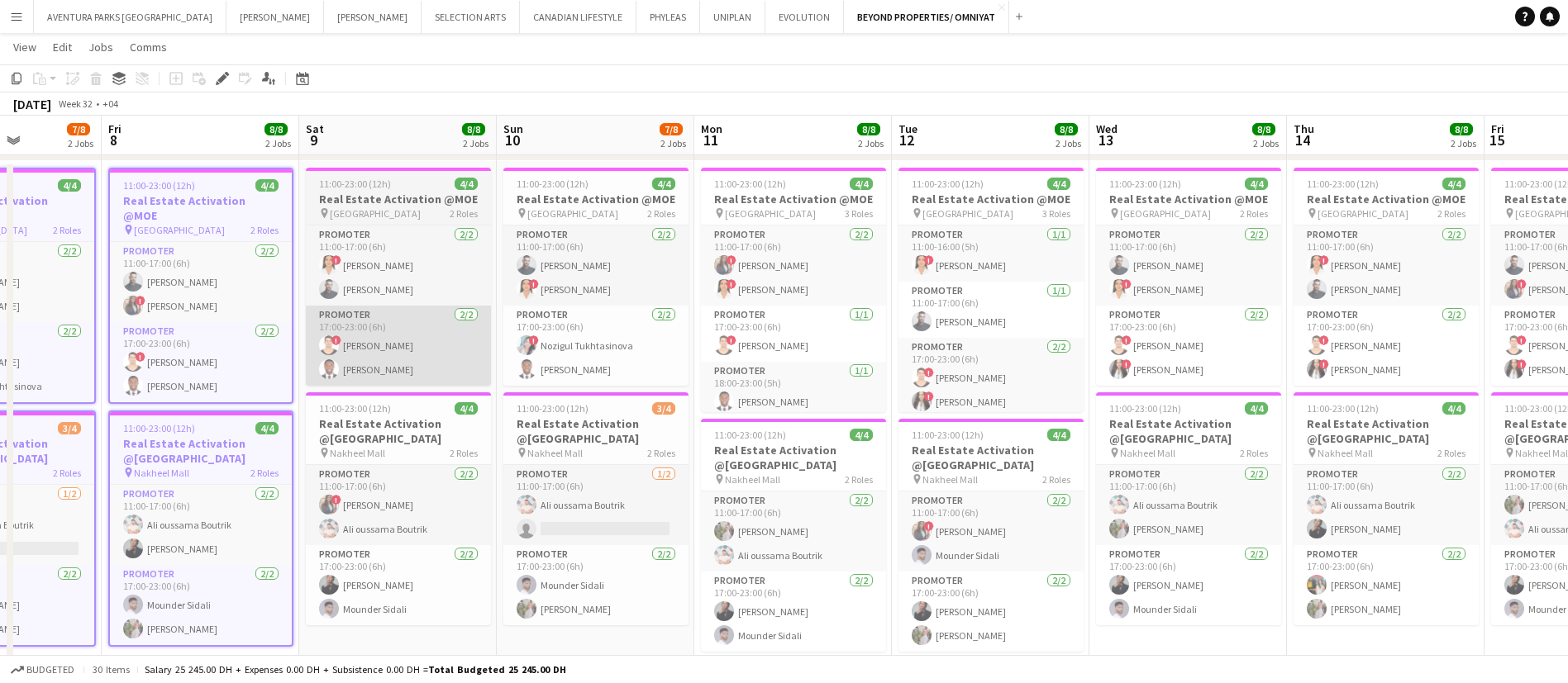
click at [443, 318] on app-card-role "Promoter 2/2 17:00-23:00 (6h) ! Ali Tariq Jephtha Osei Afriyie" at bounding box center [398, 345] width 185 height 80
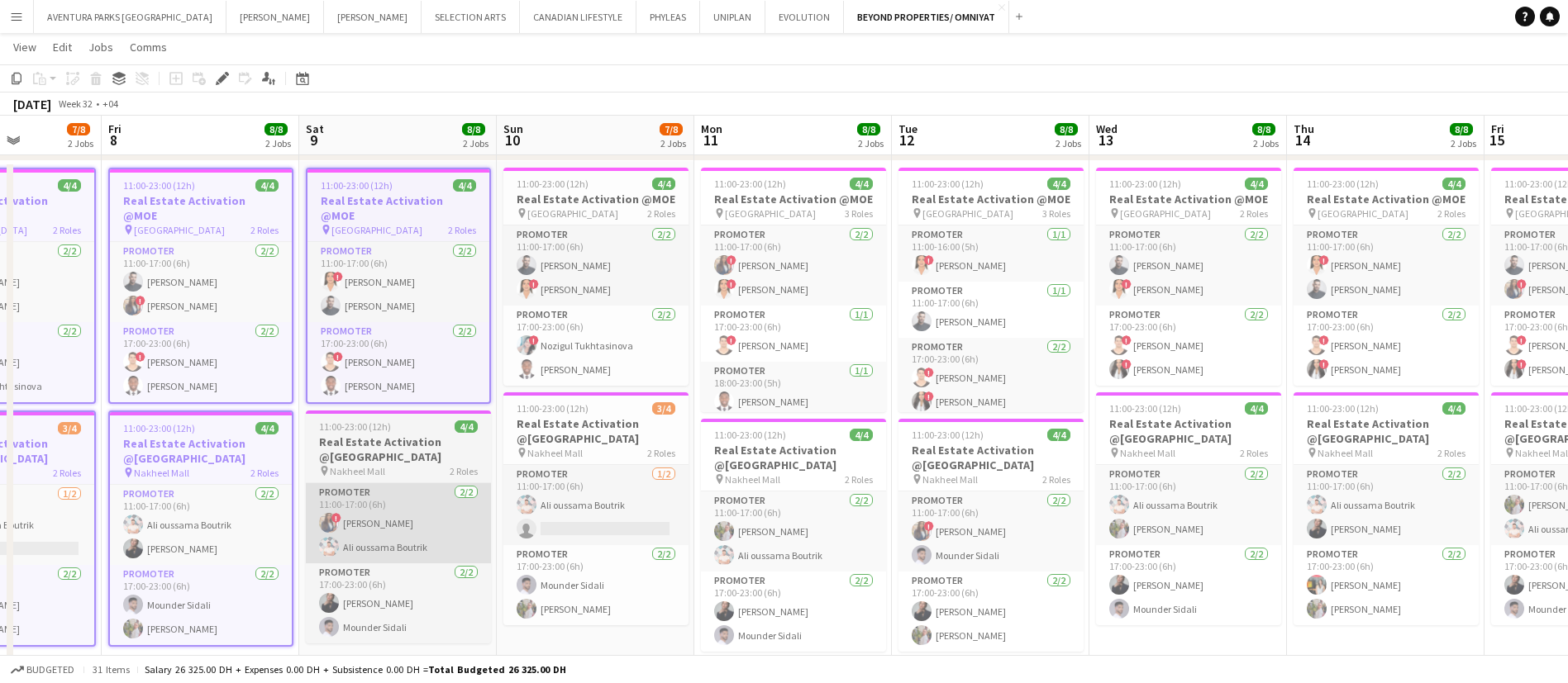
click at [420, 500] on app-card-role "Promoter 2/2 11:00-17:00 (6h) ! Rajaa Fannan Ali oussama Boutrik" at bounding box center [398, 524] width 185 height 80
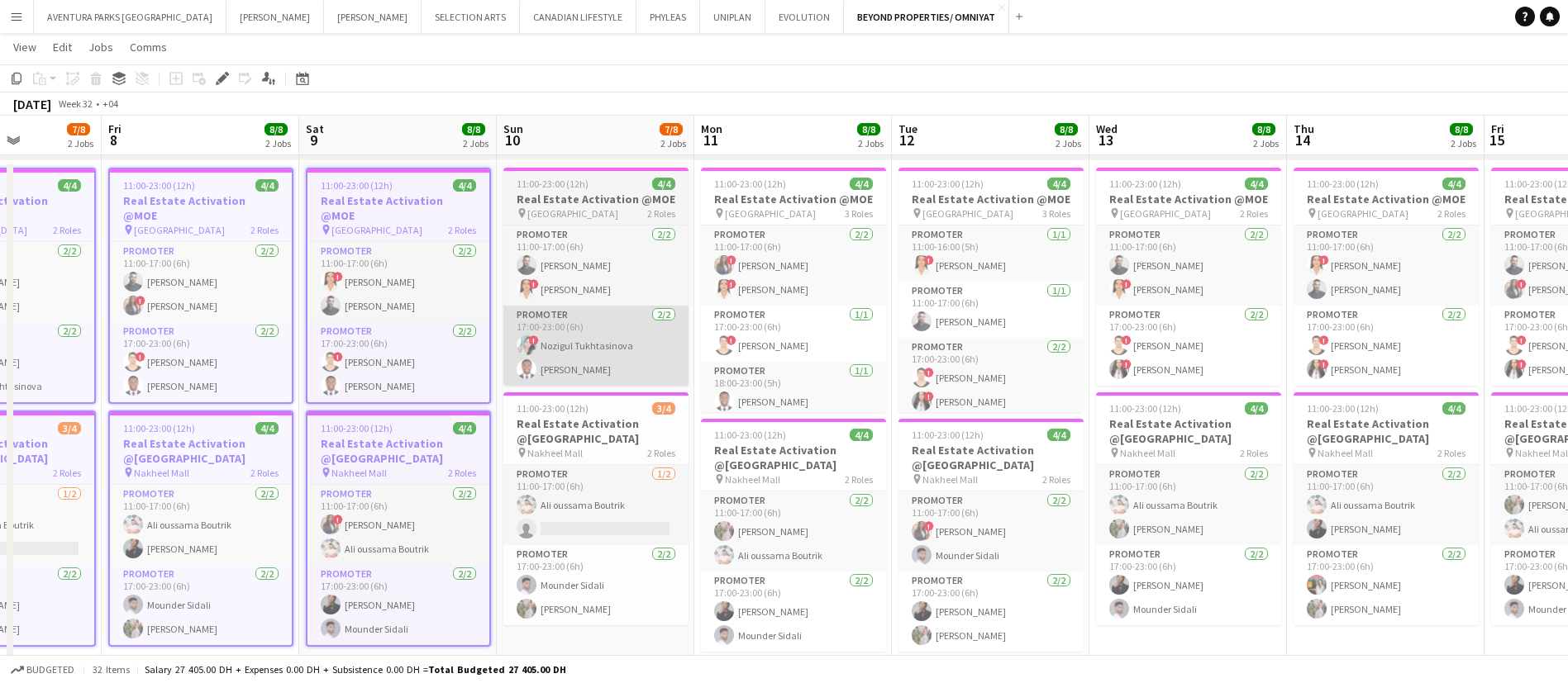
click at [612, 311] on app-card-role "Promoter 2/2 17:00-23:00 (6h) ! Nozigul Tukhtasinova Jephtha Osei Afriyie" at bounding box center [595, 345] width 185 height 80
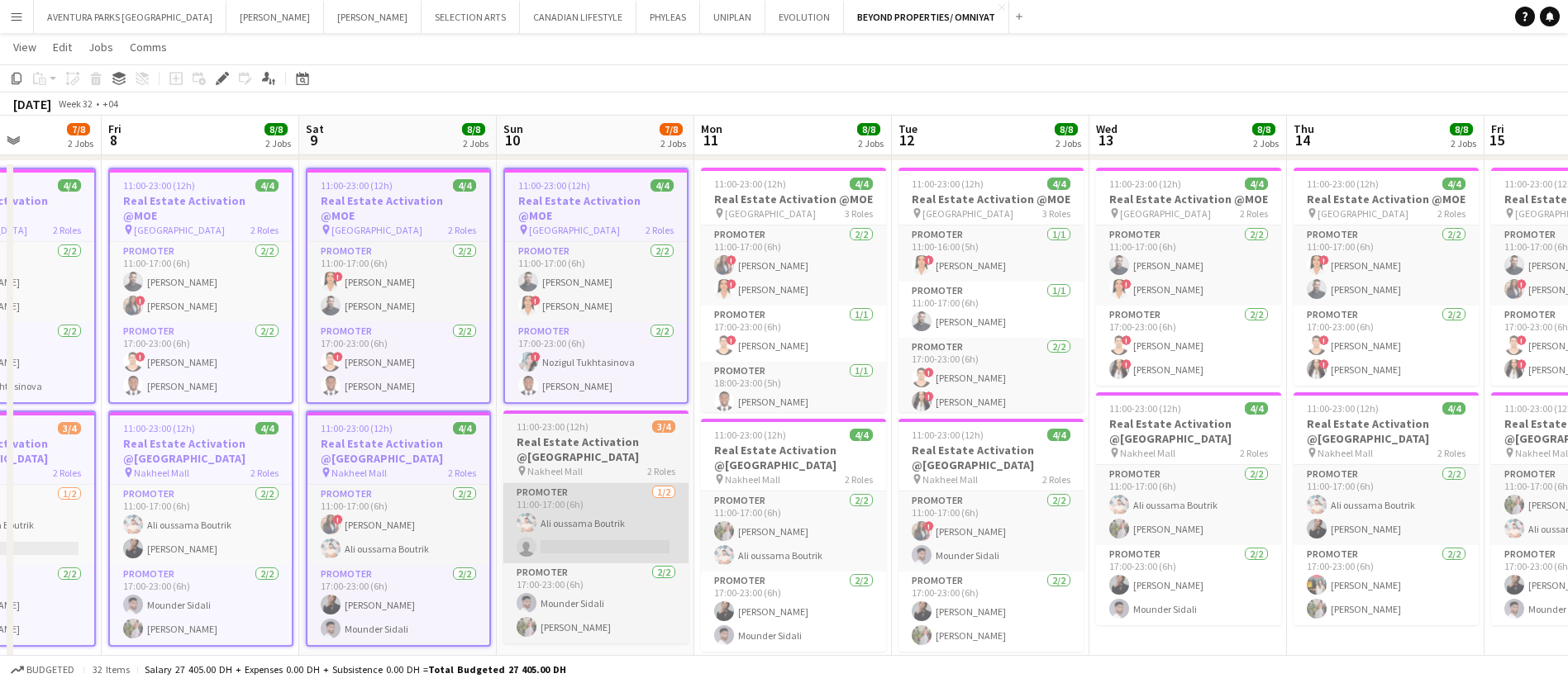
click at [613, 526] on app-card-role "Promoter 1/2 11:00-17:00 (6h) Ali oussama Boutrik single-neutral-actions" at bounding box center [595, 524] width 185 height 80
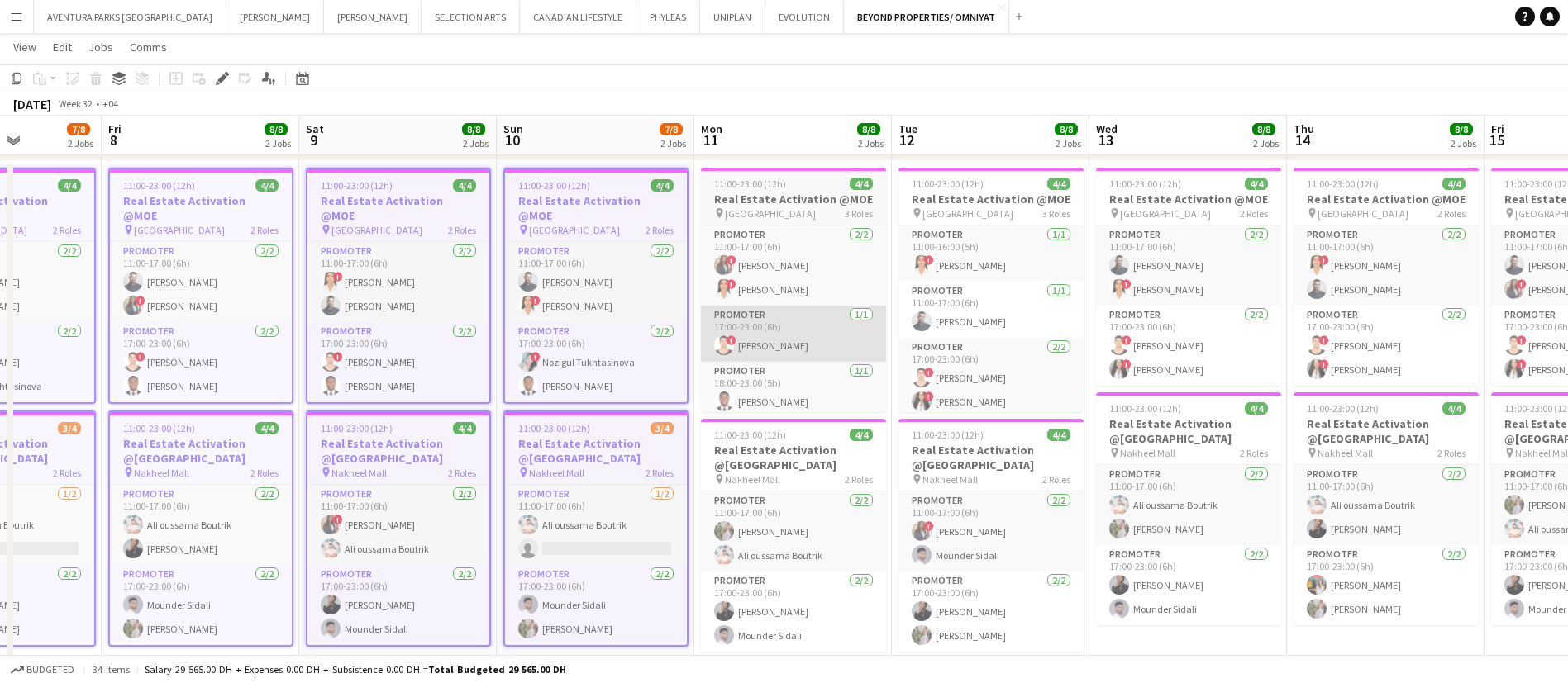
click at [806, 315] on app-card-role "Promoter 1/1 17:00-23:00 (6h) ! Ali Tariq" at bounding box center [793, 333] width 185 height 56
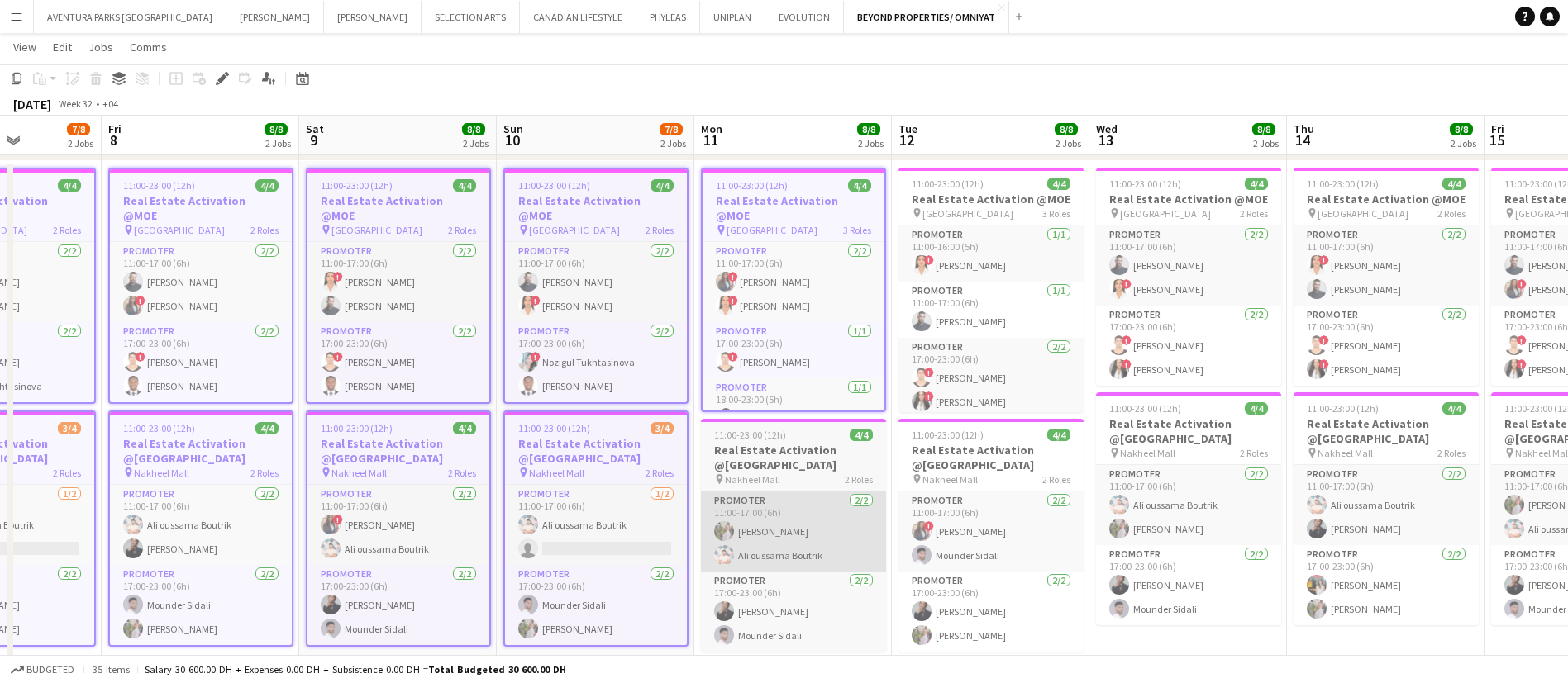
click at [817, 535] on app-card-role "Promoter 2/2 11:00-17:00 (6h) Yulia Morozova Ali oussama Boutrik" at bounding box center [793, 531] width 185 height 80
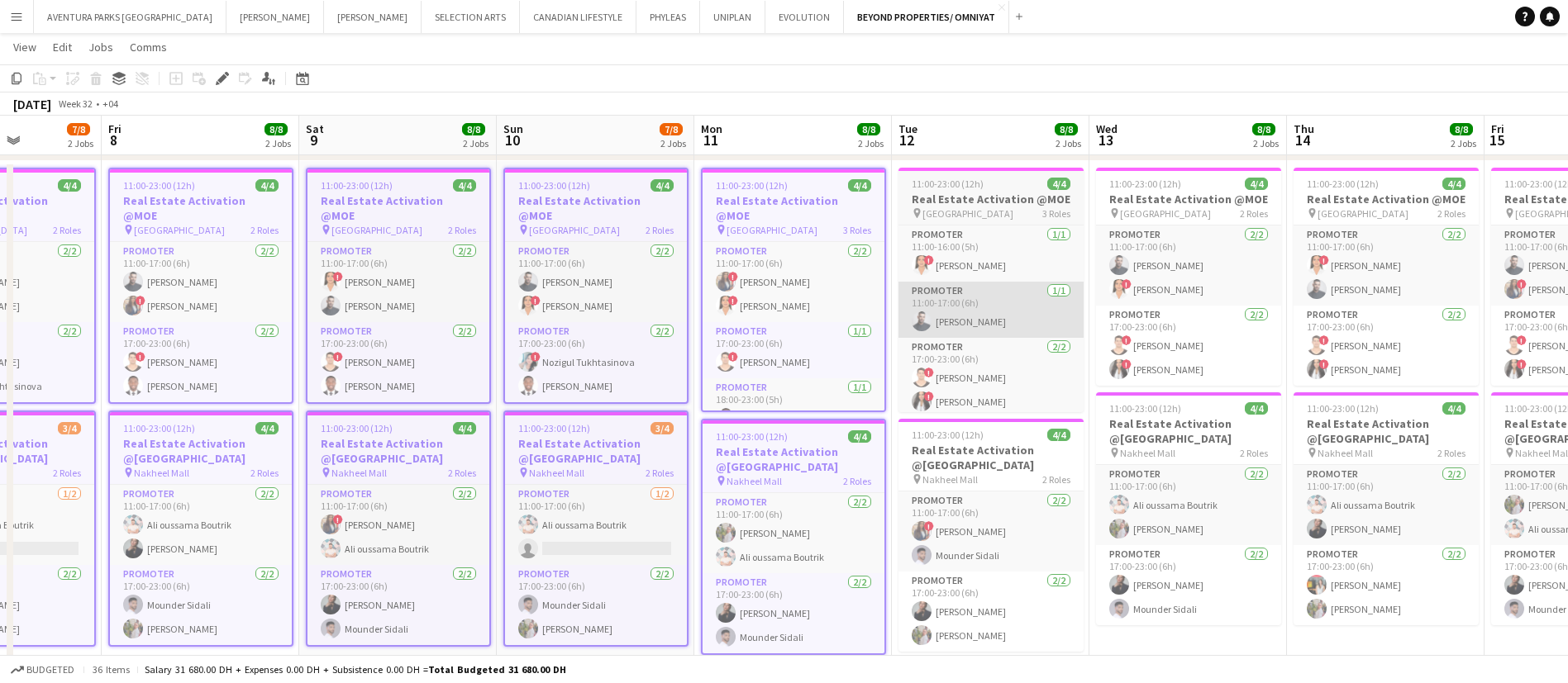
click at [1009, 322] on app-card-role "Promoter 1/1 11:00-17:00 (6h) Amine Chaoui" at bounding box center [991, 309] width 185 height 56
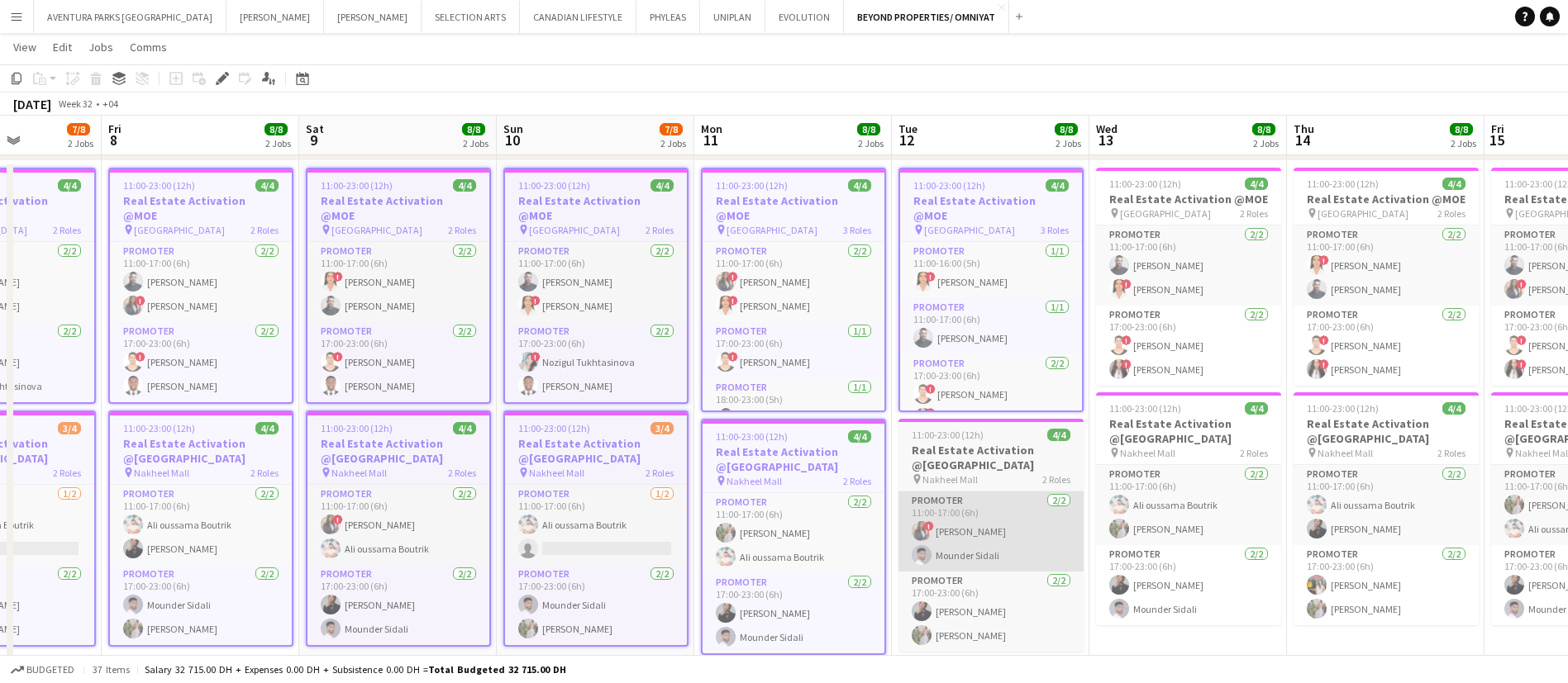
click at [1024, 539] on app-card-role "Promoter 2/2 11:00-17:00 (6h) ! Rajaa Fannan Mounder Sidali" at bounding box center [991, 531] width 185 height 80
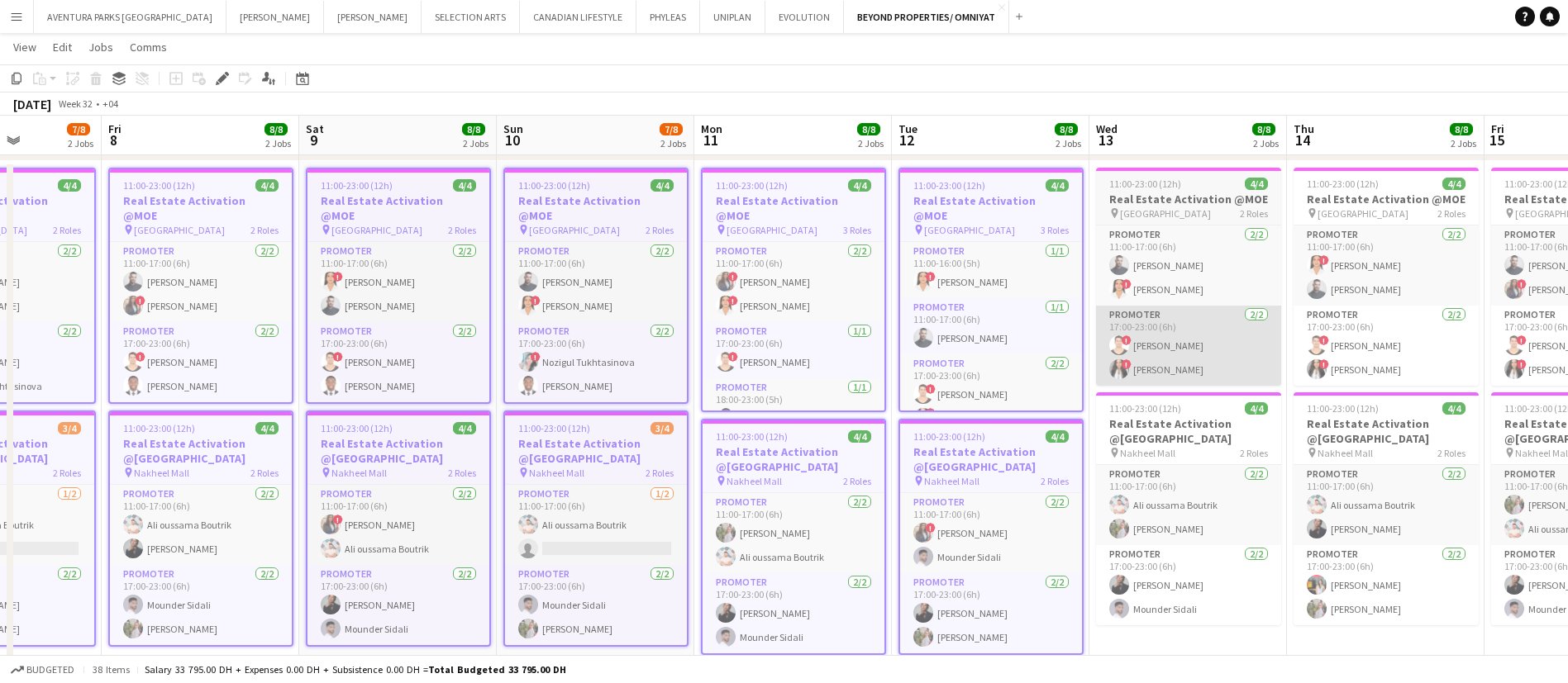
click at [1211, 317] on app-card-role "Promoter 2/2 17:00-23:00 (6h) ! Ali Tariq ! Mayara Do Nascimento Silva" at bounding box center [1188, 345] width 185 height 80
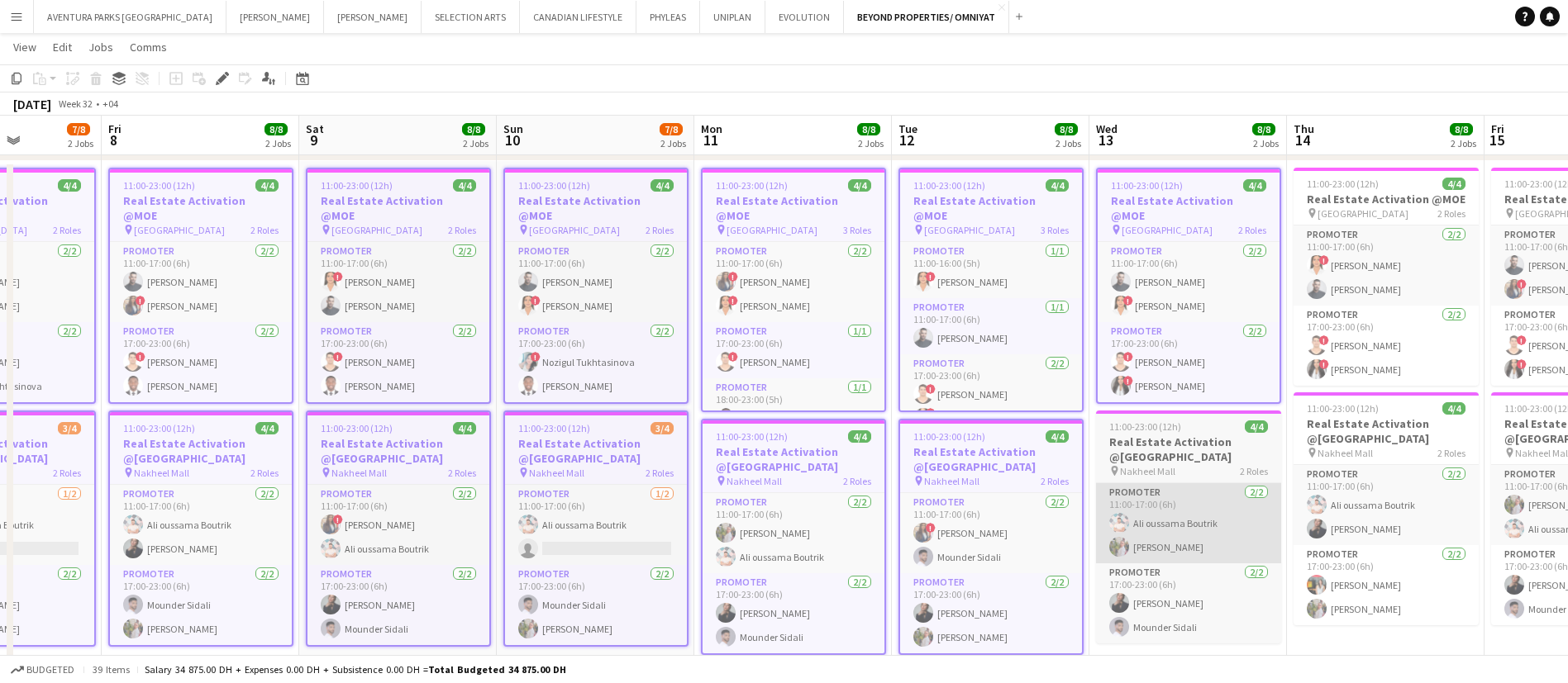
click at [1211, 510] on app-card-role "Promoter 2/2 11:00-17:00 (6h) Ali oussama Boutrik Yulia Morozova" at bounding box center [1188, 524] width 185 height 80
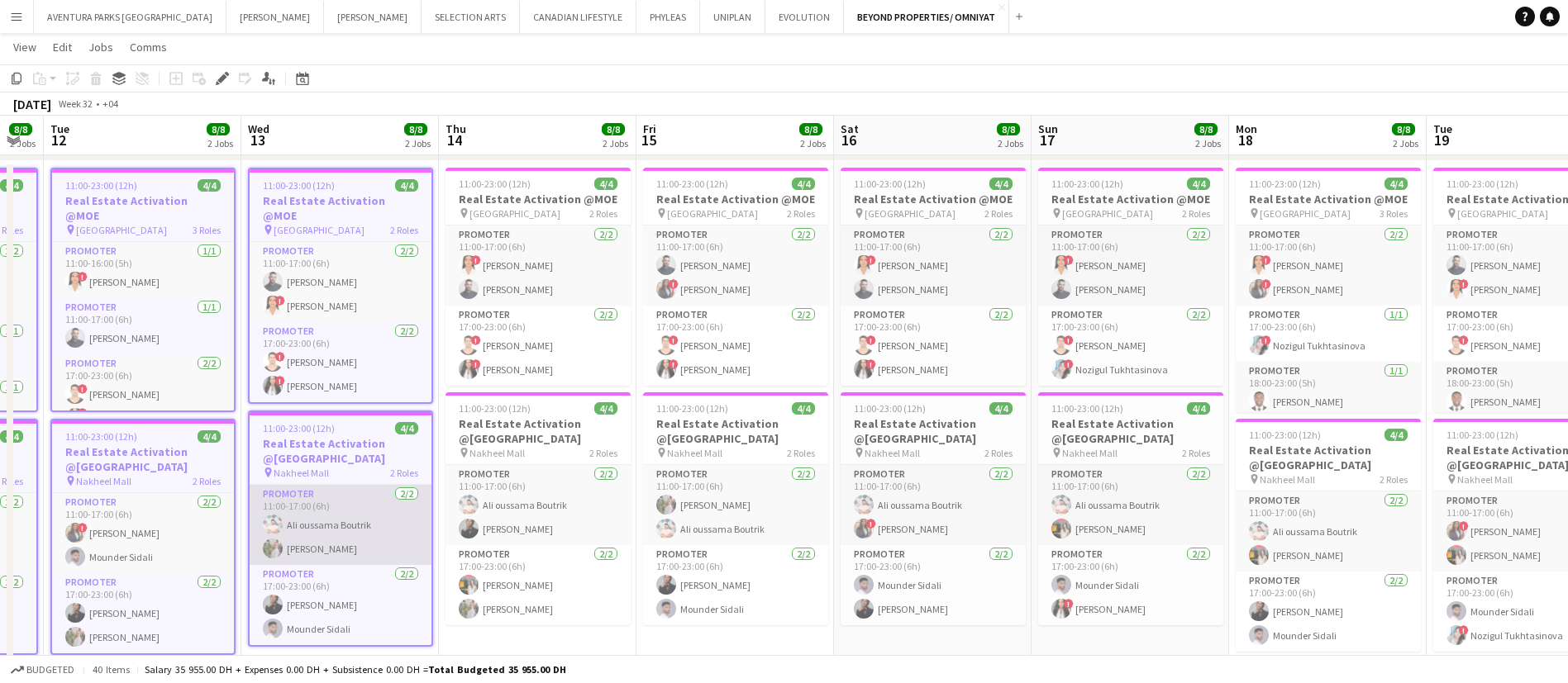
scroll to position [0, 553]
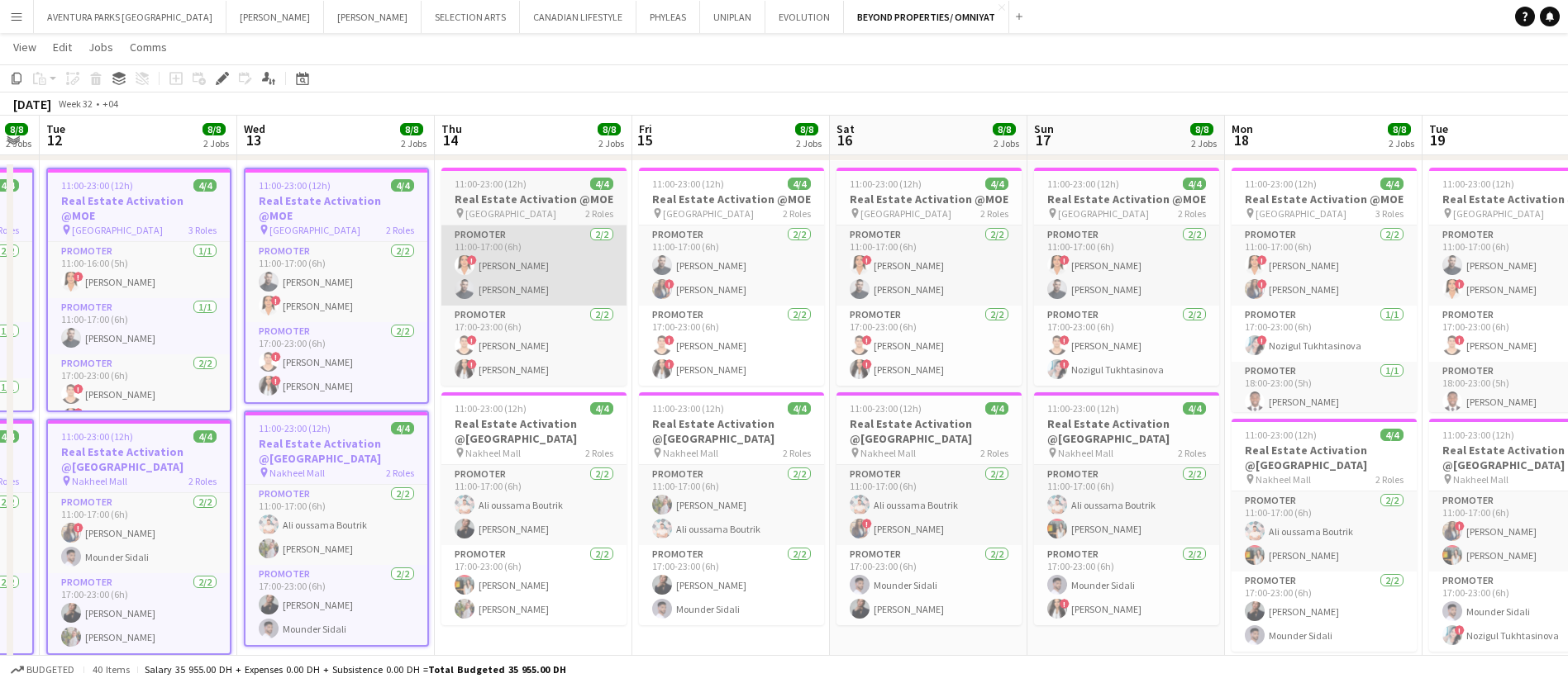
click at [583, 293] on app-card-role "Promoter 2/2 11:00-17:00 (6h) ! maryam qasim Amine Chaoui" at bounding box center [533, 266] width 185 height 80
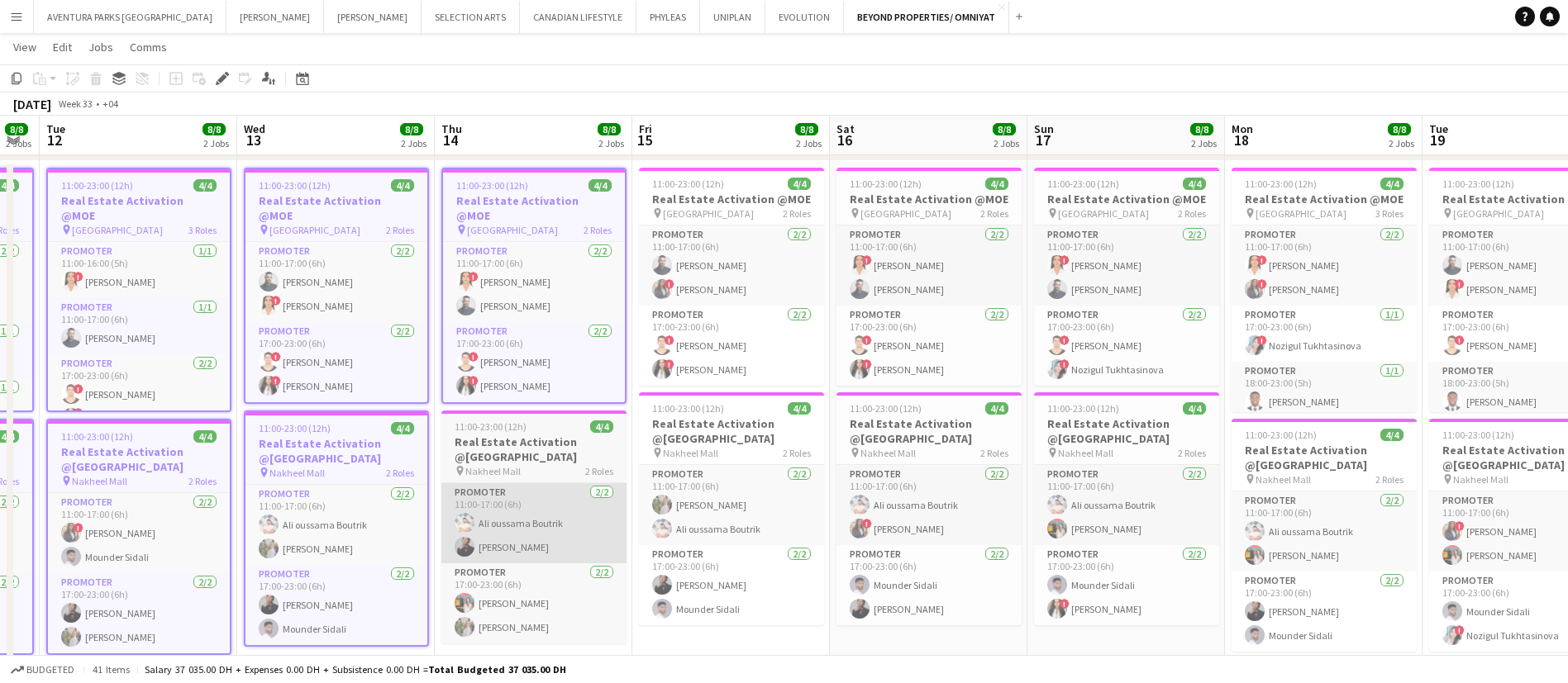
click at [554, 486] on app-card-role "Promoter 2/2 11:00-17:00 (6h) Ali oussama Boutrik Mey Nory" at bounding box center [533, 524] width 185 height 80
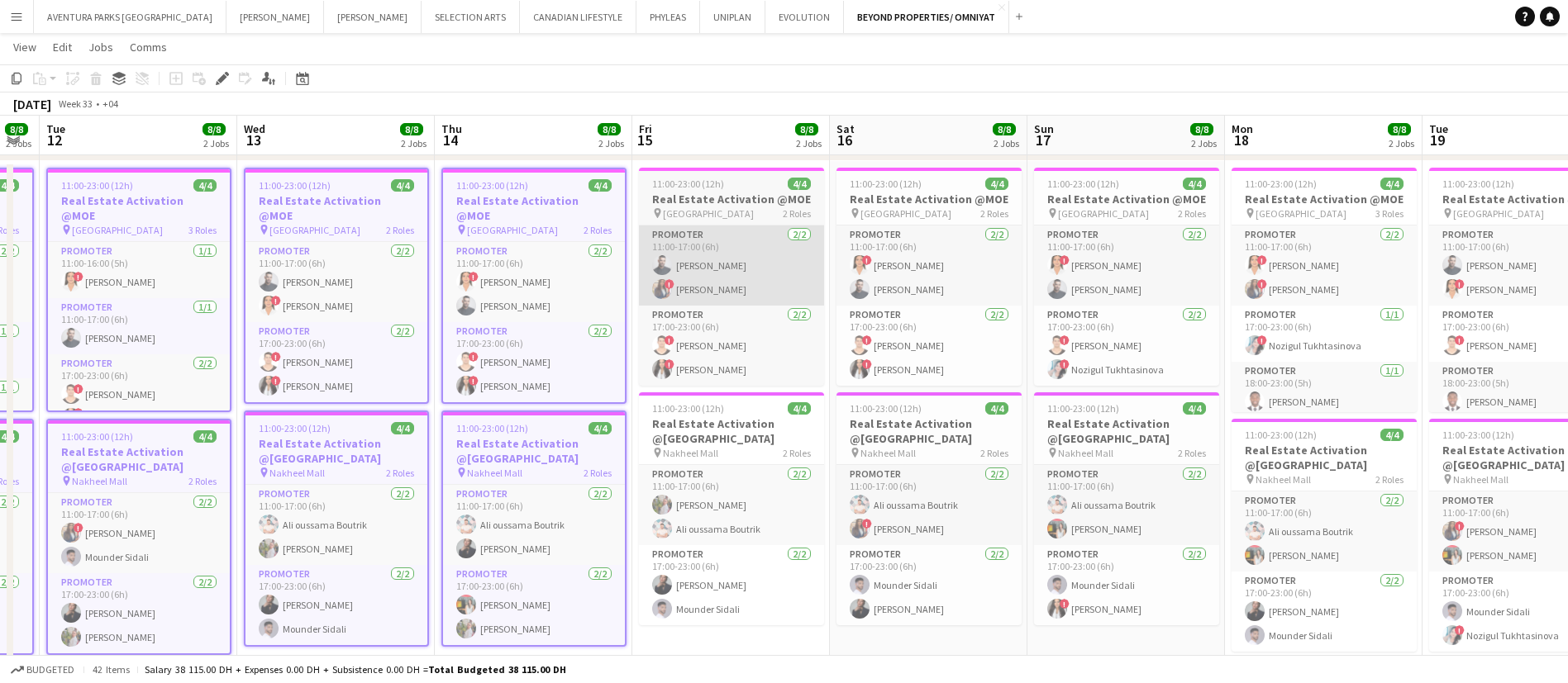
click at [748, 288] on app-card-role "Promoter 2/2 11:00-17:00 (6h) Amine Chaoui ! Rajaa Fannan" at bounding box center [731, 266] width 185 height 80
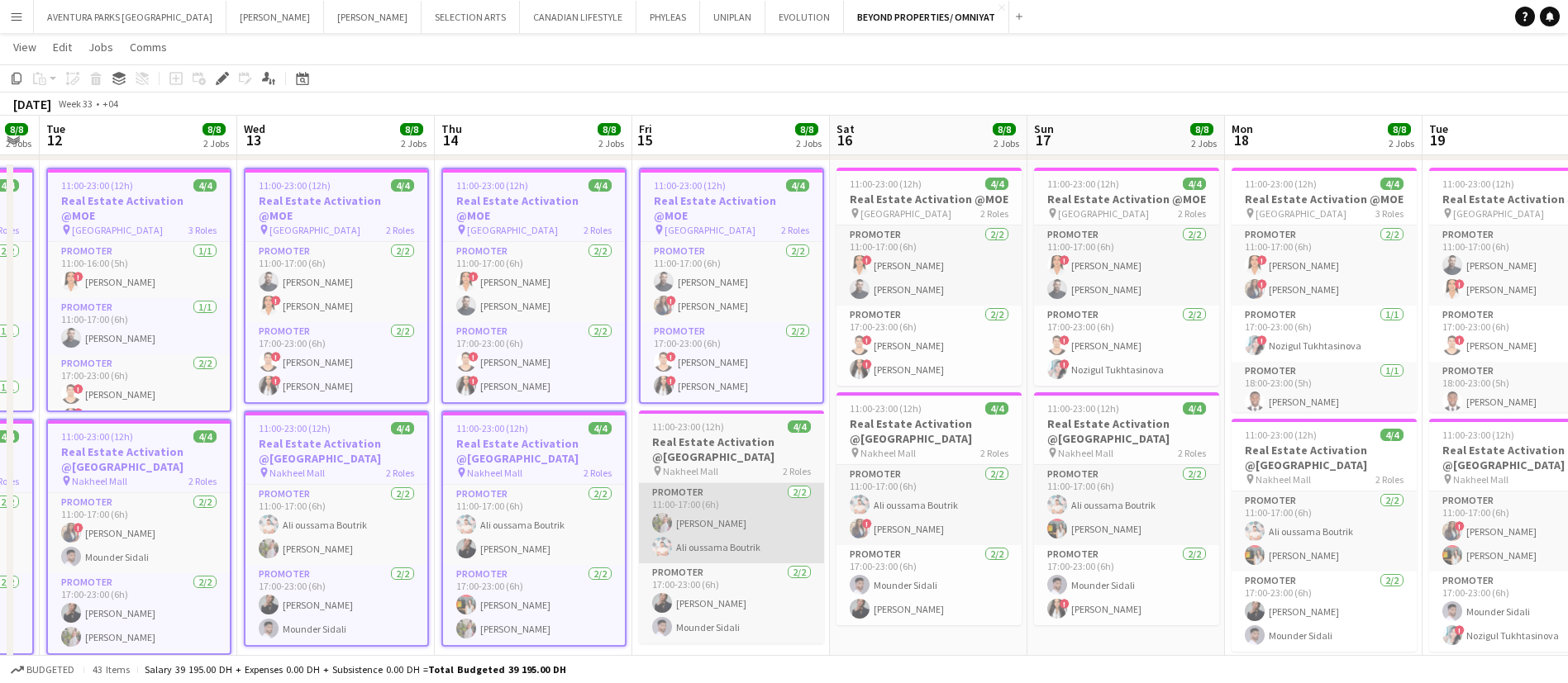
click at [741, 527] on app-card-role "Promoter 2/2 11:00-17:00 (6h) Yulia Morozova Ali oussama Boutrik" at bounding box center [731, 524] width 185 height 80
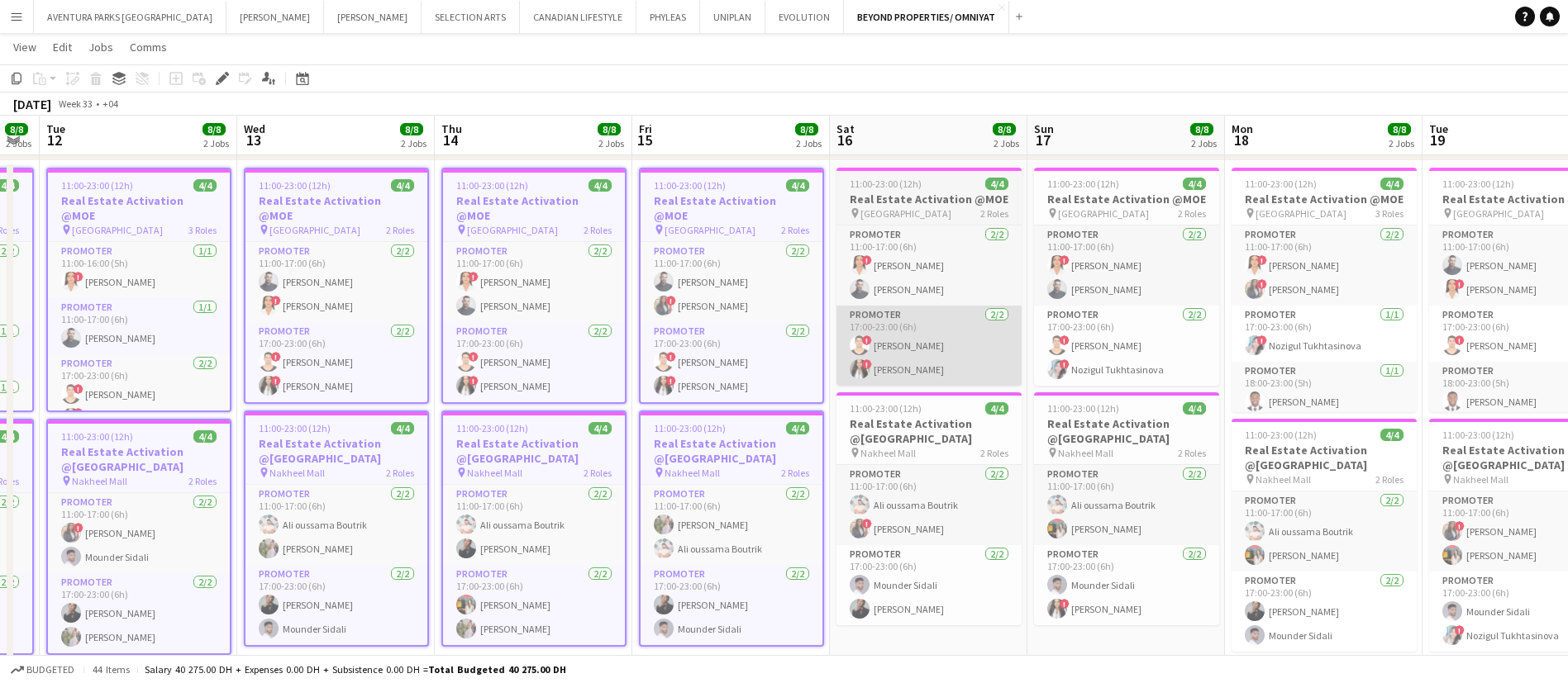
click at [945, 315] on app-card-role "Promoter 2/2 17:00-23:00 (6h) ! Ali Tariq ! Mayara Do Nascimento Silva" at bounding box center [928, 345] width 185 height 80
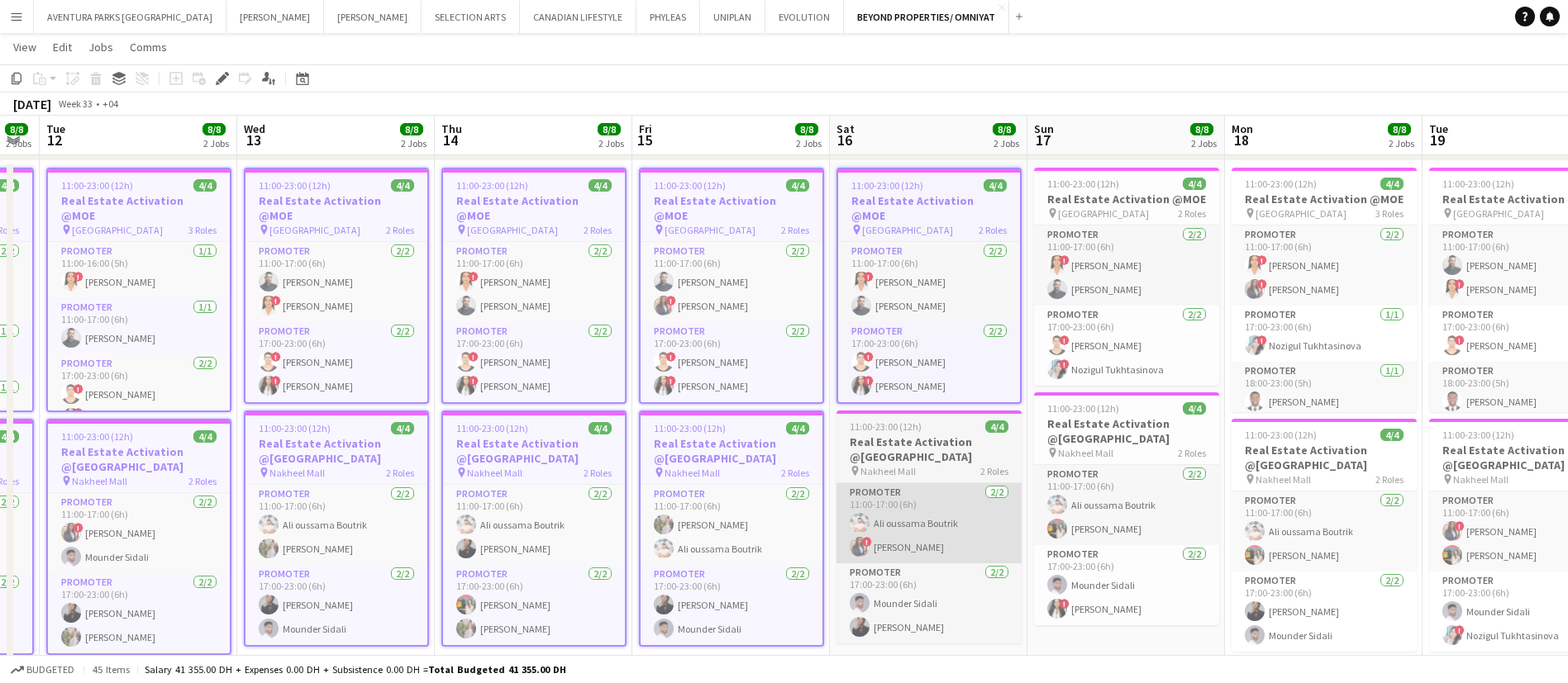
click at [961, 508] on app-card-role "Promoter 2/2 11:00-17:00 (6h) Ali oussama Boutrik ! Rajaa Fannan" at bounding box center [928, 524] width 185 height 80
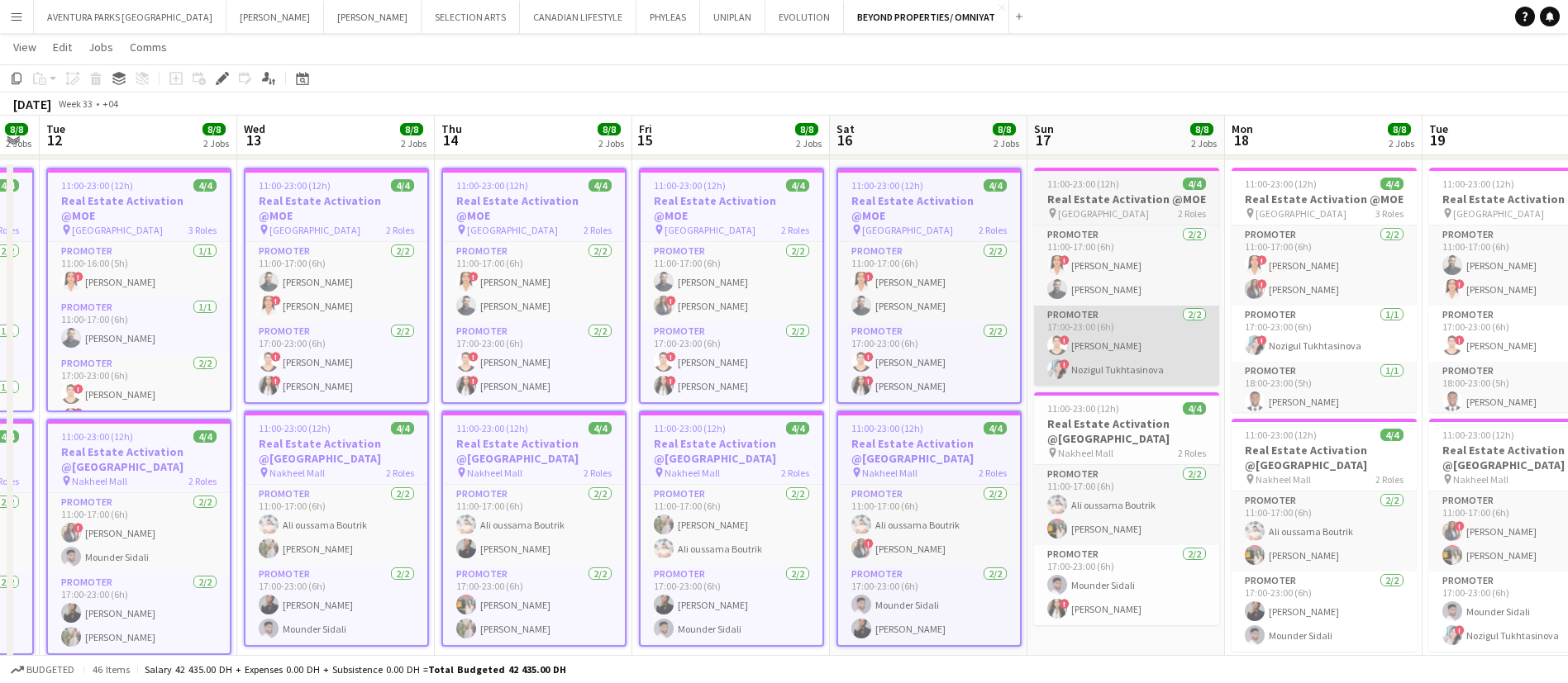
click at [1148, 312] on app-card-role "Promoter 2/2 17:00-23:00 (6h) ! Ali Tariq ! Nozigul Tukhtasinova" at bounding box center [1127, 345] width 185 height 80
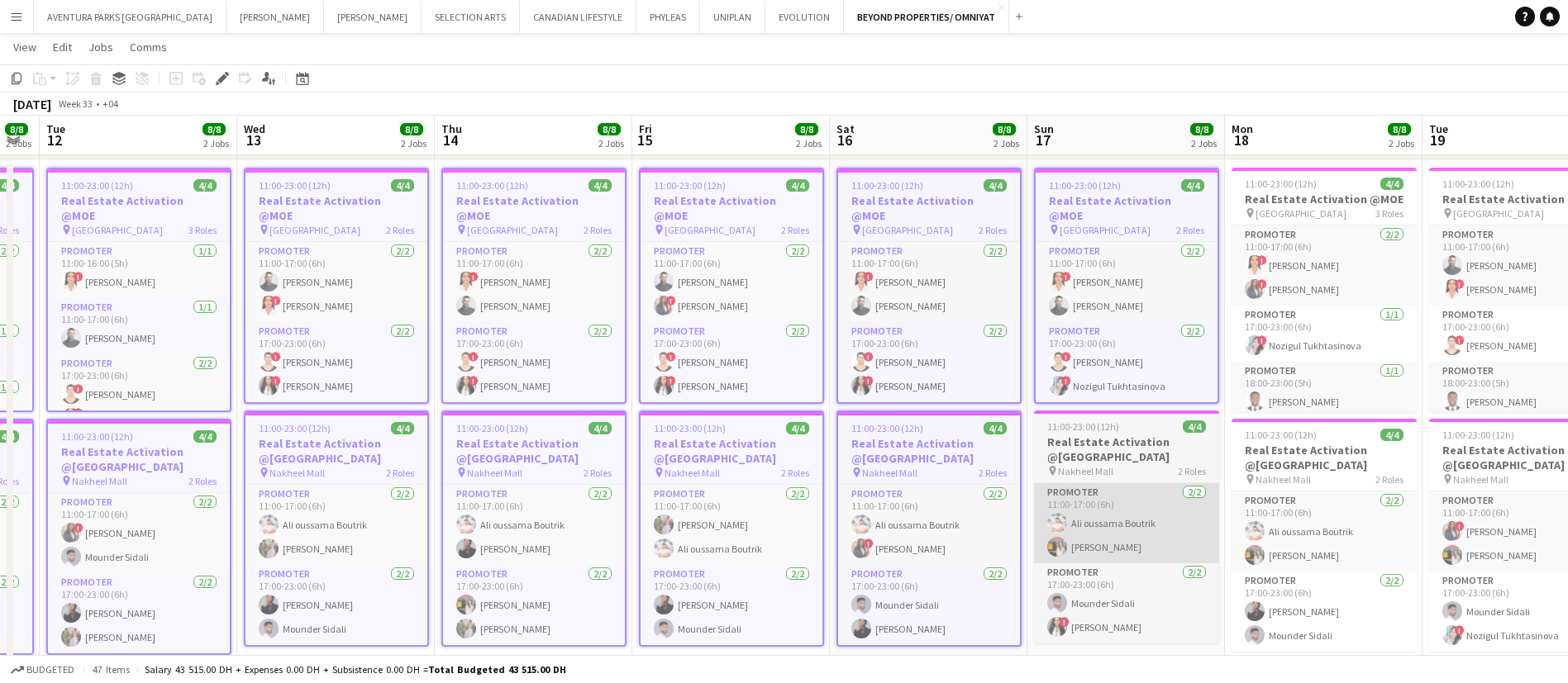
click at [1139, 509] on app-card-role "Promoter 2/2 11:00-17:00 (6h) Ali oussama Boutrik Mariam Ammary" at bounding box center [1127, 524] width 185 height 80
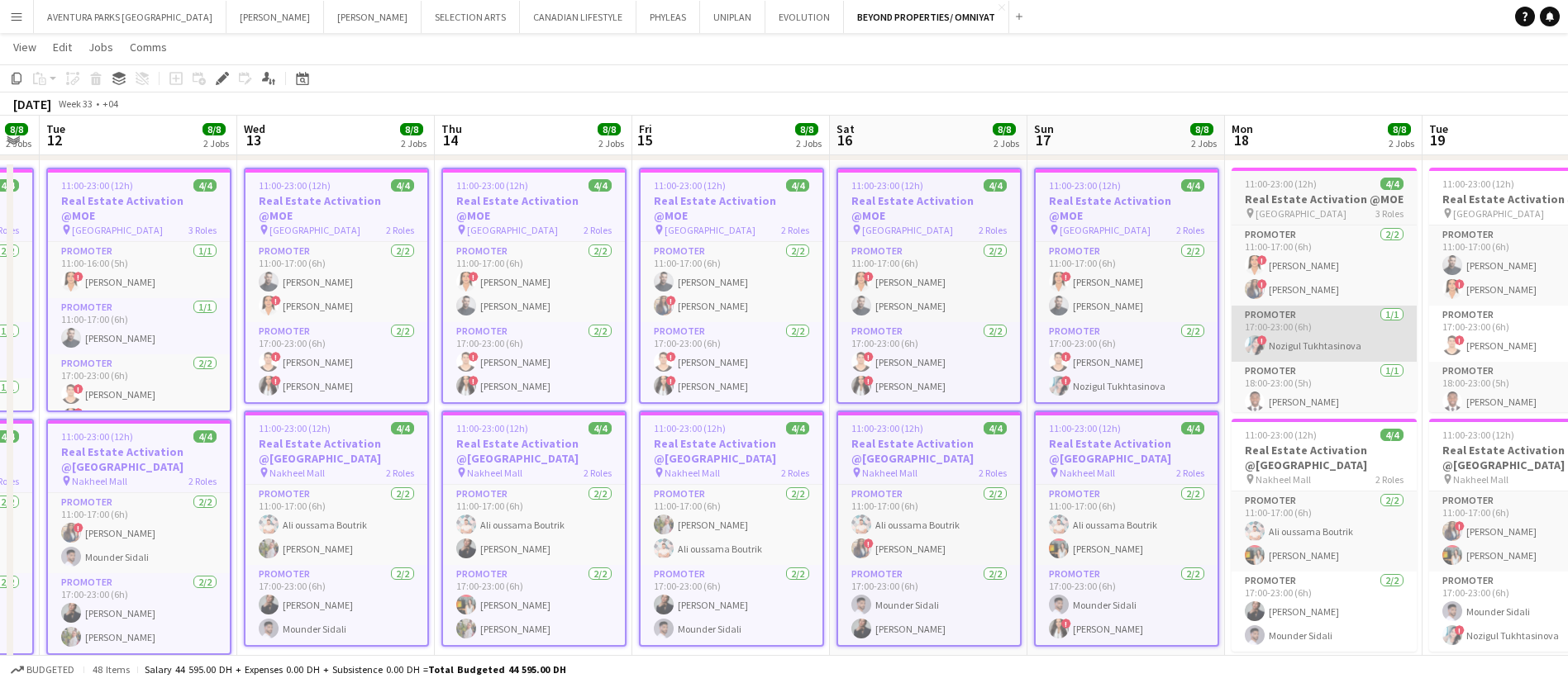
click at [1303, 309] on app-card-role "Promoter 1/1 17:00-23:00 (6h) ! Nozigul Tukhtasinova" at bounding box center [1324, 333] width 185 height 56
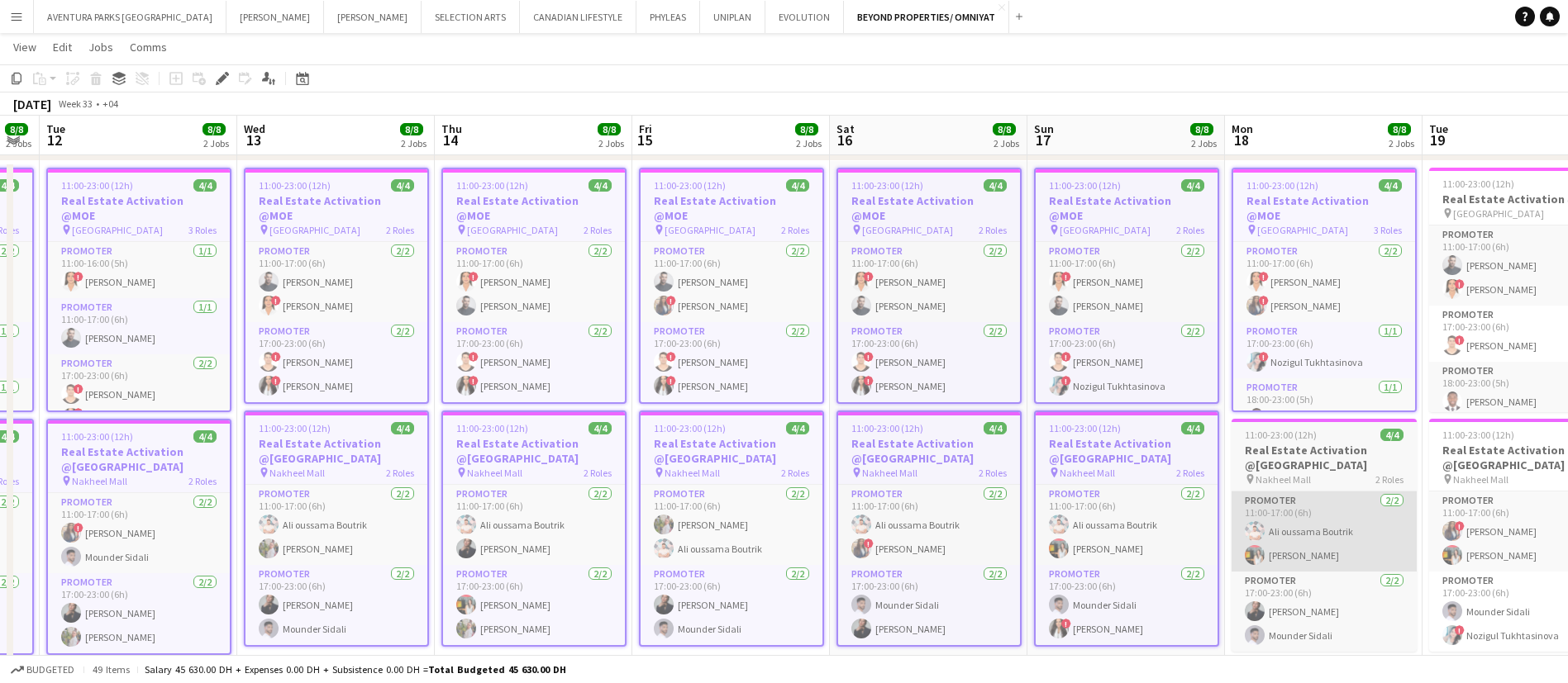
click at [1297, 537] on app-card-role "Promoter 2/2 11:00-17:00 (6h) Ali oussama Boutrik Mariam Ammary" at bounding box center [1324, 531] width 185 height 80
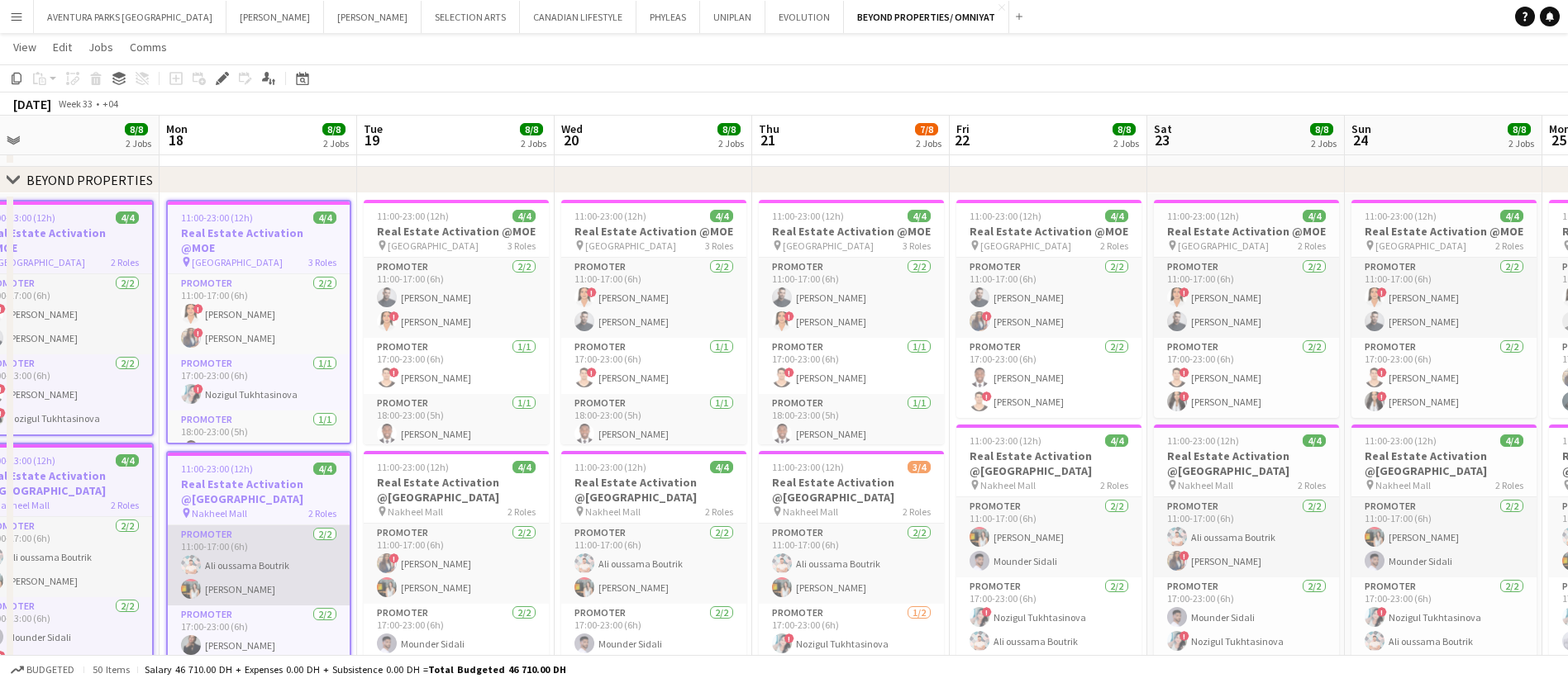
scroll to position [0, 631]
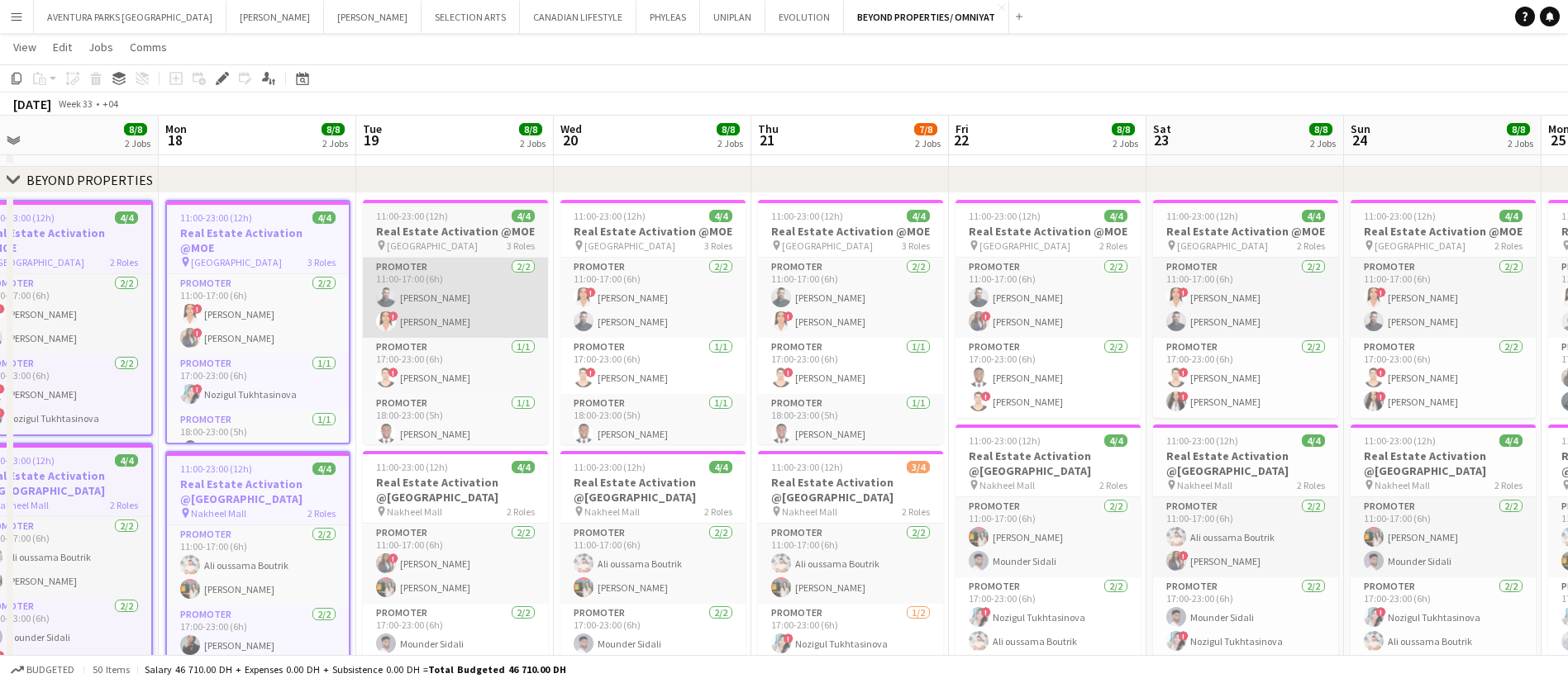
click at [400, 330] on app-card-role "Promoter 2/2 11:00-17:00 (6h) Amine Chaoui ! maryam qasim" at bounding box center [455, 298] width 185 height 80
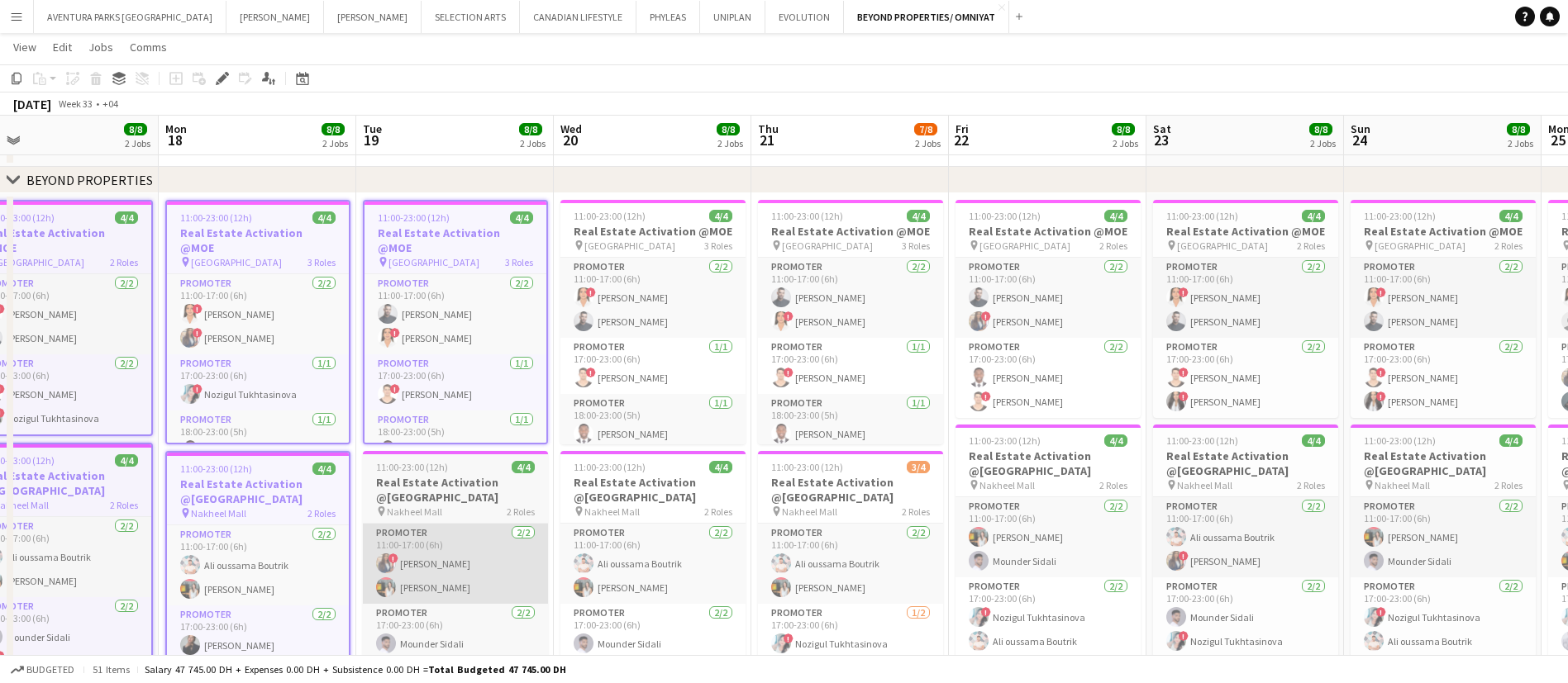
click at [474, 567] on app-card-role "Promoter 2/2 11:00-17:00 (6h) ! Rajaa Fannan Mariam Ammary" at bounding box center [455, 563] width 185 height 80
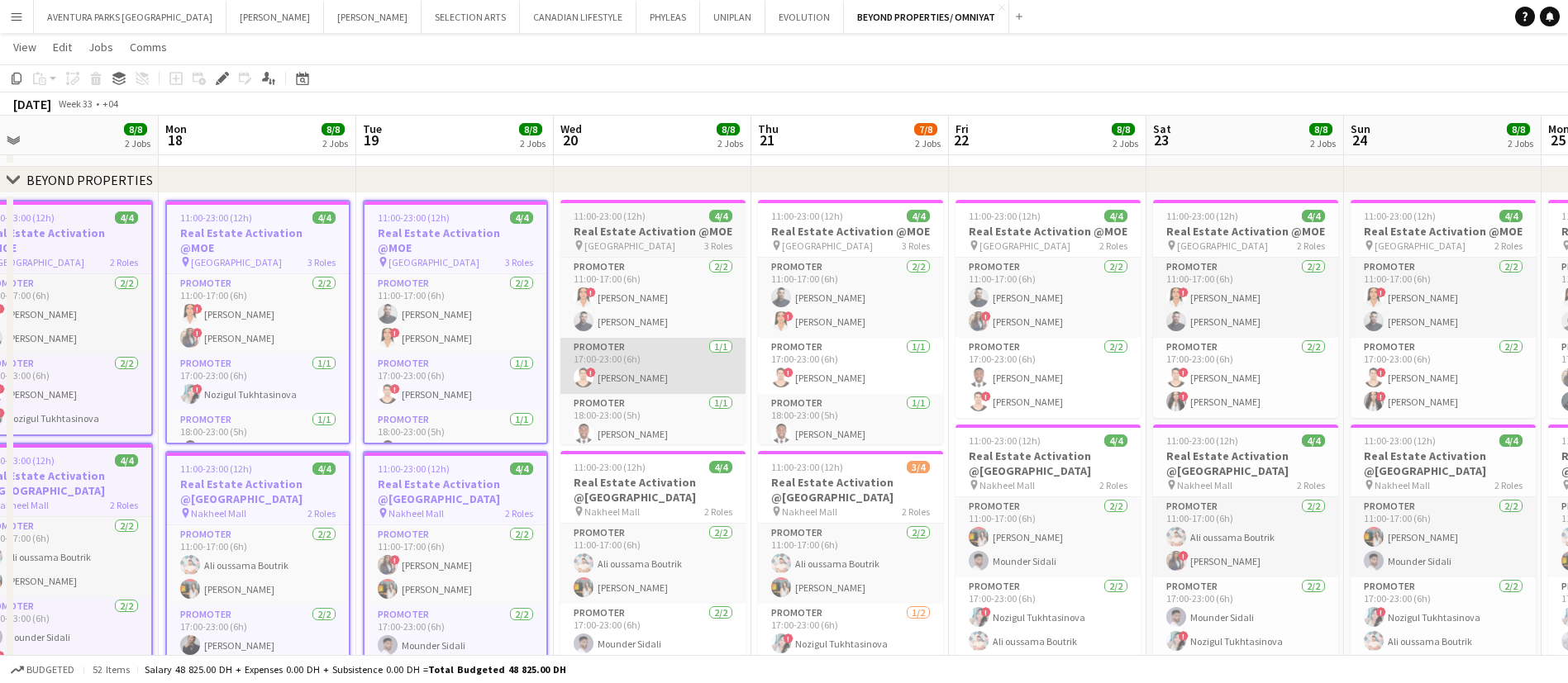
click at [638, 364] on app-card-role "Promoter 1/1 17:00-23:00 (6h) ! Ali Tariq" at bounding box center [653, 365] width 185 height 56
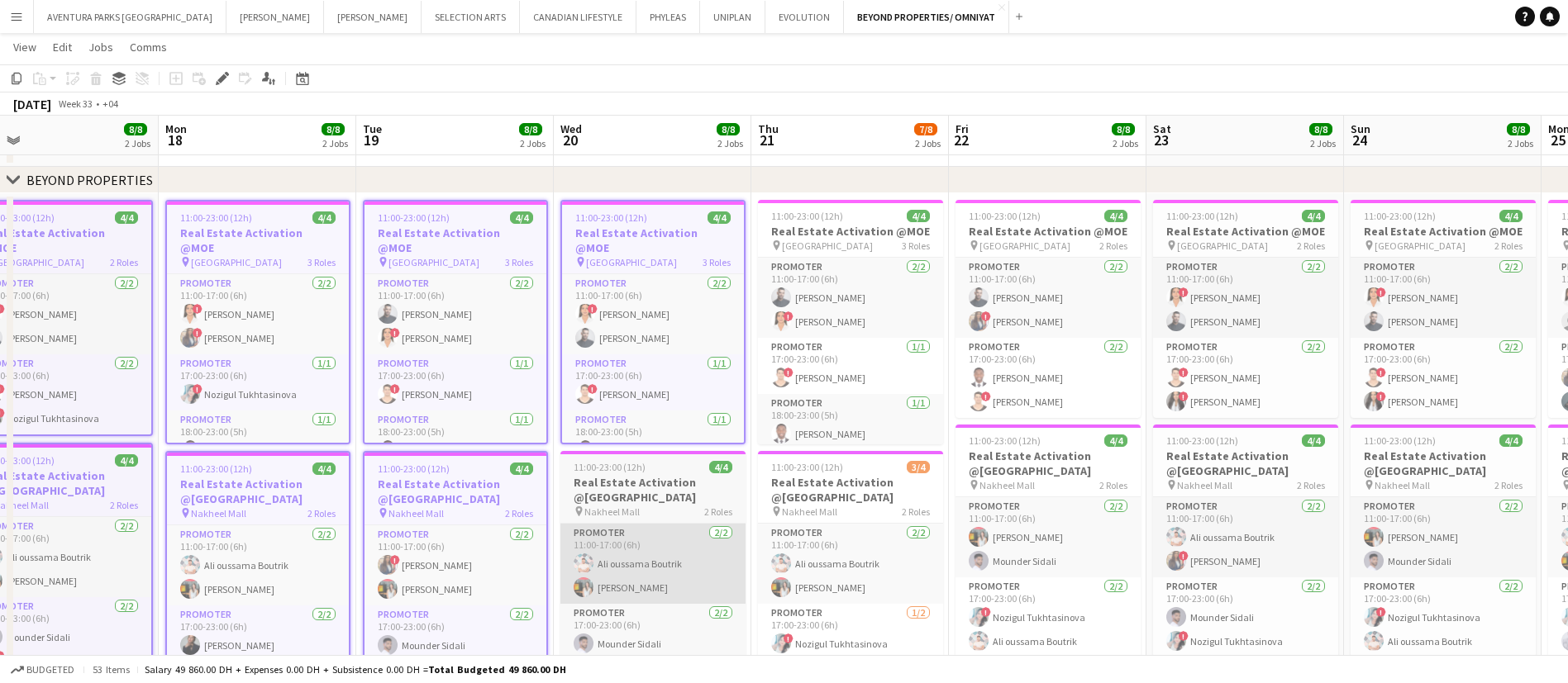
click at [657, 573] on app-card-role "Promoter 2/2 11:00-17:00 (6h) Ali oussama Boutrik Mariam Ammary" at bounding box center [653, 563] width 185 height 80
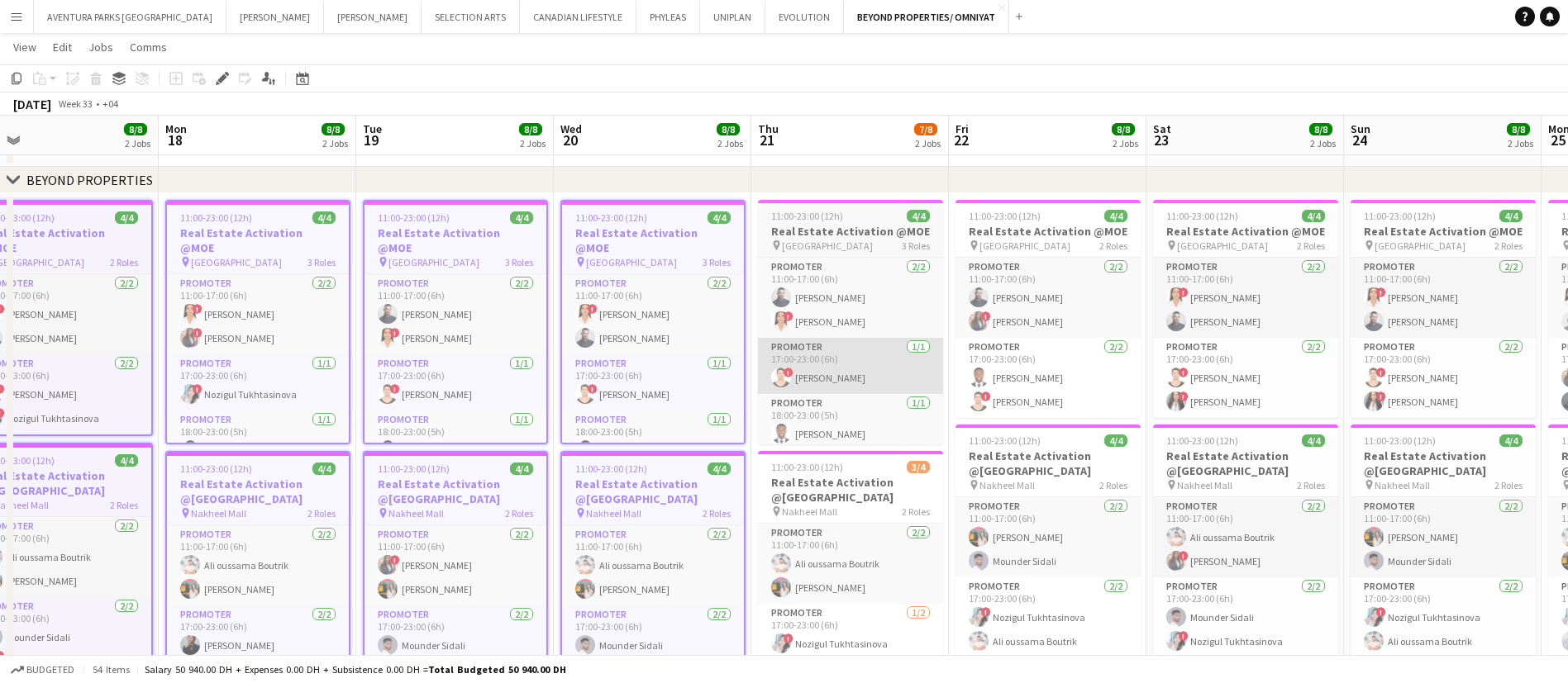
click at [846, 368] on app-card-role "Promoter 1/1 17:00-23:00 (6h) ! Ali Tariq" at bounding box center [850, 365] width 185 height 56
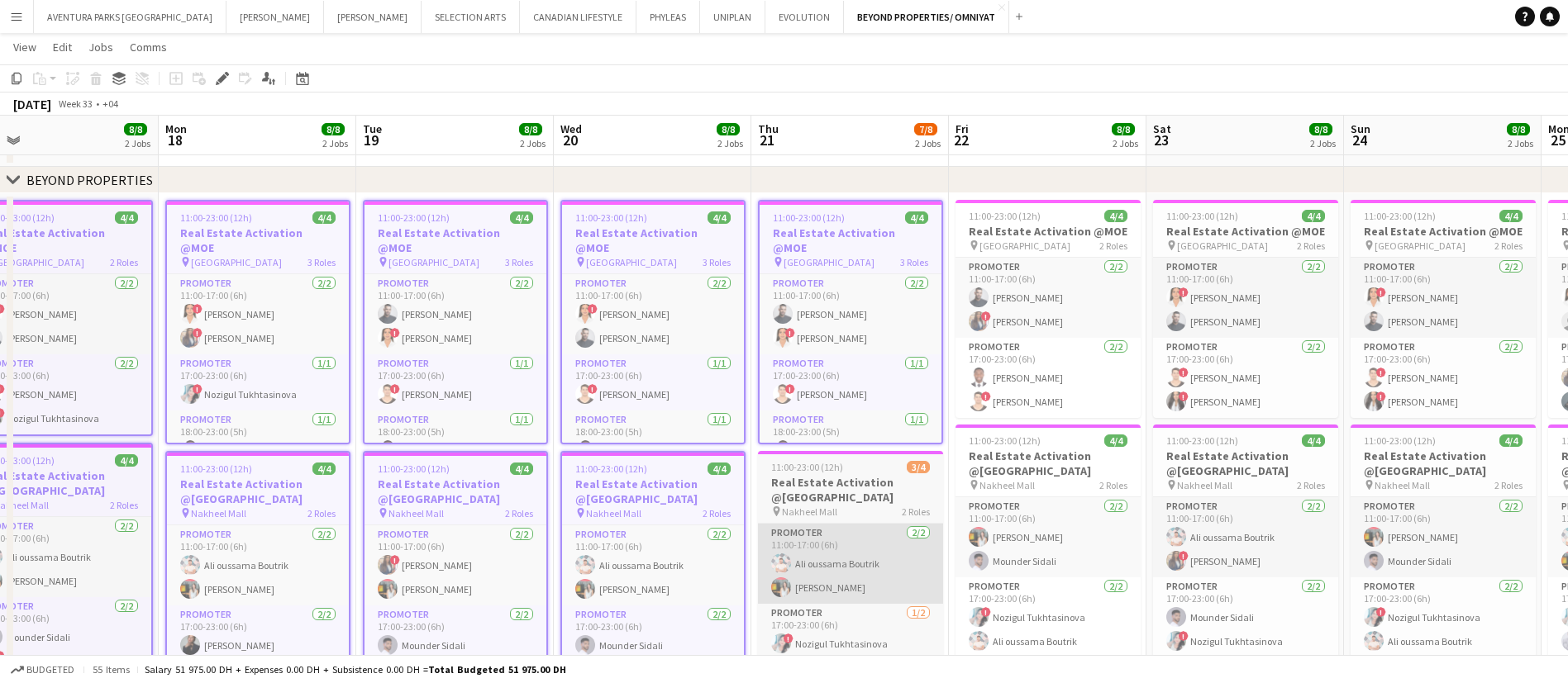
click at [871, 573] on app-card-role "Promoter 2/2 11:00-17:00 (6h) Ali oussama Boutrik Mariam Ammary" at bounding box center [850, 563] width 185 height 80
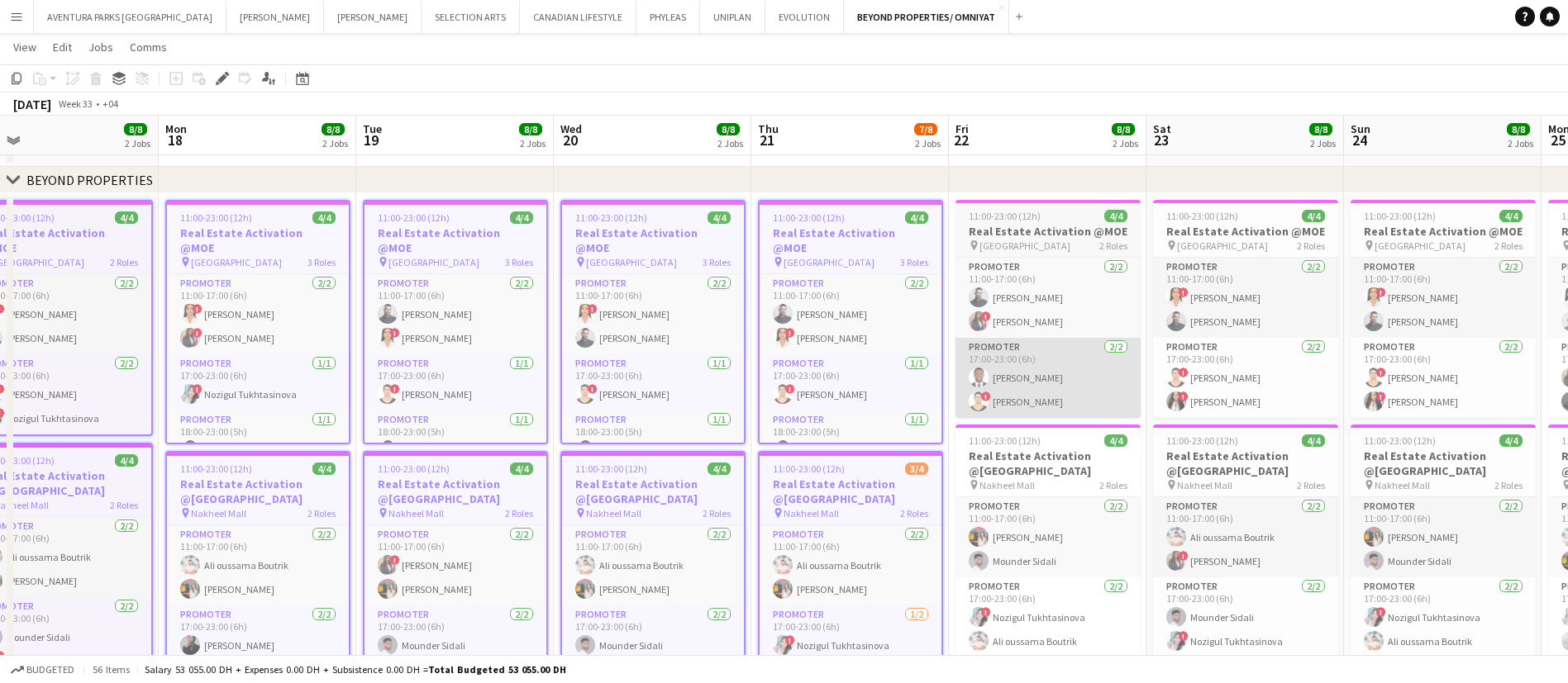
click at [1060, 373] on app-card-role "Promoter 2/2 17:00-23:00 (6h) Jephtha Osei Afriyie ! Ali Tariq" at bounding box center [1048, 378] width 185 height 80
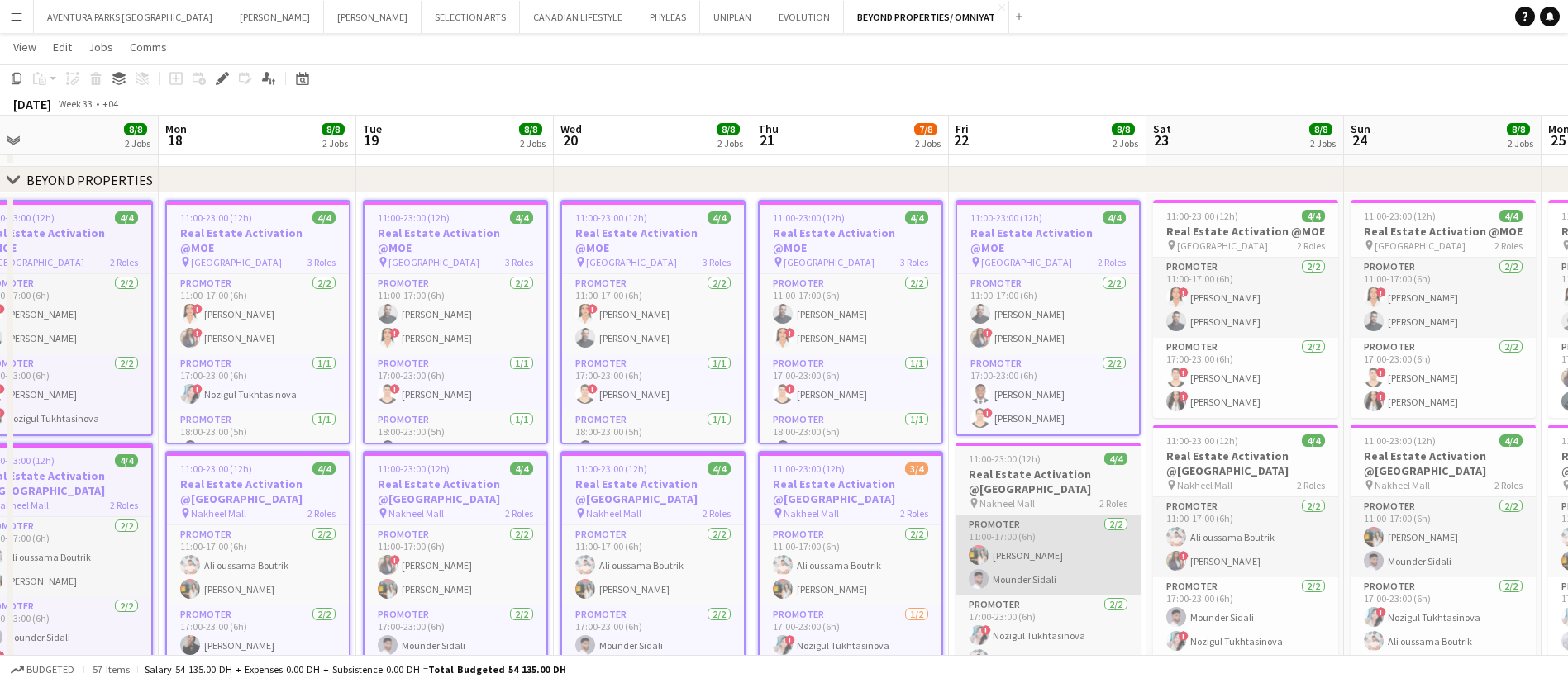
click at [1060, 535] on app-card-role "Promoter 2/2 11:00-17:00 (6h) Mariam Ammary Mounder Sidali" at bounding box center [1048, 555] width 185 height 80
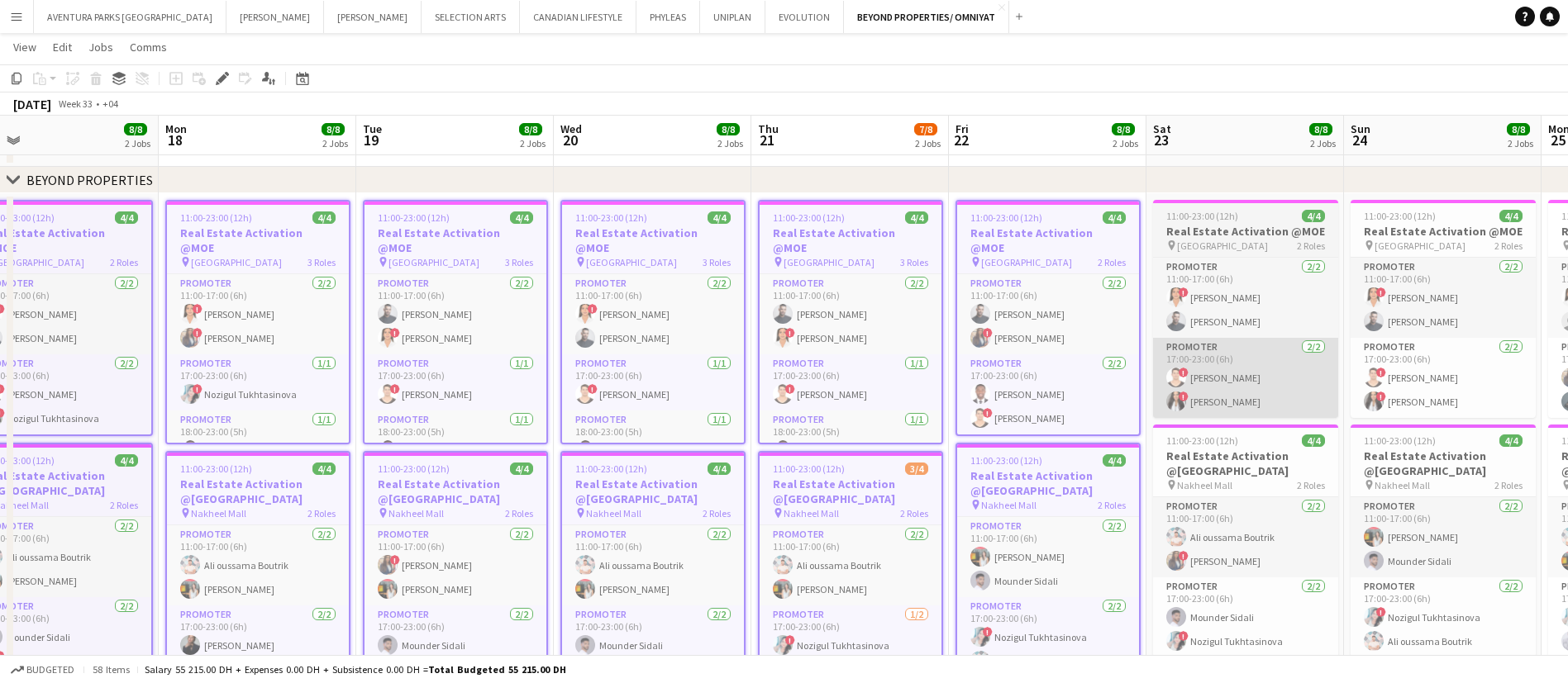
click at [1267, 342] on app-card-role "Promoter 2/2 17:00-23:00 (6h) ! Ali Tariq ! Mayara Do Nascimento Silva" at bounding box center [1245, 378] width 185 height 80
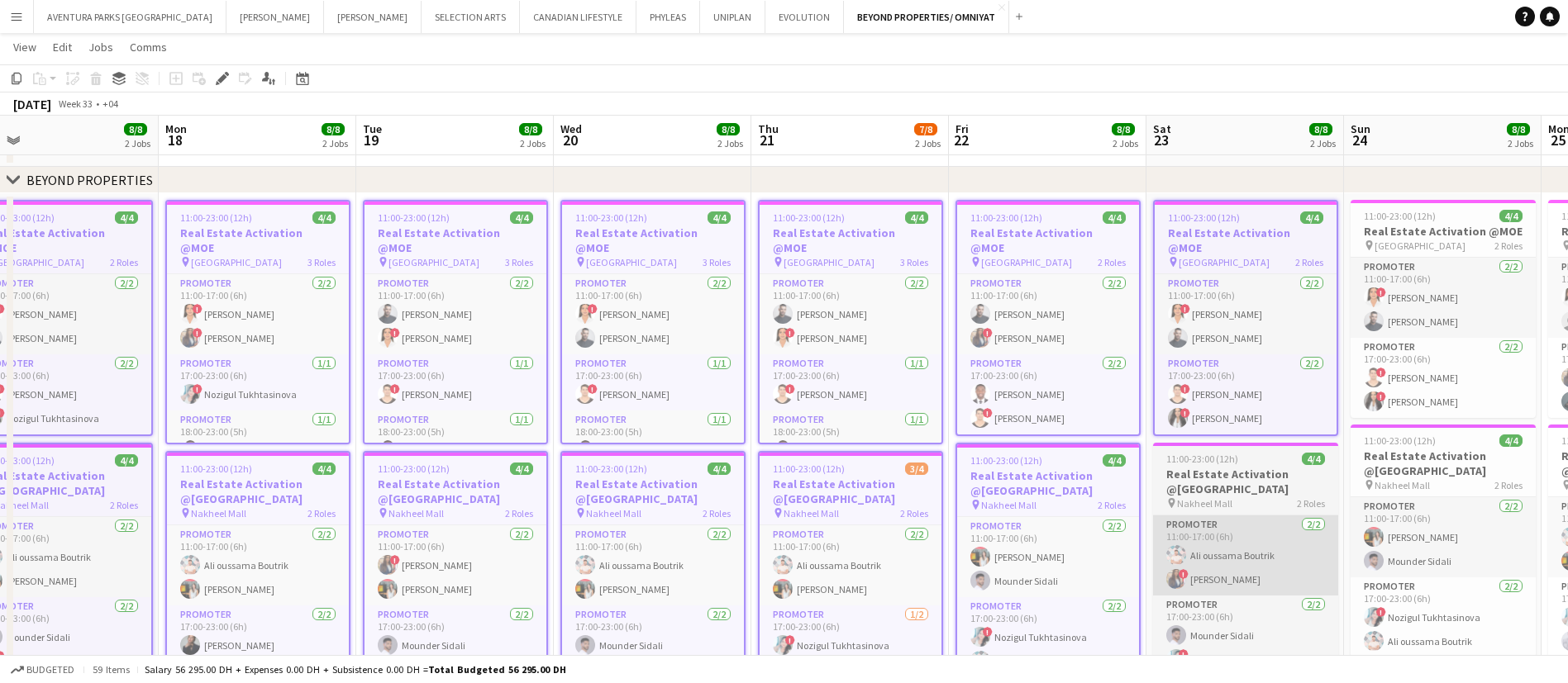
click at [1265, 530] on app-card-role "Promoter 2/2 11:00-17:00 (6h) Ali oussama Boutrik ! Rajaa Fannan" at bounding box center [1245, 555] width 185 height 80
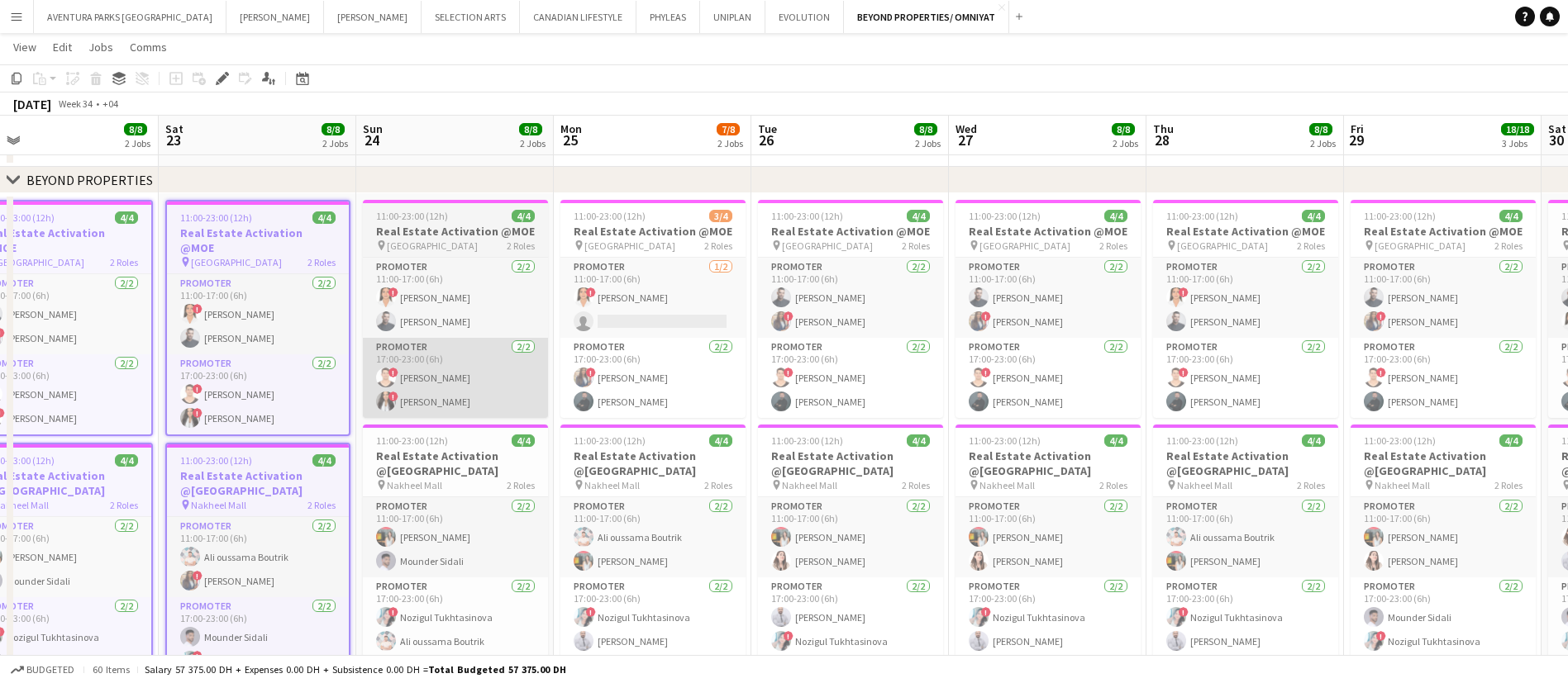
click at [450, 353] on app-card-role "Promoter 2/2 17:00-23:00 (6h) ! Ali Tariq ! Mayara Do Nascimento Silva" at bounding box center [455, 378] width 185 height 80
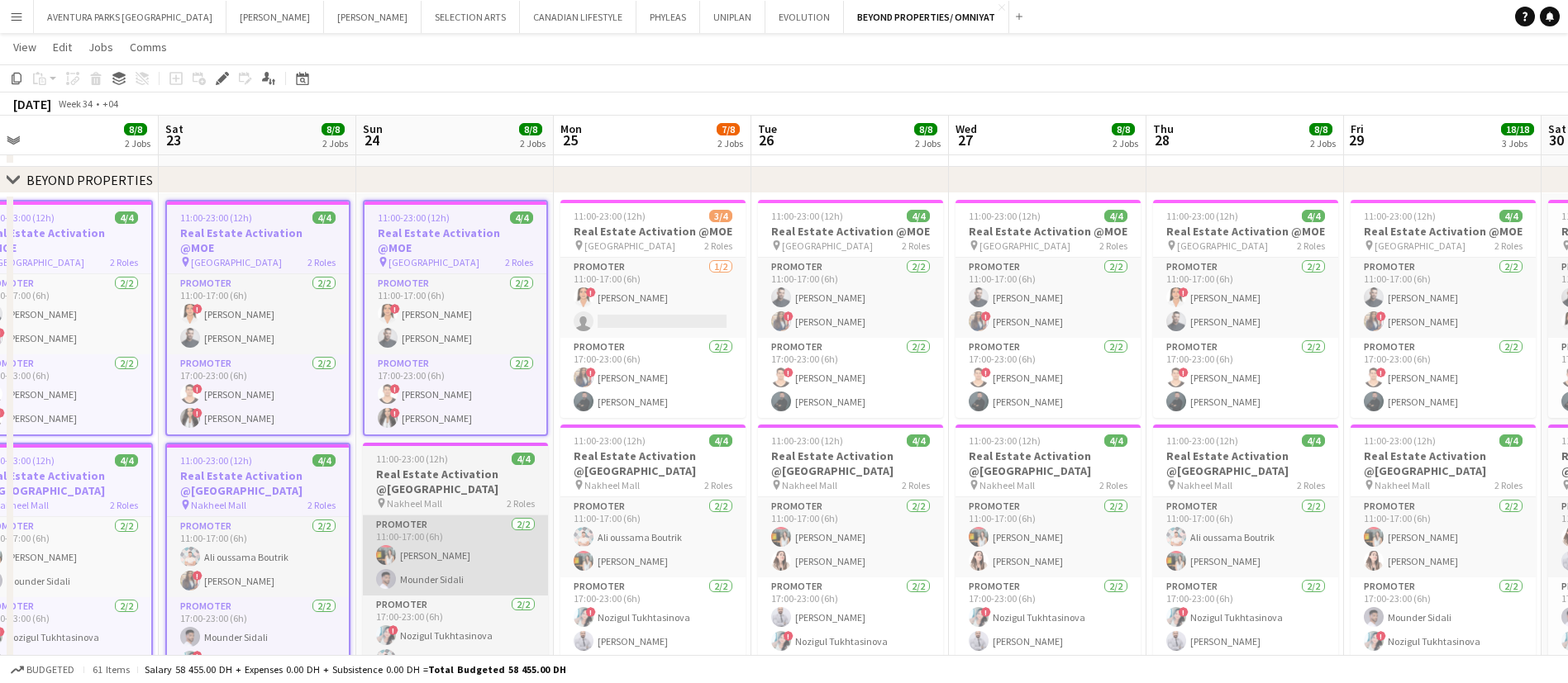
click at [452, 530] on app-card-role "Promoter 2/2 11:00-17:00 (6h) Mariam Ammary Mounder Sidali" at bounding box center [455, 555] width 185 height 80
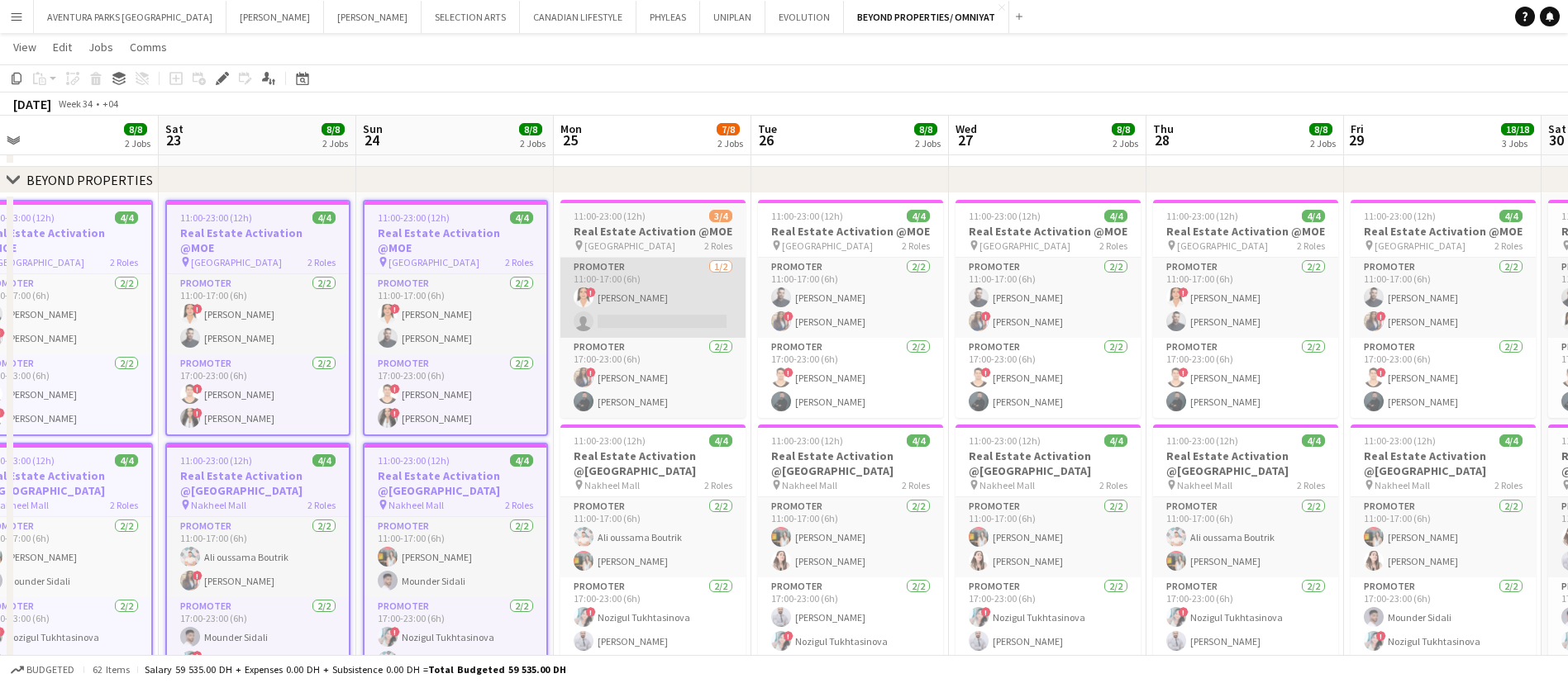
click at [657, 330] on app-card-role "Promoter 1/2 11:00-17:00 (6h) ! maryam qasim single-neutral-actions" at bounding box center [653, 298] width 185 height 80
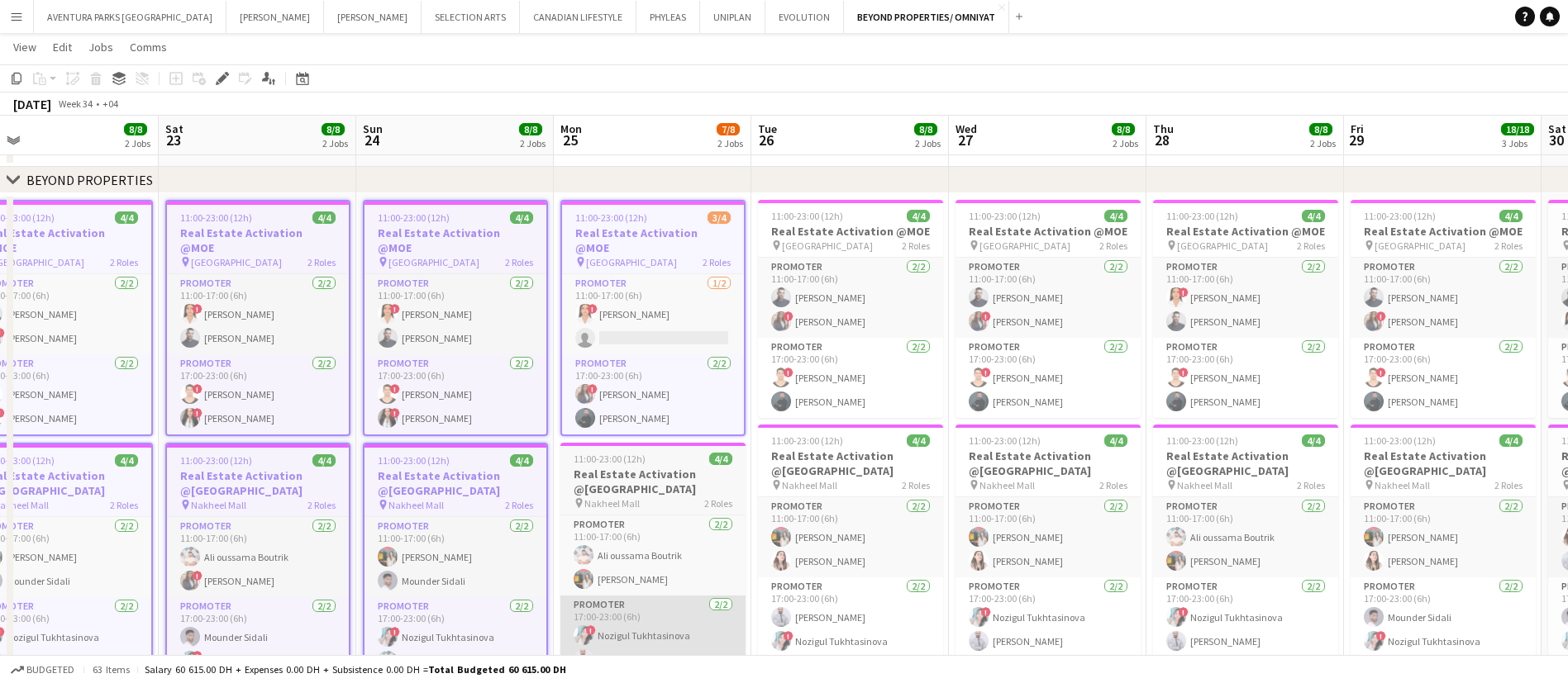
click at [663, 596] on app-card-role "Promoter 2/2 17:00-23:00 (6h) ! Nozigul Tukhtasinova Laith Abumusa" at bounding box center [653, 636] width 185 height 80
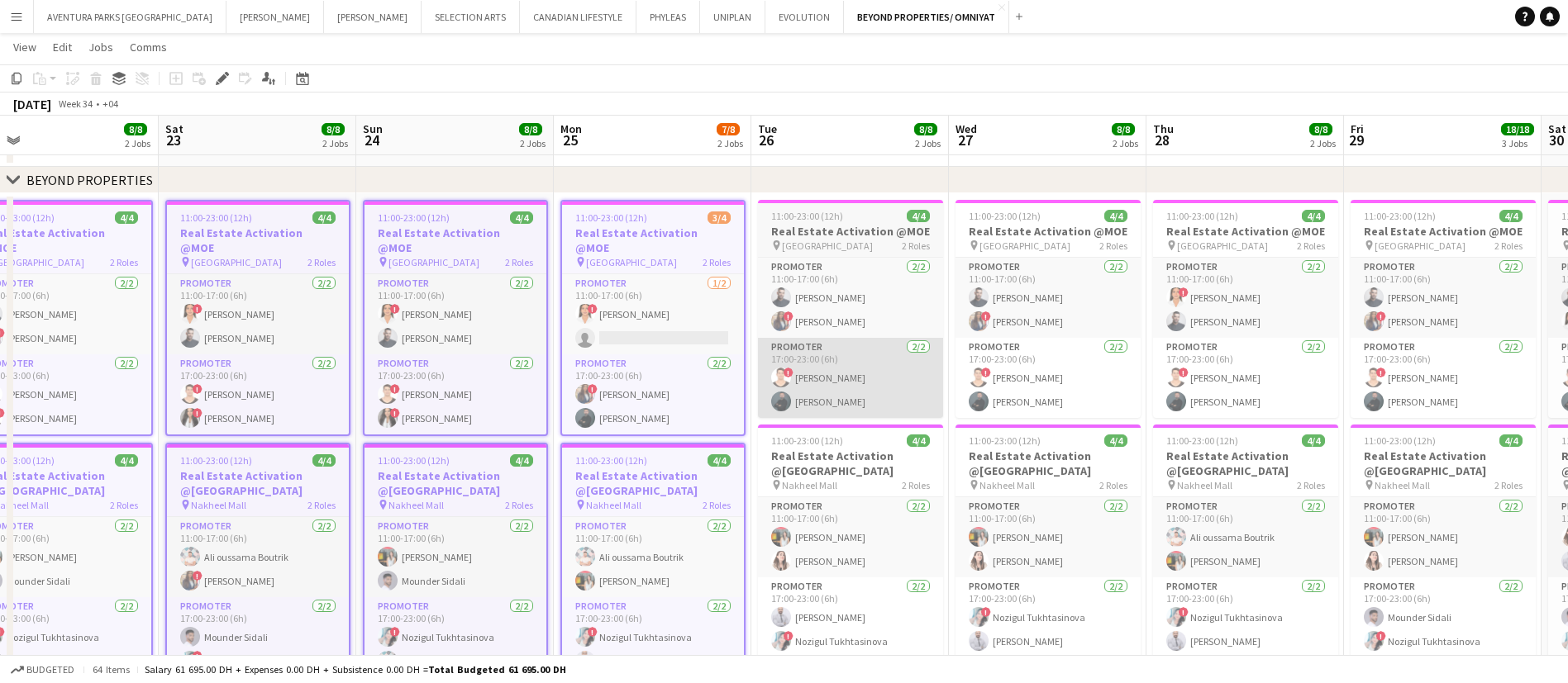
click at [868, 353] on app-card-role "Promoter 2/2 17:00-23:00 (6h) ! Ali Tariq Assaad Nassar" at bounding box center [850, 378] width 185 height 80
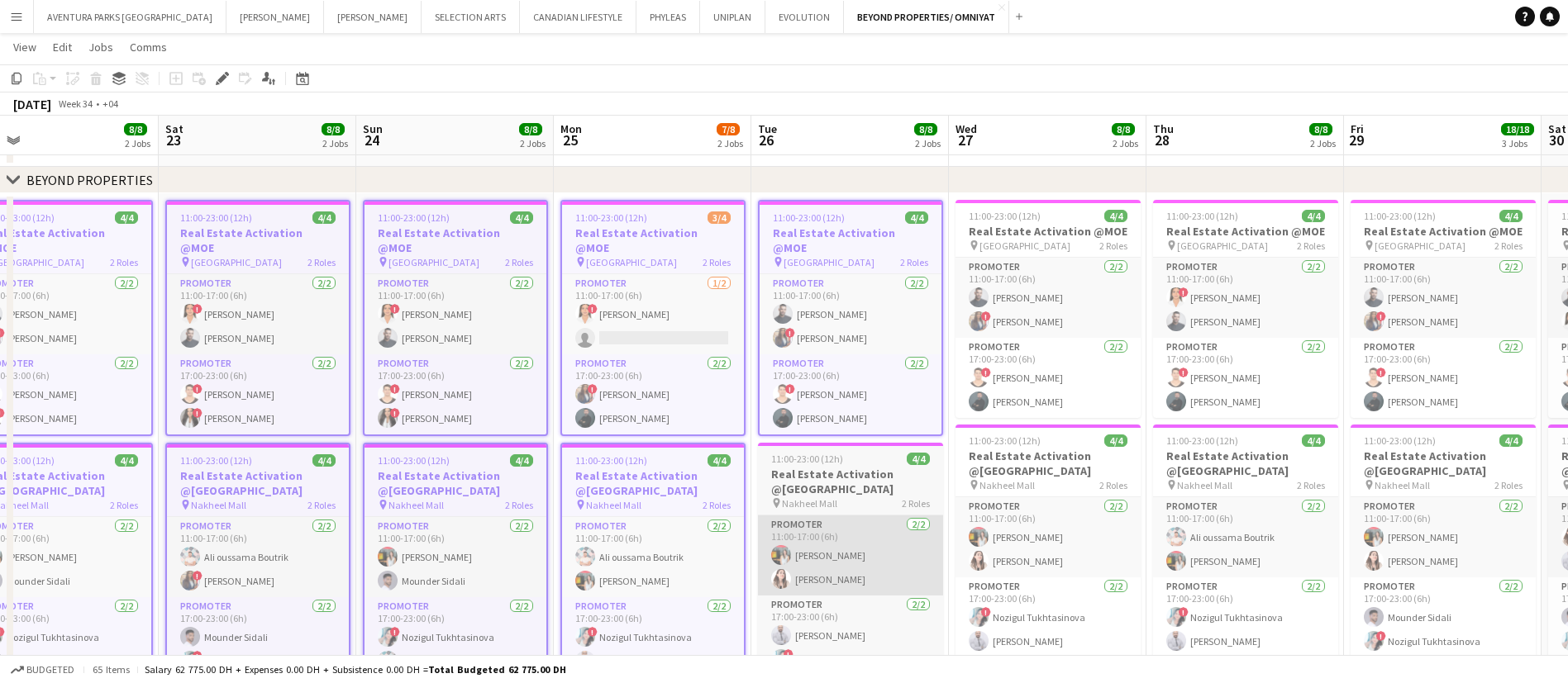
click at [884, 522] on app-card-role "Promoter 2/2 11:00-17:00 (6h) Mariam Ammary Amal Alnajjad" at bounding box center [850, 555] width 185 height 80
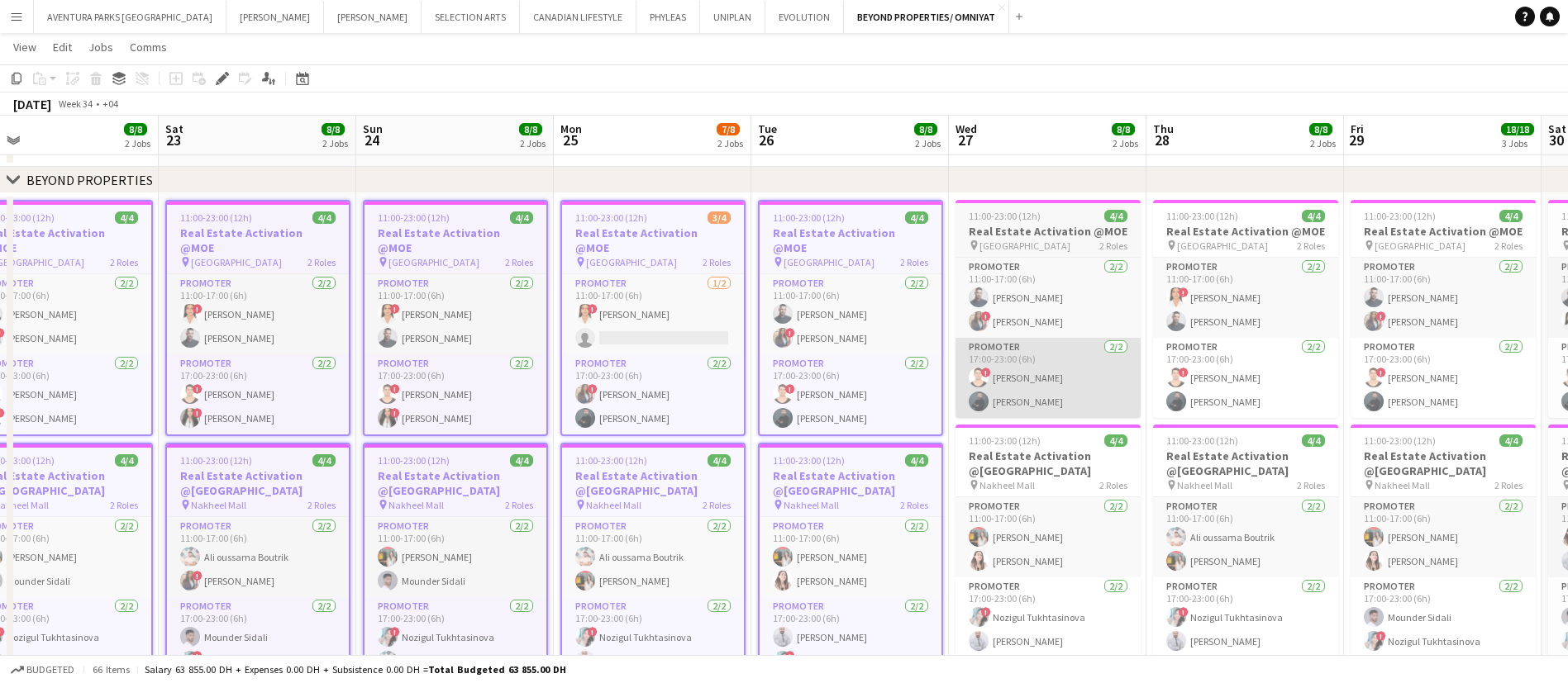
click at [1077, 350] on app-card-role "Promoter 2/2 17:00-23:00 (6h) ! Ali Tariq Assaad Nassar" at bounding box center [1048, 378] width 185 height 80
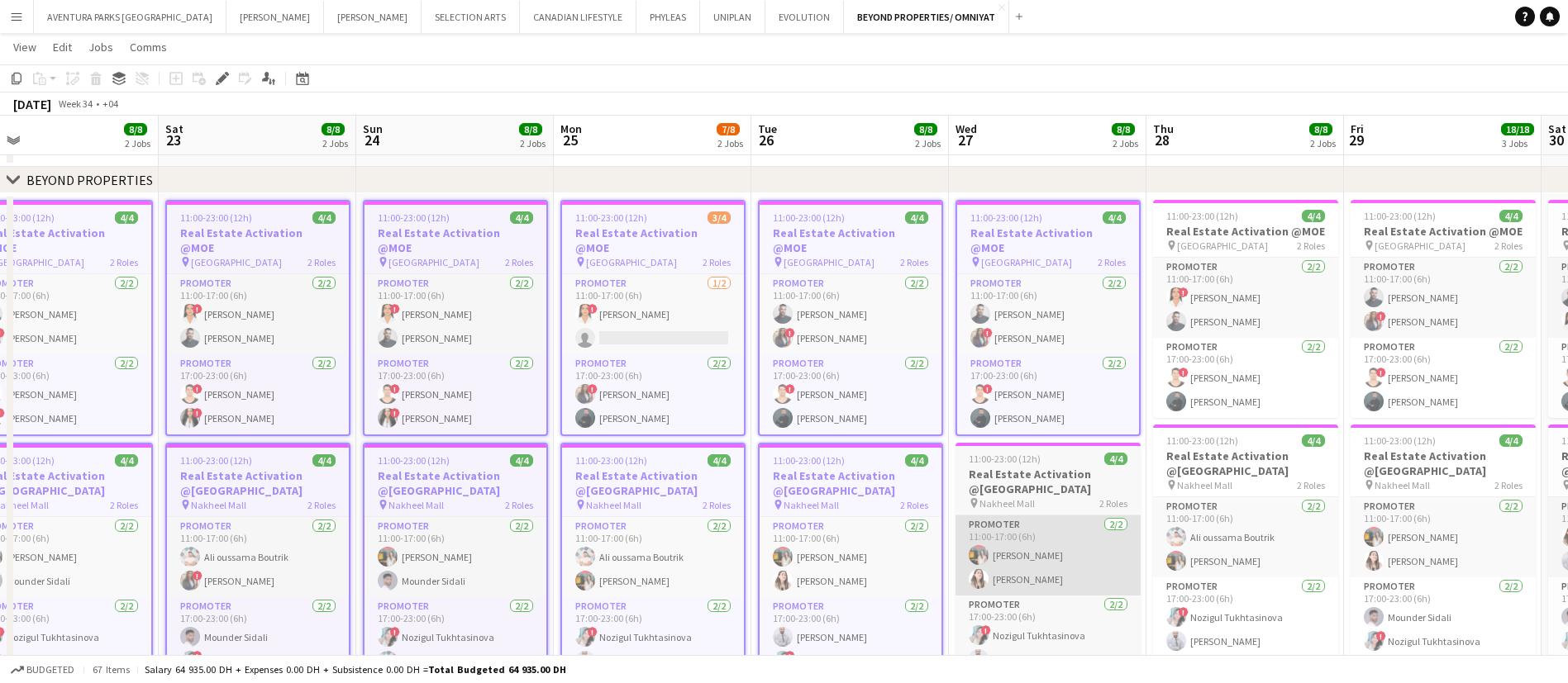
click at [1078, 519] on app-card-role "Promoter 2/2 11:00-17:00 (6h) Mariam Ammary Amal Alnajjad" at bounding box center [1048, 555] width 185 height 80
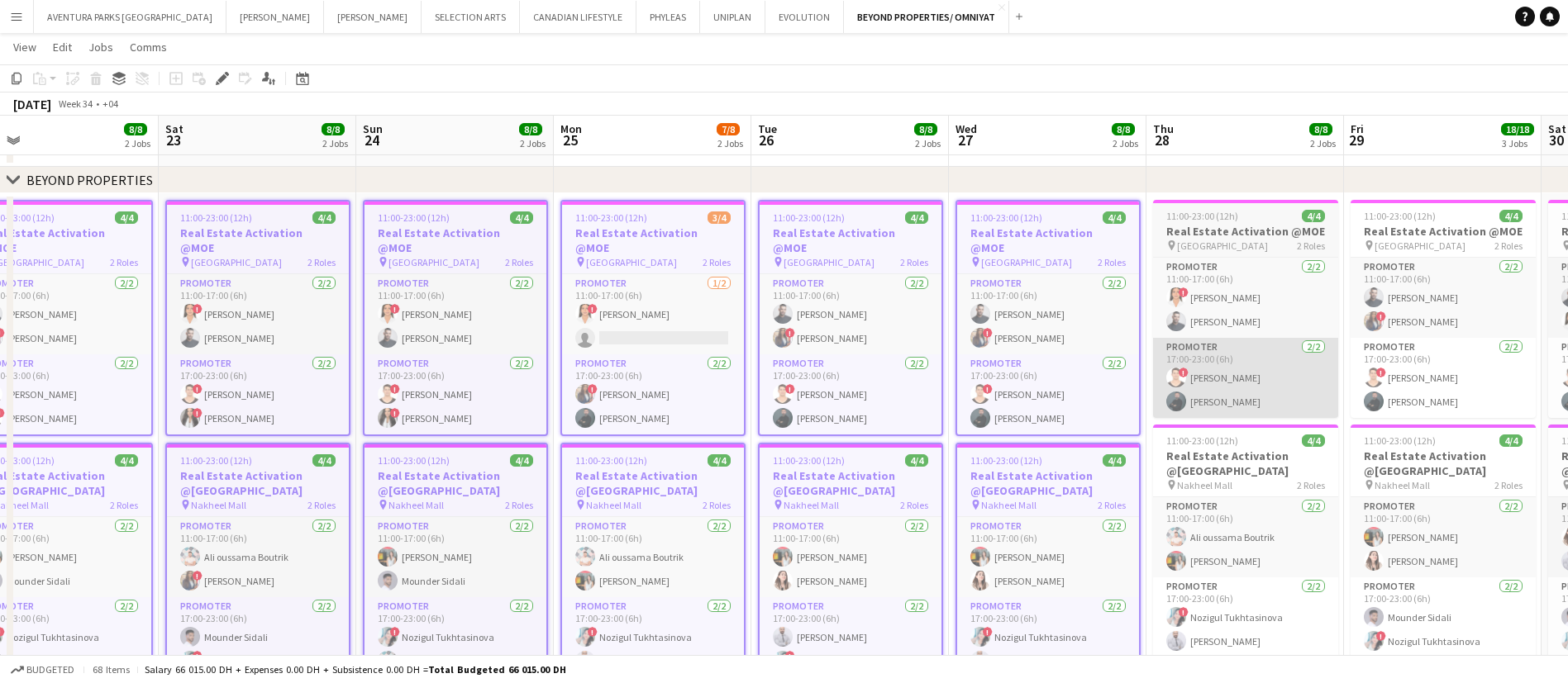
click at [1241, 350] on app-card-role "Promoter 2/2 17:00-23:00 (6h) ! Ali Tariq Assaad Nassar" at bounding box center [1245, 378] width 185 height 80
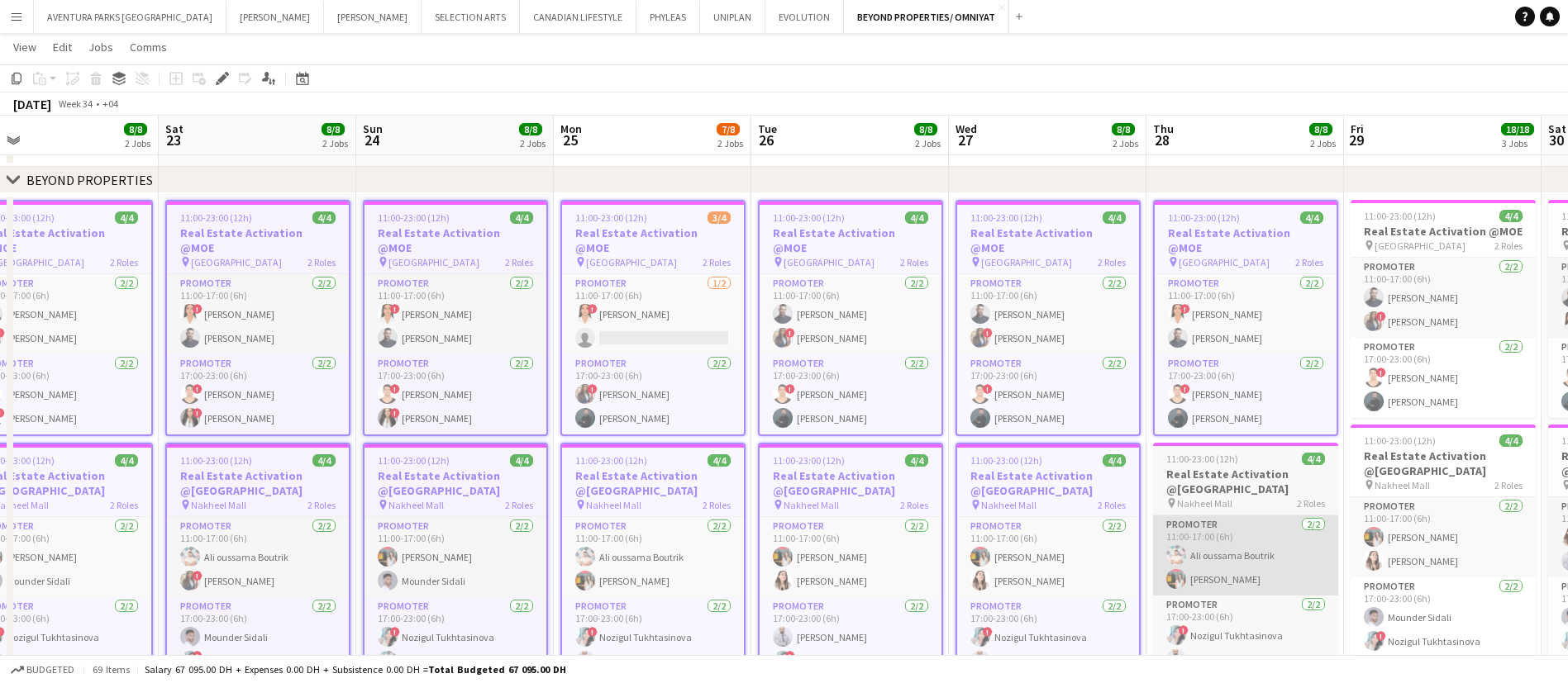
click at [1227, 547] on app-card-role "Promoter 2/2 11:00-17:00 (6h) Ali oussama Boutrik Mariam Ammary" at bounding box center [1245, 555] width 185 height 80
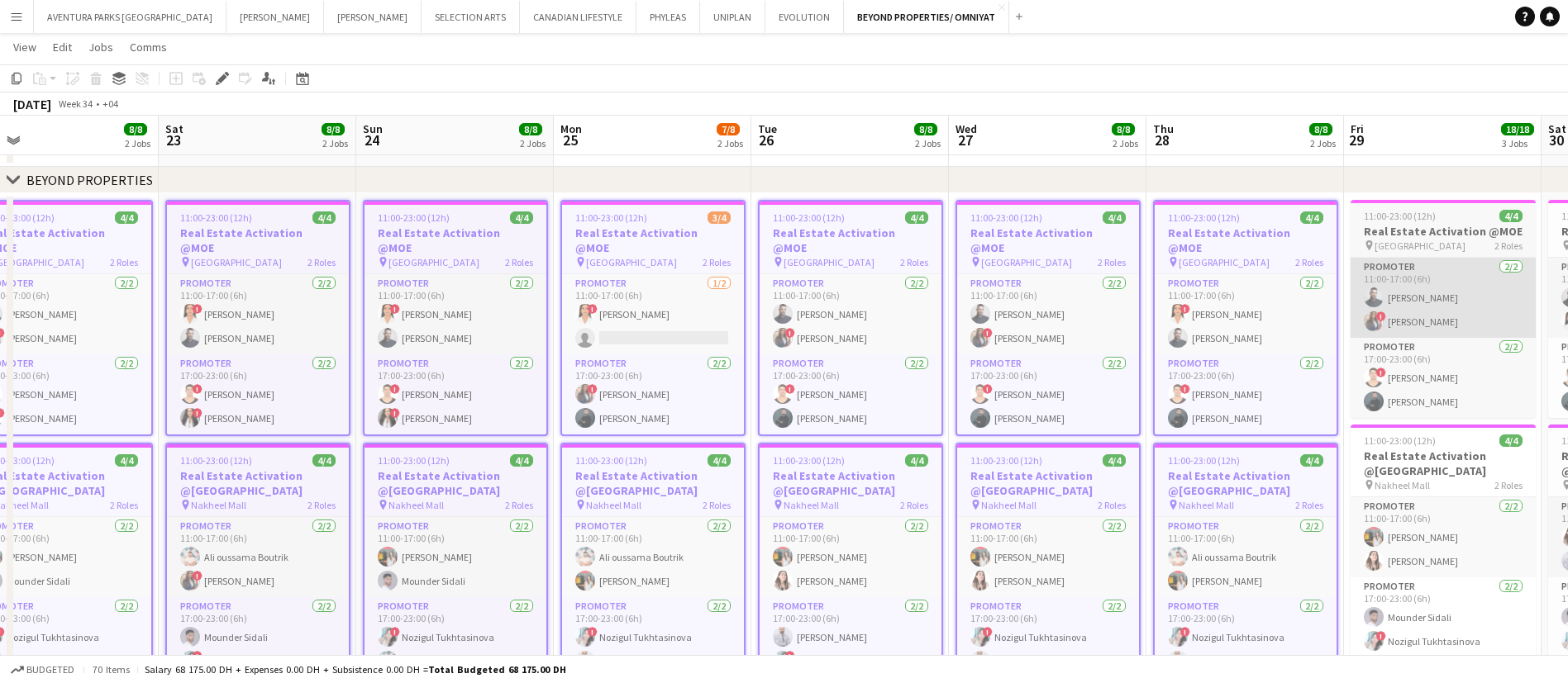
click at [1457, 323] on app-card-role "Promoter 2/2 11:00-17:00 (6h) Amine Chaoui ! Rajaa Fannan" at bounding box center [1443, 298] width 185 height 80
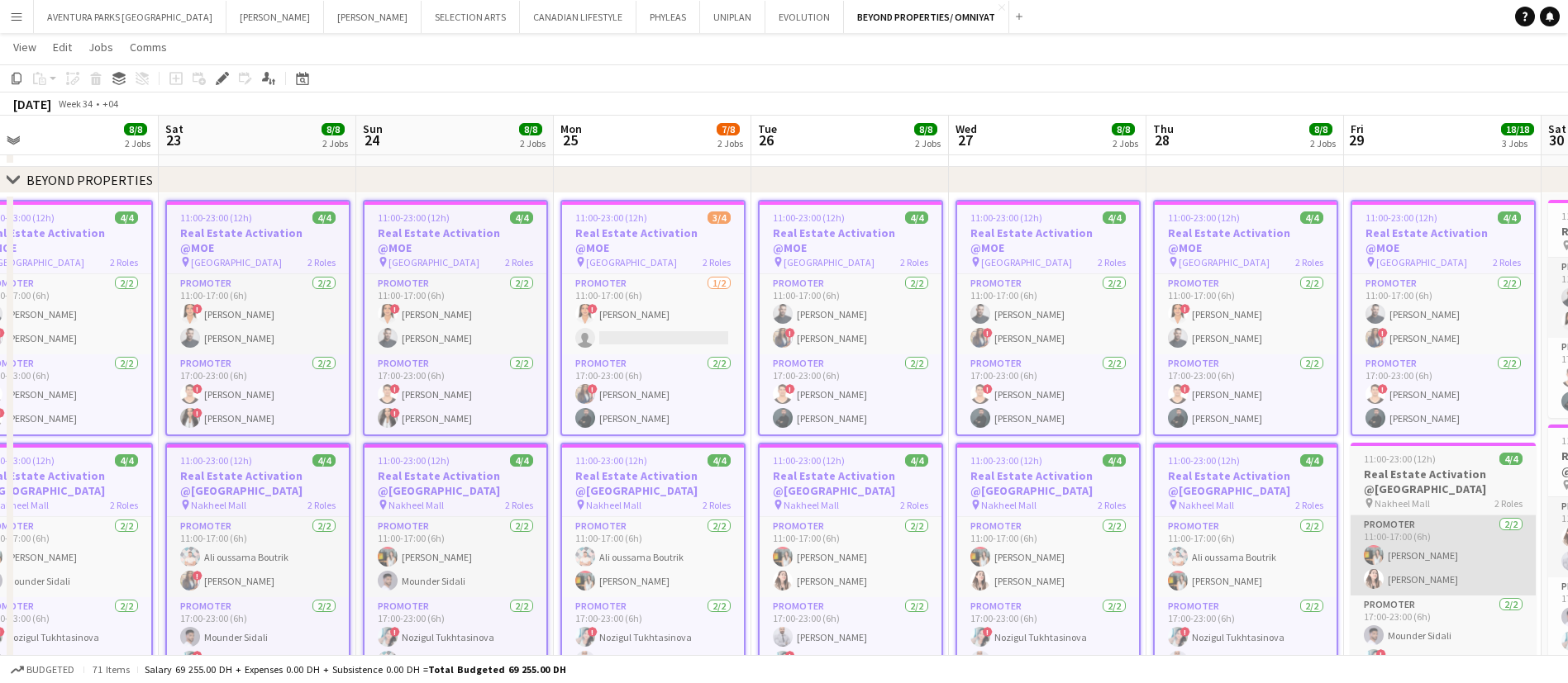
click at [1427, 523] on app-card-role "Promoter 2/2 11:00-17:00 (6h) Mariam Ammary Amal Alnajjad" at bounding box center [1443, 555] width 185 height 80
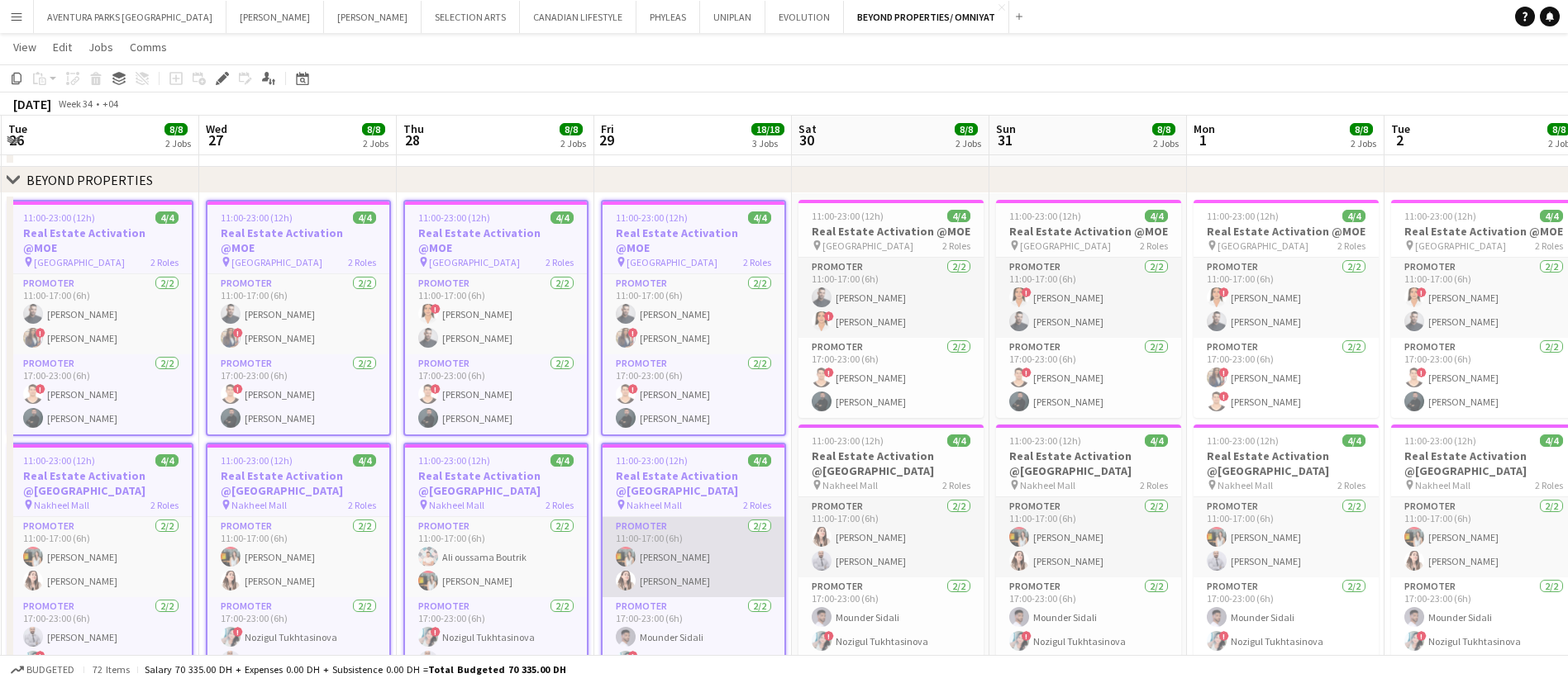
scroll to position [0, 599]
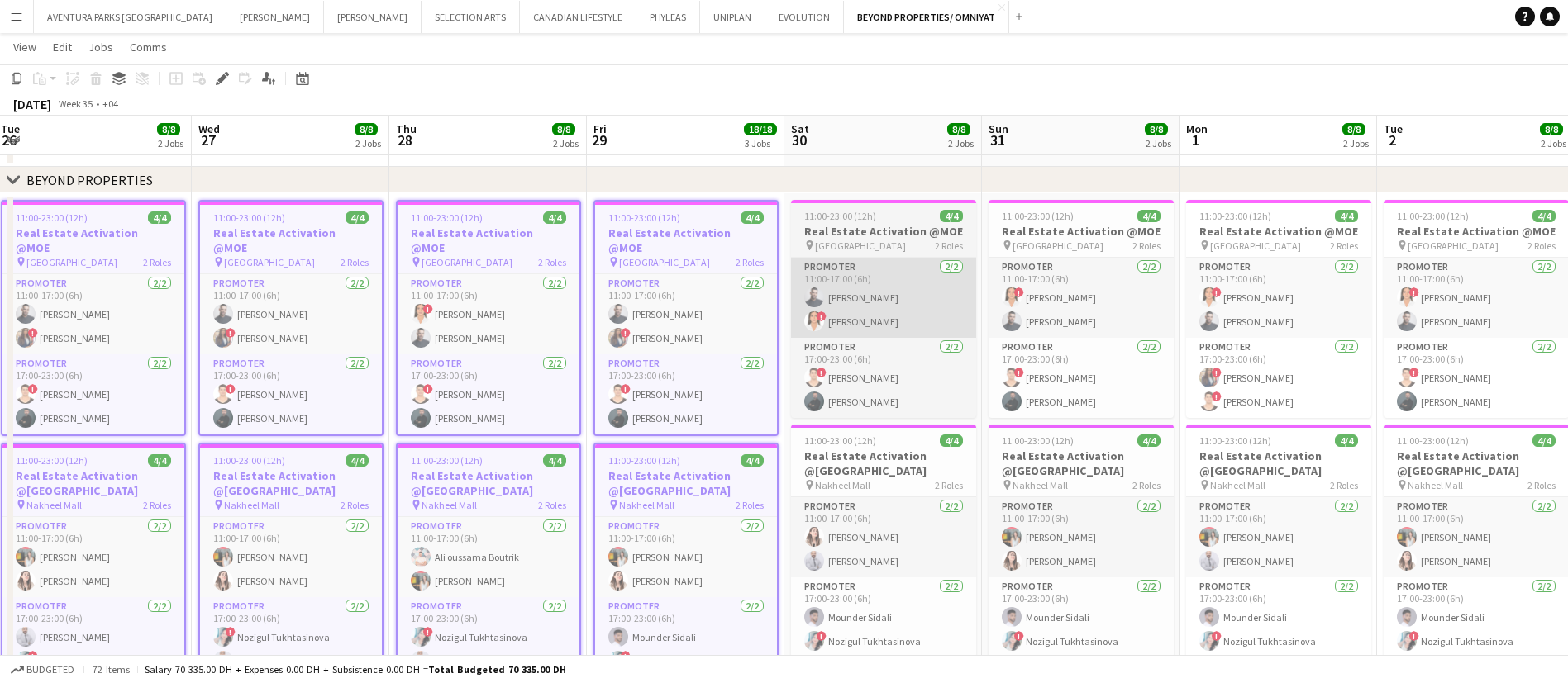
click at [907, 322] on app-card-role "Promoter 2/2 11:00-17:00 (6h) Amine Chaoui ! maryam qasim" at bounding box center [884, 298] width 185 height 80
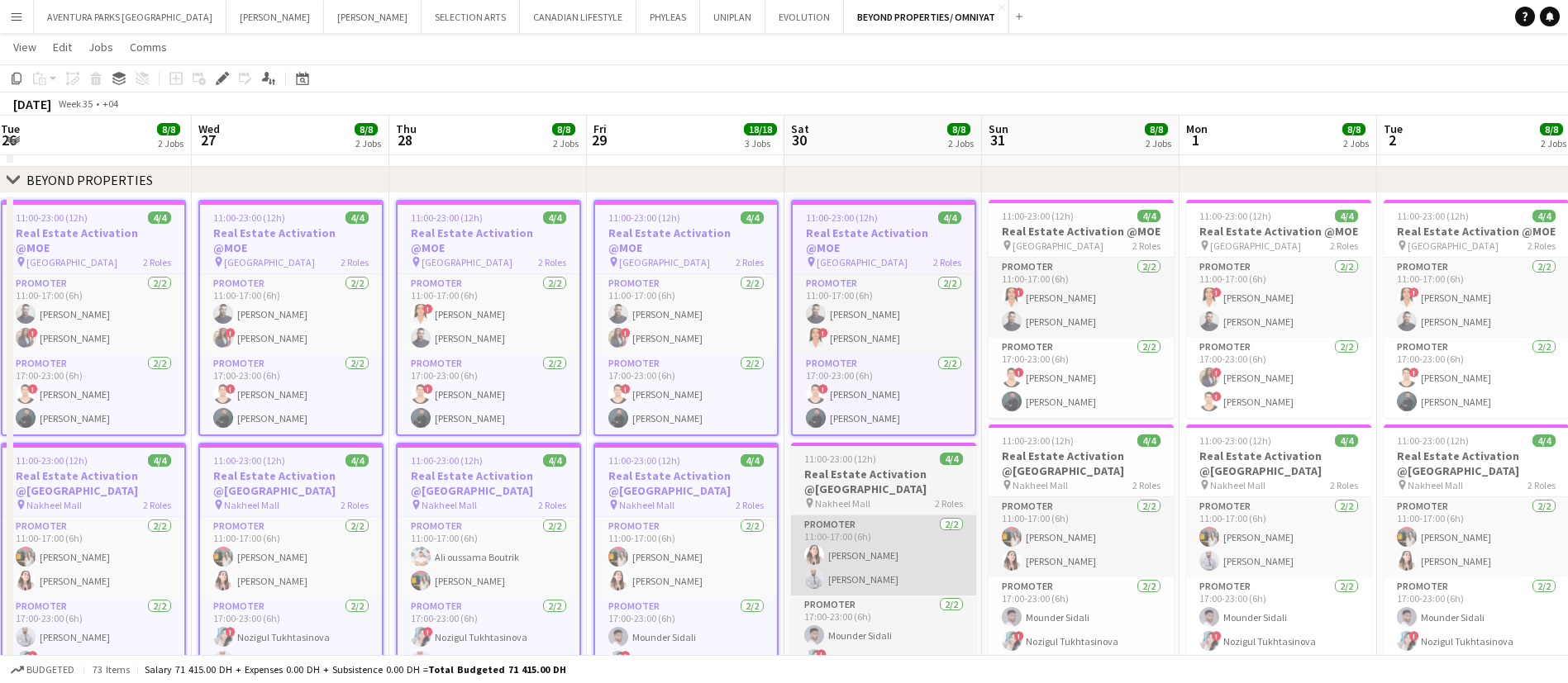
click at [884, 535] on app-card-role "Promoter 2/2 11:00-17:00 (6h) Amal Alnajjad Laith Abumusa" at bounding box center [884, 555] width 185 height 80
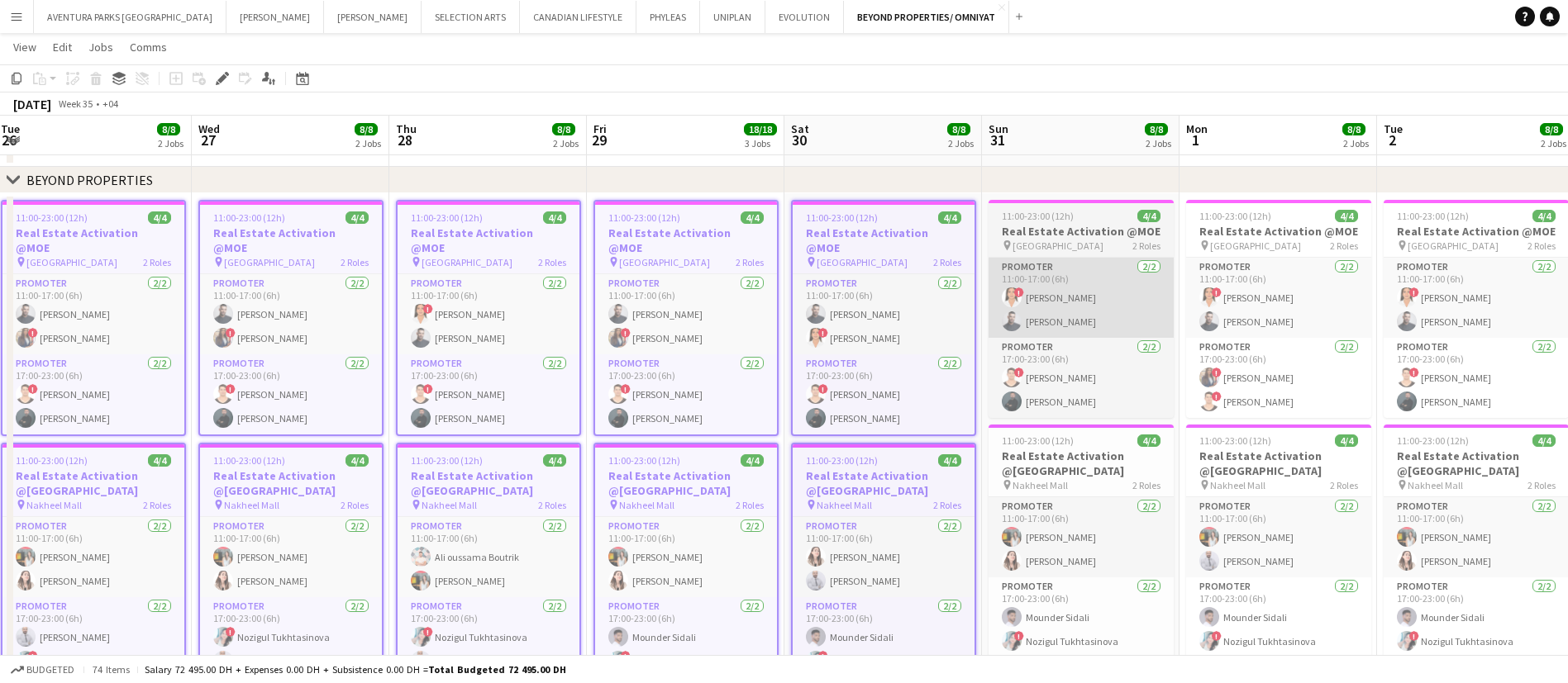
click at [1058, 312] on app-card-role "Promoter 2/2 11:00-17:00 (6h) ! maryam qasim Amine Chaoui" at bounding box center [1081, 298] width 185 height 80
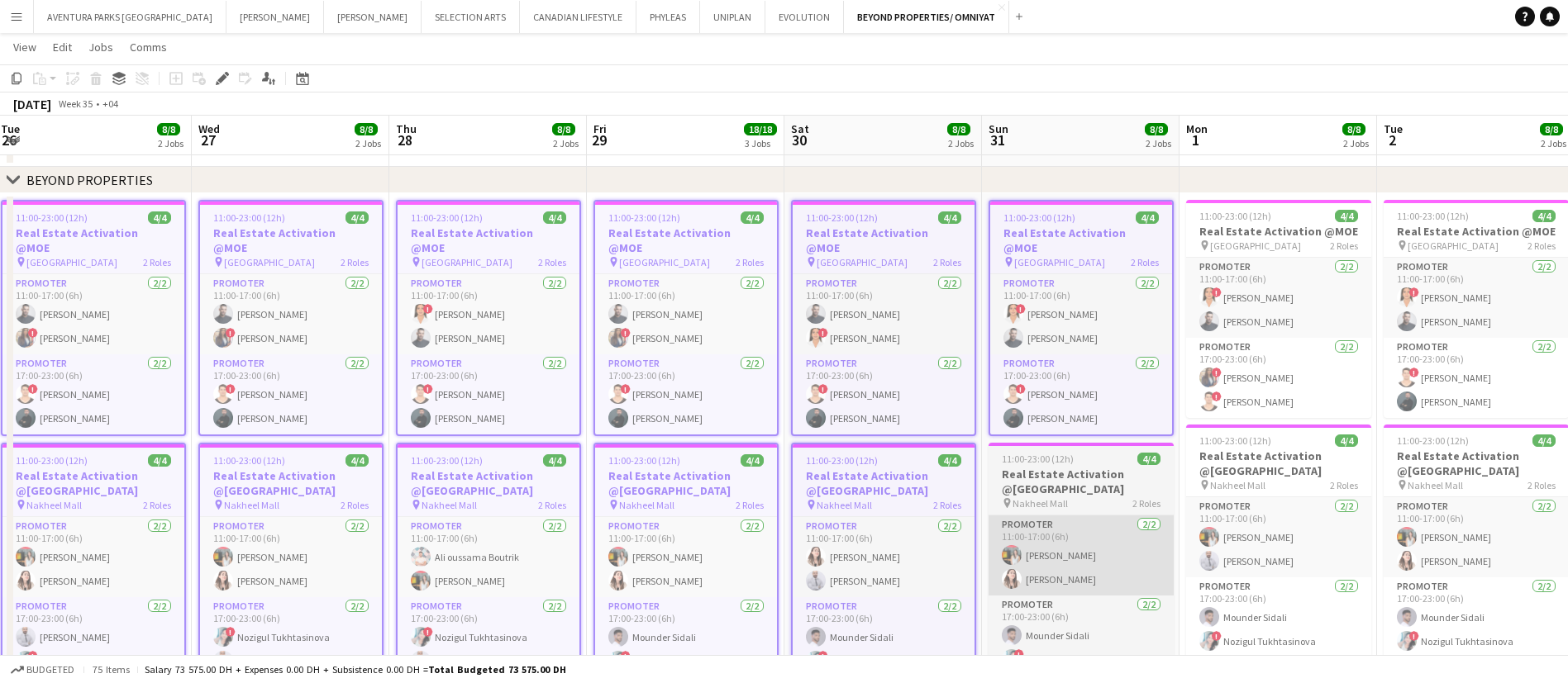
click at [1068, 534] on app-card-role "Promoter 2/2 11:00-17:00 (6h) Mariam Ammary Amal Alnajjad" at bounding box center [1081, 555] width 185 height 80
